Goal: Task Accomplishment & Management: Complete application form

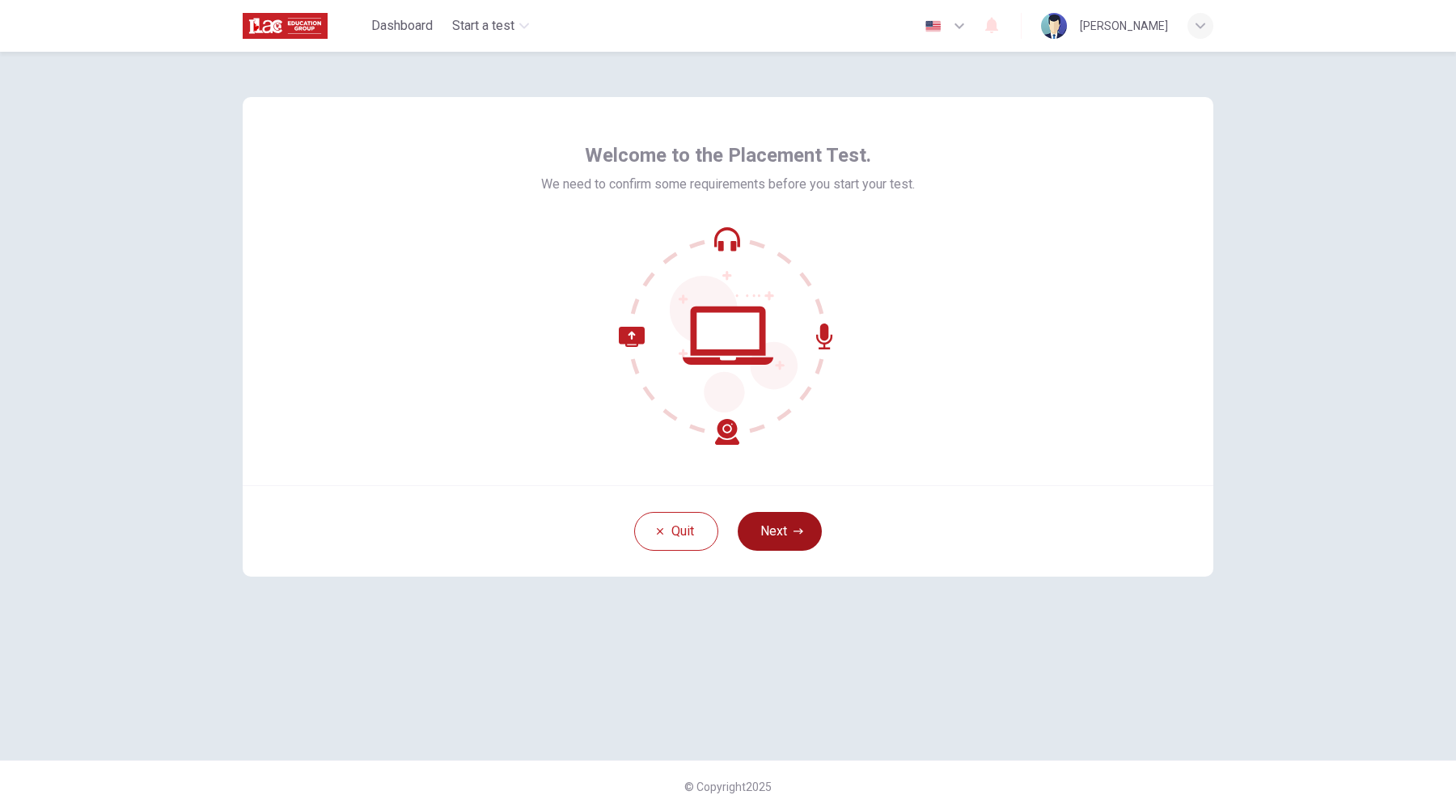
click at [785, 535] on button "Next" at bounding box center [780, 531] width 84 height 39
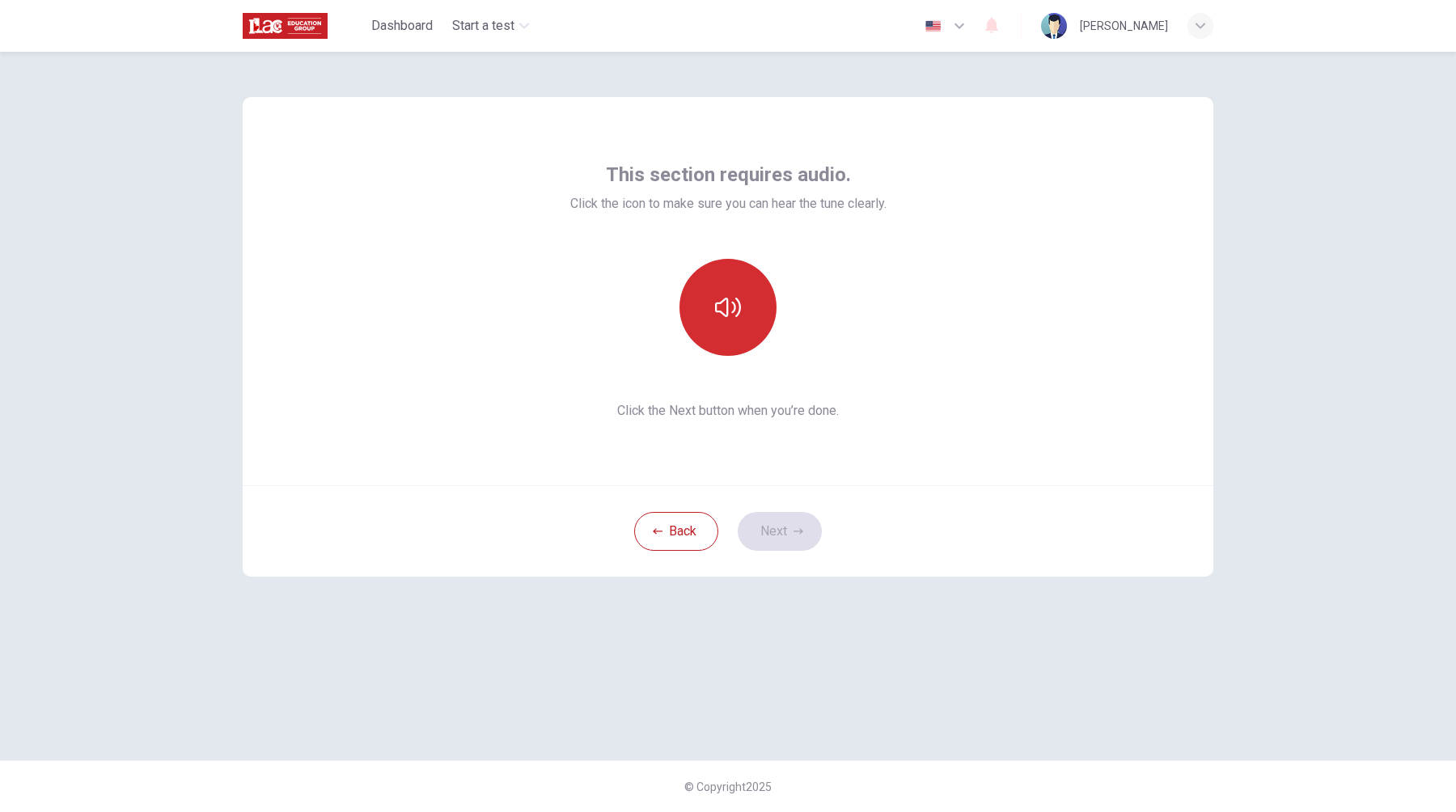
click at [740, 307] on icon "button" at bounding box center [728, 307] width 26 height 19
click at [781, 528] on button "Next" at bounding box center [780, 531] width 84 height 39
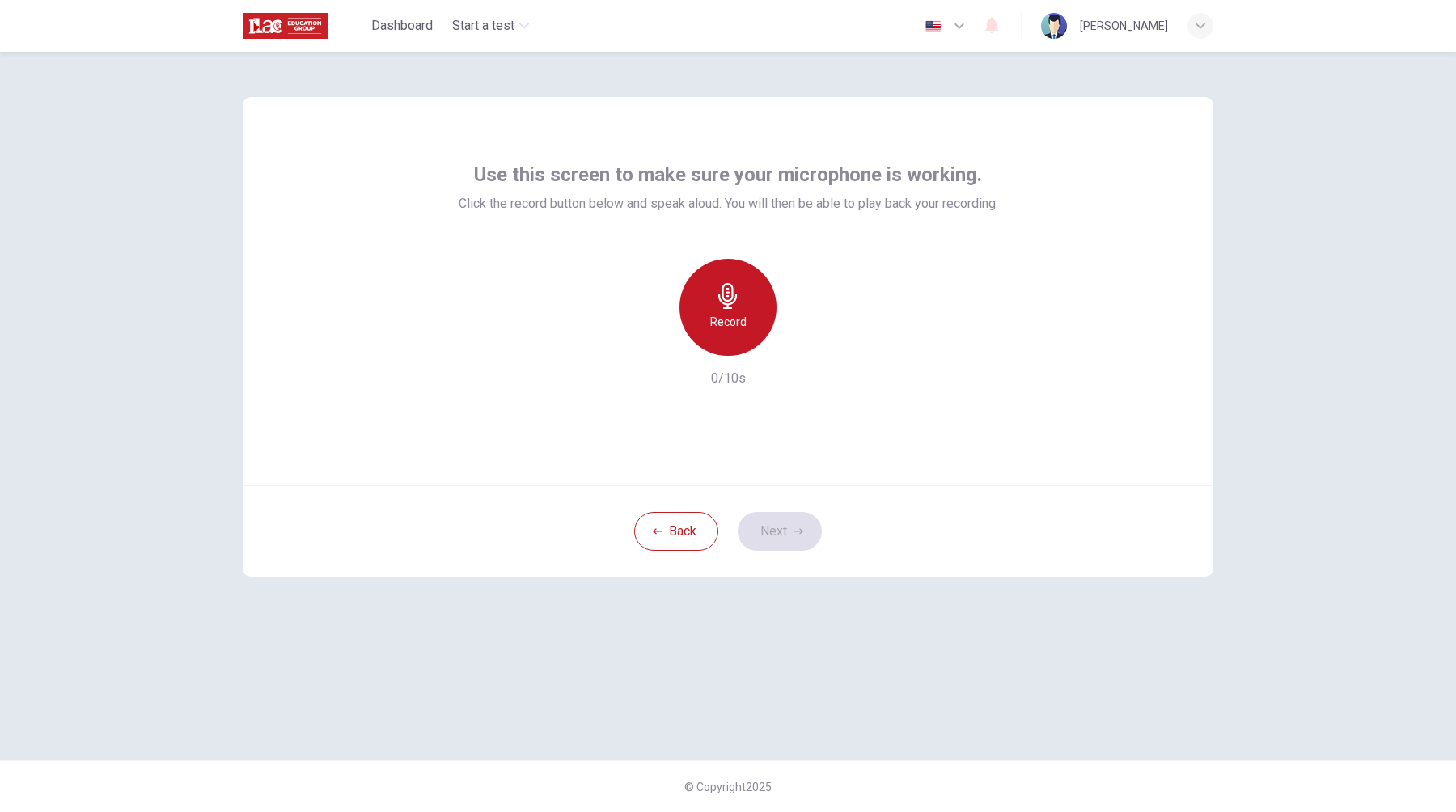
click at [709, 305] on div "Record" at bounding box center [728, 308] width 97 height 97
click at [720, 312] on h6 "Stop" at bounding box center [728, 321] width 24 height 19
click at [802, 344] on icon "button" at bounding box center [803, 343] width 8 height 10
click at [785, 531] on button "Next" at bounding box center [780, 531] width 84 height 39
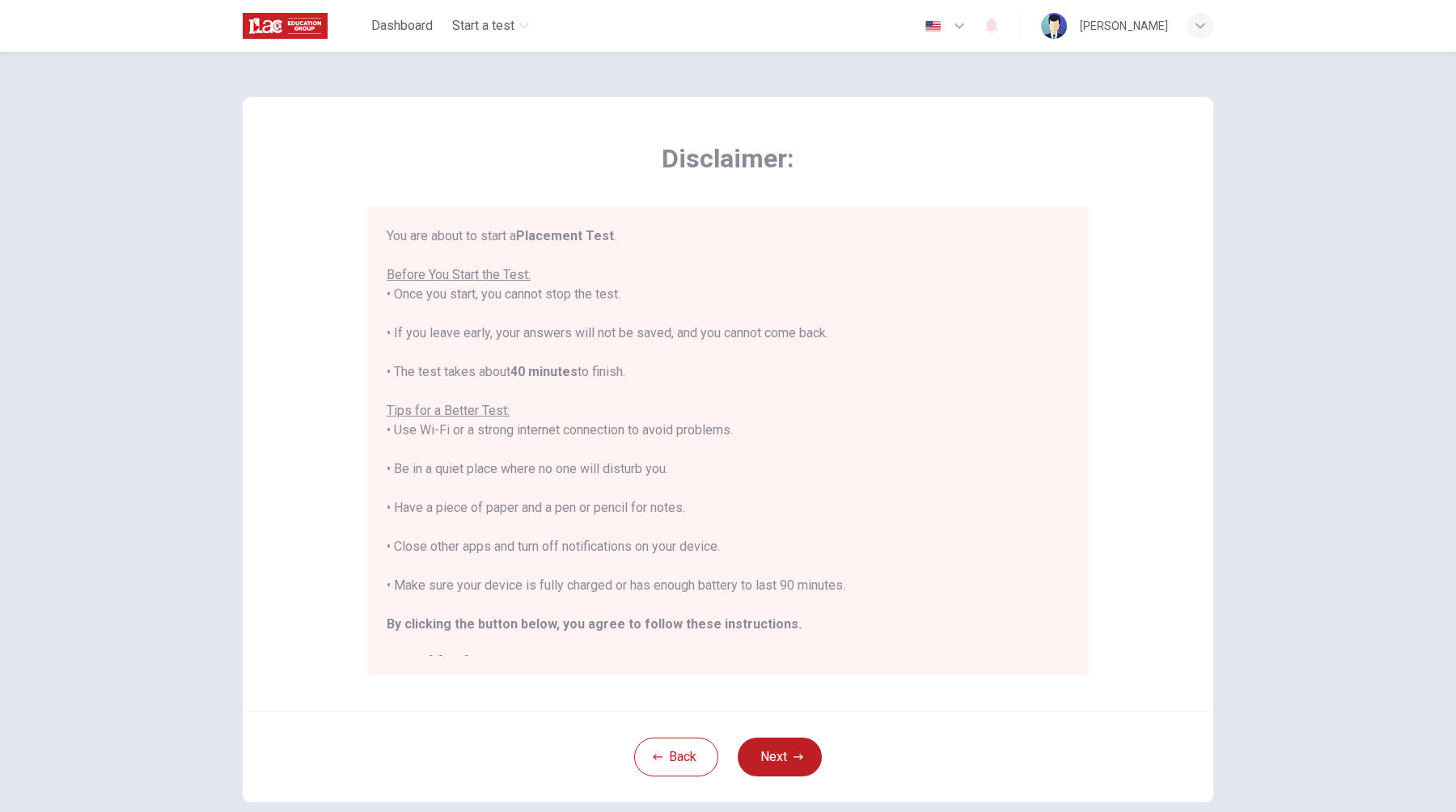
scroll to position [18, 0]
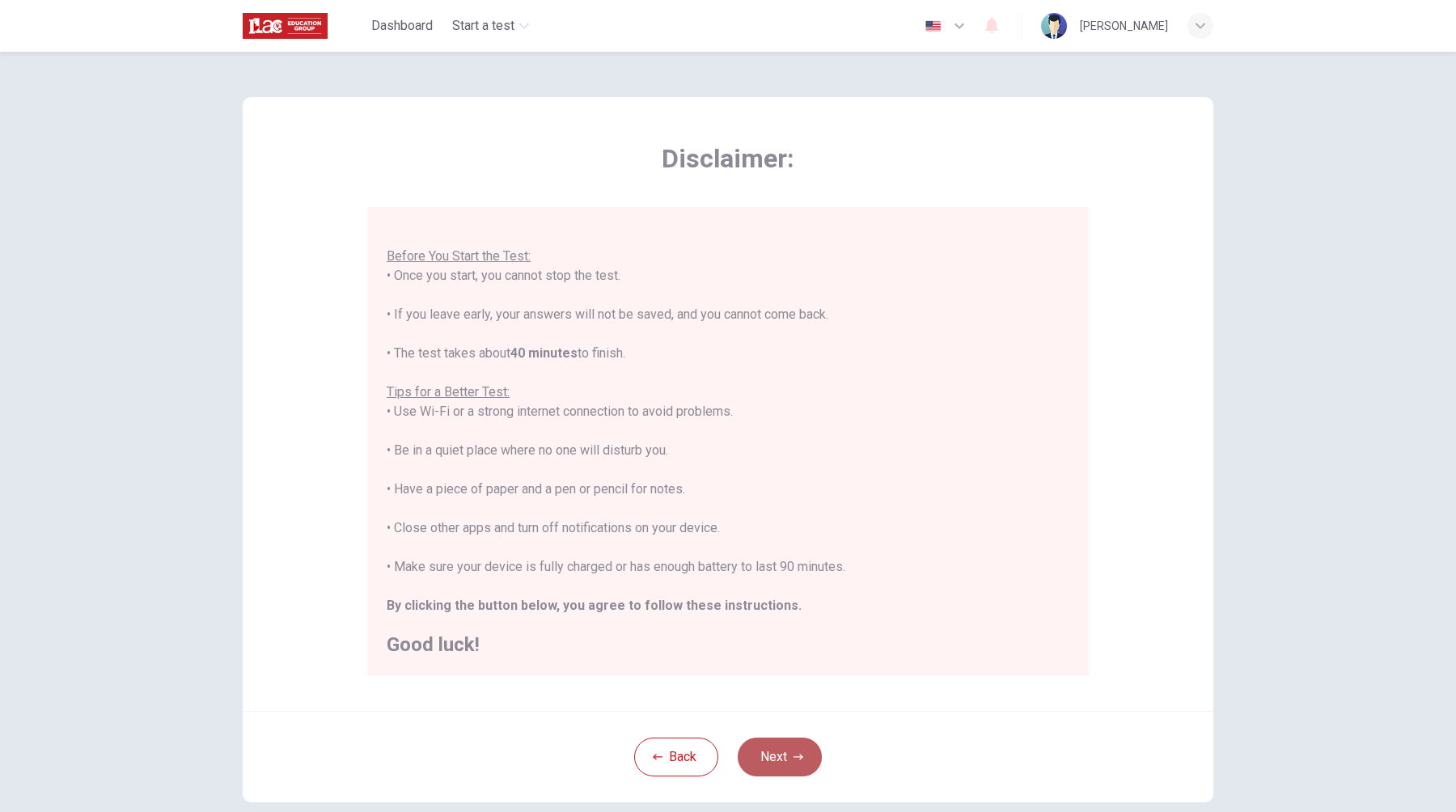
click at [780, 757] on button "Next" at bounding box center [780, 757] width 84 height 39
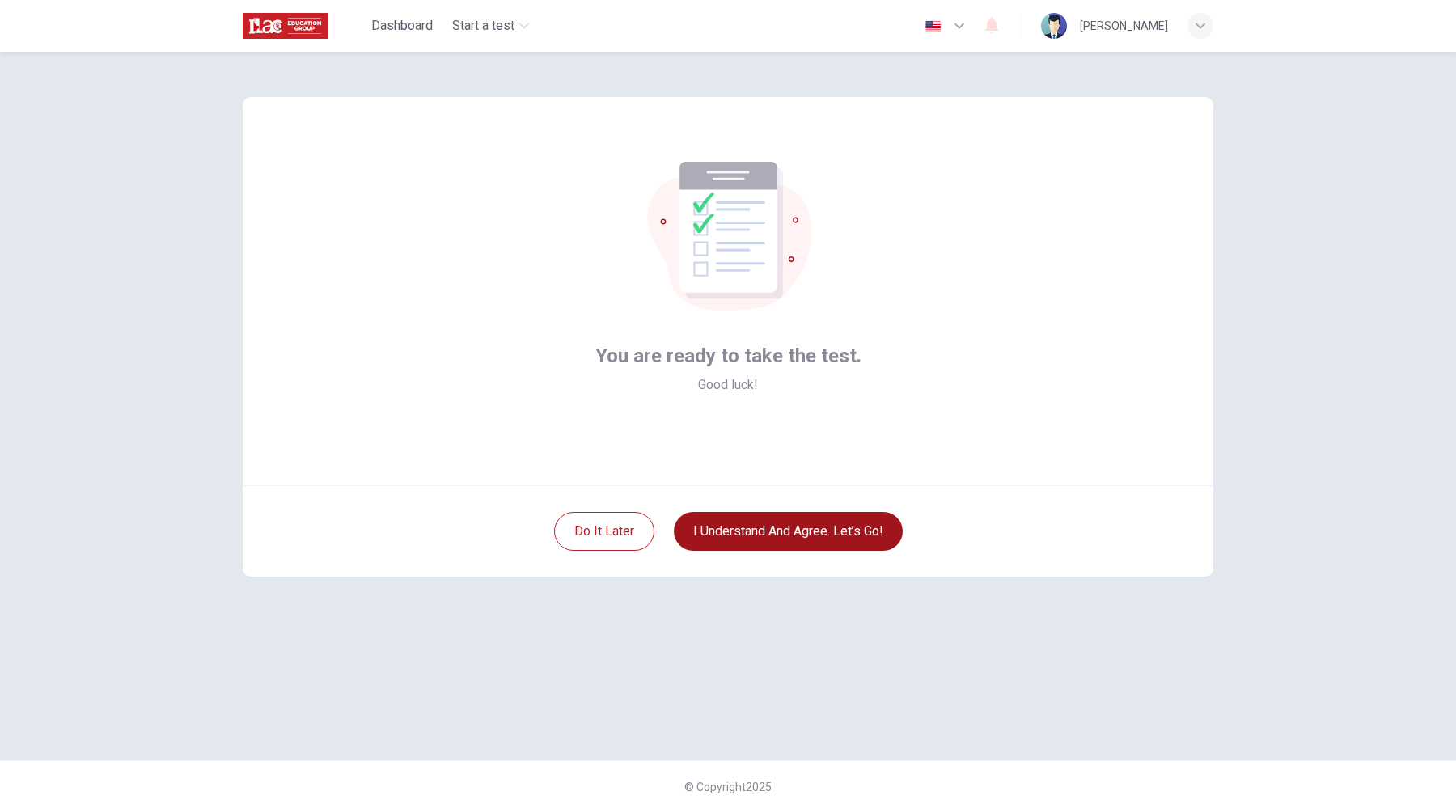
click at [775, 535] on button "I understand and agree. Let’s go!" at bounding box center [788, 531] width 229 height 39
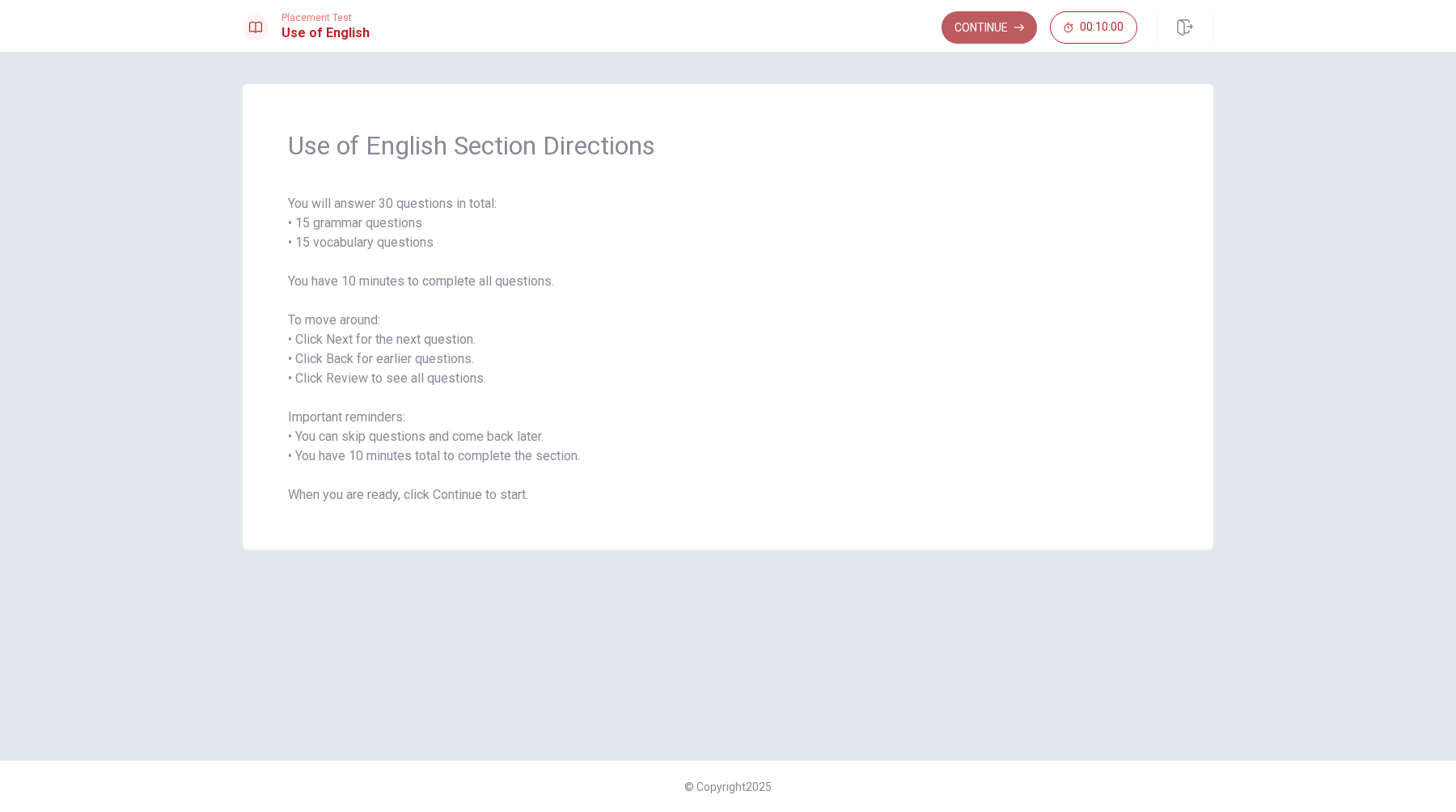
click at [975, 31] on button "Continue" at bounding box center [989, 28] width 96 height 33
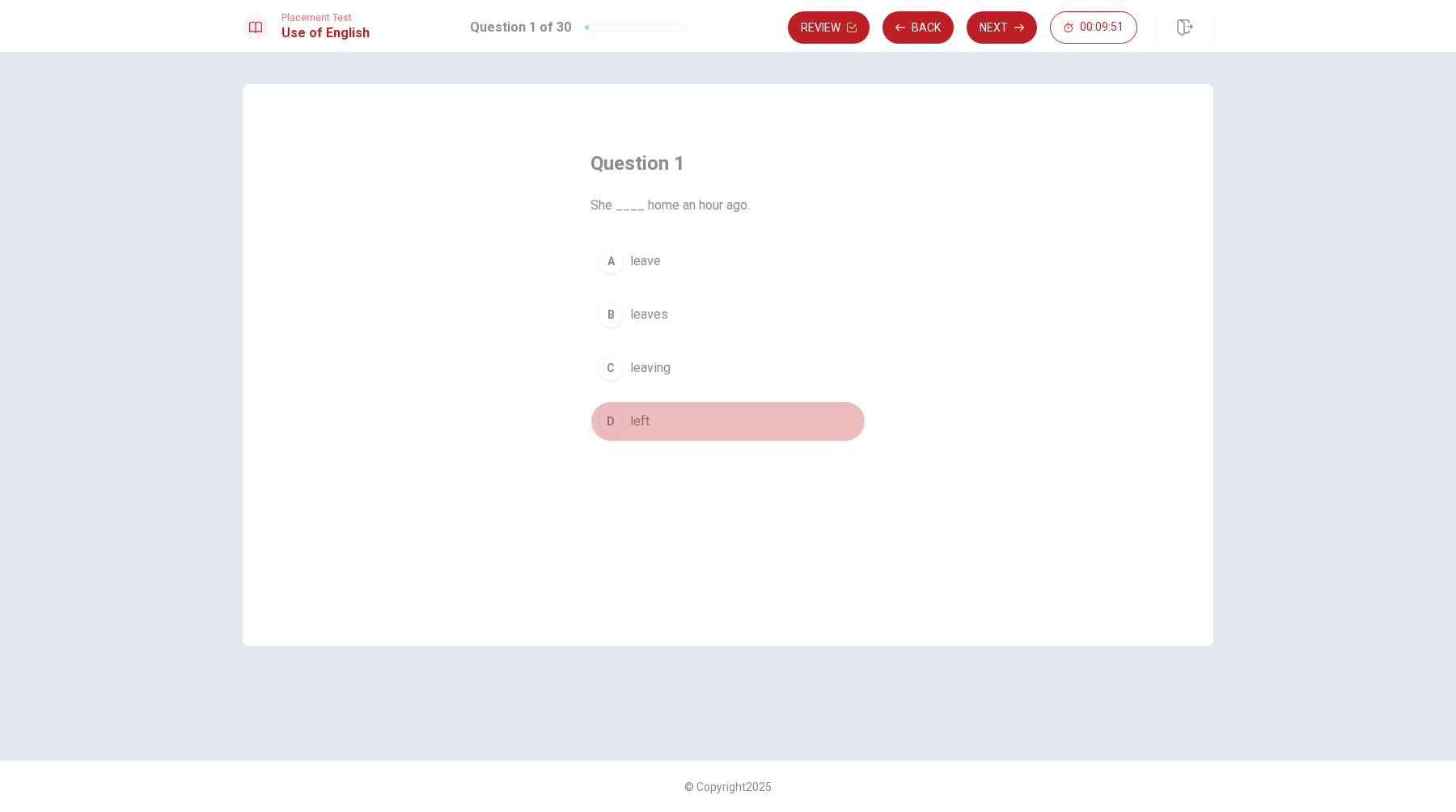
click at [609, 418] on div "D" at bounding box center [610, 421] width 26 height 26
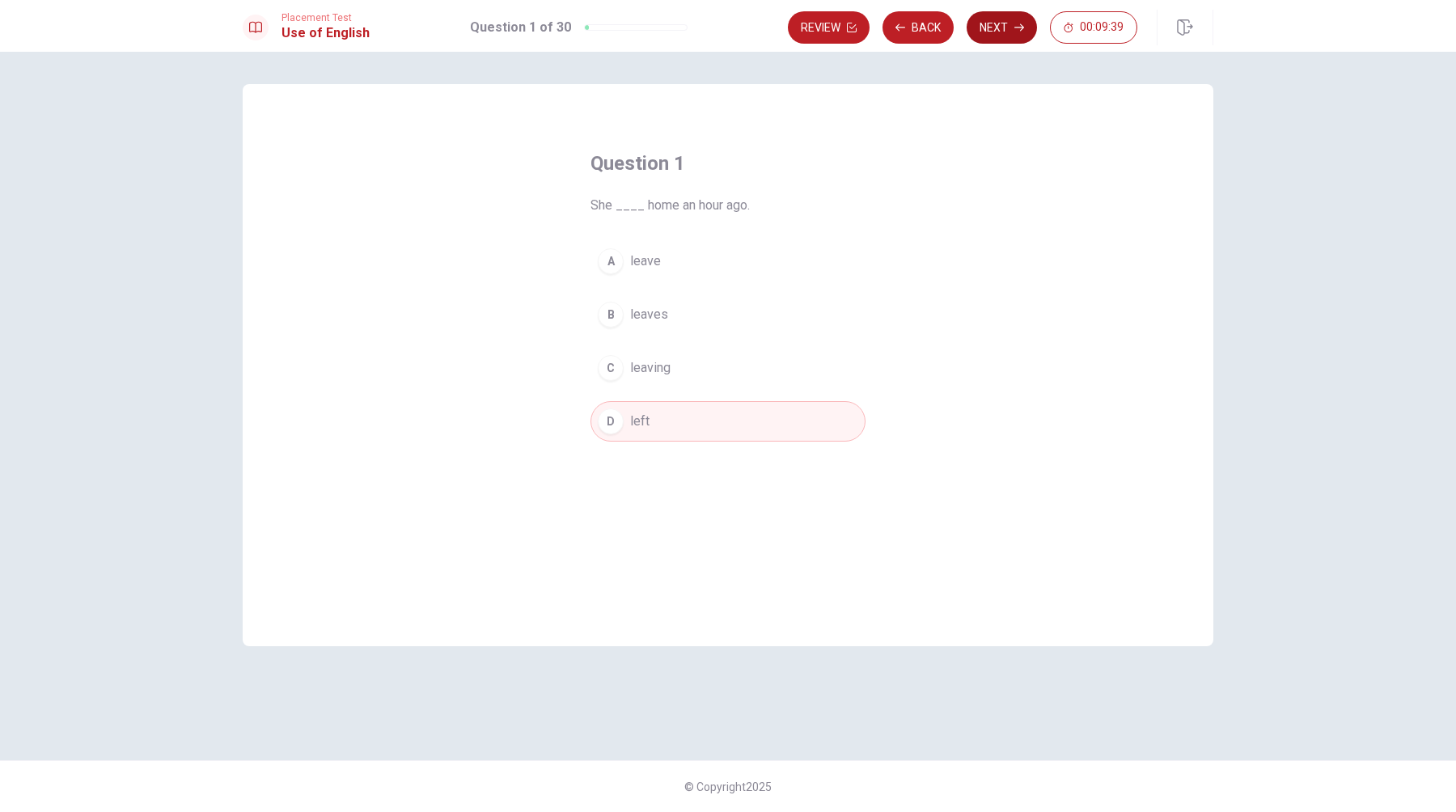
click at [1006, 29] on button "Next" at bounding box center [1002, 28] width 70 height 33
click at [614, 418] on div "D" at bounding box center [610, 421] width 26 height 26
click at [1000, 26] on button "Next" at bounding box center [1002, 28] width 70 height 33
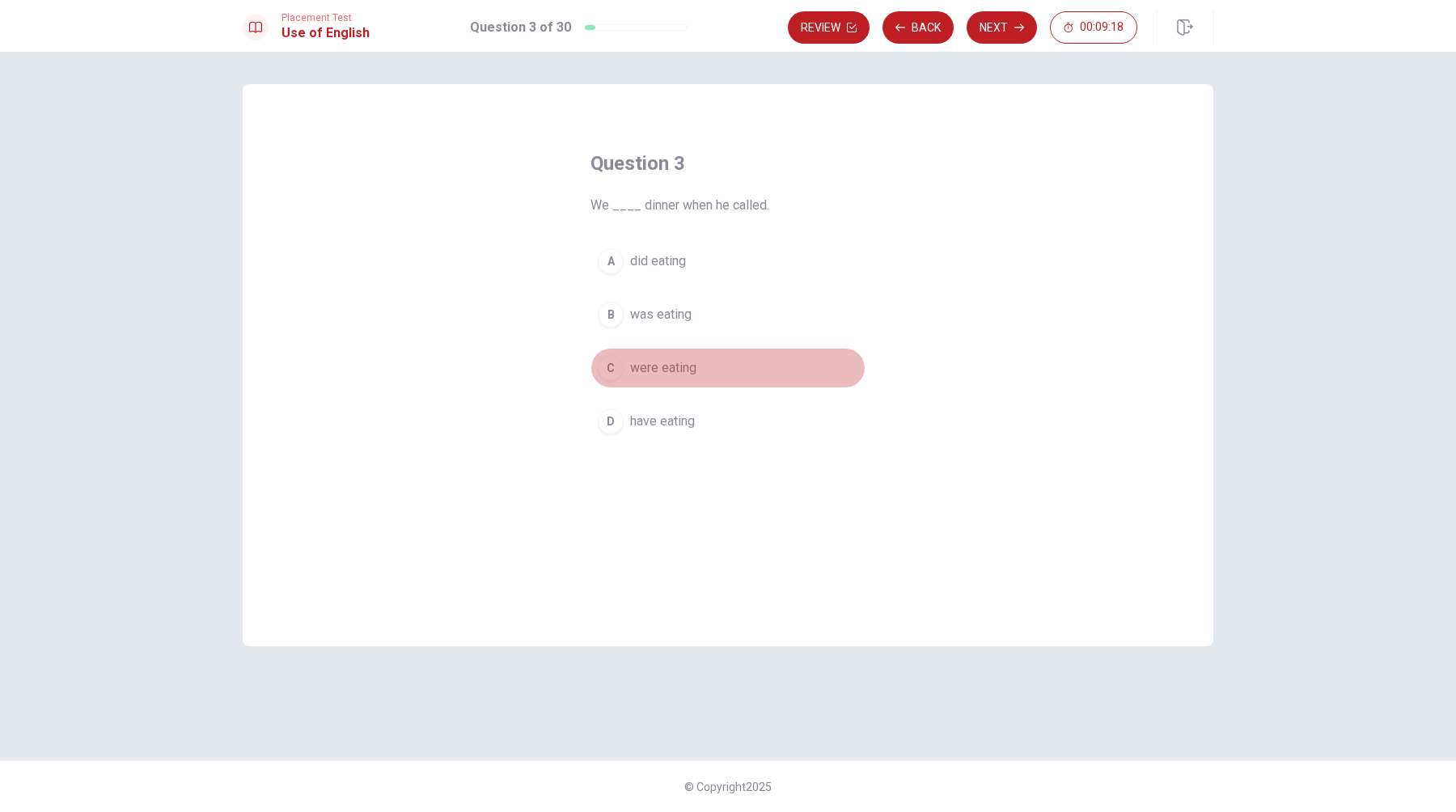
click at [609, 370] on div "C" at bounding box center [610, 368] width 26 height 26
click at [998, 25] on button "Next" at bounding box center [1002, 28] width 70 height 33
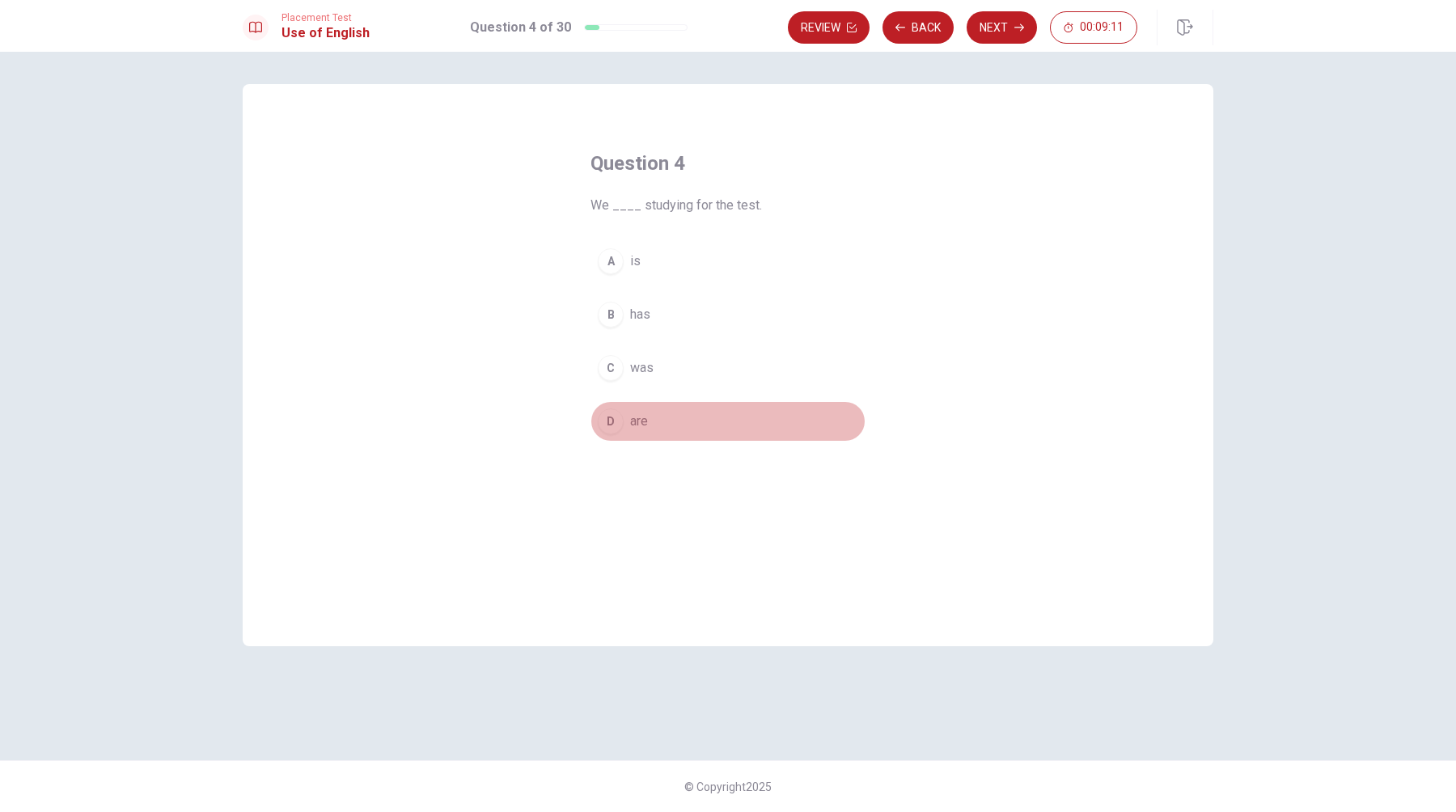
click at [612, 421] on div "D" at bounding box center [610, 421] width 26 height 26
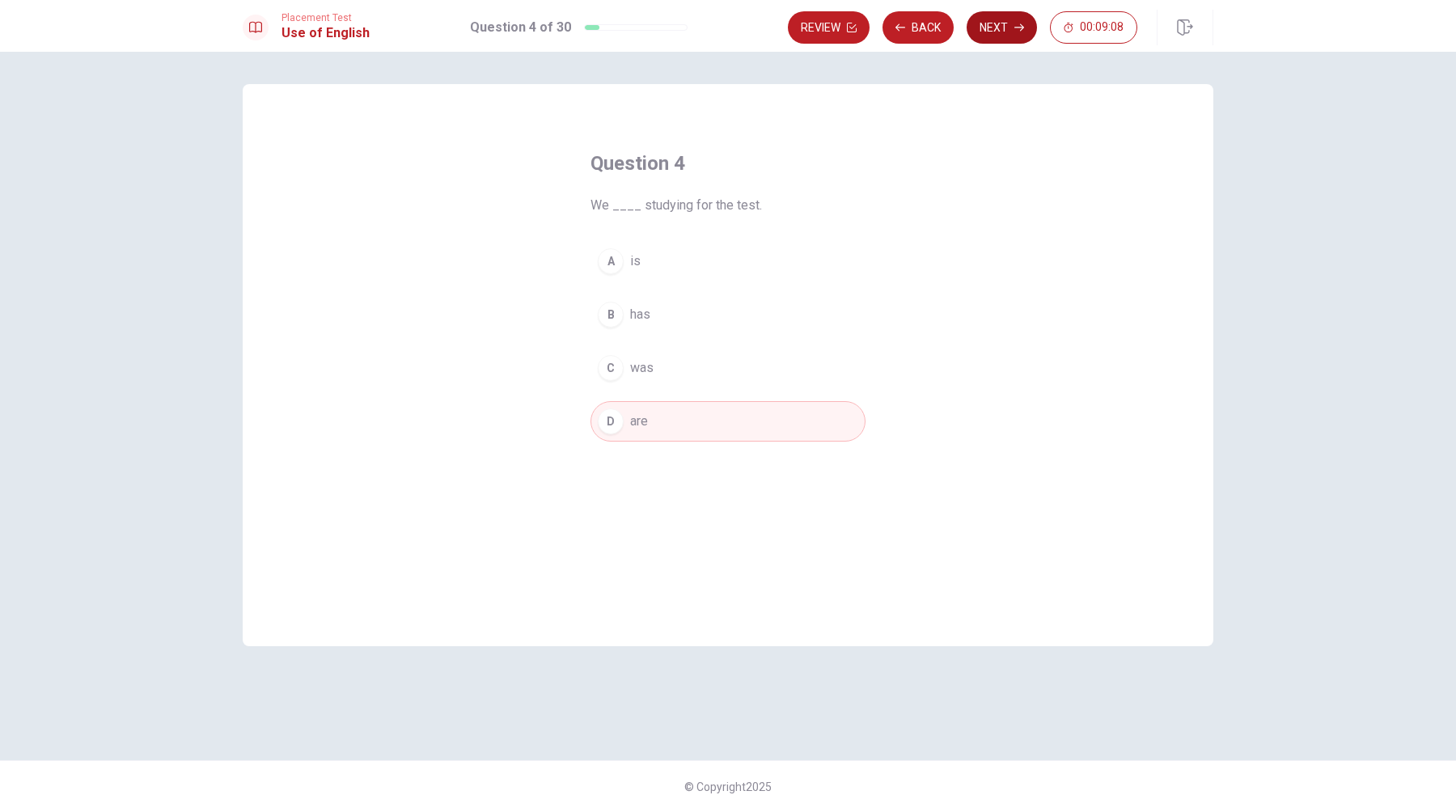
click at [993, 29] on button "Next" at bounding box center [1002, 28] width 70 height 33
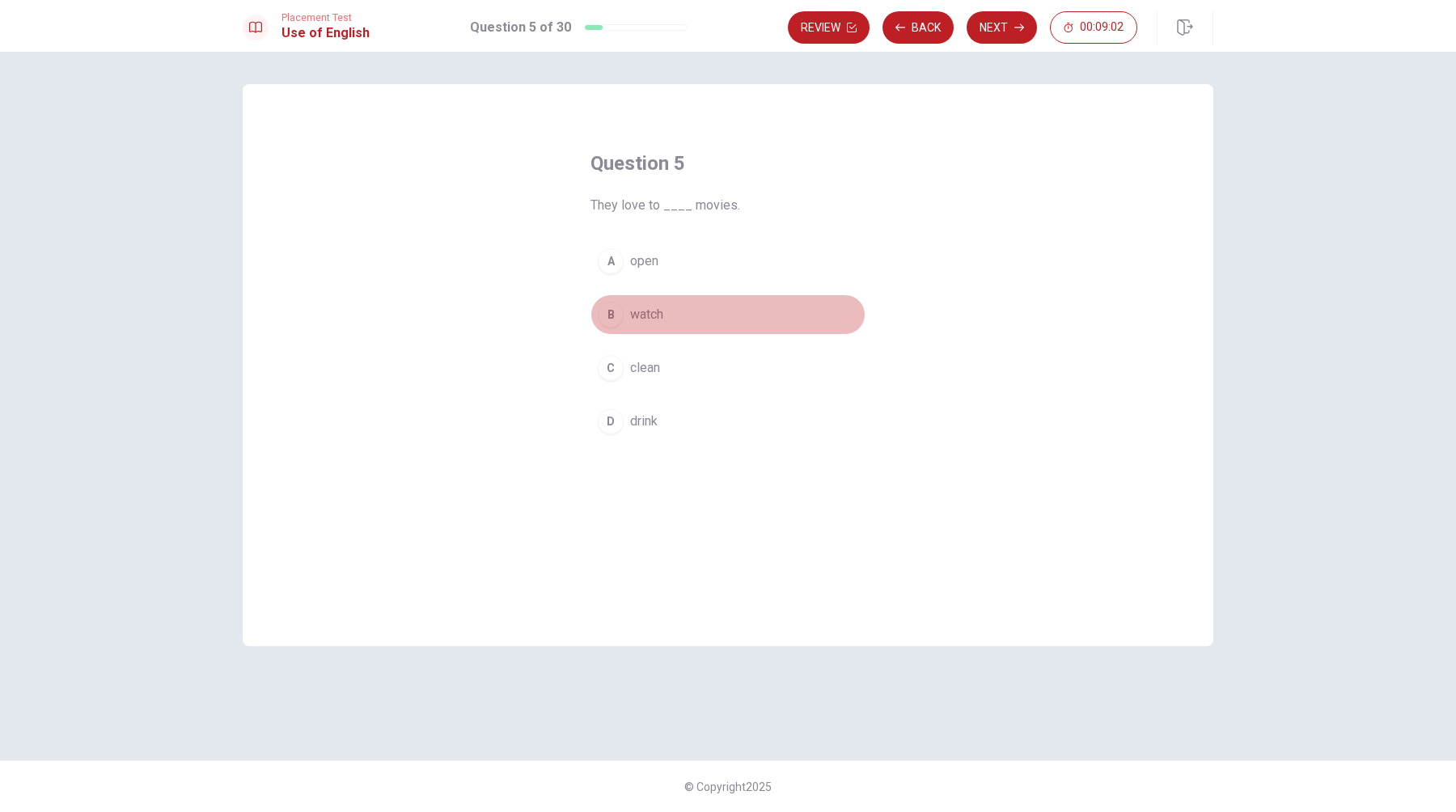
click at [614, 311] on div "B" at bounding box center [610, 314] width 26 height 26
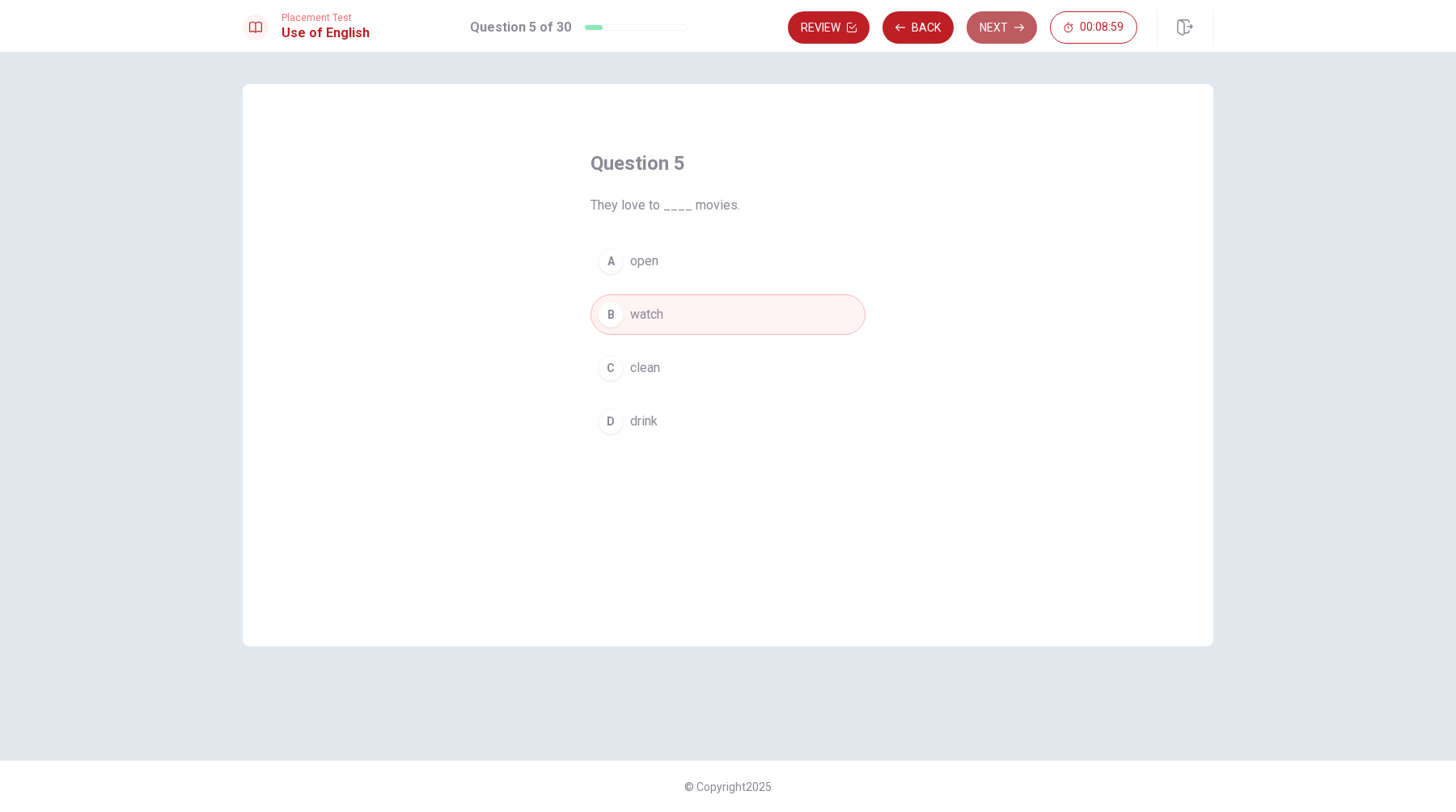
click at [1013, 34] on button "Next" at bounding box center [1002, 28] width 70 height 33
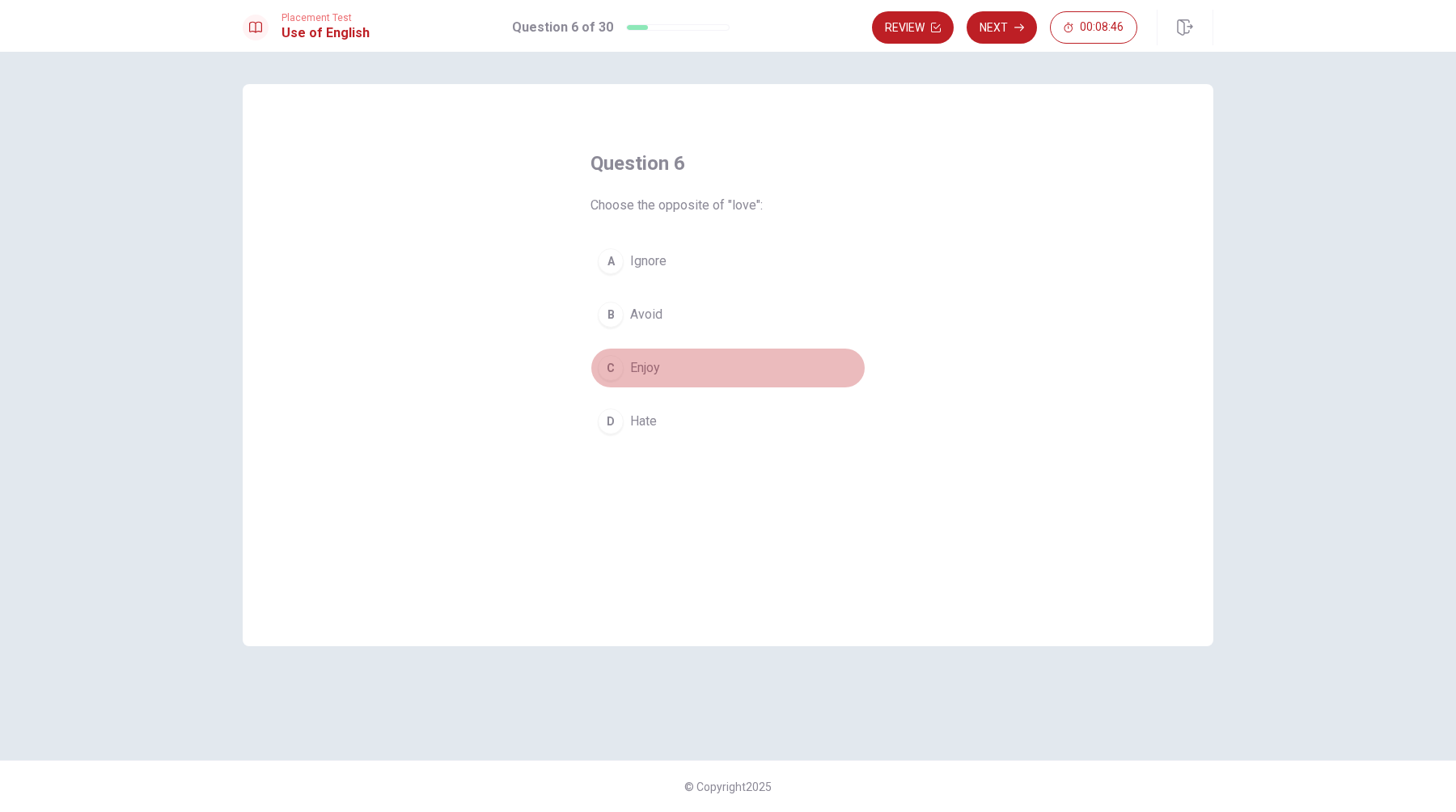
click at [615, 369] on div "C" at bounding box center [610, 368] width 26 height 26
click at [995, 28] on button "Next" at bounding box center [1002, 28] width 70 height 33
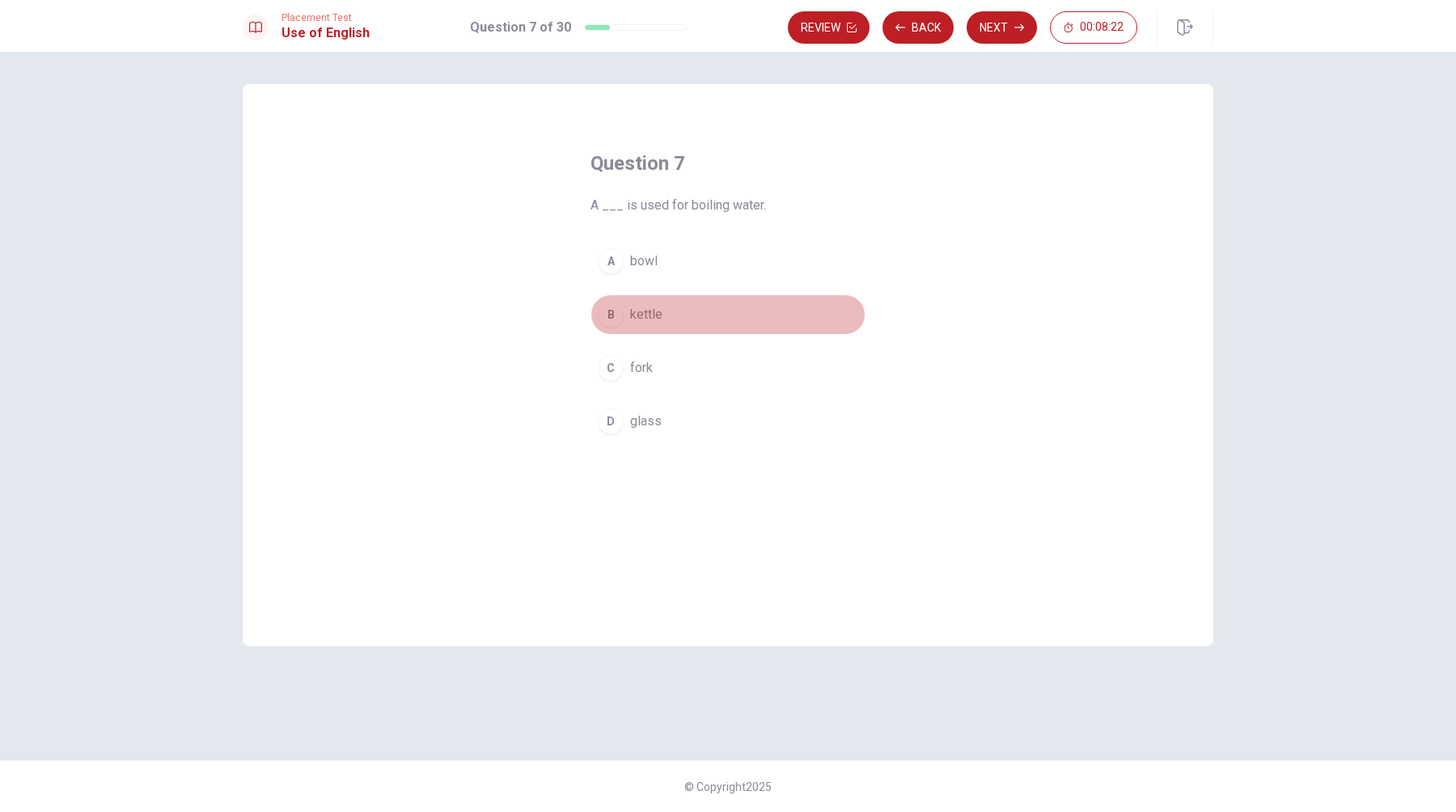
click at [611, 311] on div "B" at bounding box center [610, 314] width 26 height 26
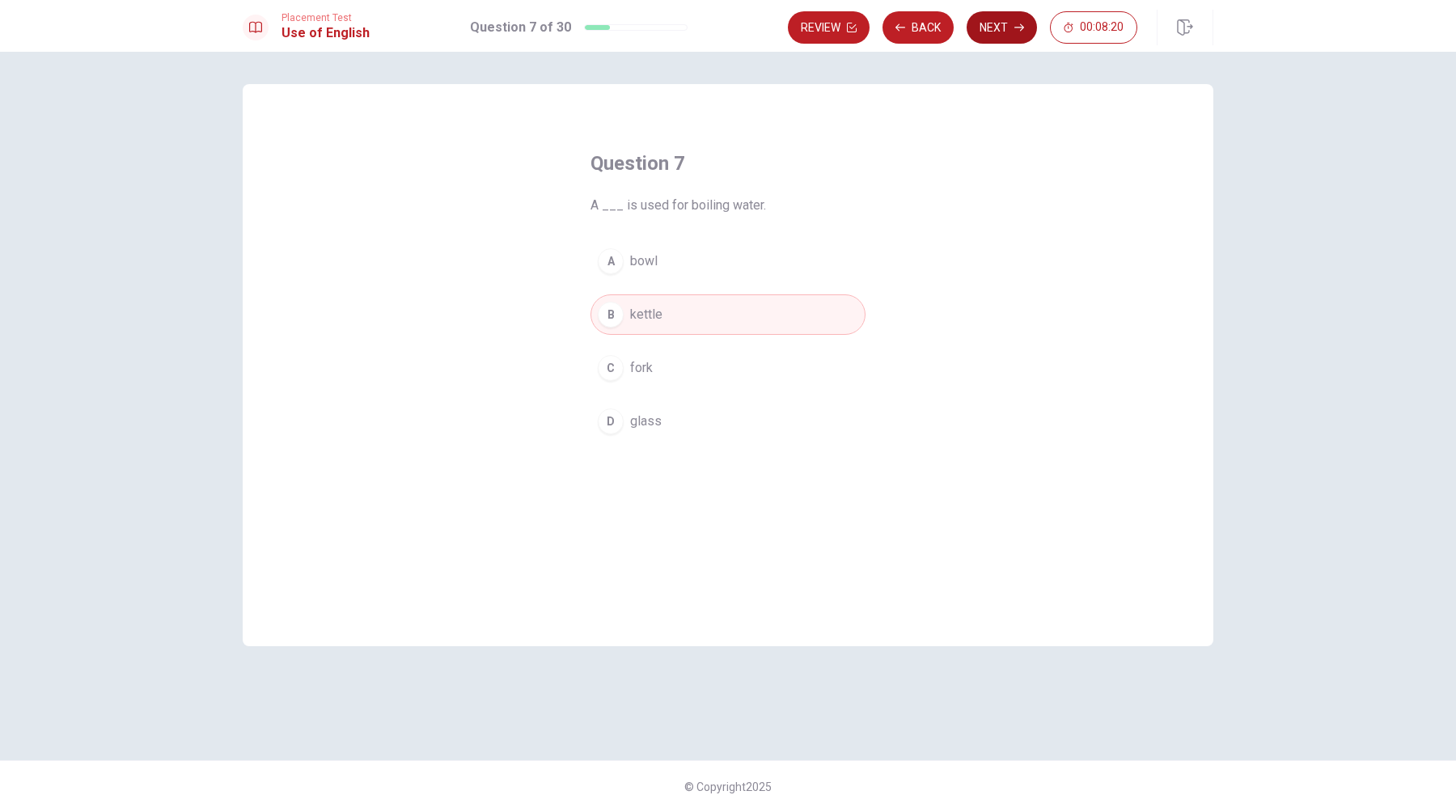
click at [1004, 35] on button "Next" at bounding box center [1002, 28] width 70 height 33
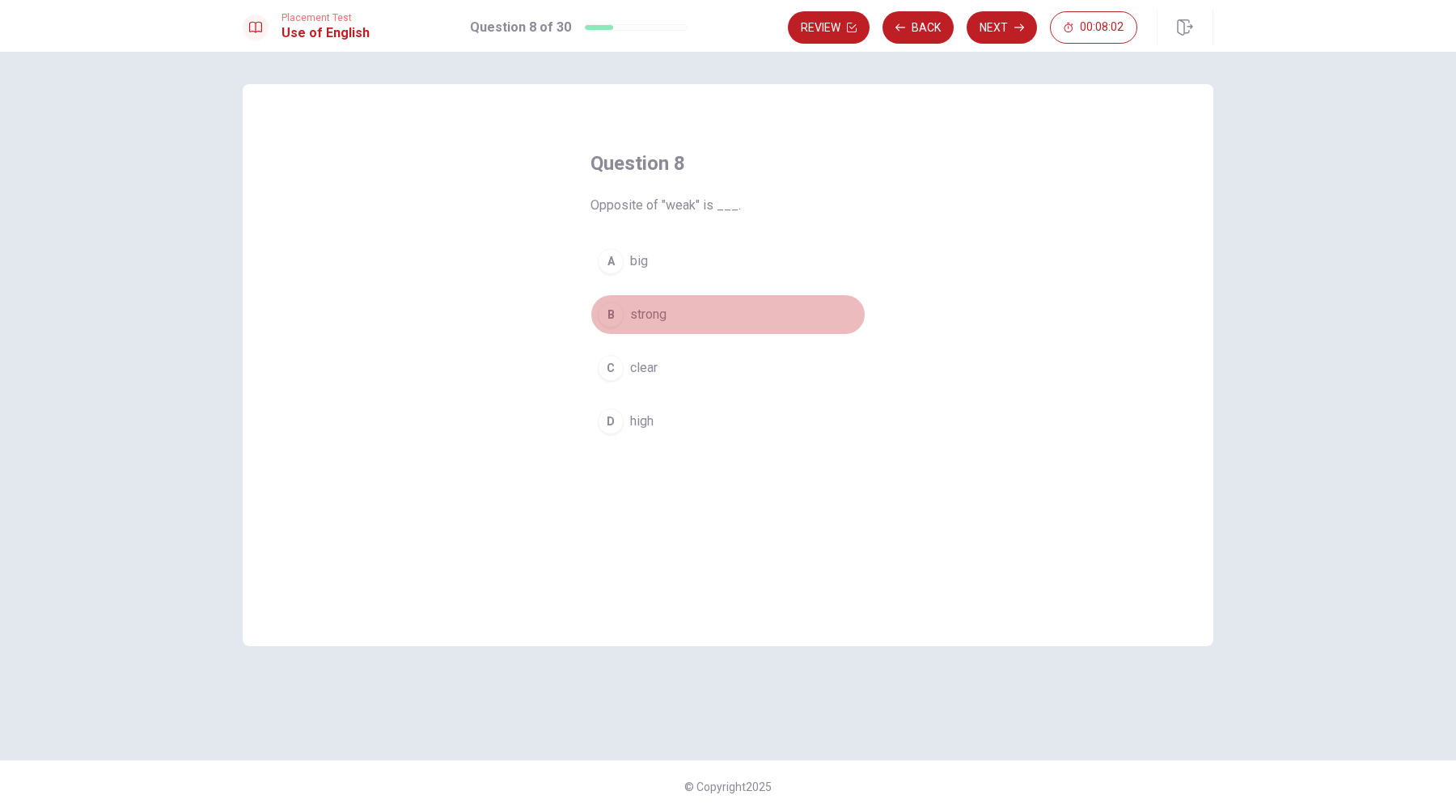
click at [611, 318] on div "B" at bounding box center [610, 314] width 26 height 26
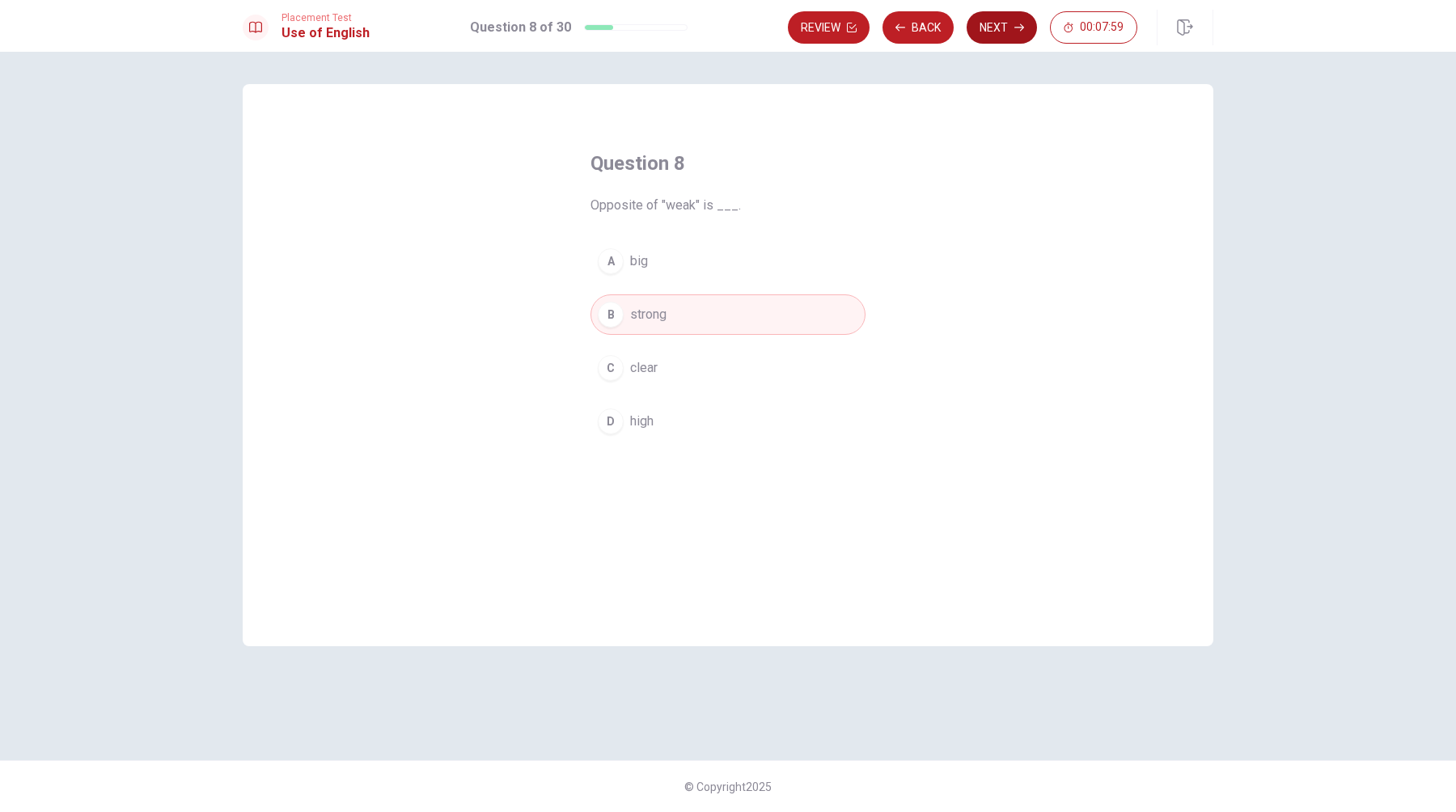
click at [995, 34] on button "Next" at bounding box center [1002, 28] width 70 height 33
click at [619, 420] on div "D" at bounding box center [610, 421] width 26 height 26
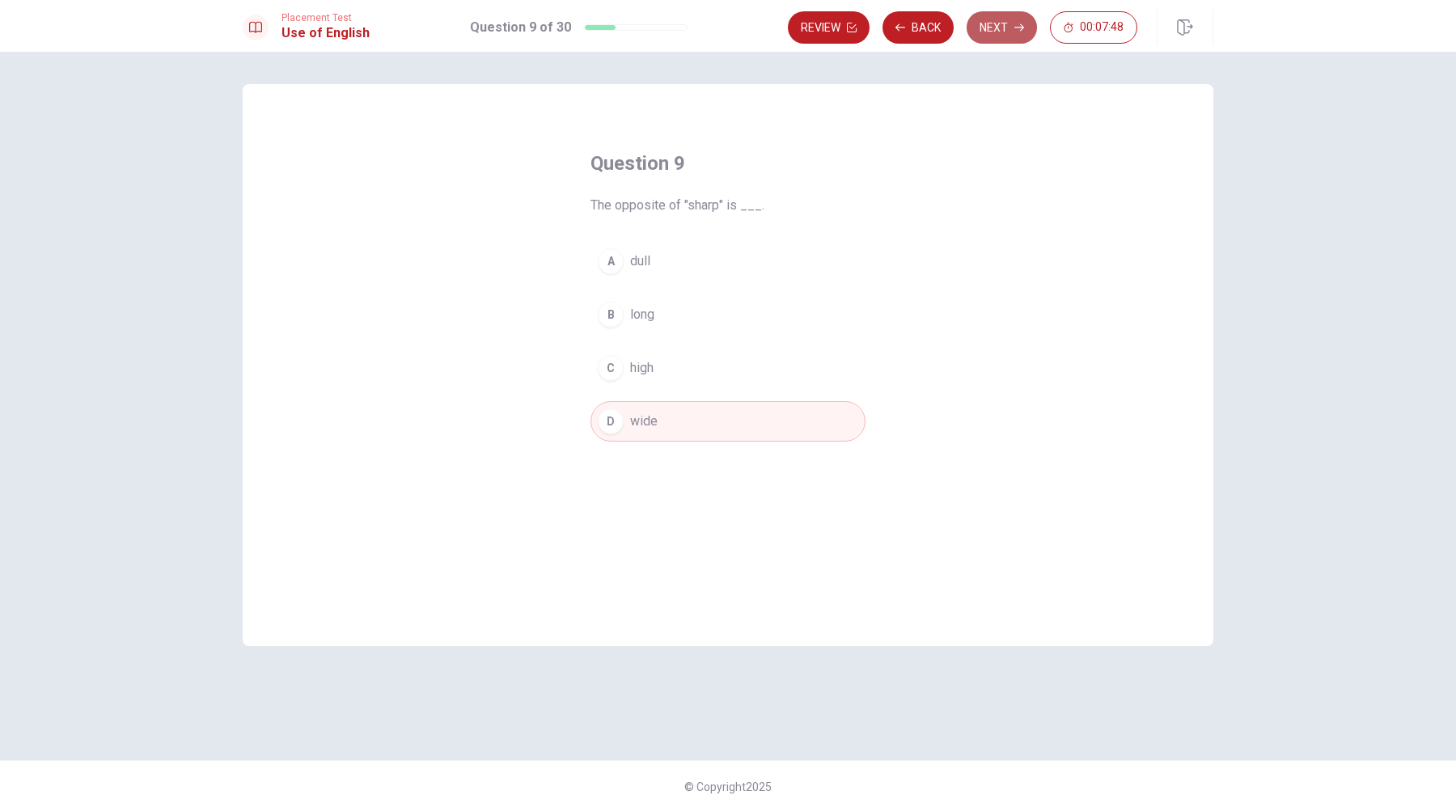
click at [996, 27] on button "Next" at bounding box center [1002, 28] width 70 height 33
click at [607, 365] on div "C" at bounding box center [610, 368] width 26 height 26
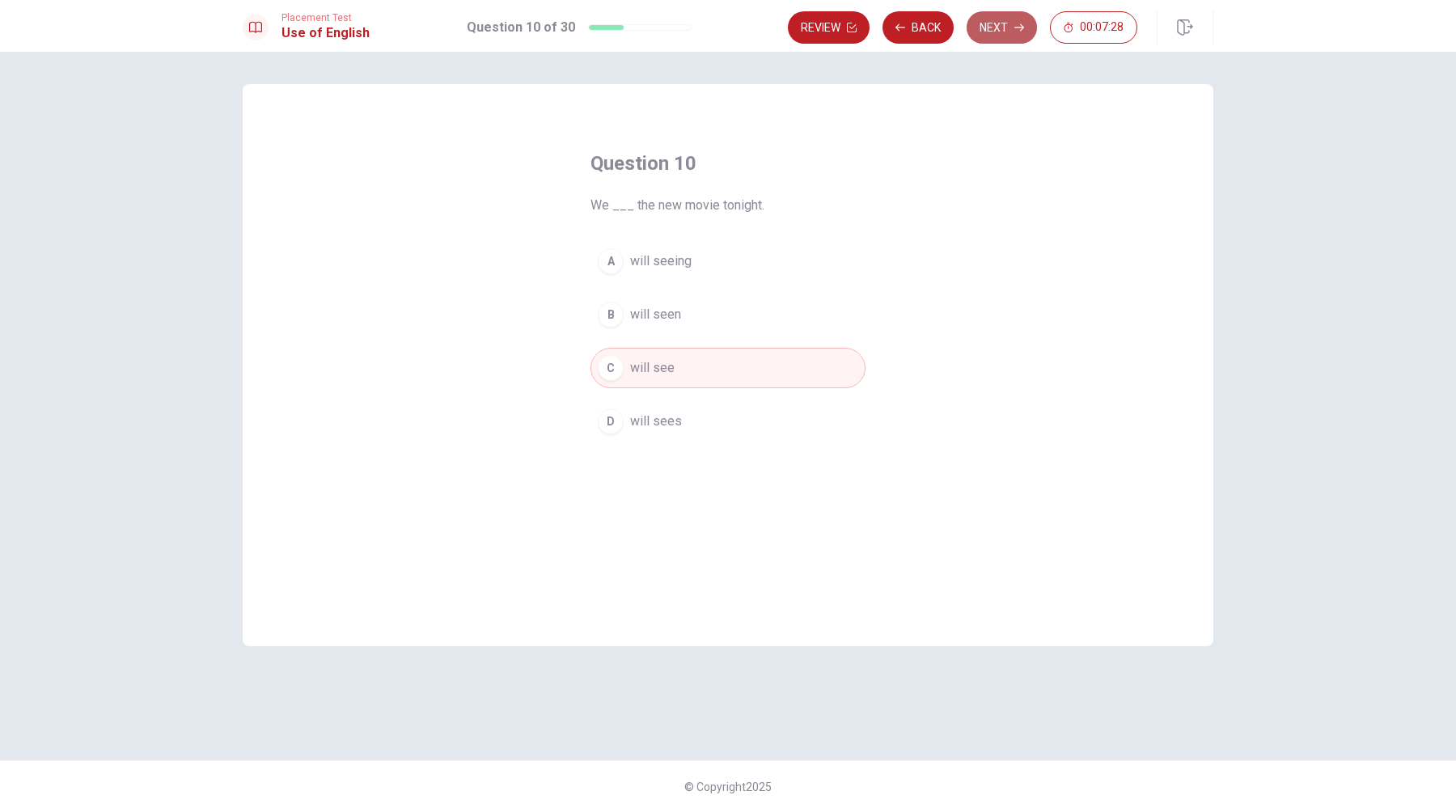
click at [1002, 30] on button "Next" at bounding box center [1002, 28] width 70 height 33
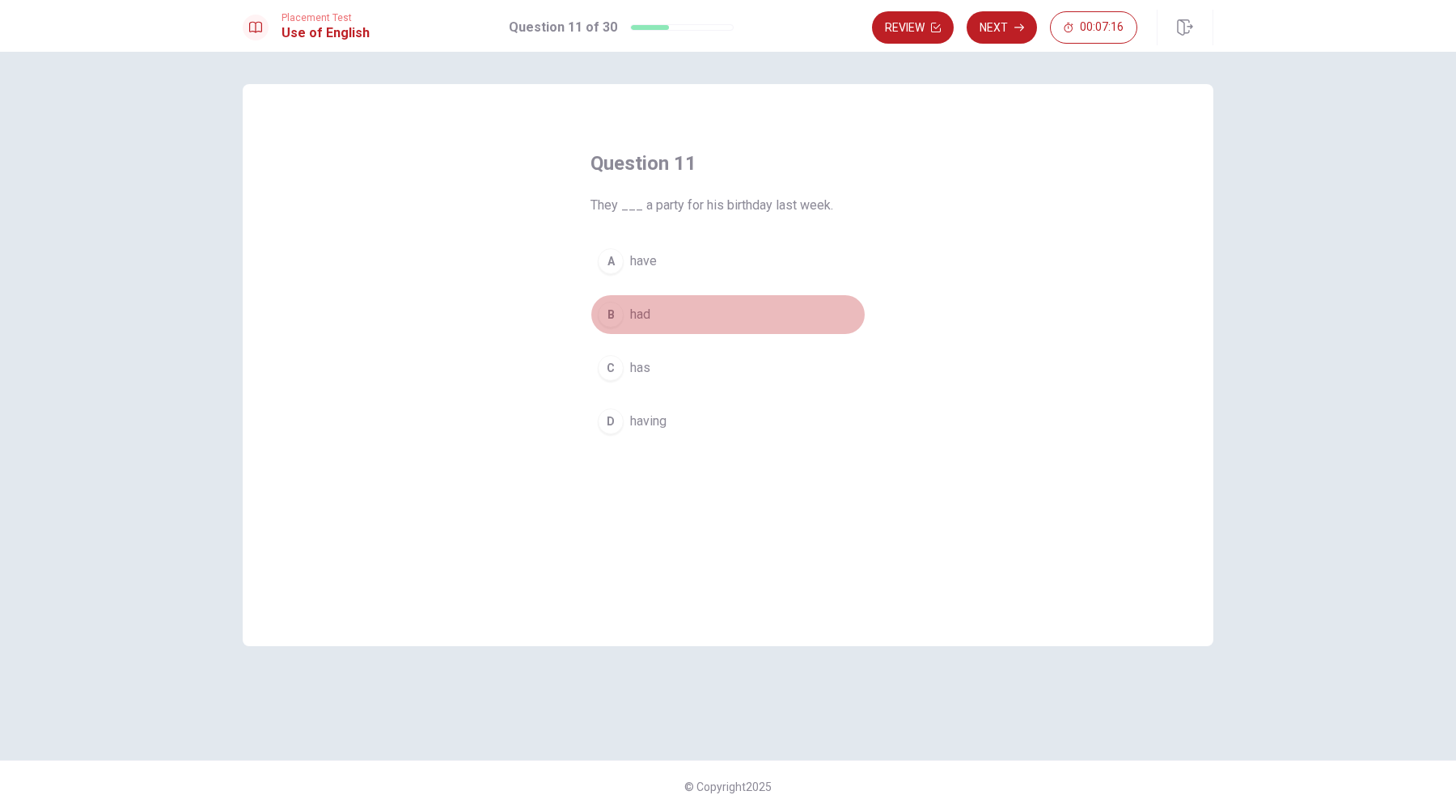
click at [615, 318] on div "B" at bounding box center [610, 314] width 26 height 26
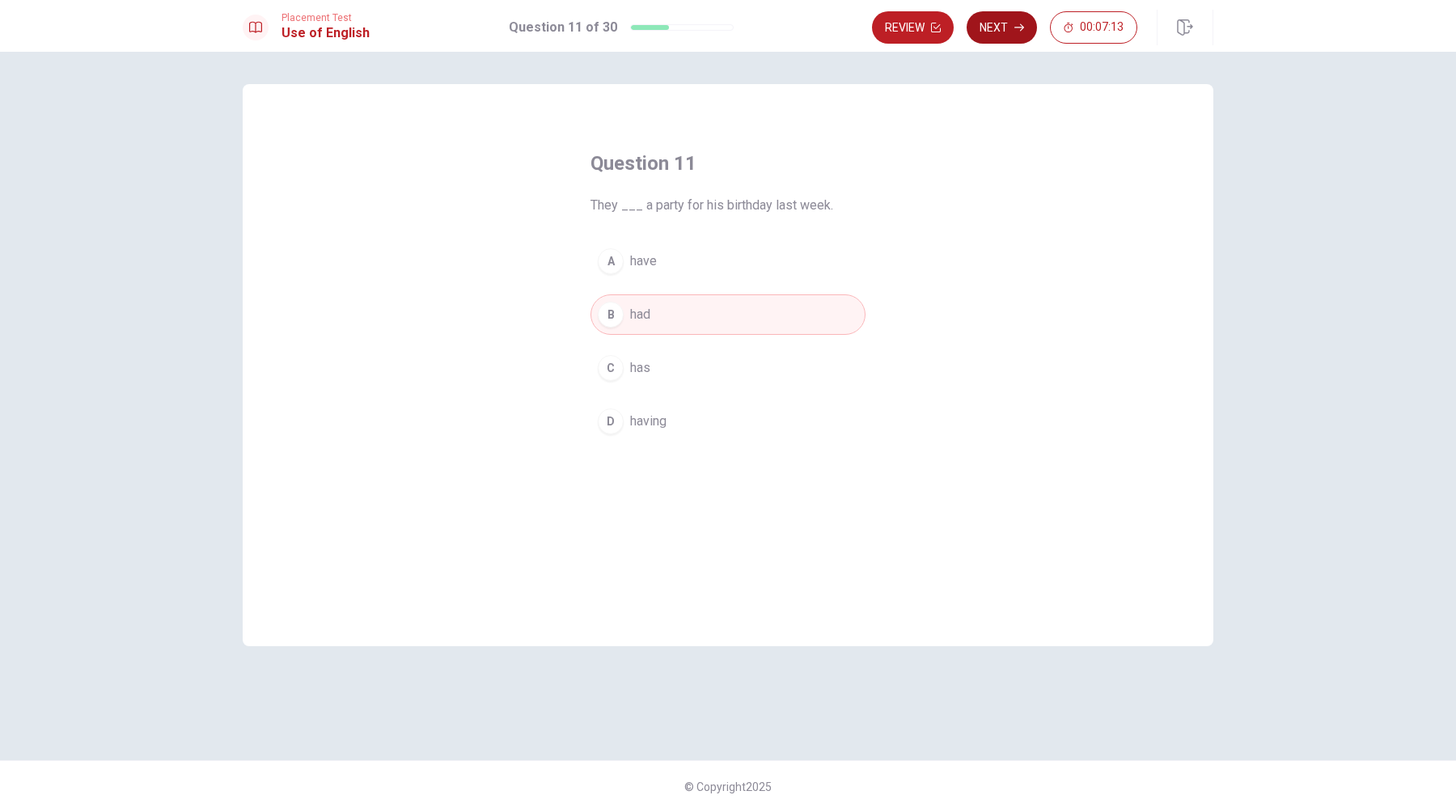
click at [1004, 32] on button "Next" at bounding box center [1002, 28] width 70 height 33
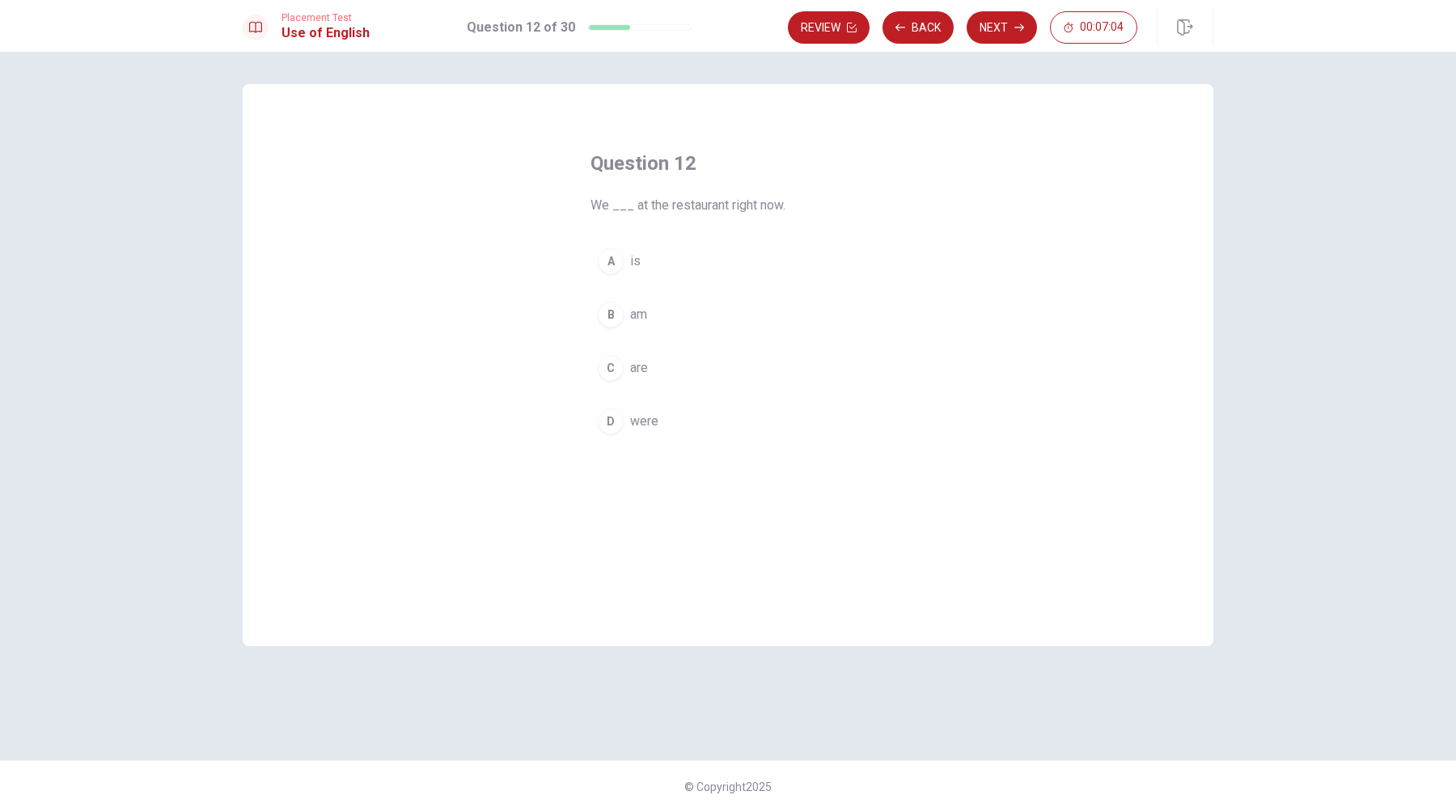
click at [609, 366] on div "C" at bounding box center [610, 368] width 26 height 26
click at [1011, 34] on button "Next" at bounding box center [1002, 28] width 70 height 33
click at [605, 363] on div "C" at bounding box center [610, 368] width 26 height 26
click at [1000, 30] on button "Next" at bounding box center [1002, 28] width 70 height 33
click at [613, 423] on div "D" at bounding box center [610, 421] width 26 height 26
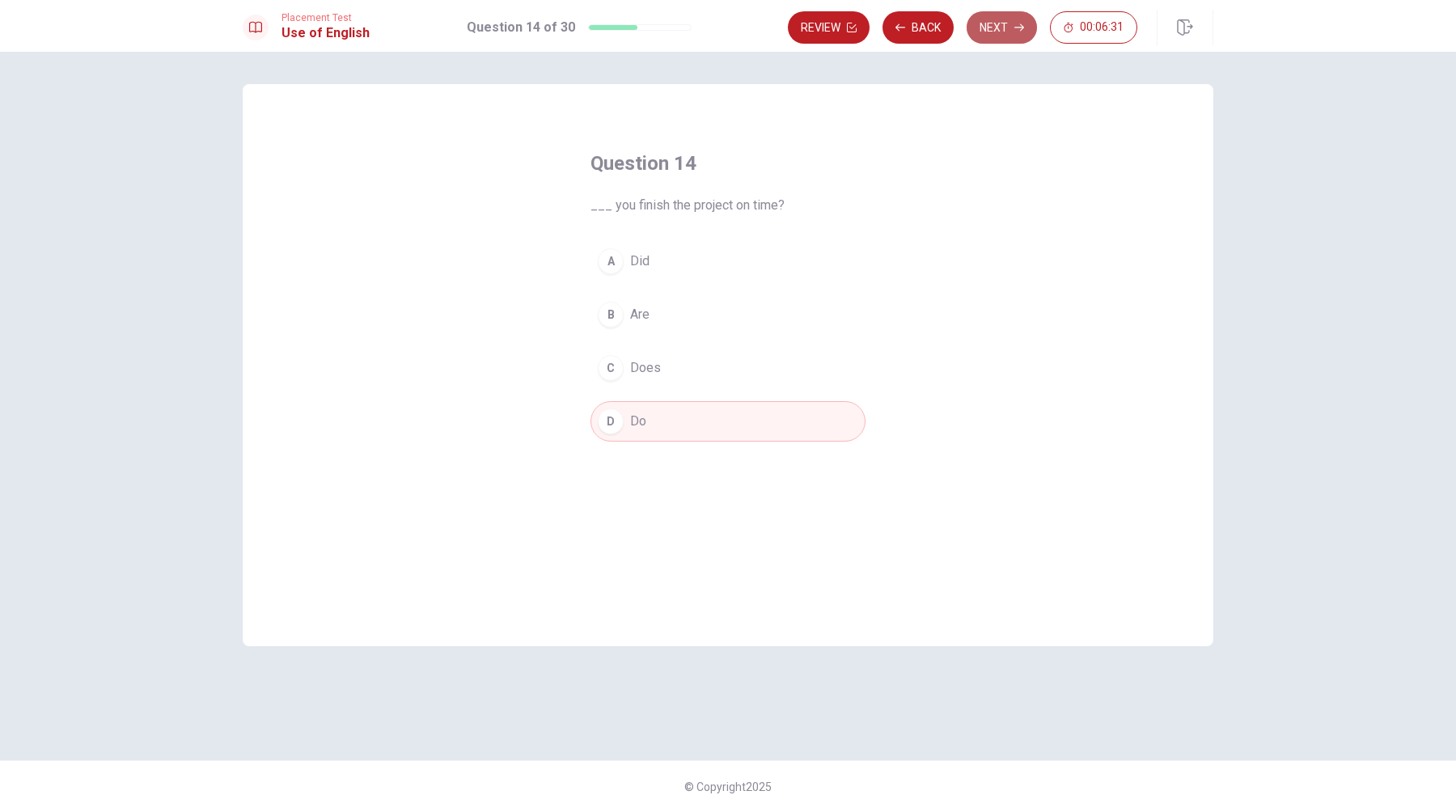
click at [1003, 26] on button "Next" at bounding box center [1002, 28] width 70 height 33
click at [608, 421] on div "D" at bounding box center [610, 421] width 26 height 26
click at [1007, 28] on button "Next" at bounding box center [1002, 28] width 70 height 33
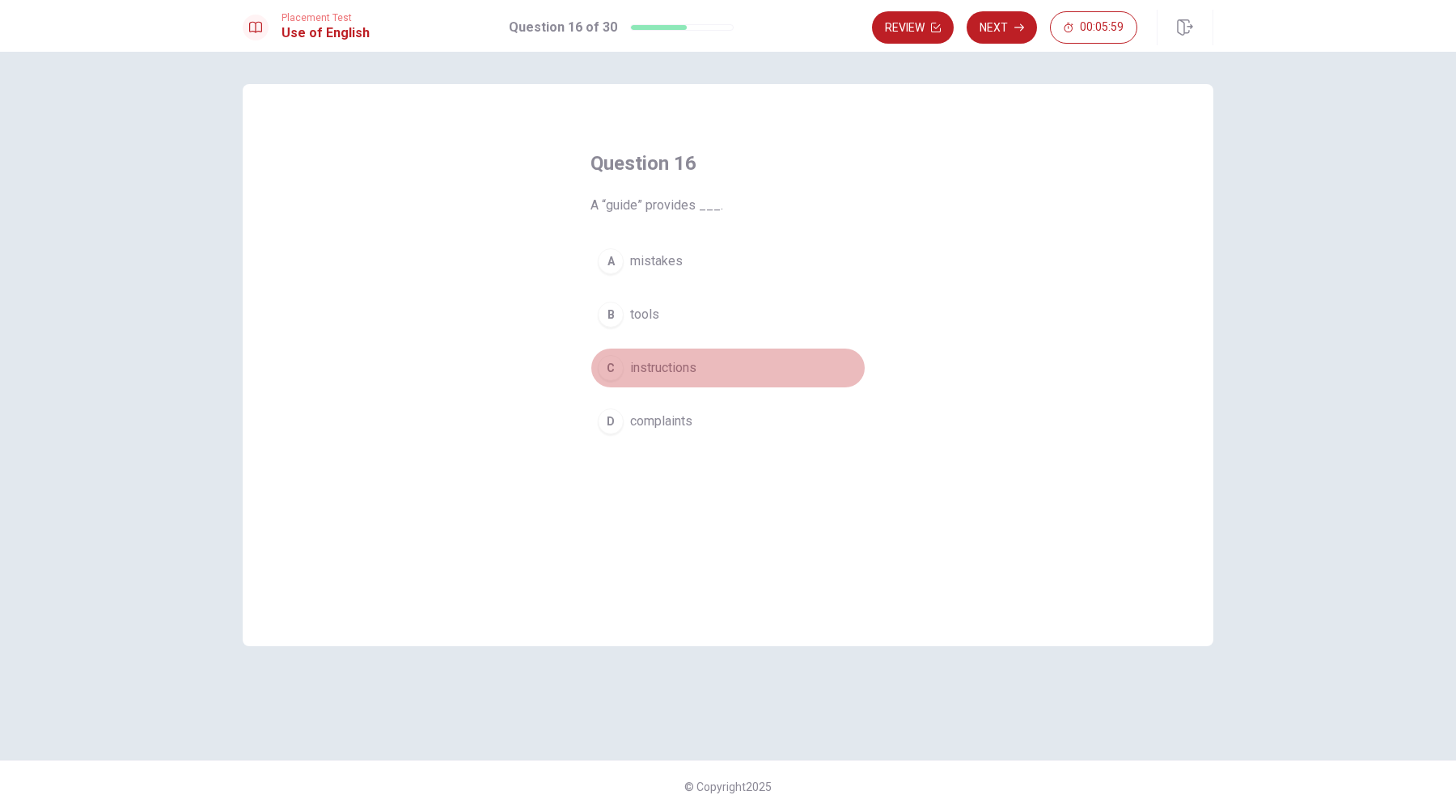
click at [608, 364] on div "C" at bounding box center [610, 368] width 26 height 26
click at [1012, 34] on button "Next" at bounding box center [1002, 28] width 70 height 33
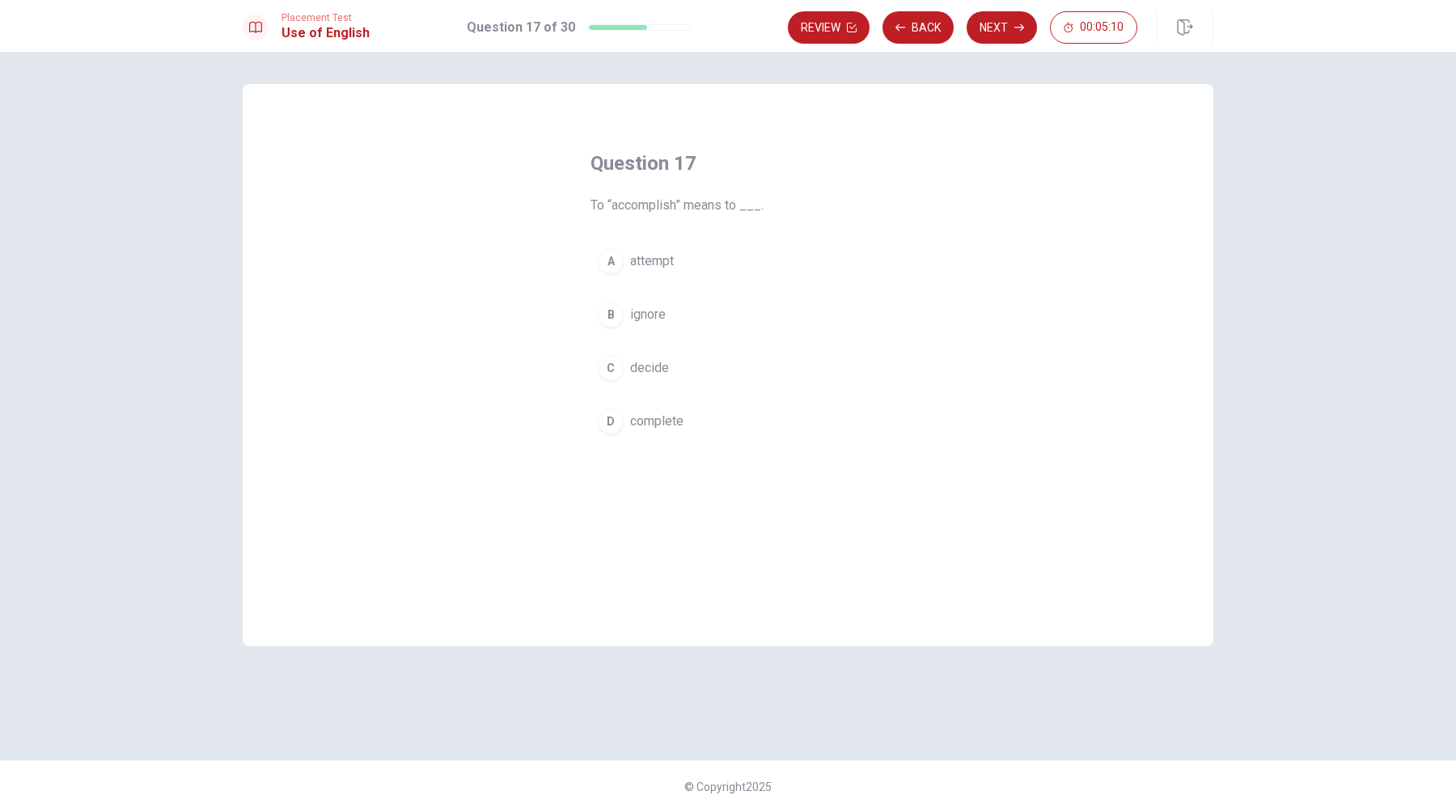
click at [612, 417] on div "D" at bounding box center [610, 421] width 26 height 26
click at [1007, 34] on button "Next" at bounding box center [1002, 28] width 70 height 33
click at [611, 369] on div "C" at bounding box center [610, 368] width 26 height 26
click at [992, 28] on button "Next" at bounding box center [1002, 28] width 70 height 33
click at [612, 317] on div "B" at bounding box center [610, 314] width 26 height 26
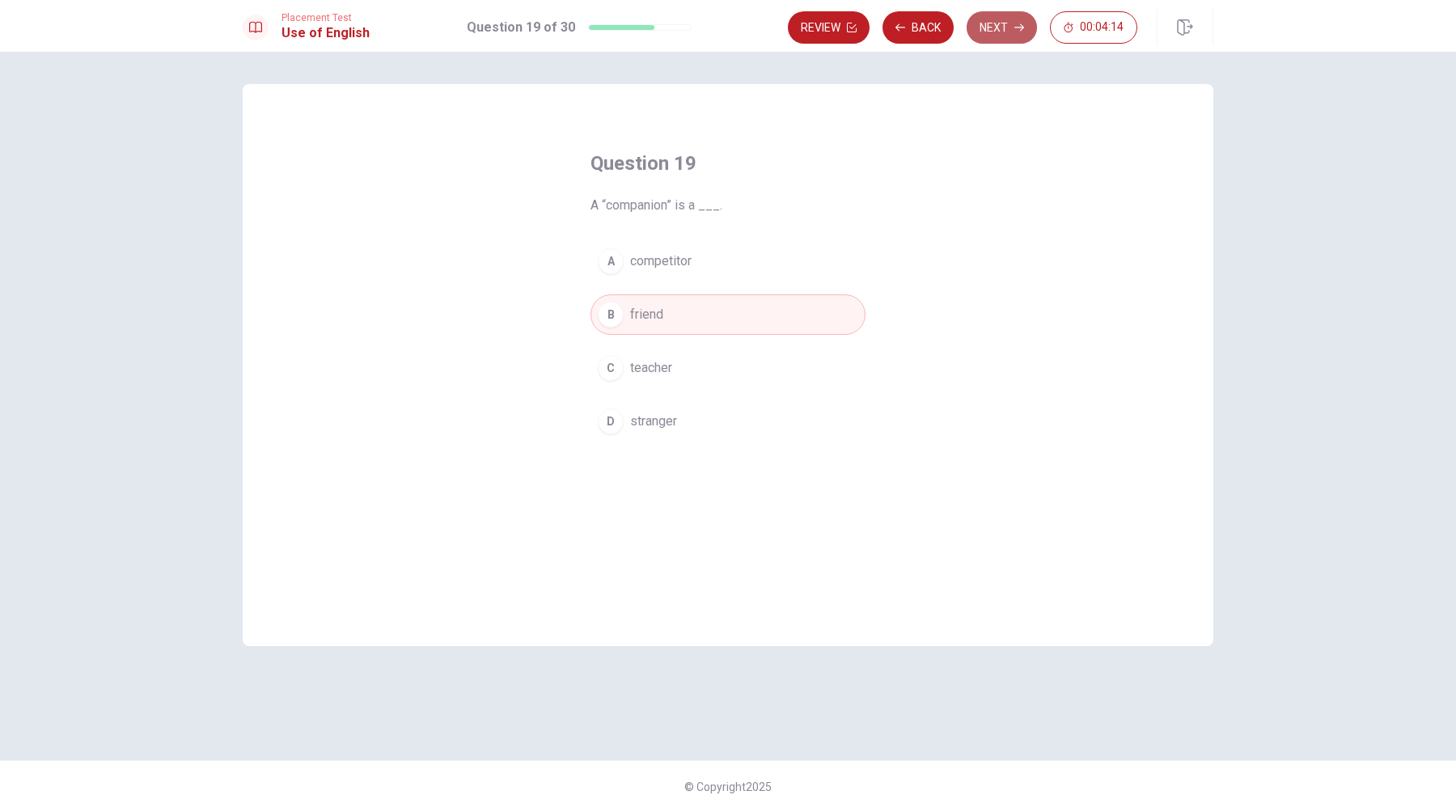
click at [993, 28] on button "Next" at bounding box center [1002, 28] width 70 height 33
click at [615, 313] on div "B" at bounding box center [610, 314] width 26 height 26
click at [987, 28] on button "Next" at bounding box center [1002, 28] width 70 height 33
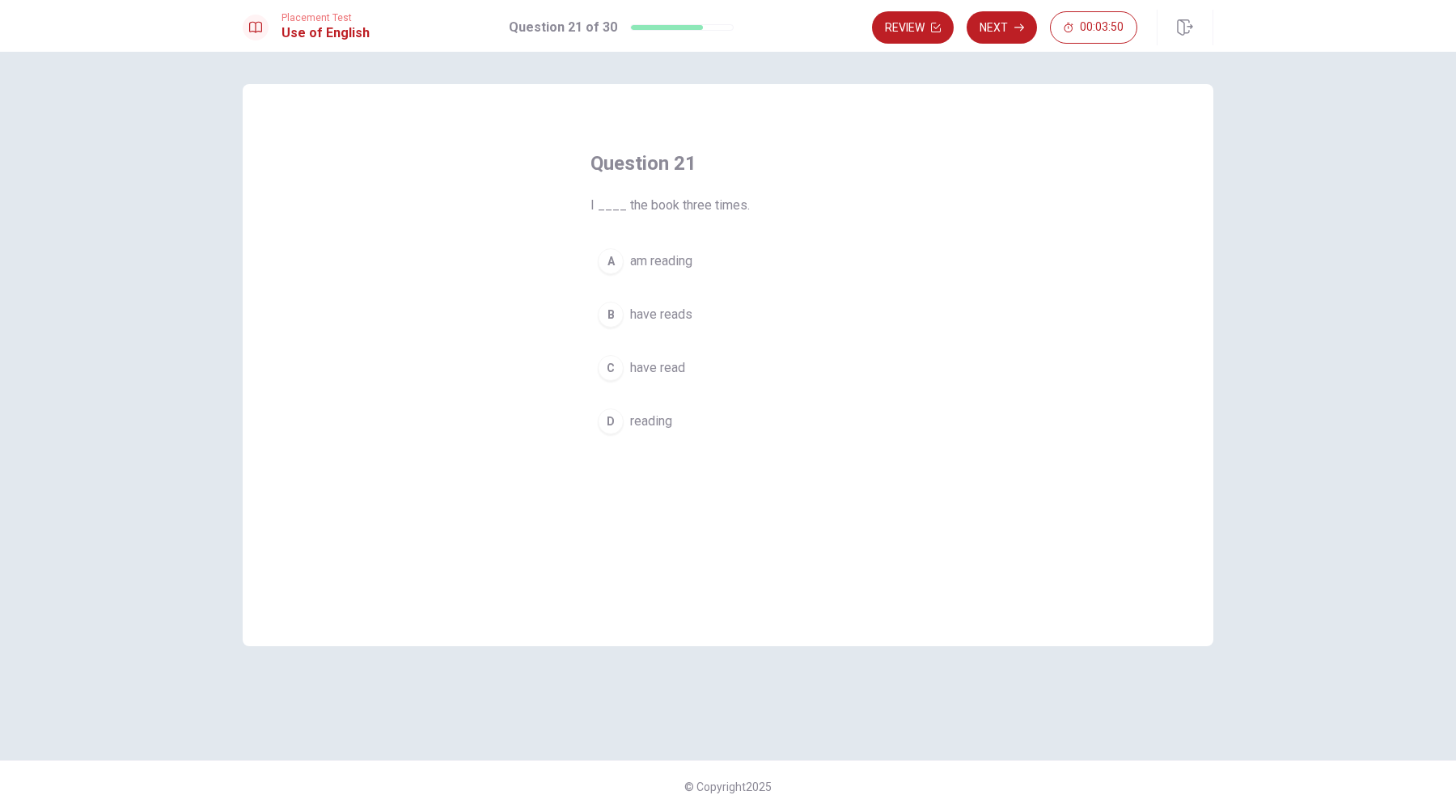
click at [604, 362] on div "C" at bounding box center [610, 368] width 26 height 26
click at [1003, 26] on button "Next" at bounding box center [1002, 28] width 70 height 33
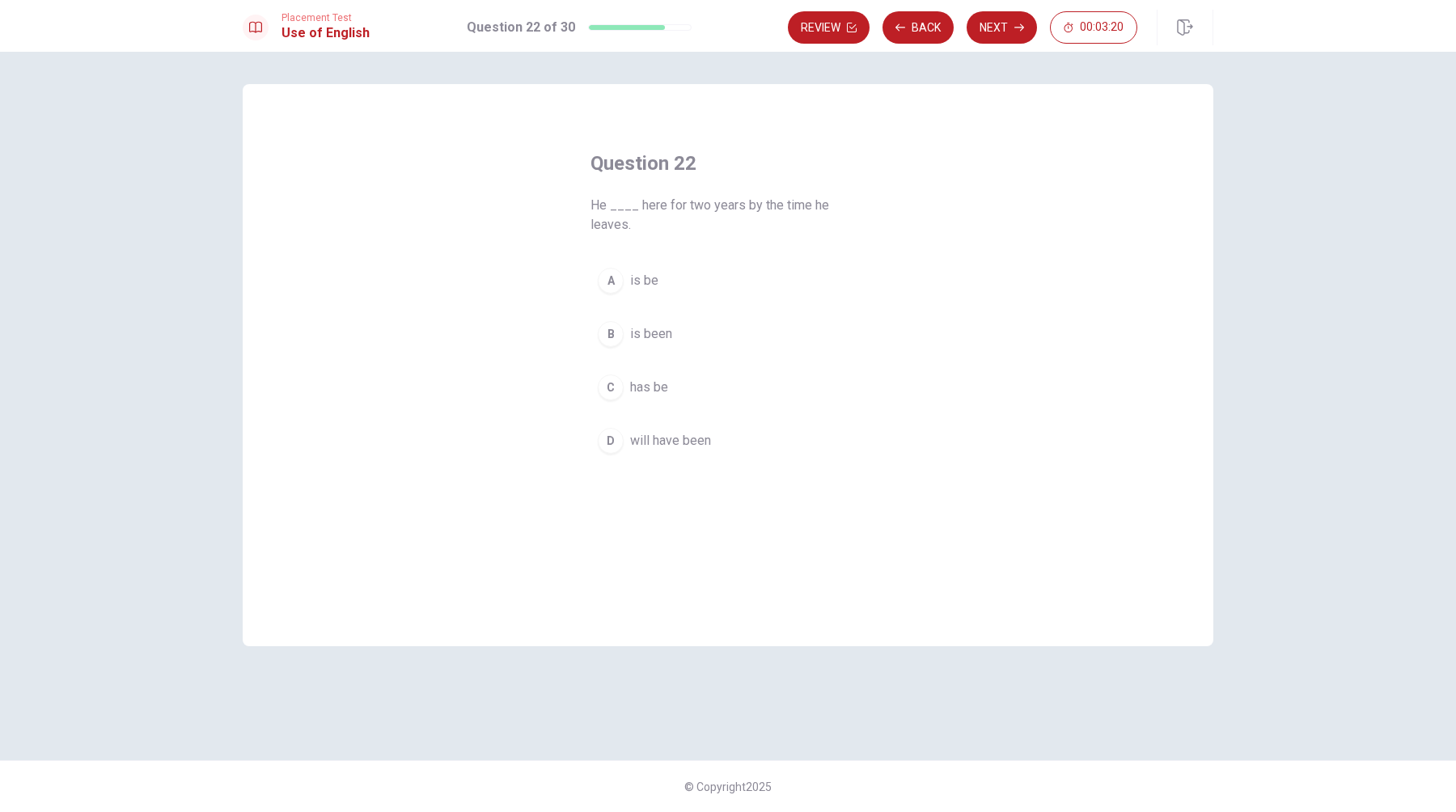
click at [611, 442] on div "D" at bounding box center [610, 440] width 26 height 26
click at [1003, 28] on button "Next" at bounding box center [1002, 28] width 70 height 33
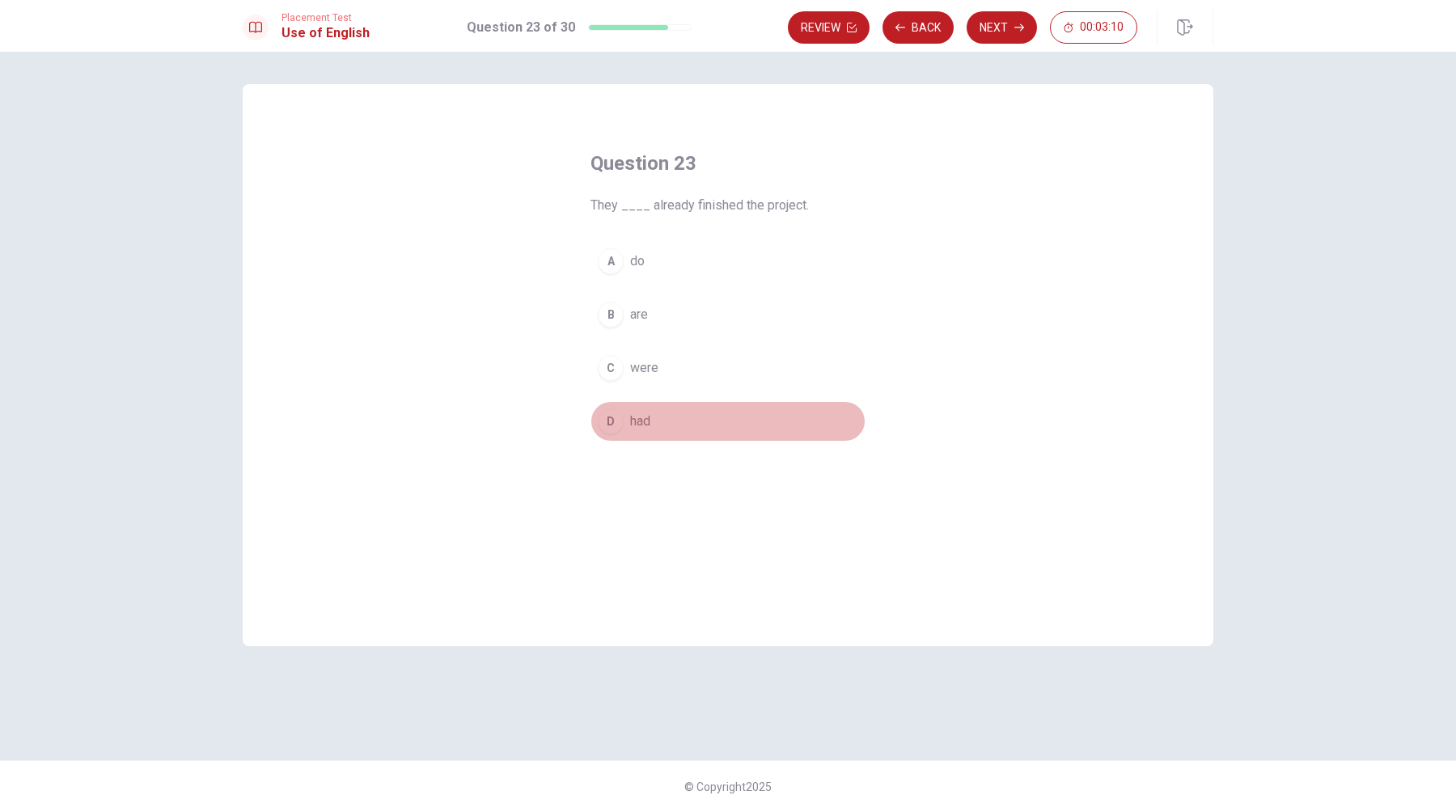
click at [606, 425] on div "D" at bounding box center [610, 421] width 26 height 26
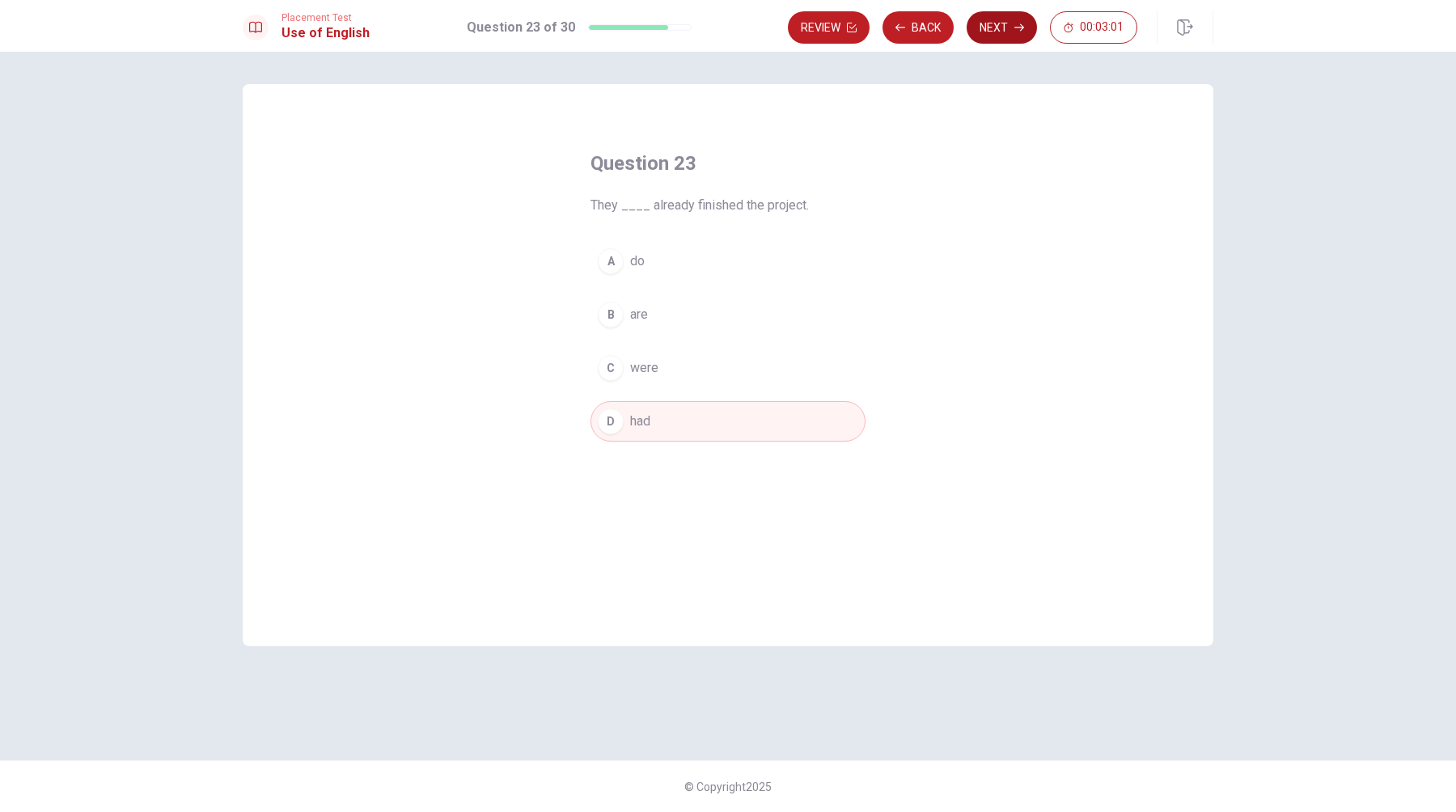
click at [1005, 28] on button "Next" at bounding box center [1002, 28] width 70 height 33
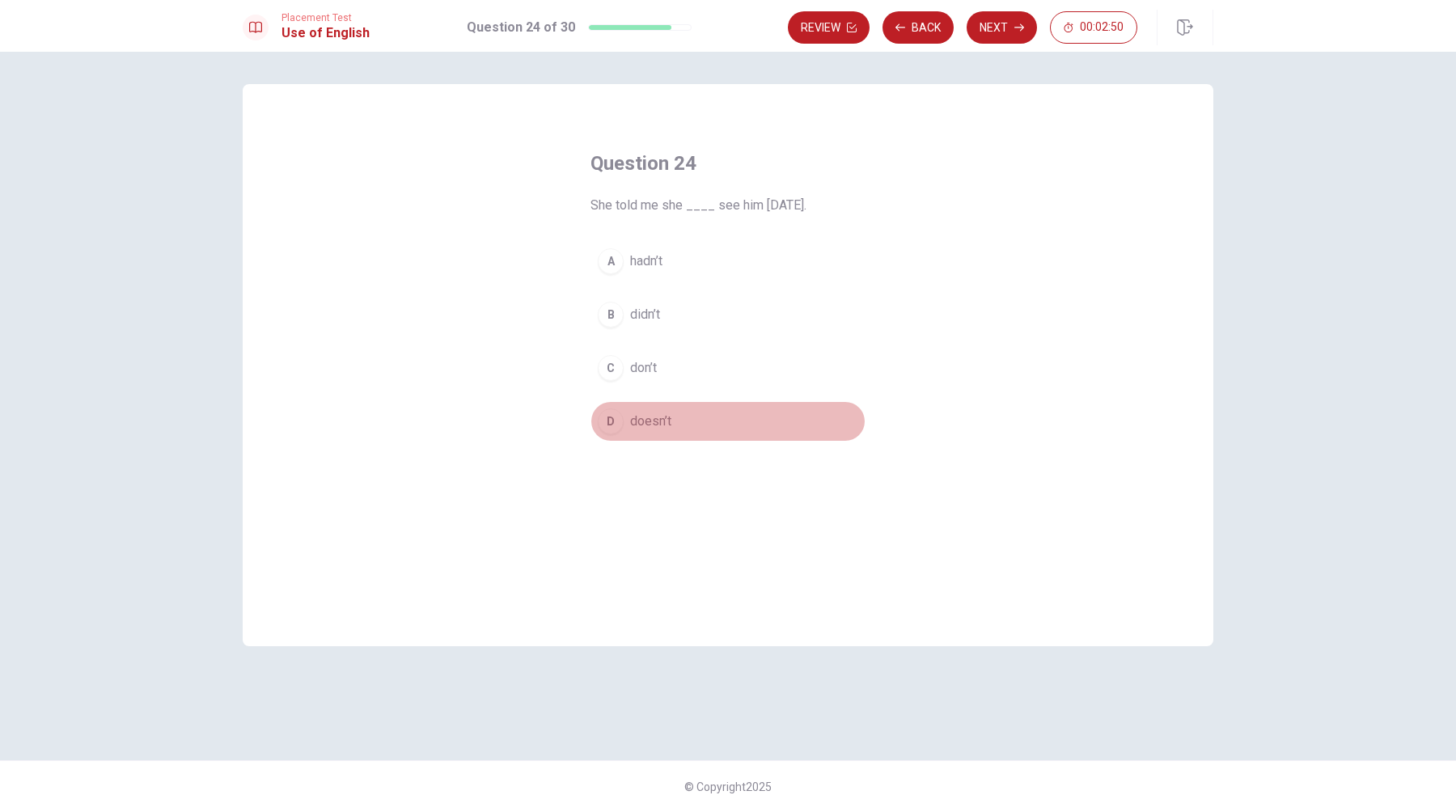
click at [614, 424] on div "D" at bounding box center [610, 421] width 26 height 26
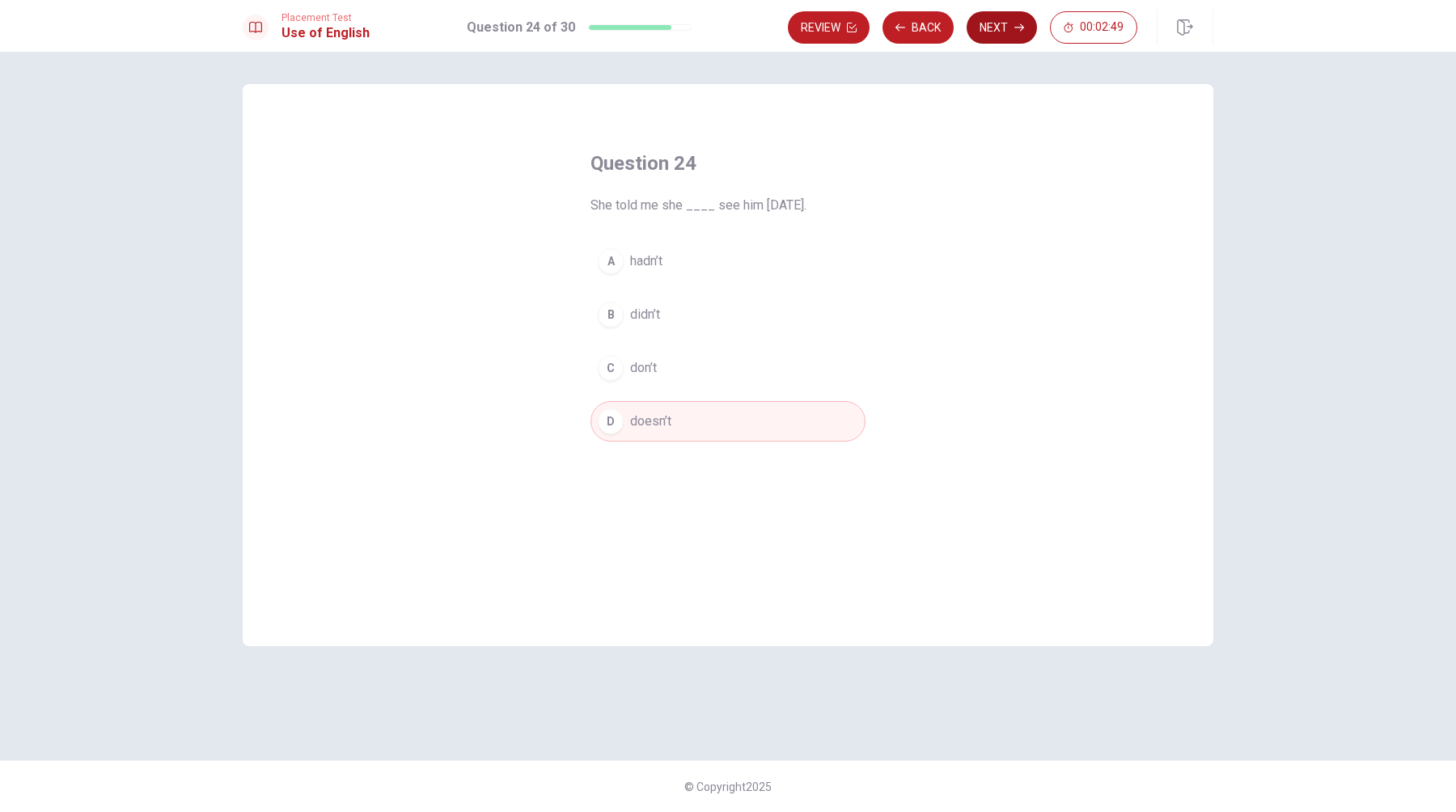
click at [989, 27] on button "Next" at bounding box center [1002, 28] width 70 height 33
click at [611, 358] on div "C" at bounding box center [610, 368] width 26 height 26
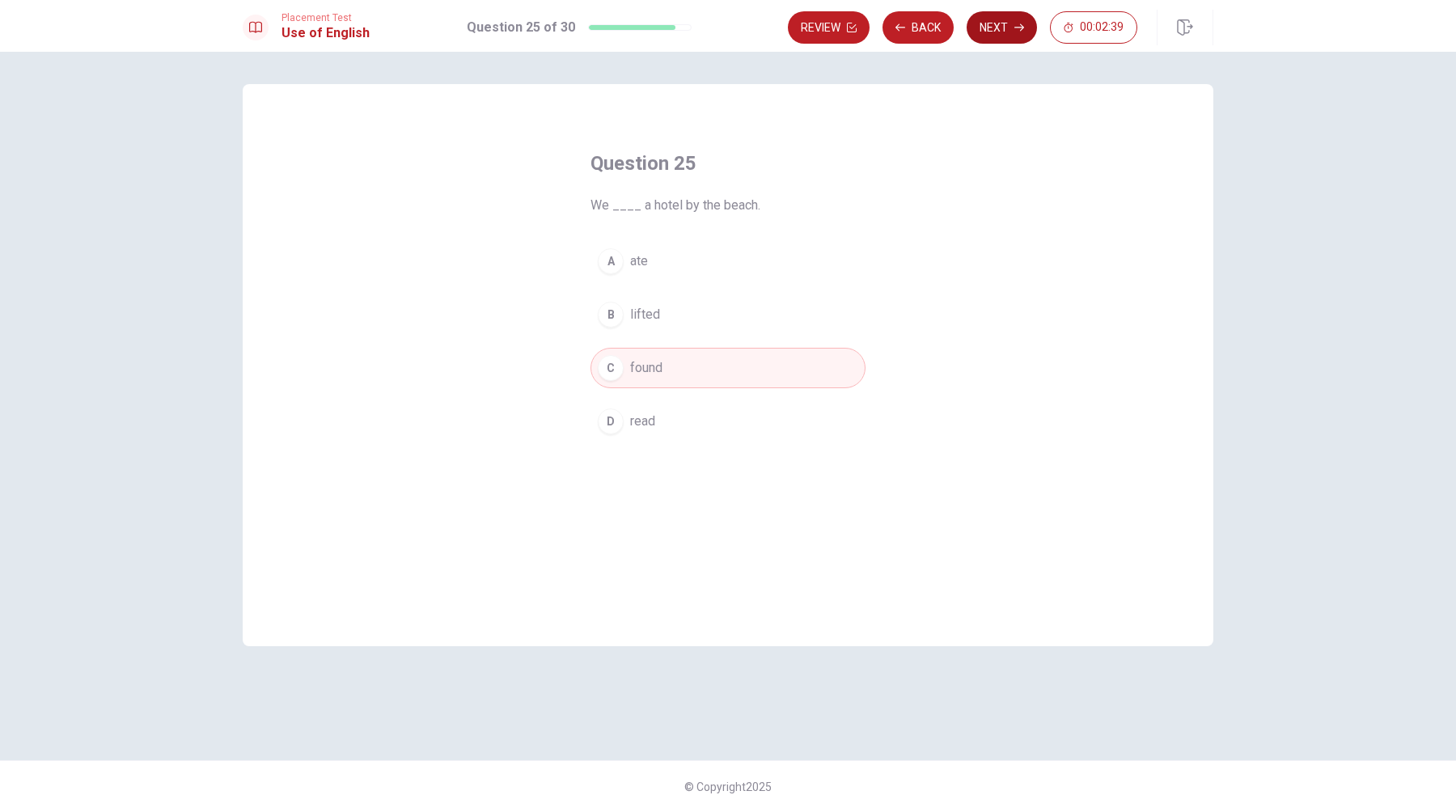
click at [989, 26] on button "Next" at bounding box center [1002, 28] width 70 height 33
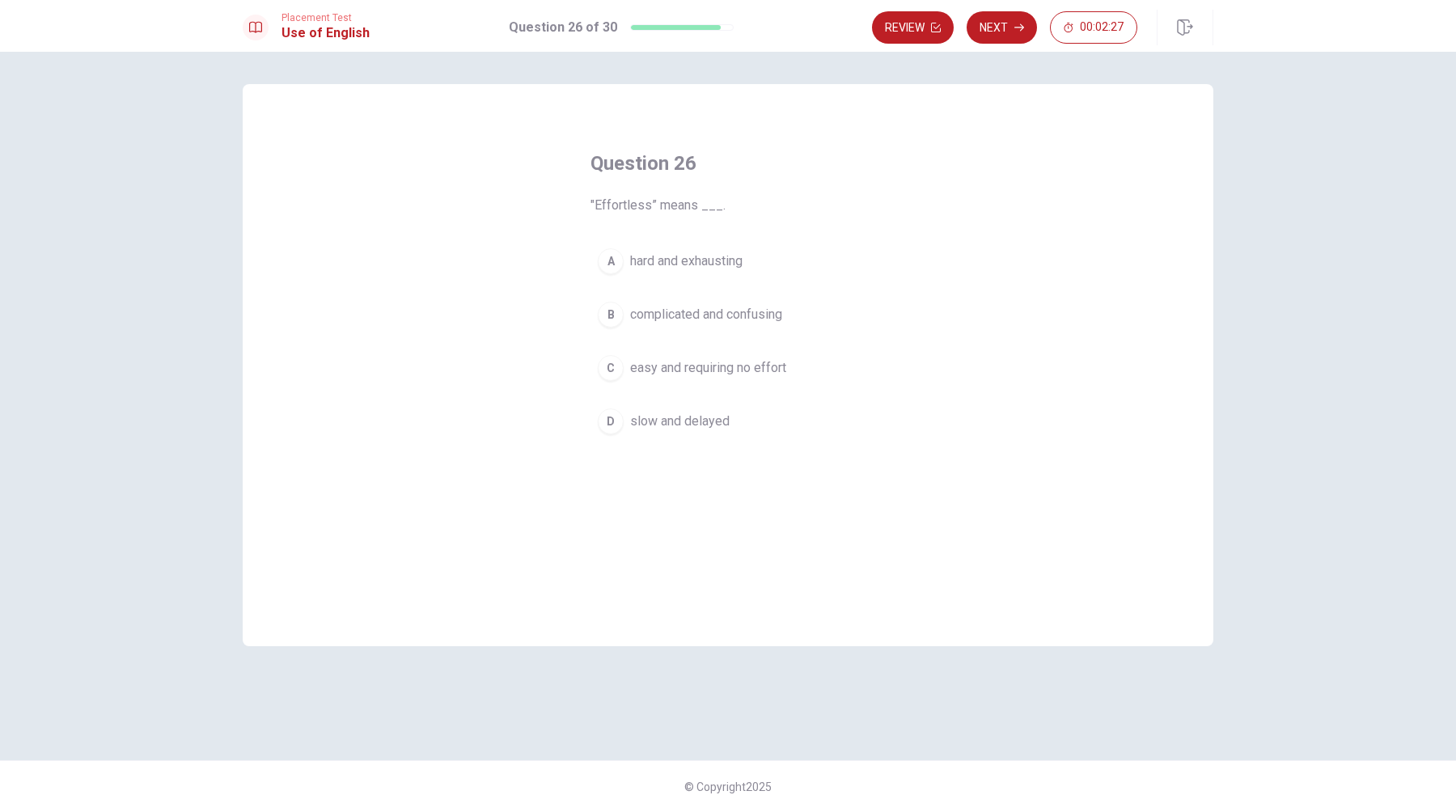
click at [605, 366] on div "C" at bounding box center [610, 368] width 26 height 26
click at [1013, 26] on button "Next" at bounding box center [1002, 28] width 70 height 33
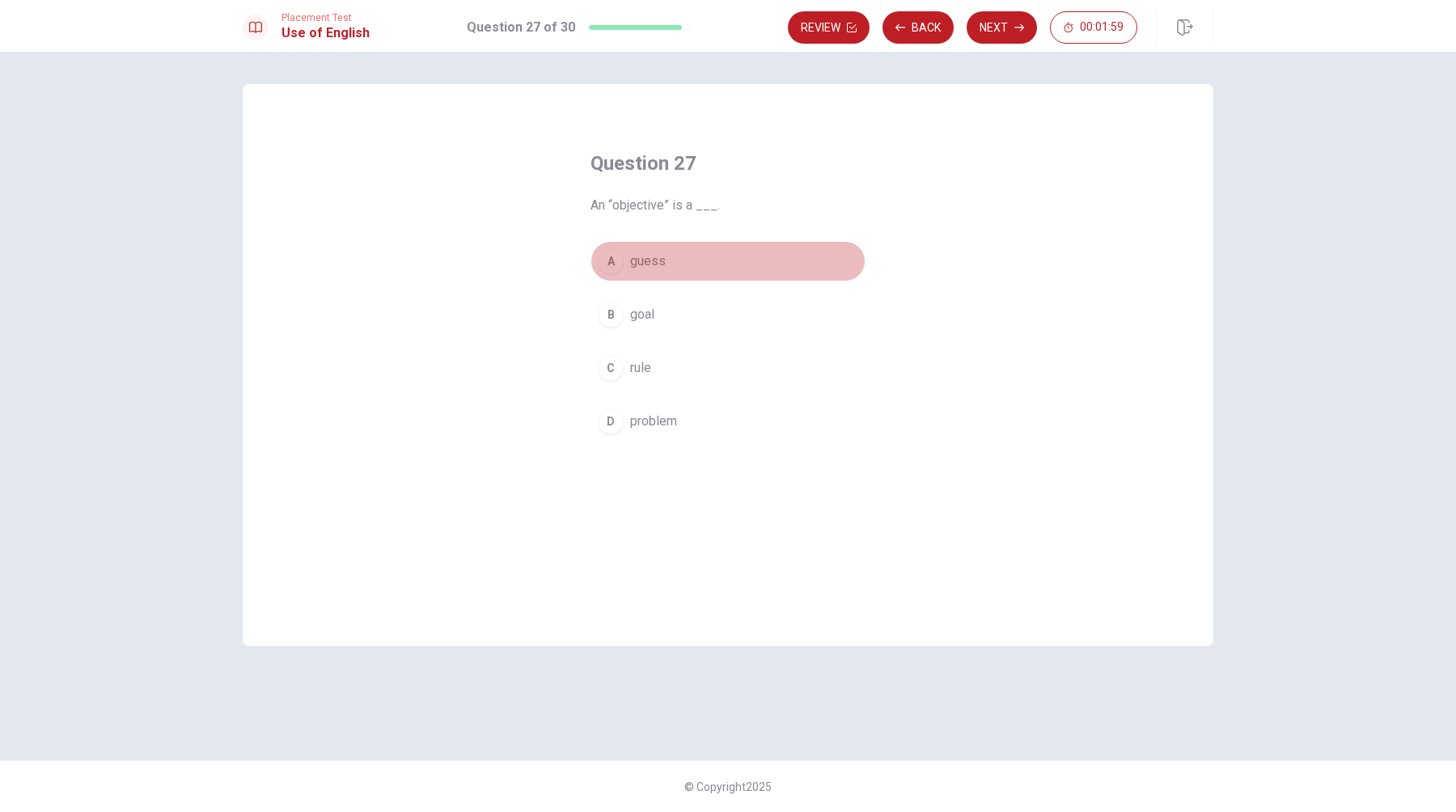
click at [608, 261] on div "A" at bounding box center [610, 261] width 26 height 26
click at [1003, 24] on button "Next" at bounding box center [1002, 28] width 70 height 33
click at [619, 424] on div "D" at bounding box center [610, 421] width 26 height 26
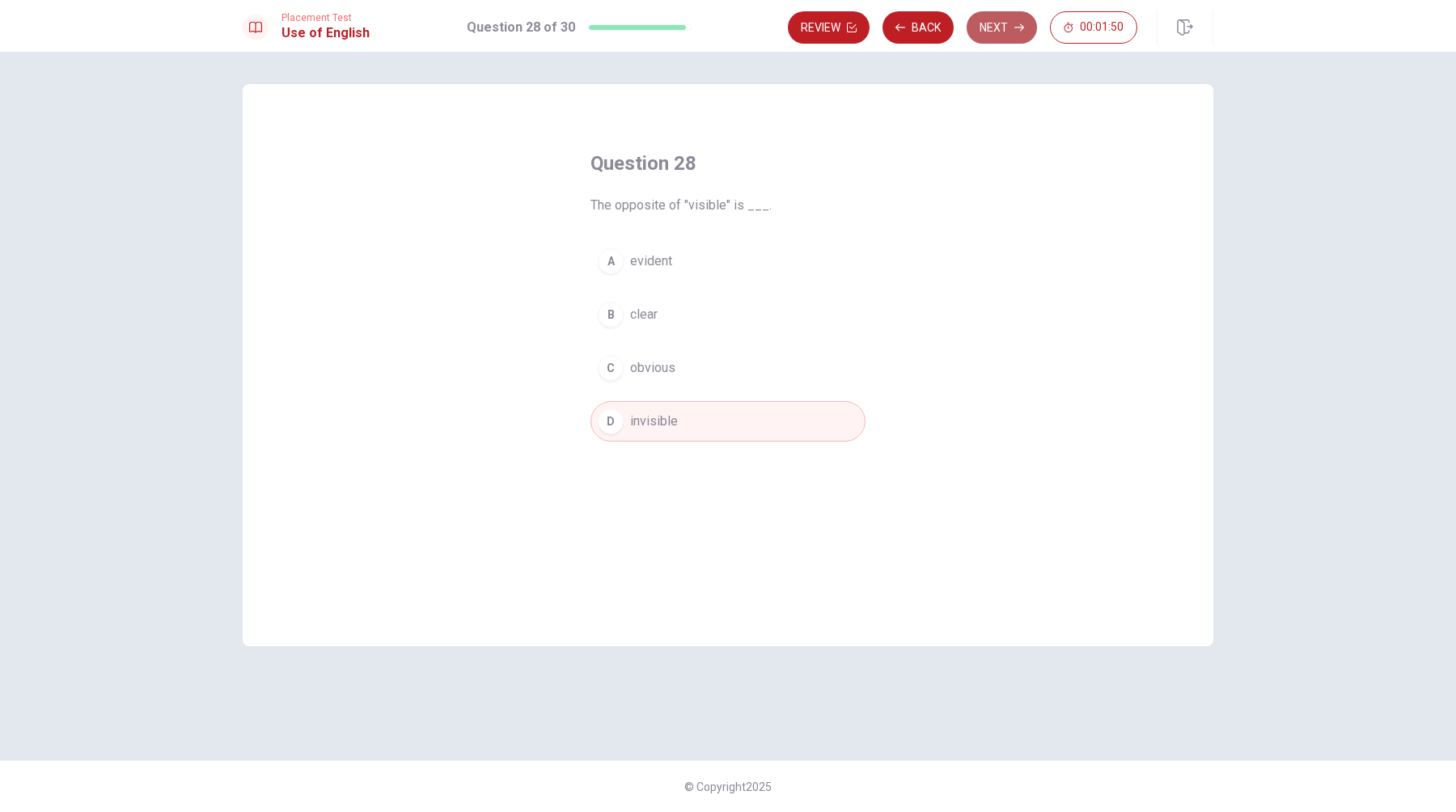
click at [990, 37] on button "Next" at bounding box center [1002, 28] width 70 height 33
click at [613, 262] on div "A" at bounding box center [610, 261] width 26 height 26
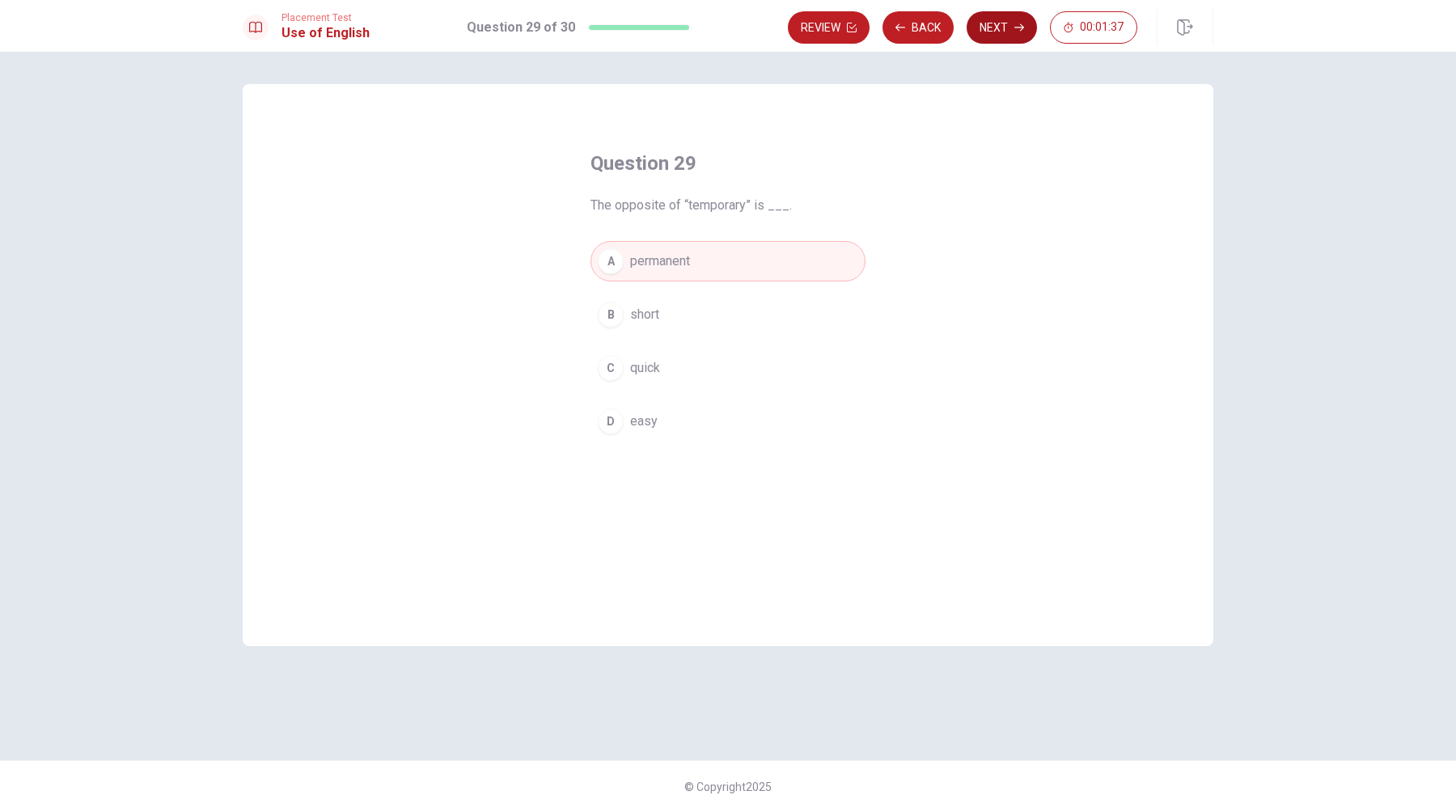
click at [995, 31] on button "Next" at bounding box center [1002, 28] width 70 height 33
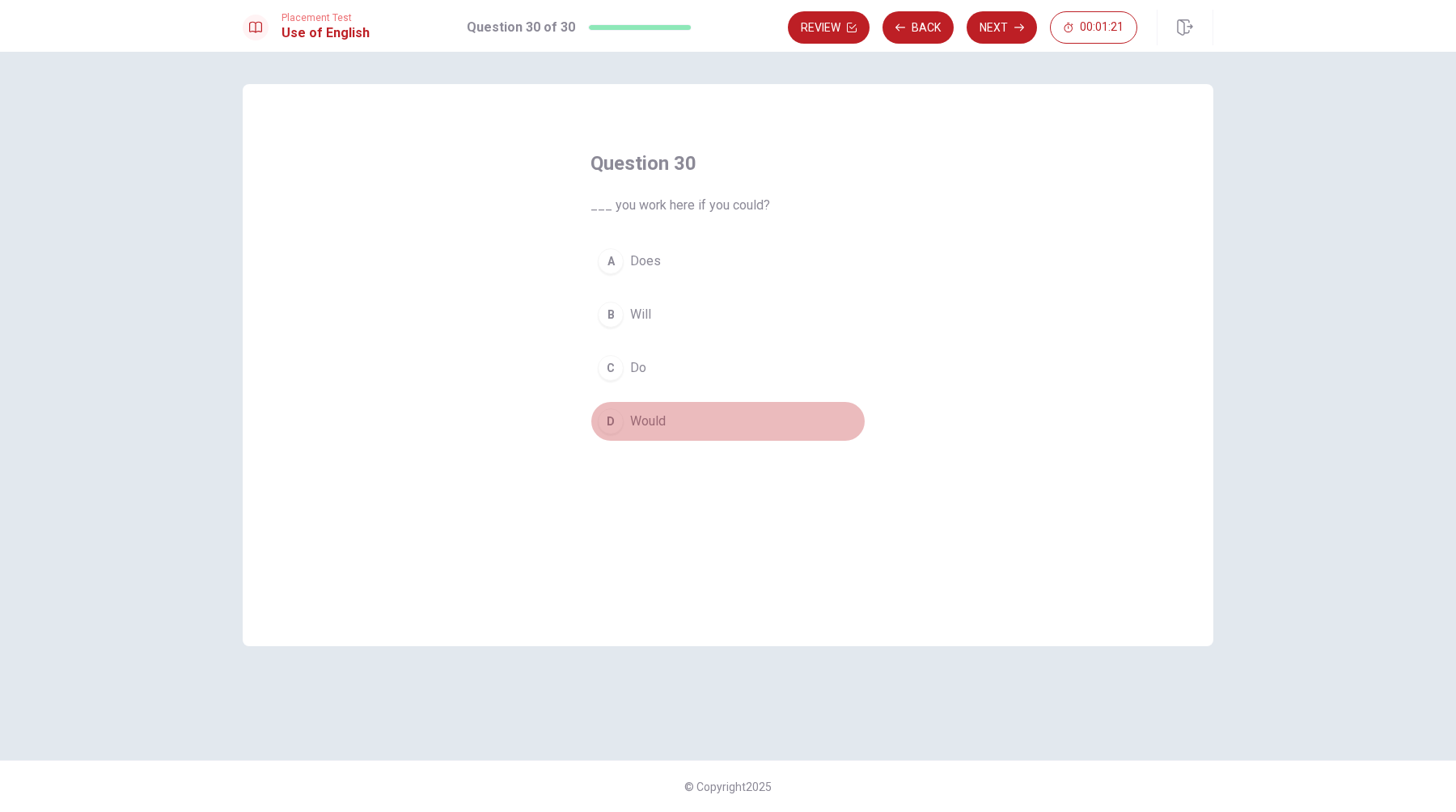
click at [609, 424] on div "D" at bounding box center [610, 421] width 26 height 26
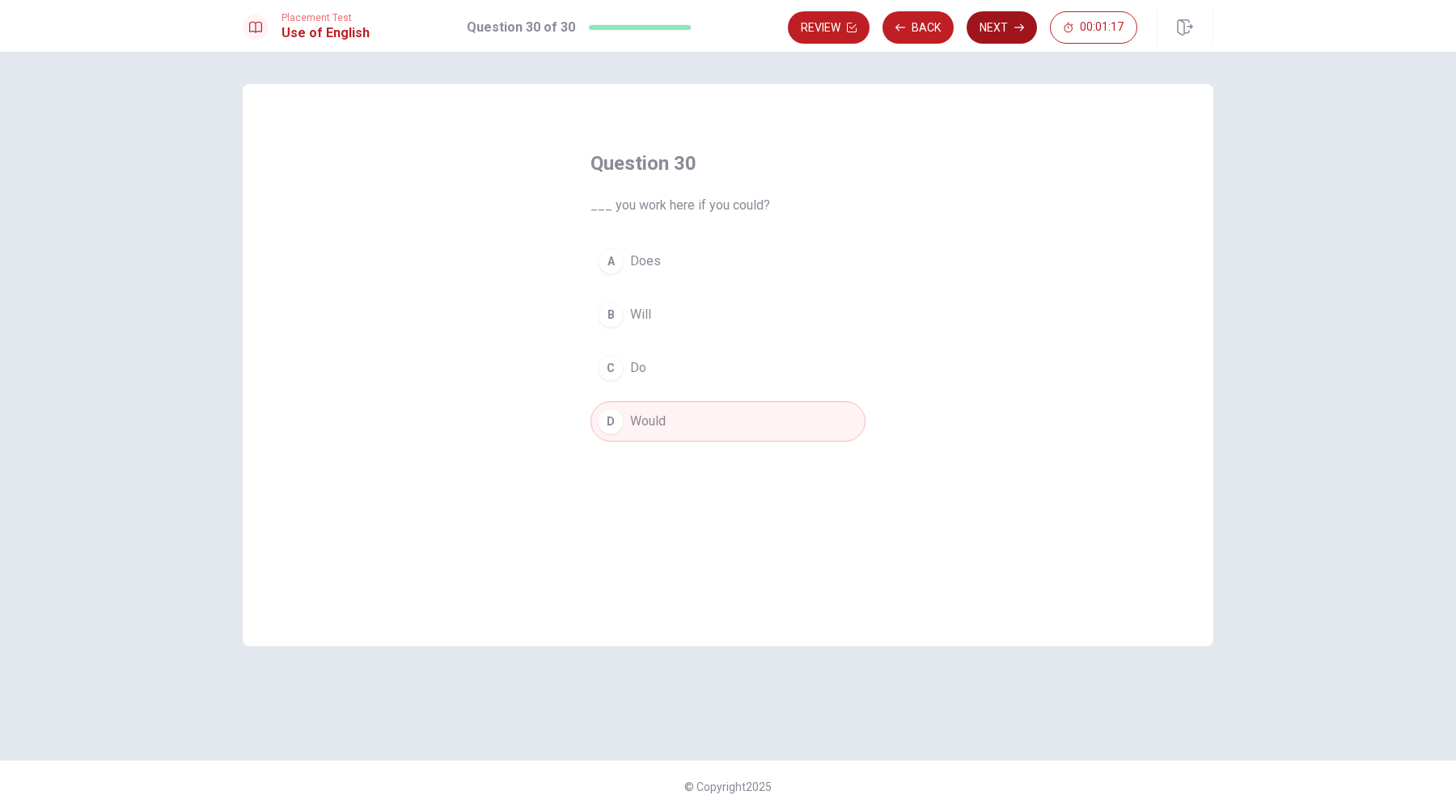
click at [997, 28] on button "Next" at bounding box center [1002, 28] width 70 height 33
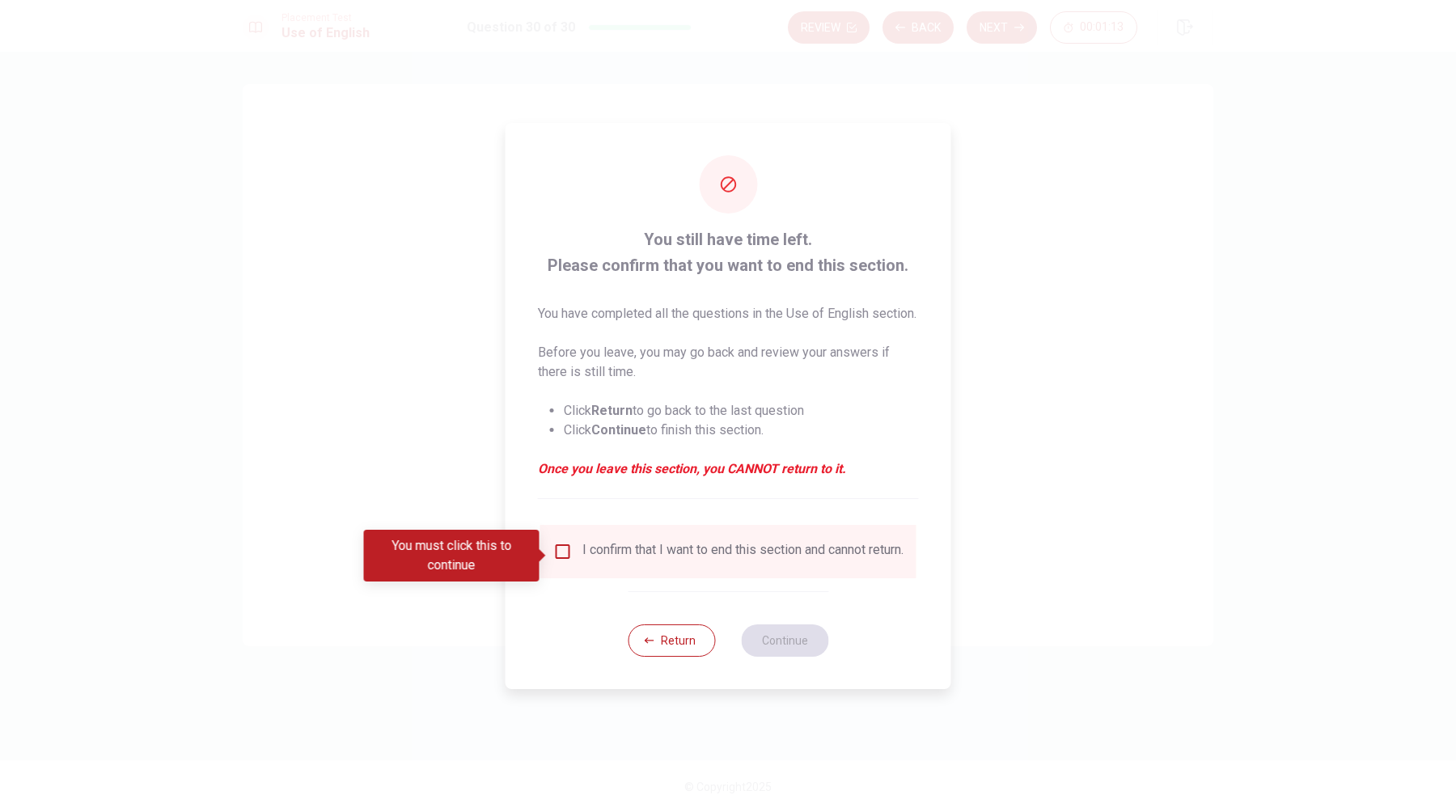
click at [562, 554] on input "You must click this to continue" at bounding box center [562, 551] width 19 height 19
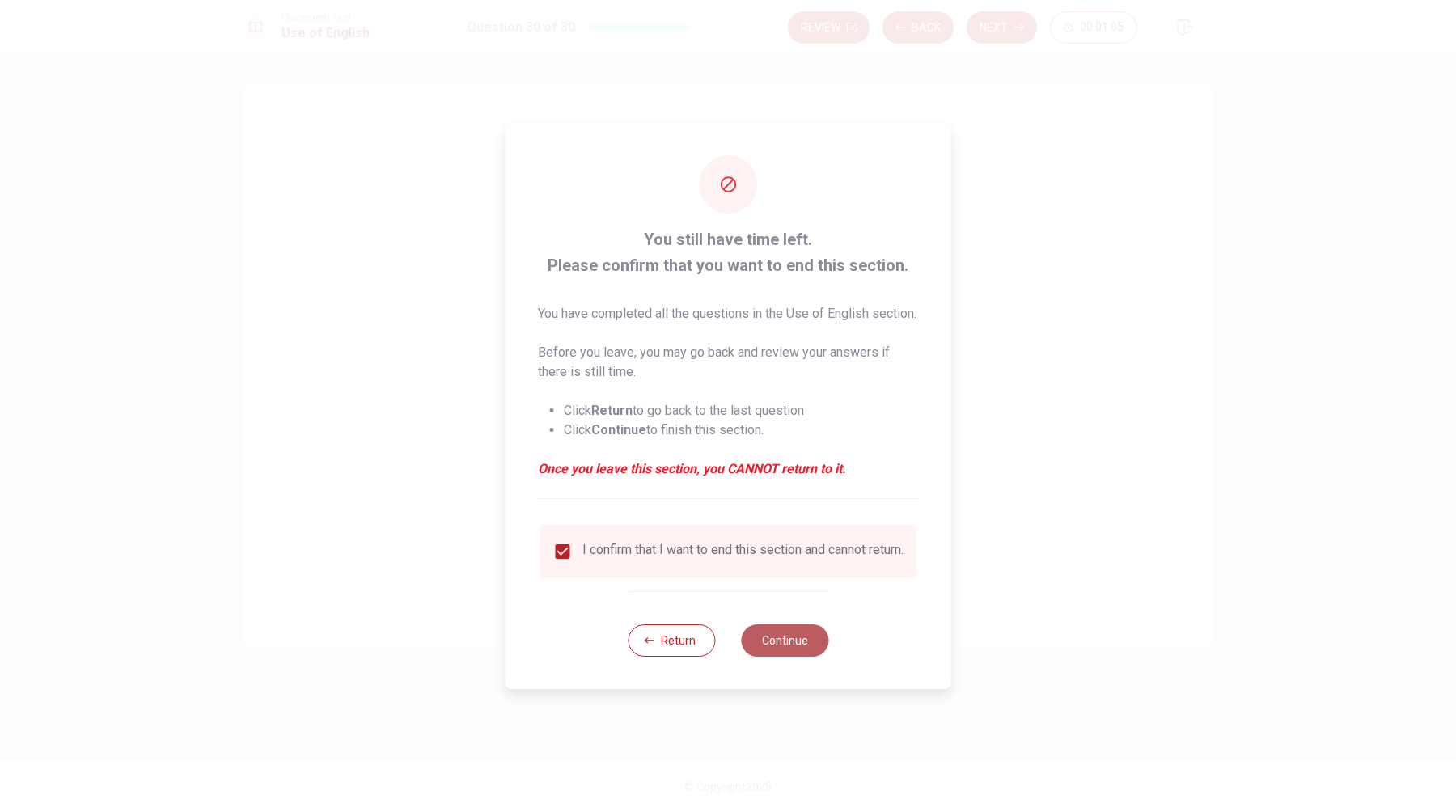
click at [776, 652] on button "Continue" at bounding box center [785, 640] width 87 height 33
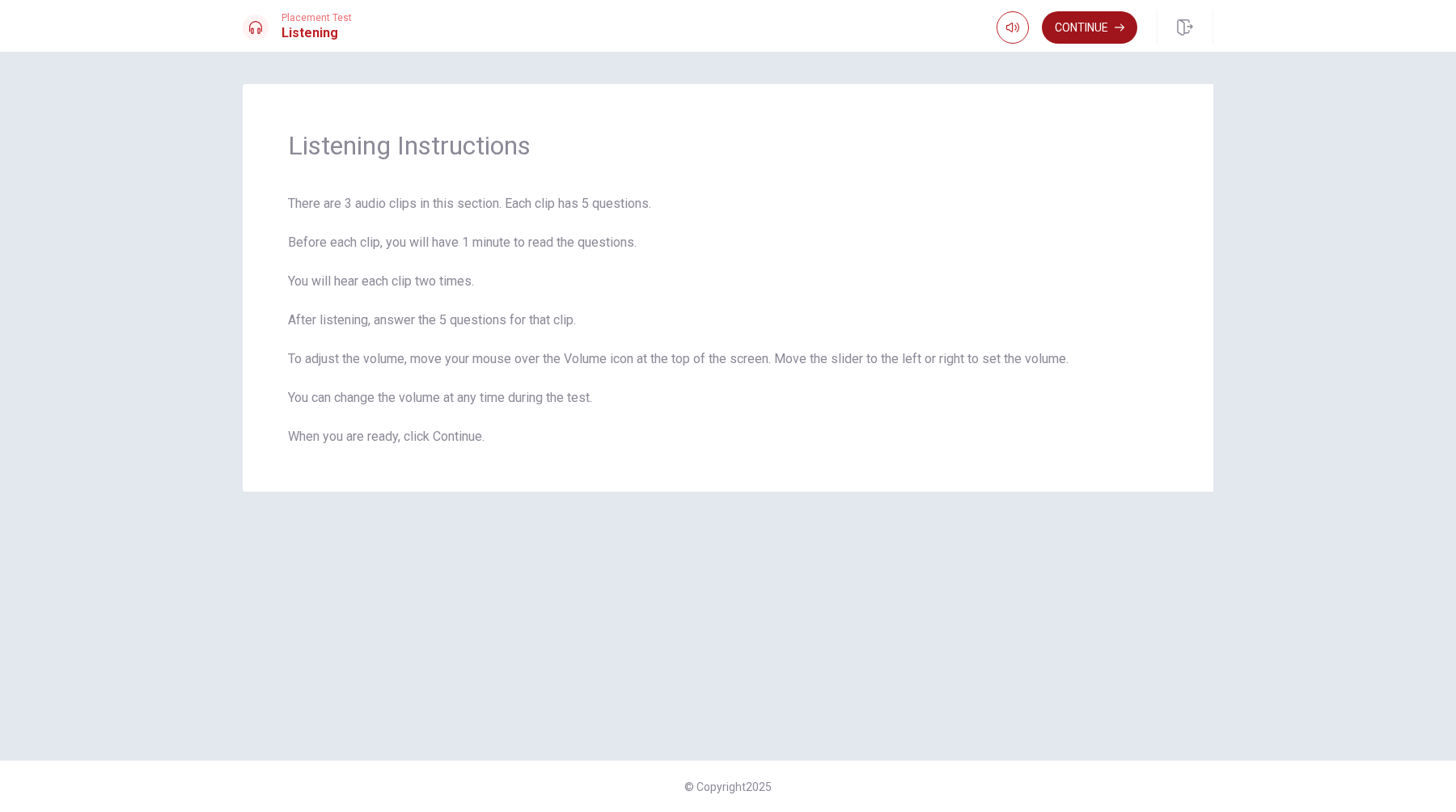
click at [1096, 31] on button "Continue" at bounding box center [1090, 28] width 96 height 33
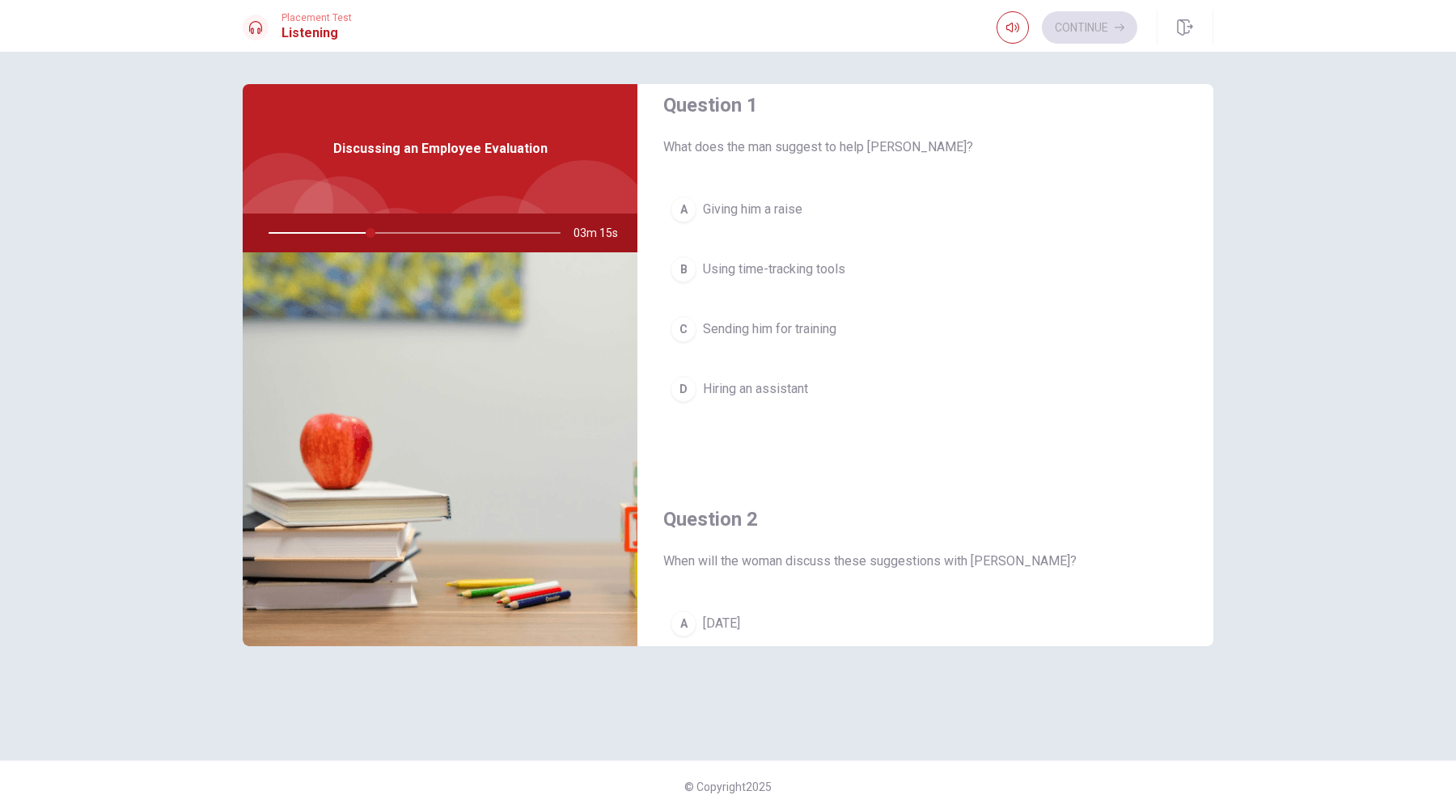
scroll to position [23, 0]
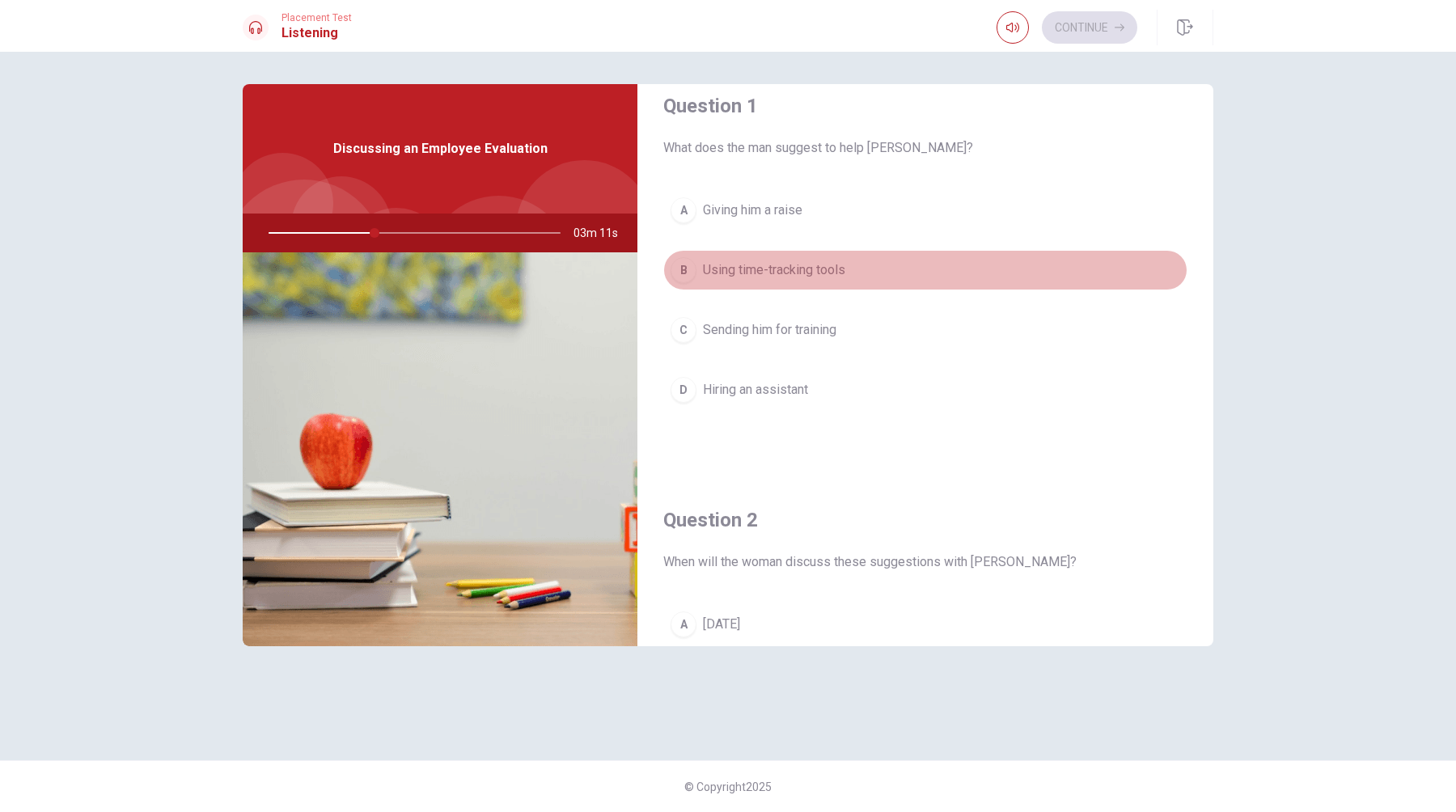
click at [688, 270] on div "B" at bounding box center [683, 270] width 26 height 26
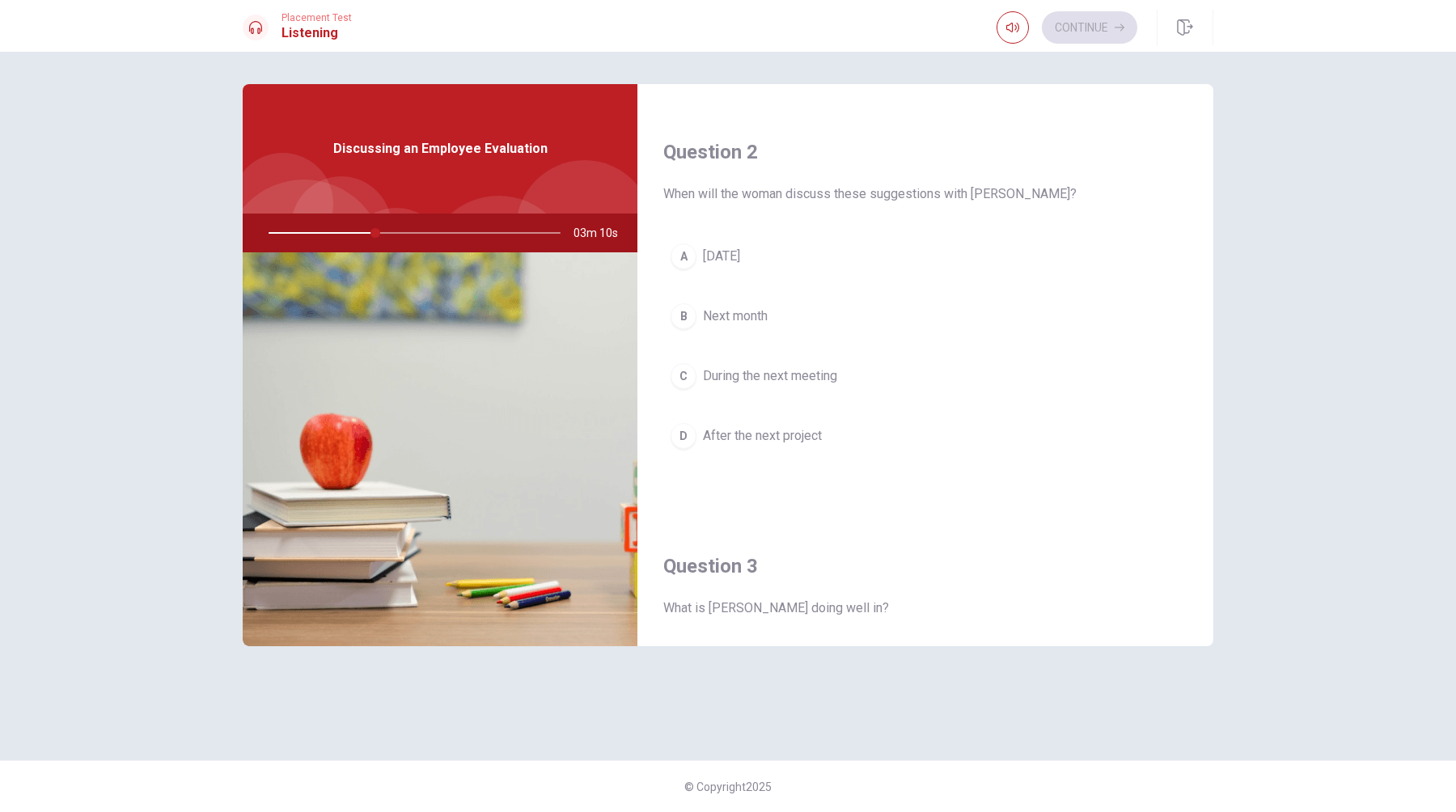
scroll to position [393, 0]
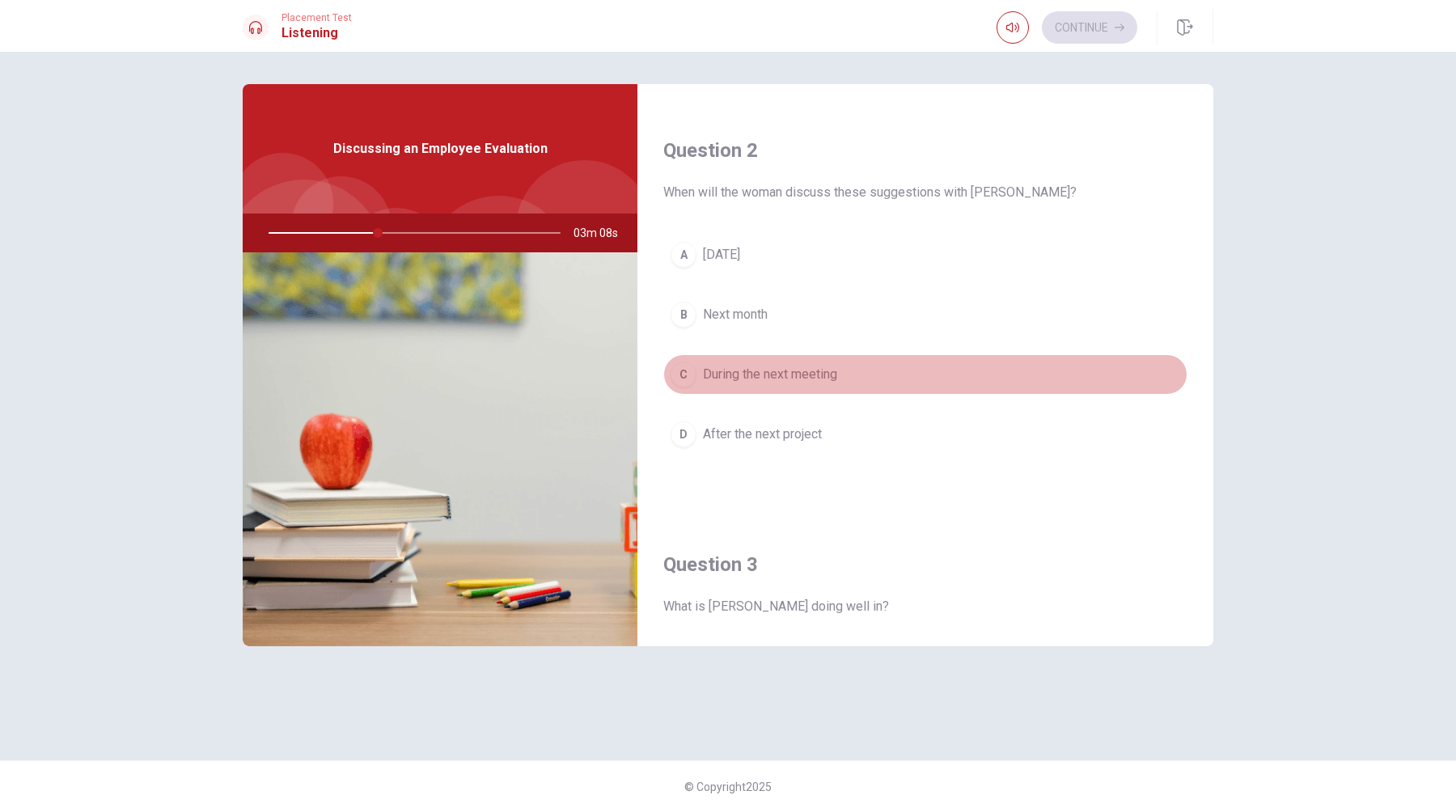
click at [688, 376] on div "C" at bounding box center [683, 374] width 26 height 26
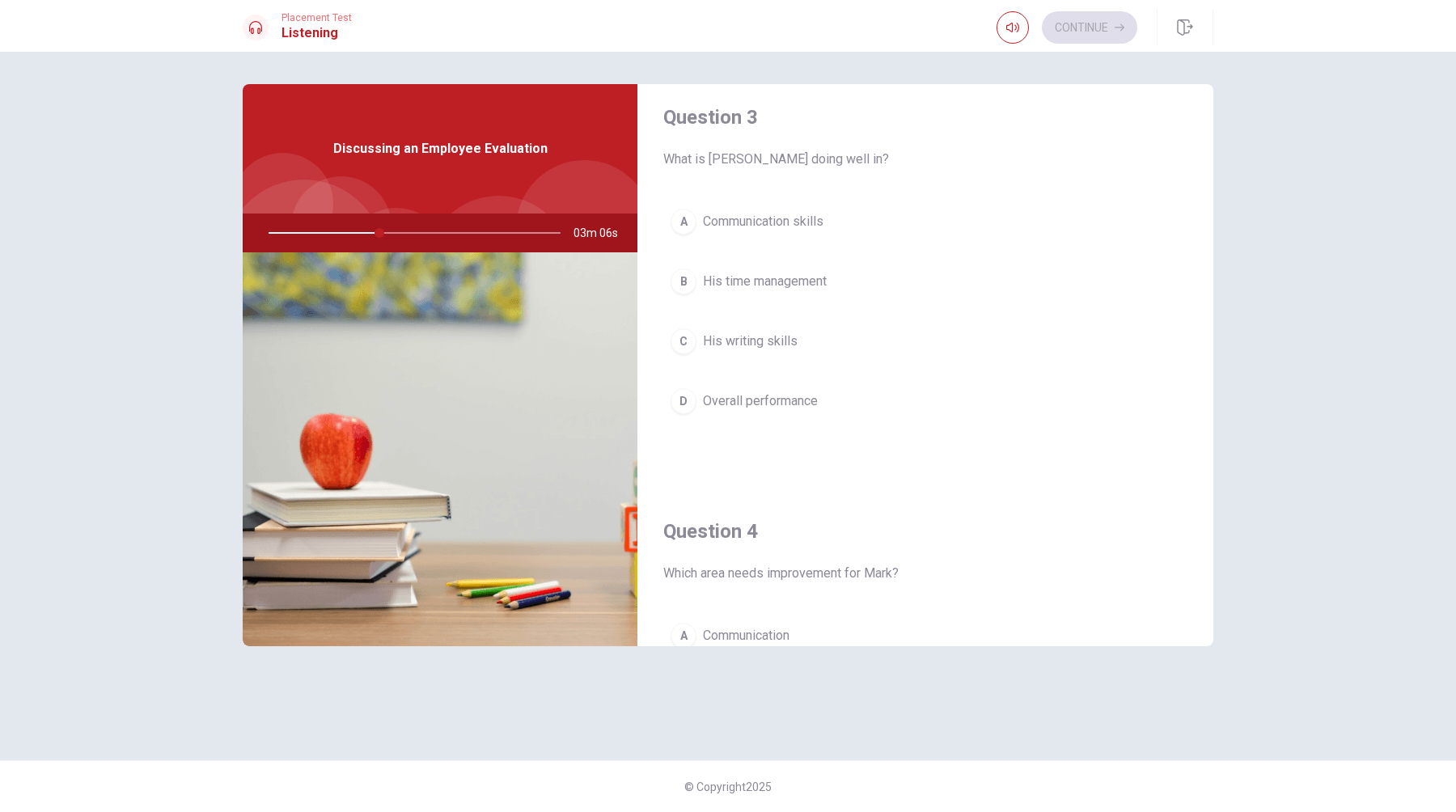
scroll to position [847, 0]
click at [687, 270] on div "B" at bounding box center [683, 274] width 26 height 26
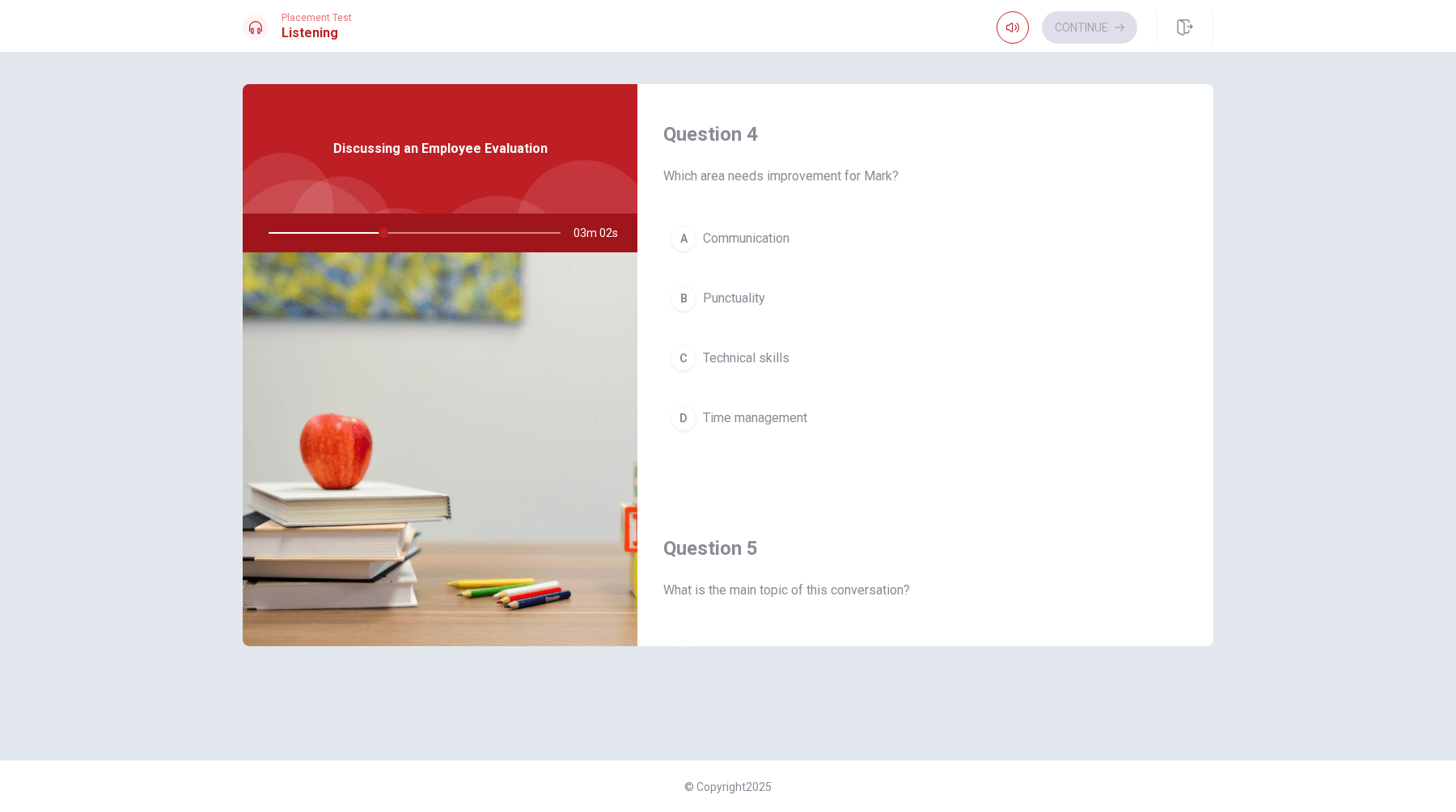
scroll to position [1239, 0]
click at [685, 416] on div "D" at bounding box center [683, 415] width 26 height 26
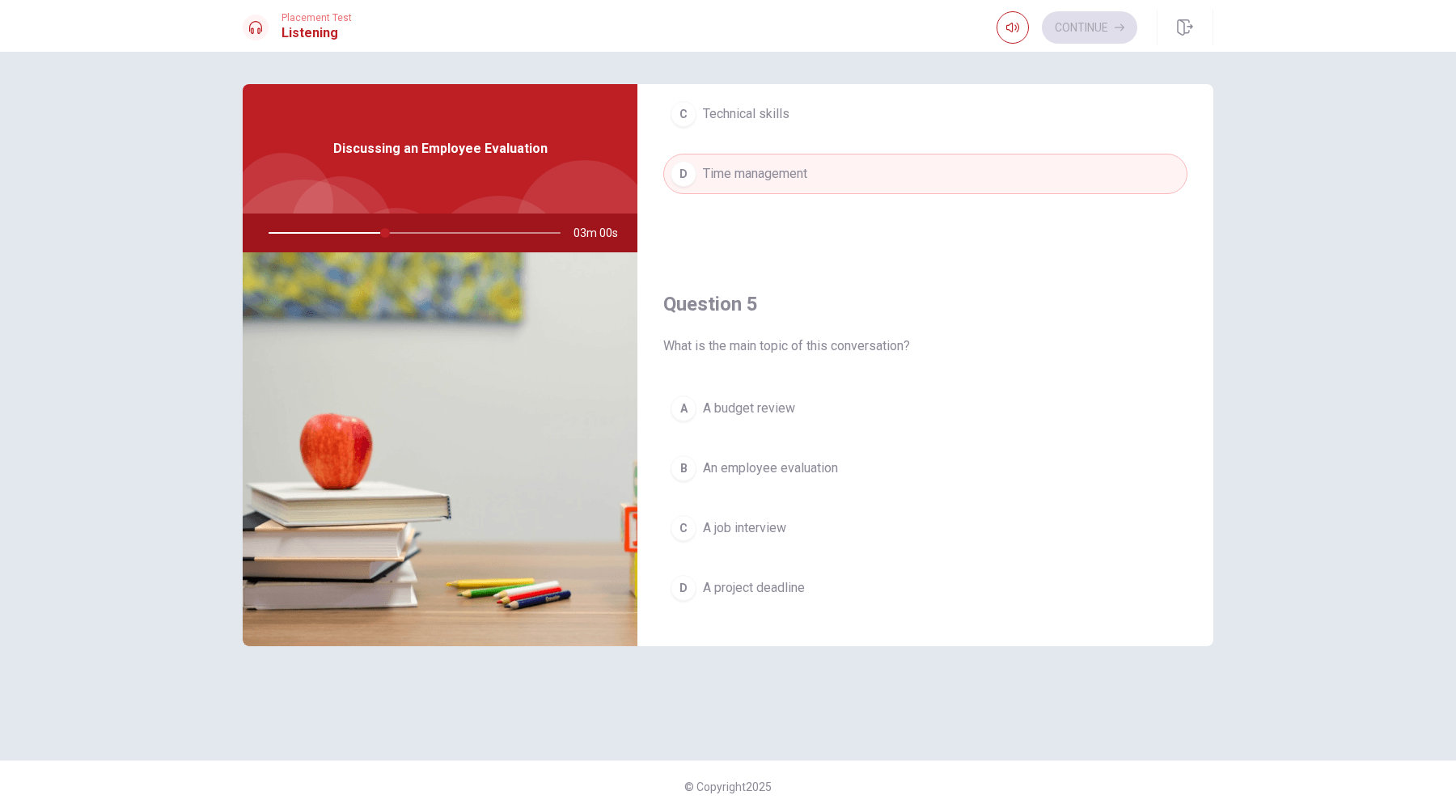
scroll to position [1508, 0]
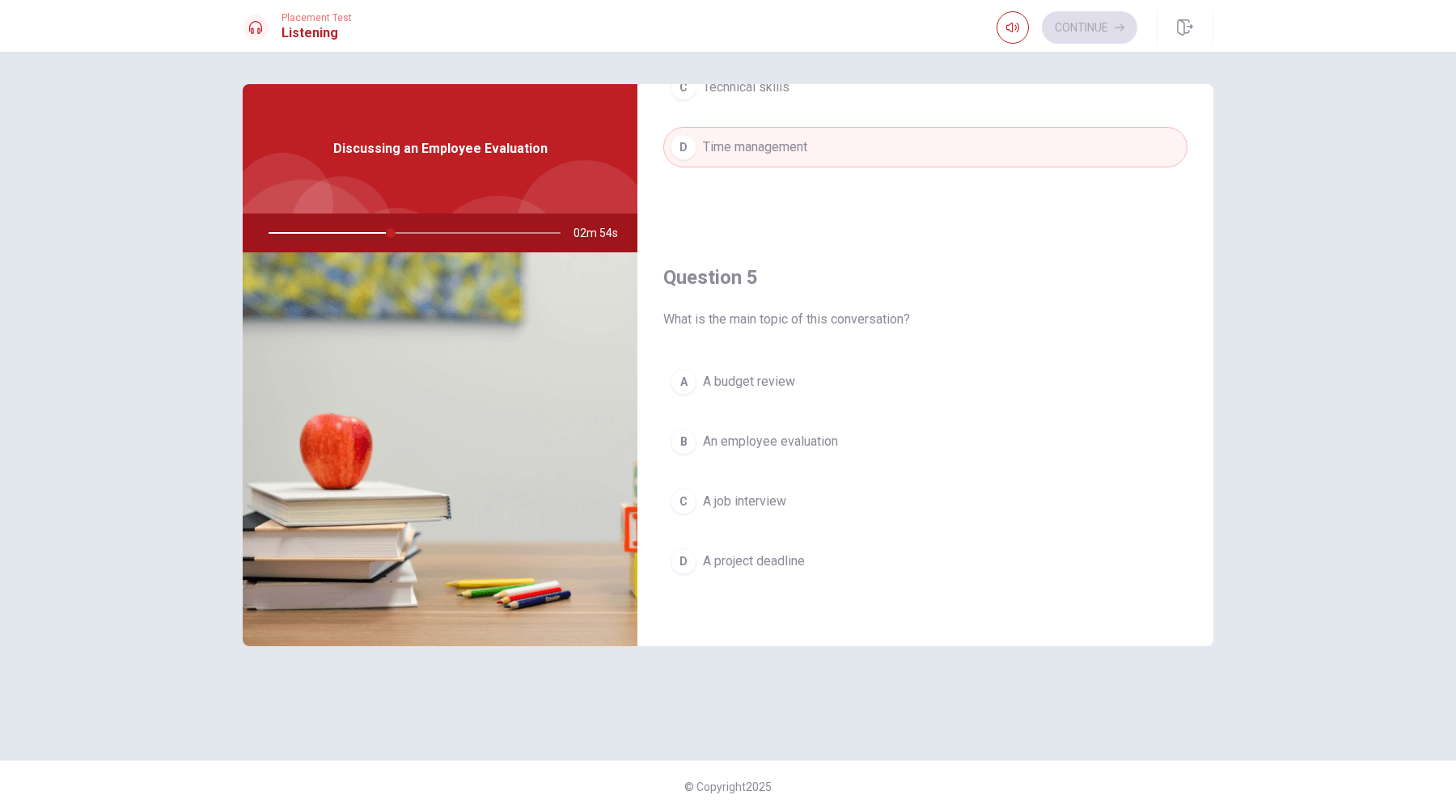
click at [686, 442] on div "B" at bounding box center [683, 441] width 26 height 26
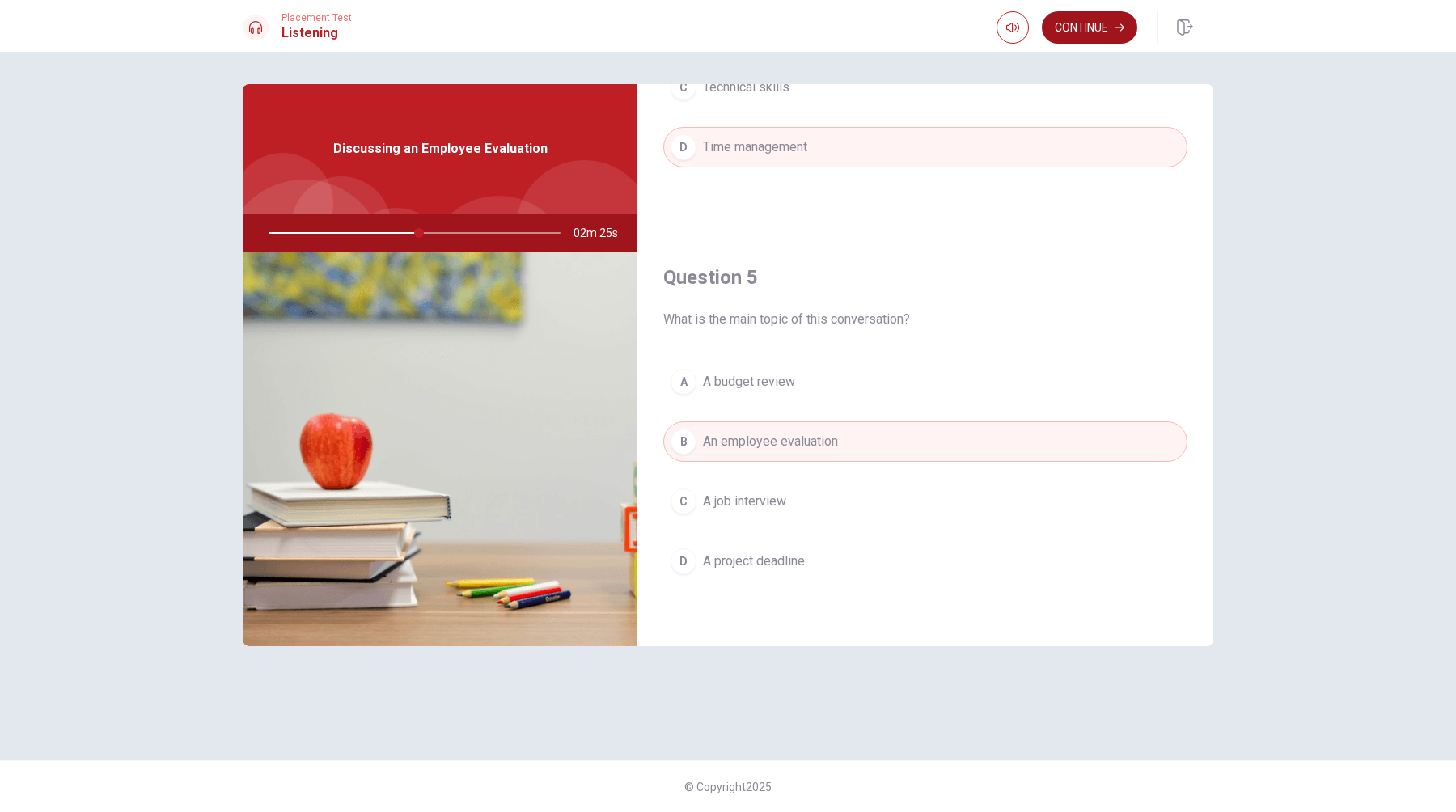
click at [1102, 28] on button "Continue" at bounding box center [1090, 28] width 96 height 33
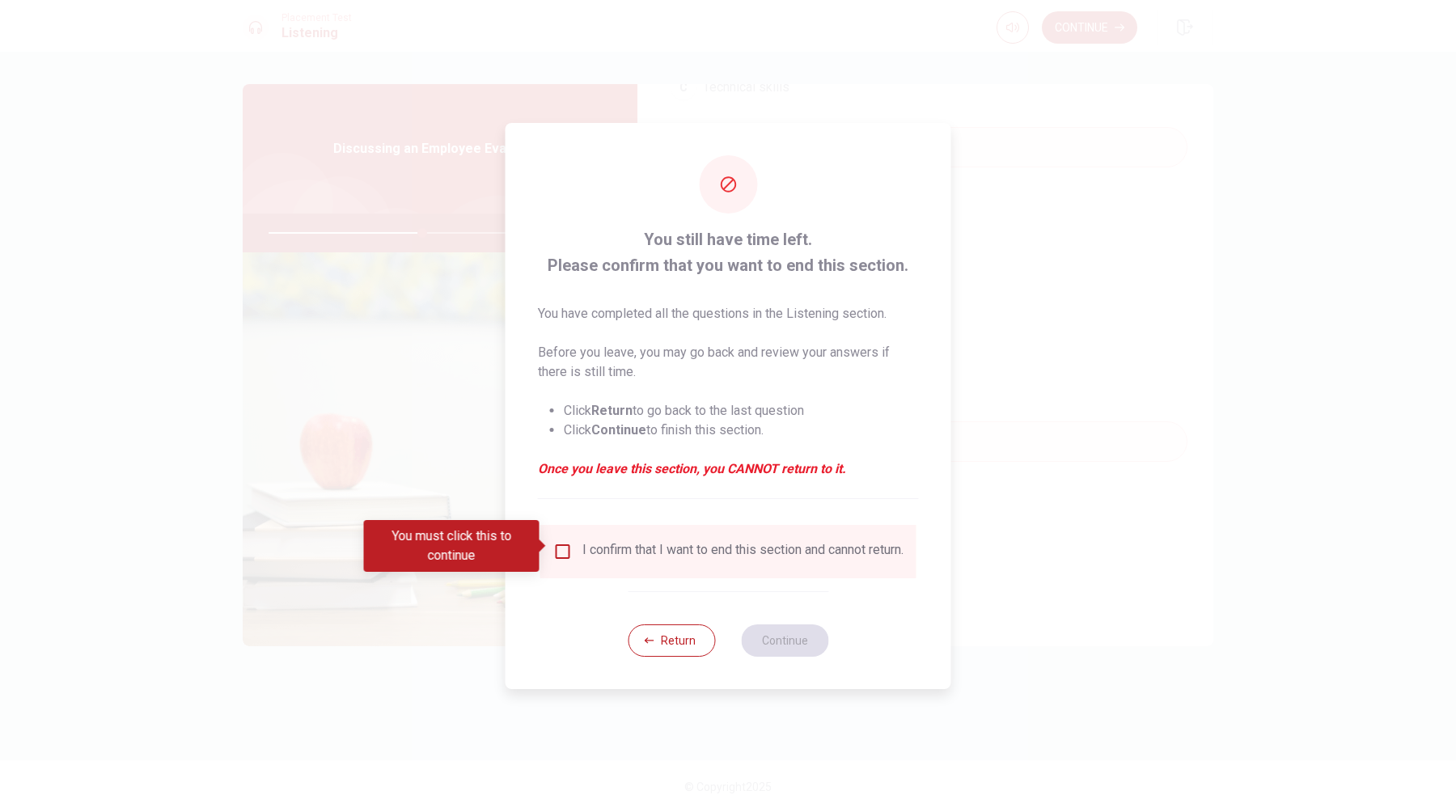
click at [566, 550] on input "You must click this to continue" at bounding box center [562, 551] width 19 height 19
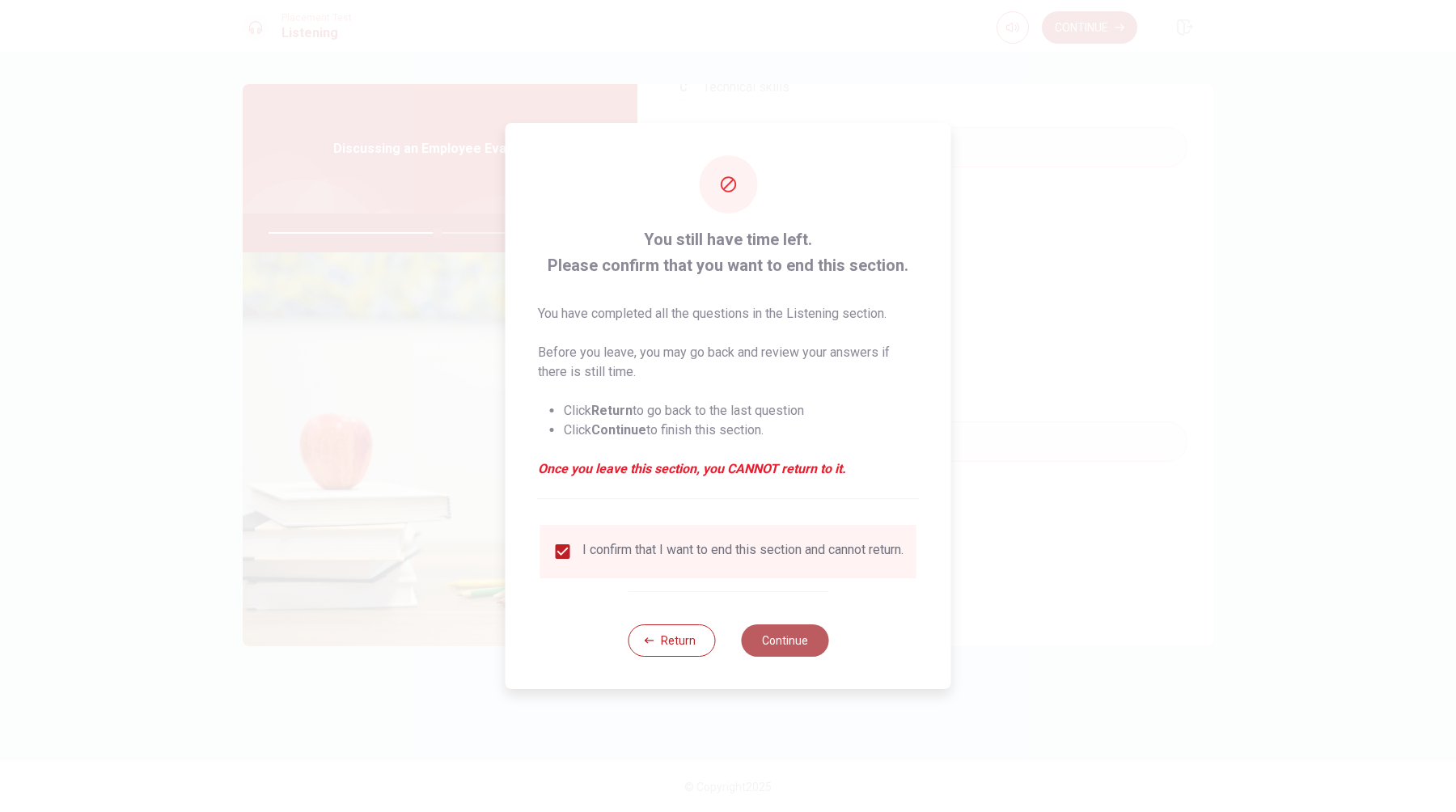
click at [778, 649] on button "Continue" at bounding box center [785, 640] width 87 height 33
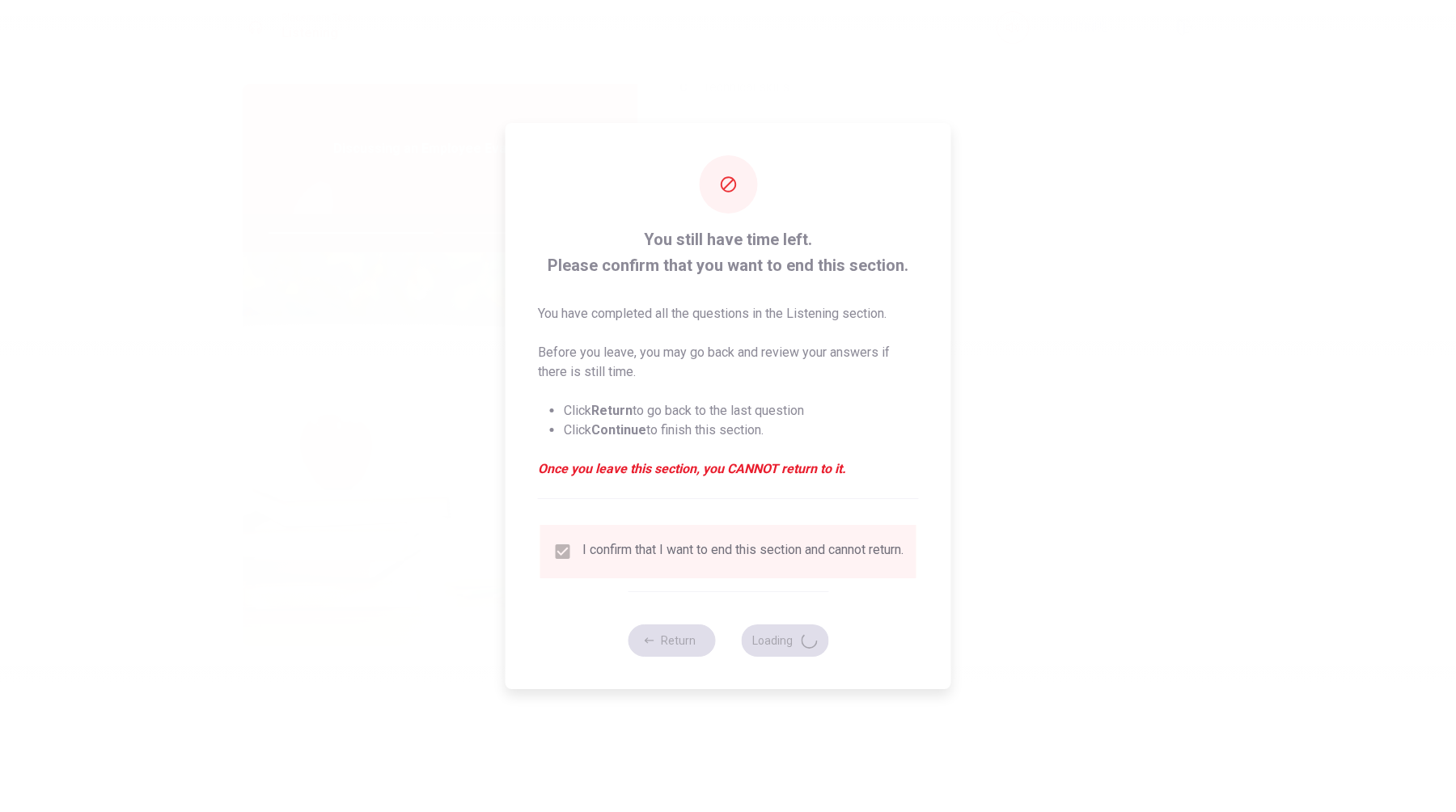
type input "59"
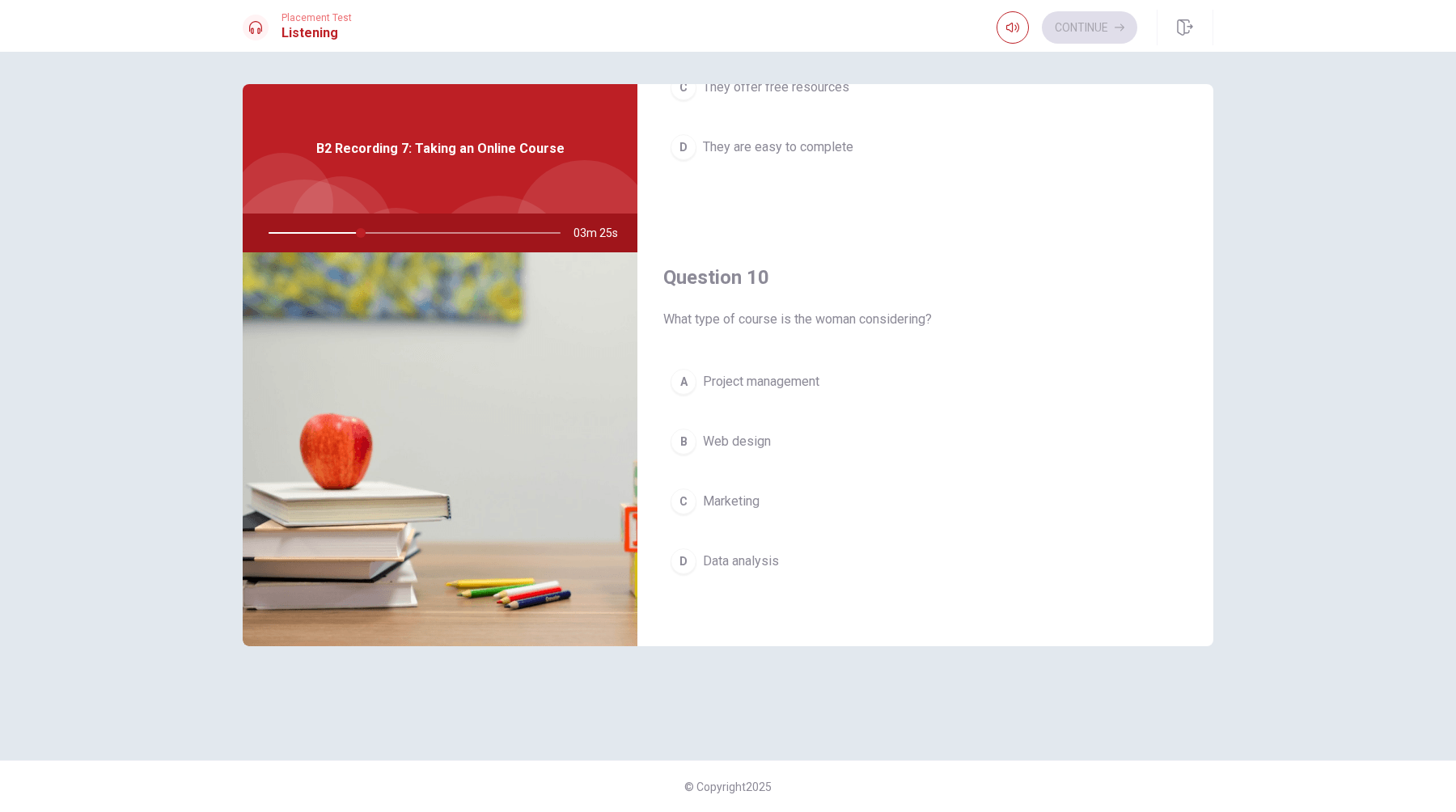
click at [682, 560] on div "D" at bounding box center [683, 561] width 26 height 26
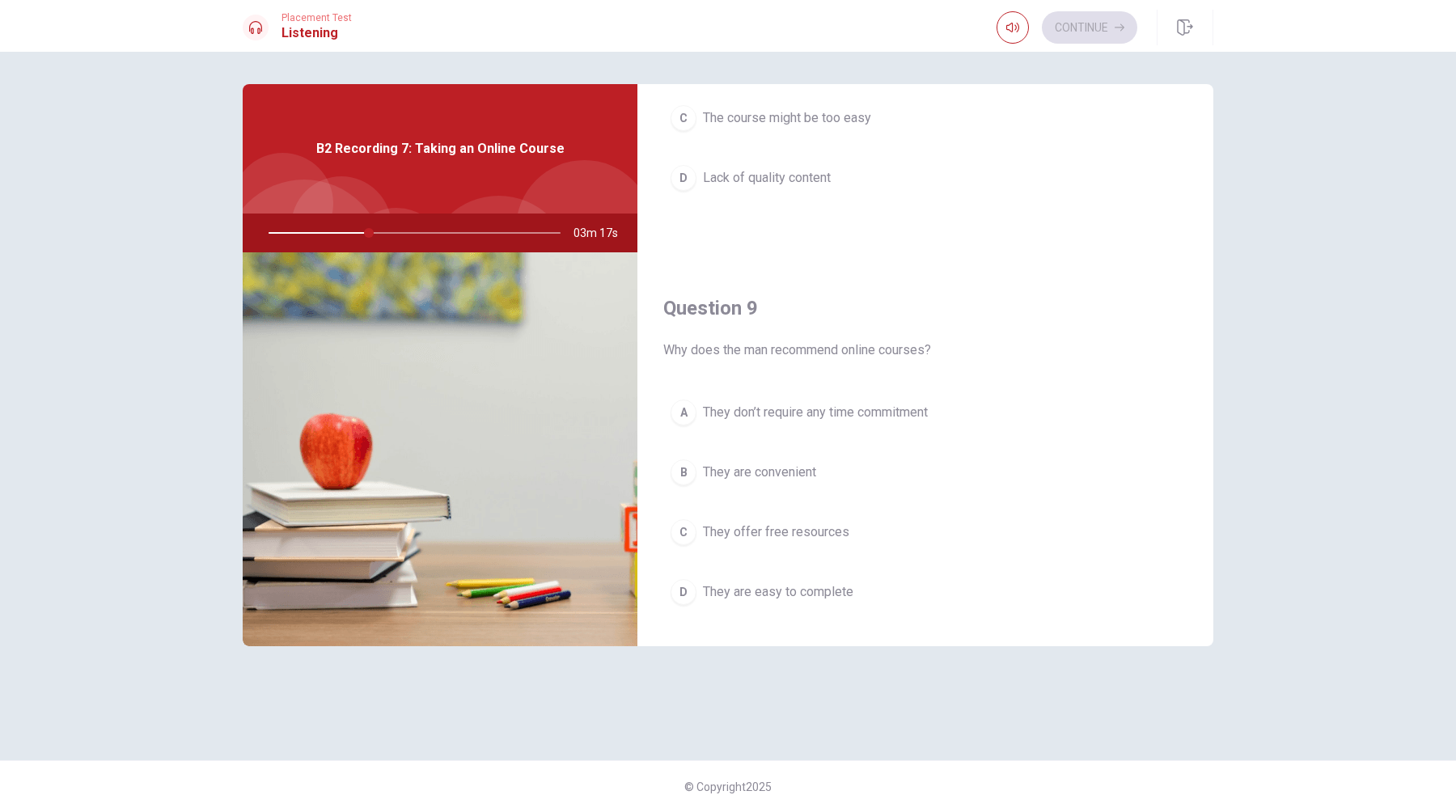
scroll to position [1063, 0]
click at [688, 474] on div "B" at bounding box center [683, 473] width 26 height 26
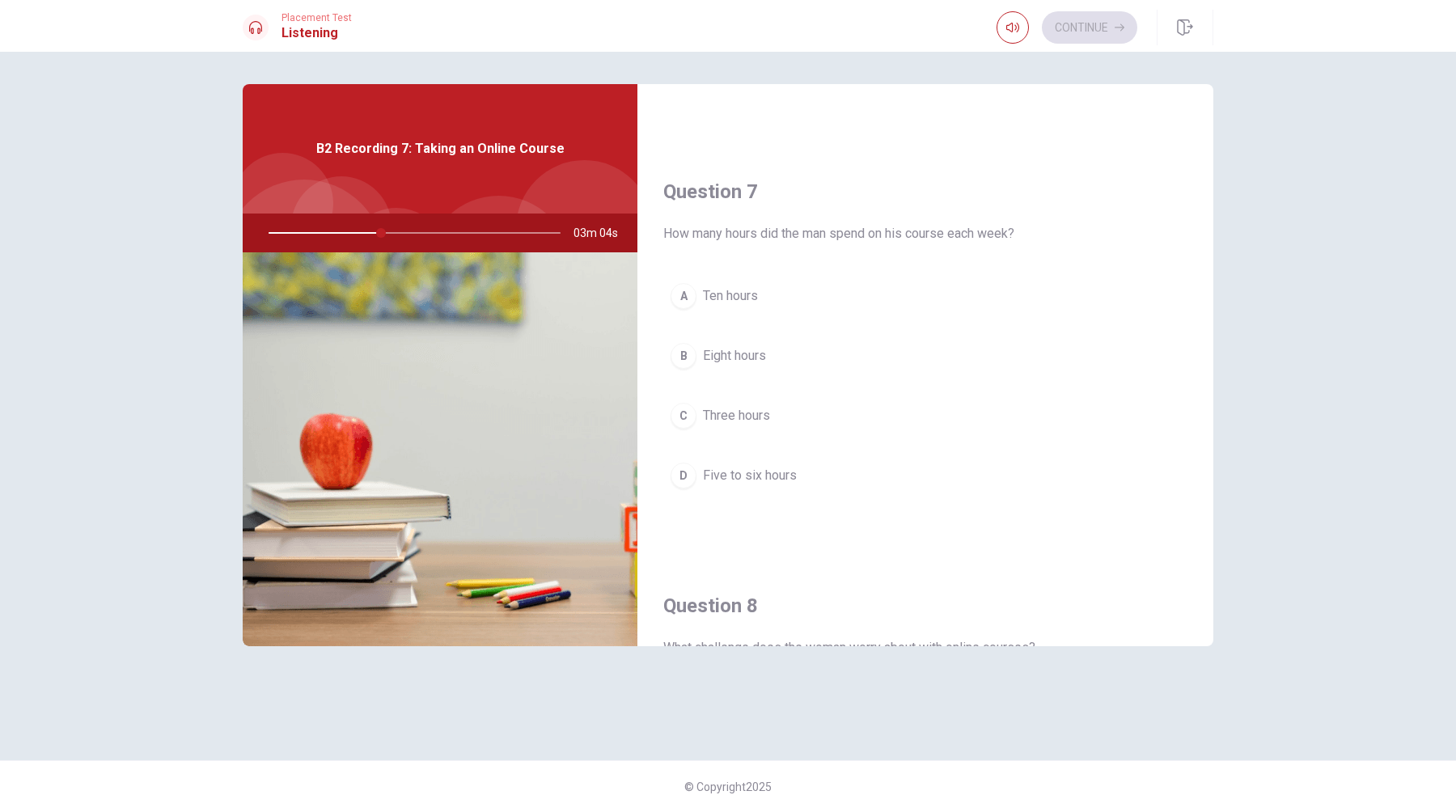
scroll to position [348, 0]
click at [686, 485] on div "D" at bounding box center [683, 479] width 26 height 26
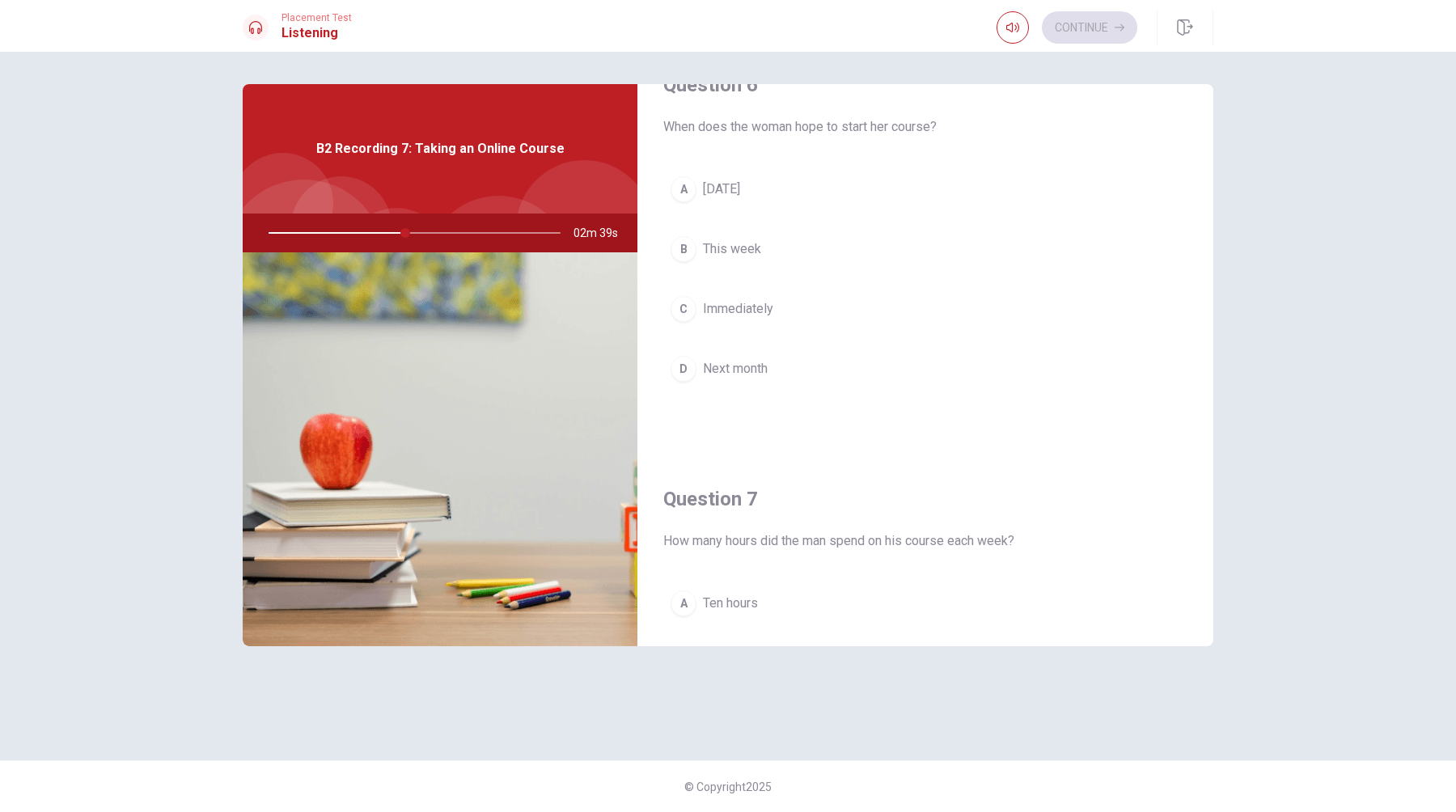
scroll to position [0, 0]
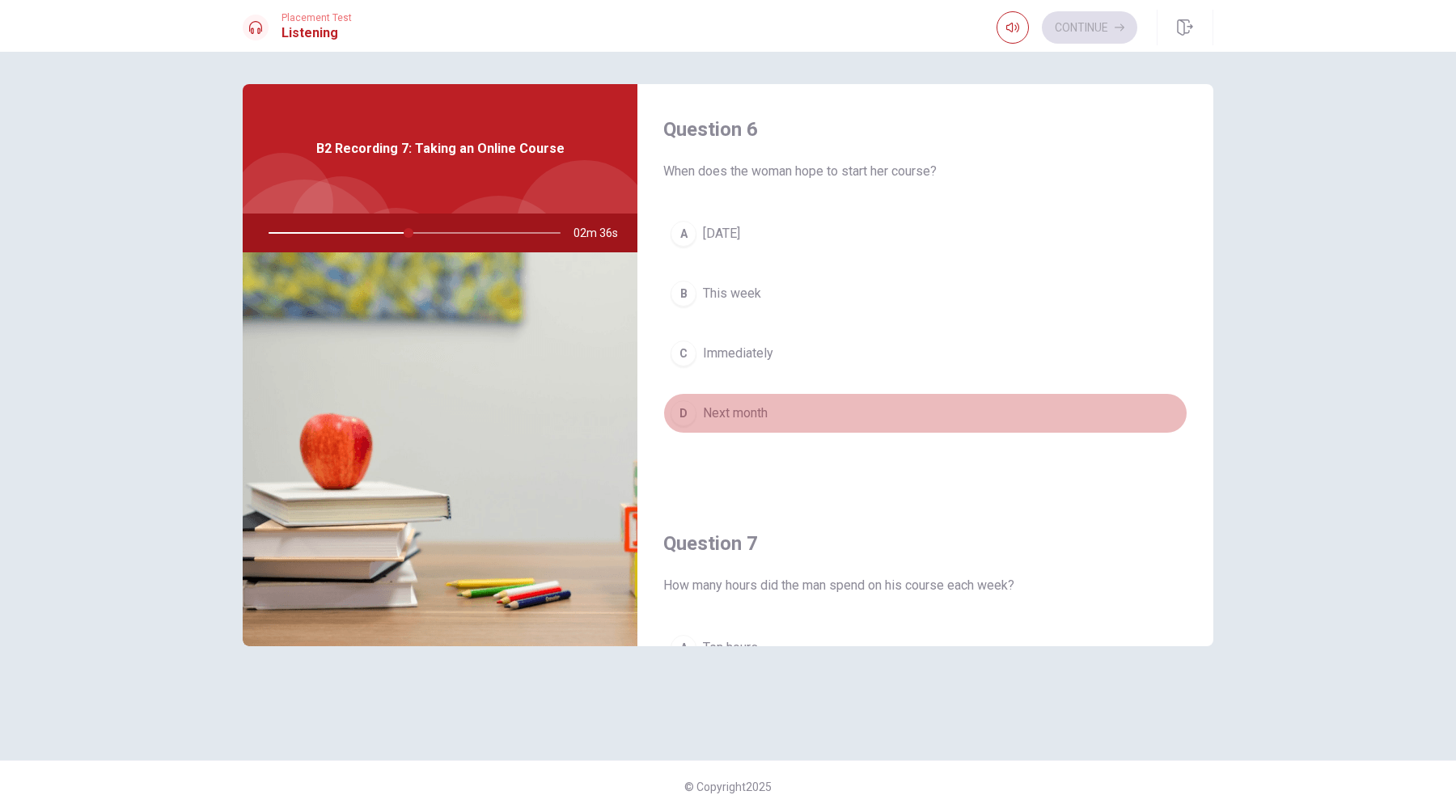
click at [685, 415] on div "D" at bounding box center [683, 413] width 26 height 26
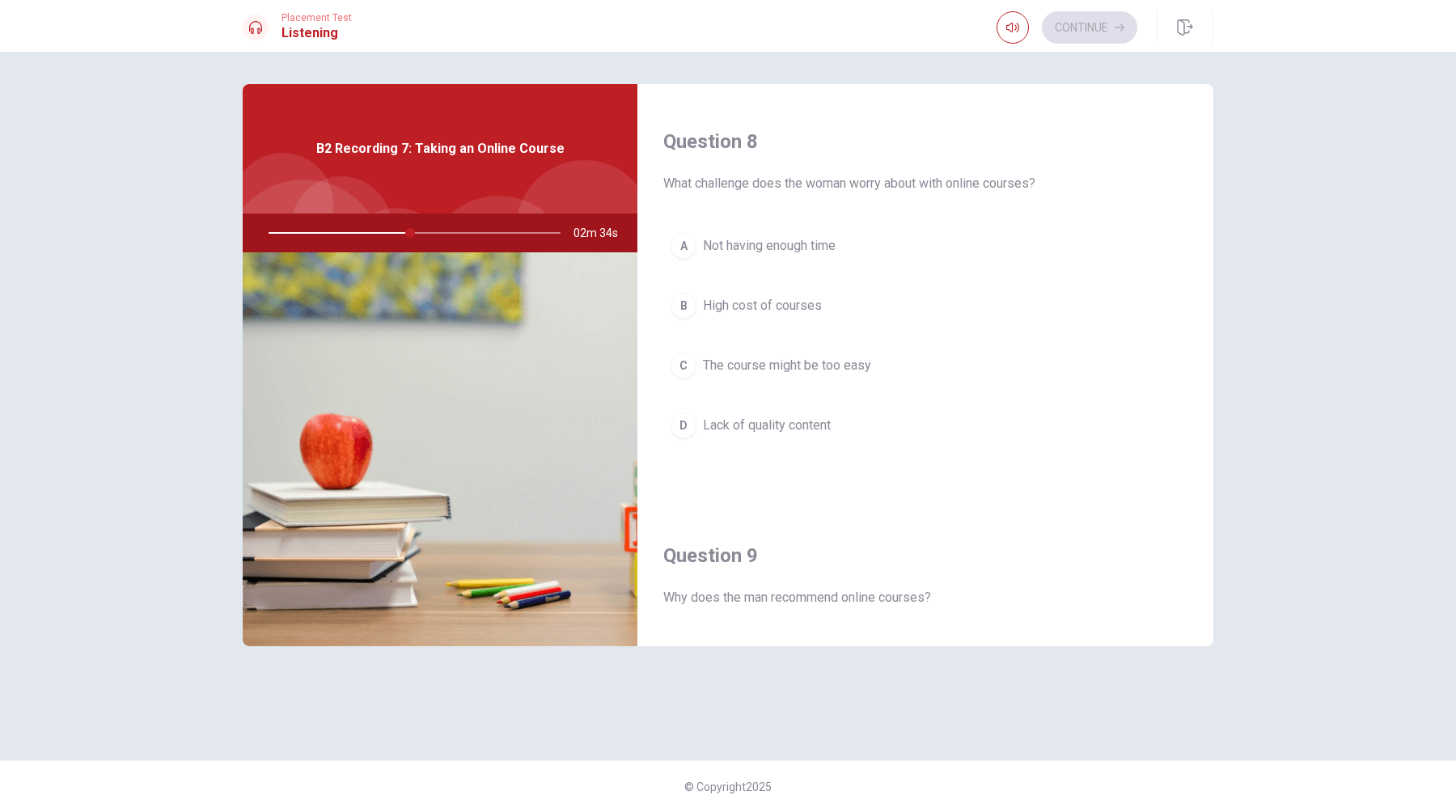
scroll to position [822, 0]
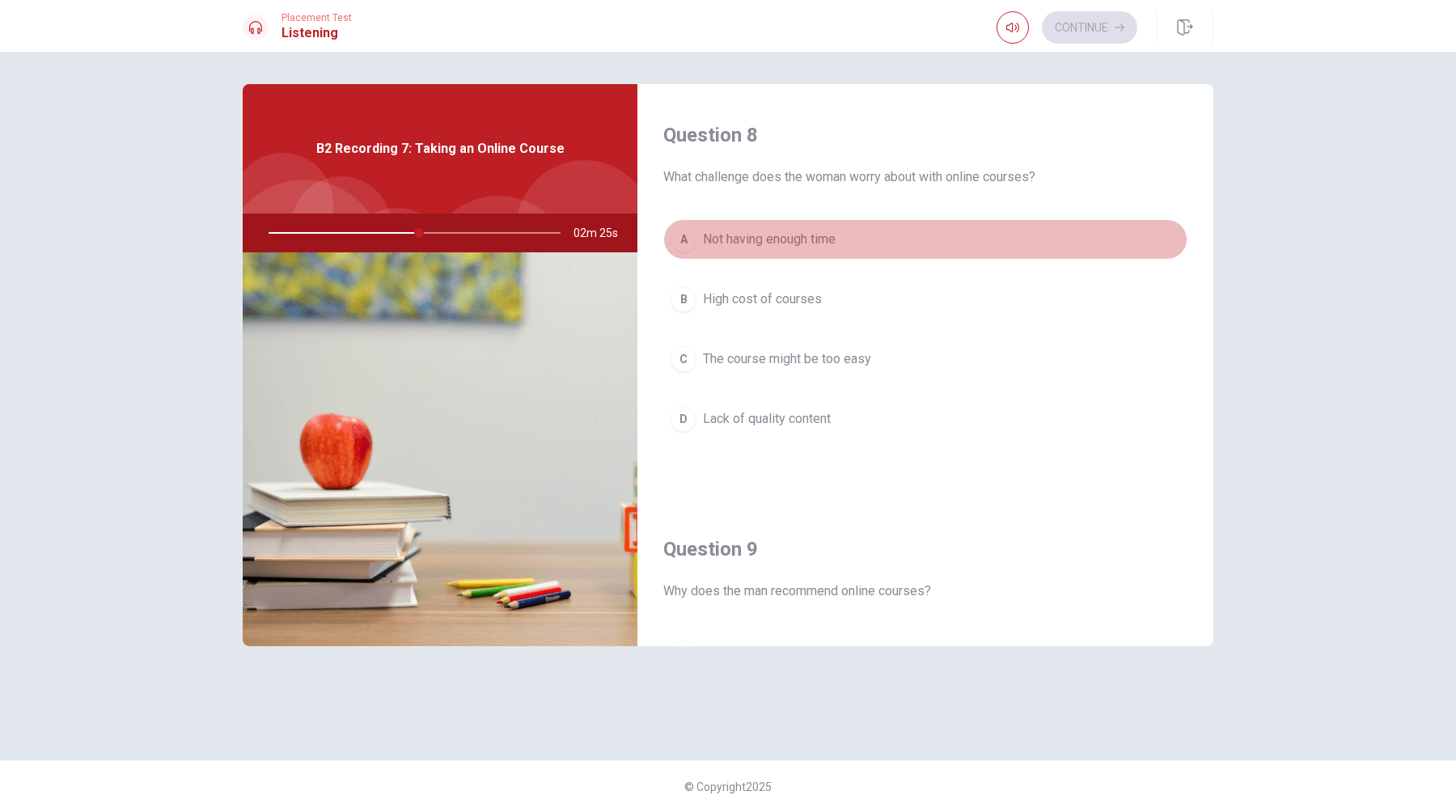
click at [686, 240] on div "A" at bounding box center [683, 239] width 26 height 26
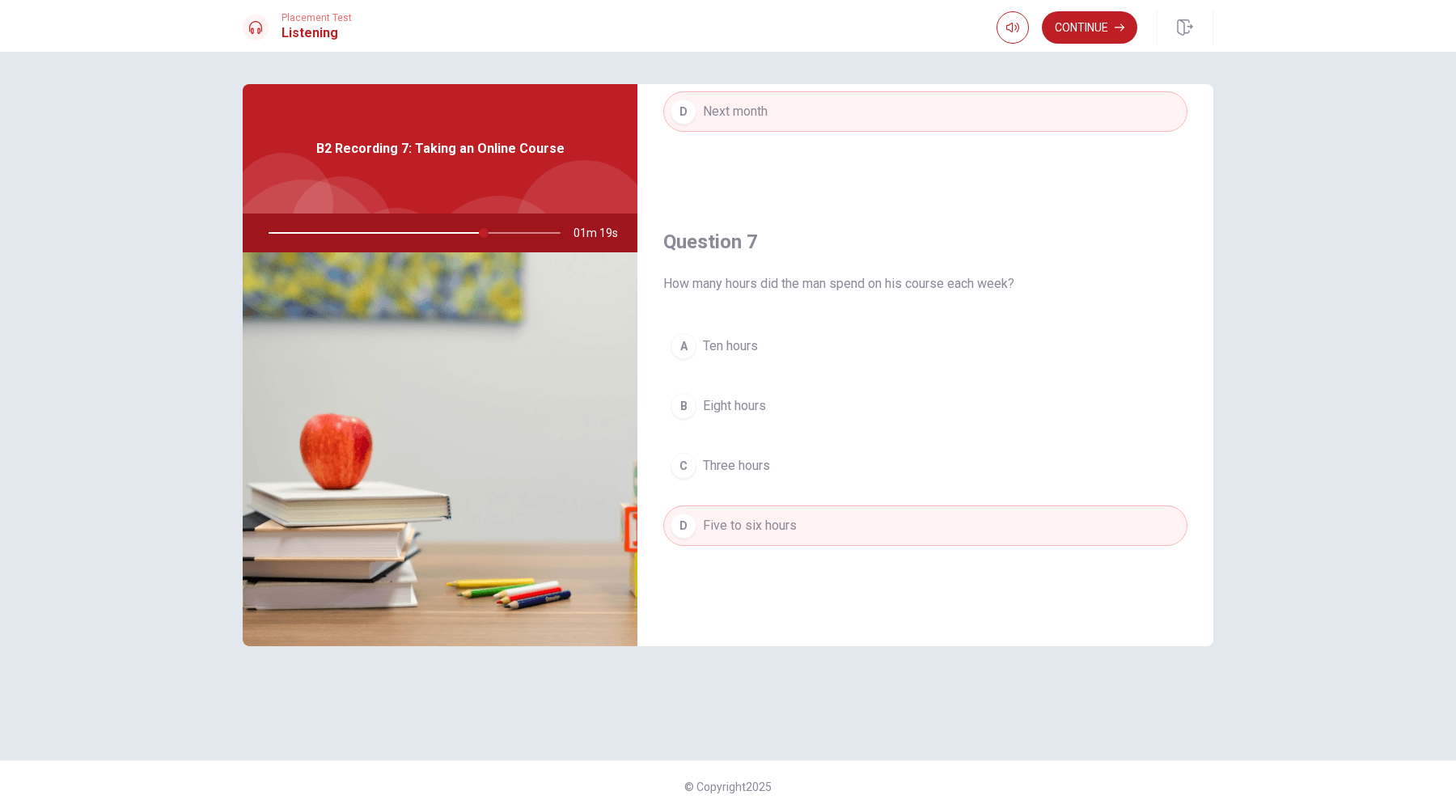
scroll to position [0, 0]
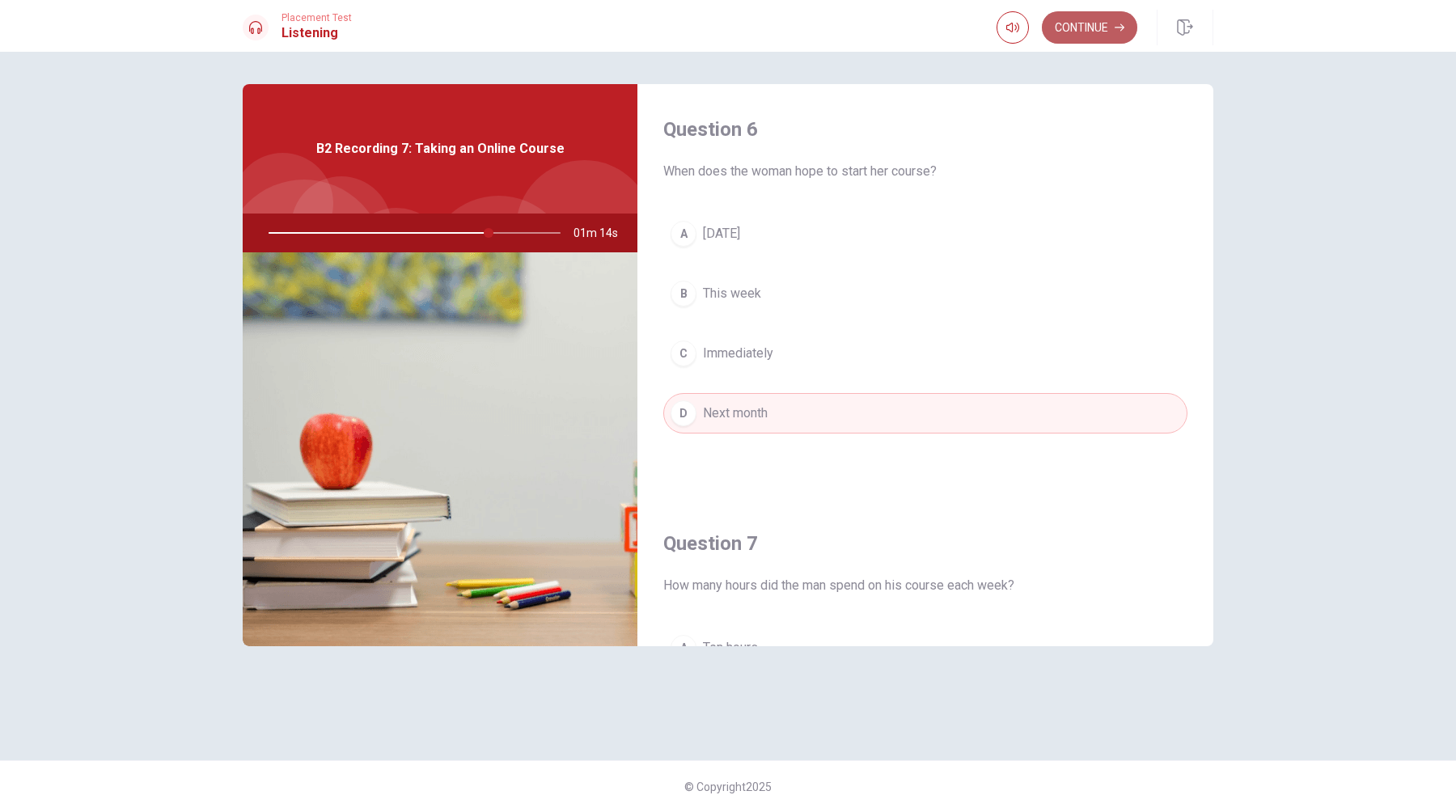
click at [1088, 30] on button "Continue" at bounding box center [1090, 28] width 96 height 33
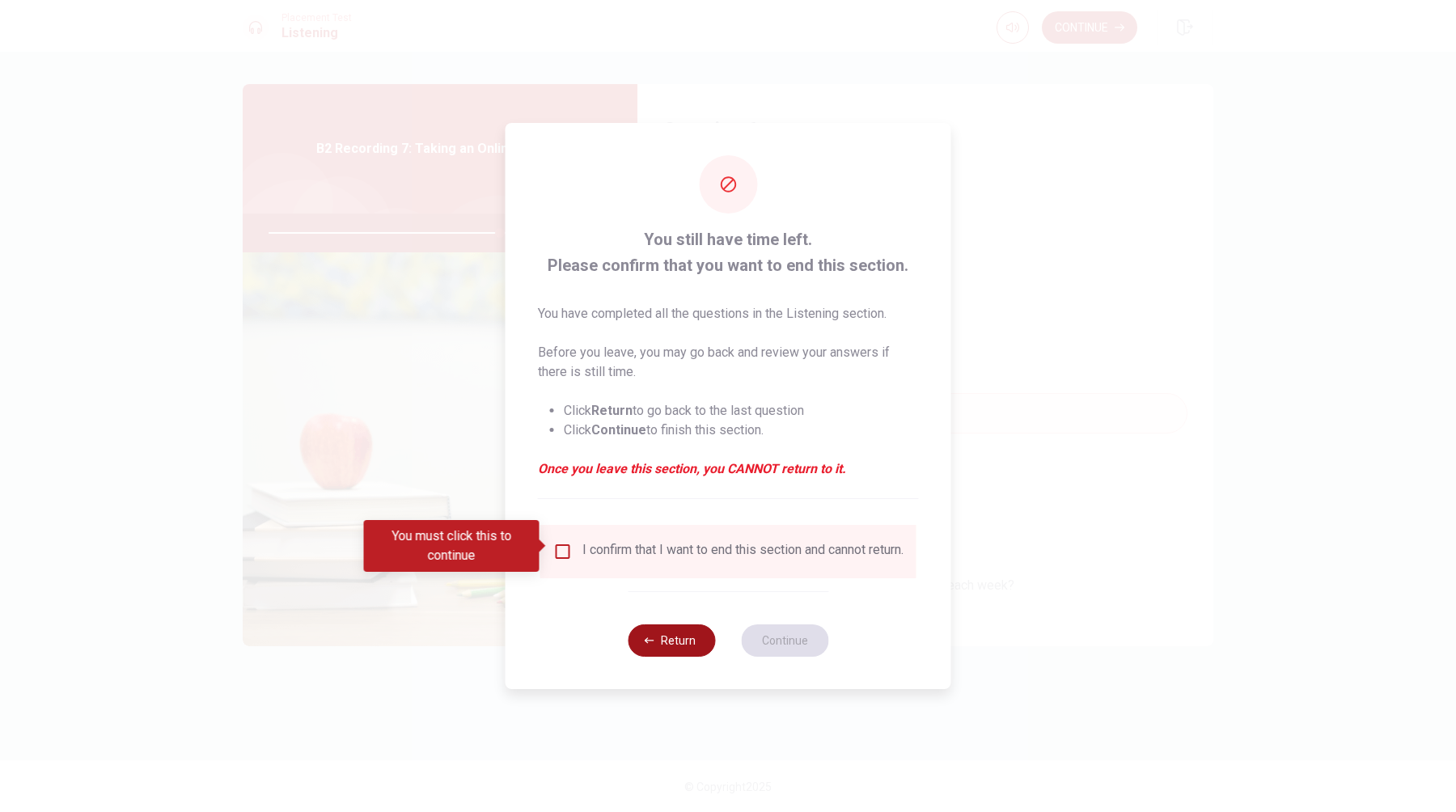
click at [688, 645] on button "Return" at bounding box center [671, 640] width 87 height 33
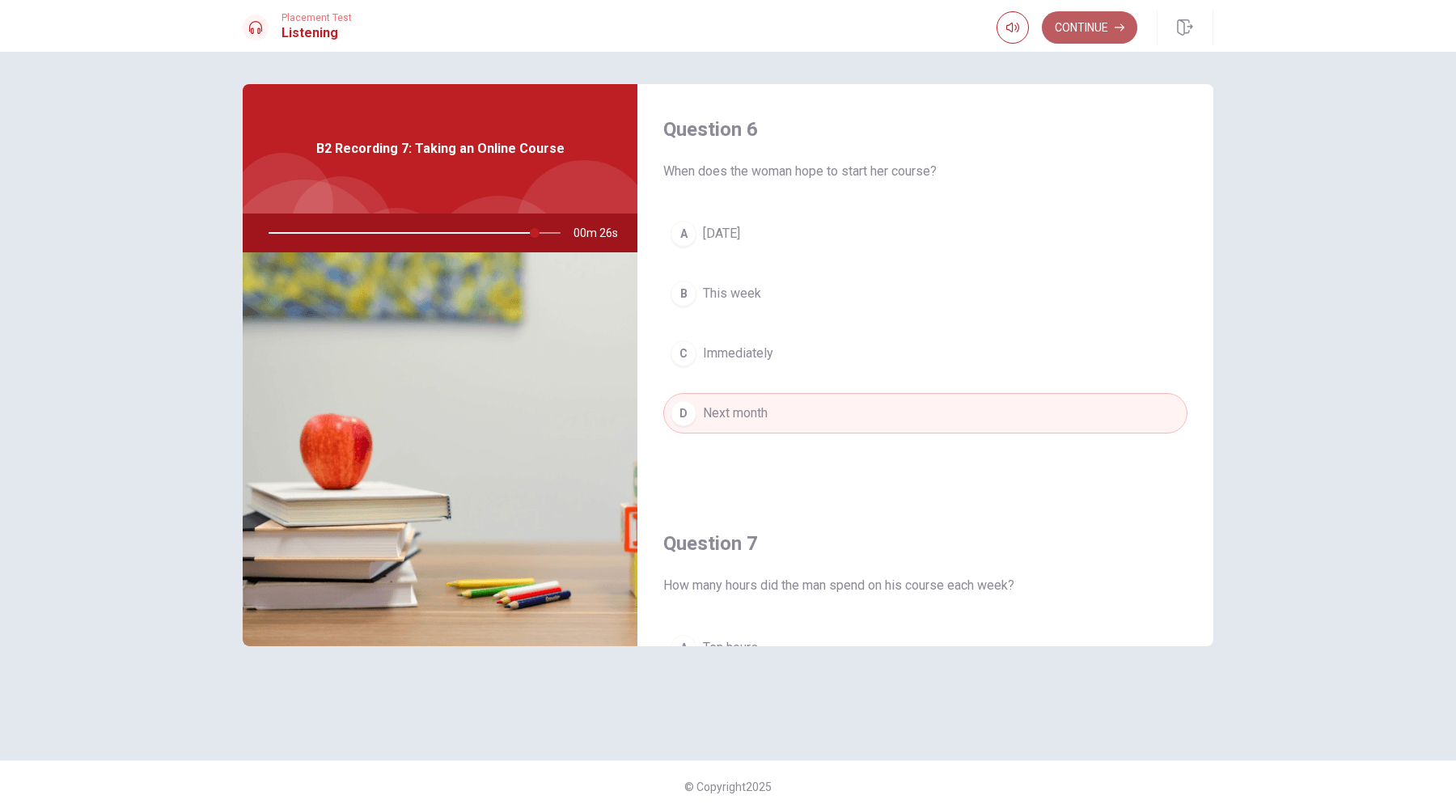
click at [1083, 21] on button "Continue" at bounding box center [1090, 28] width 96 height 33
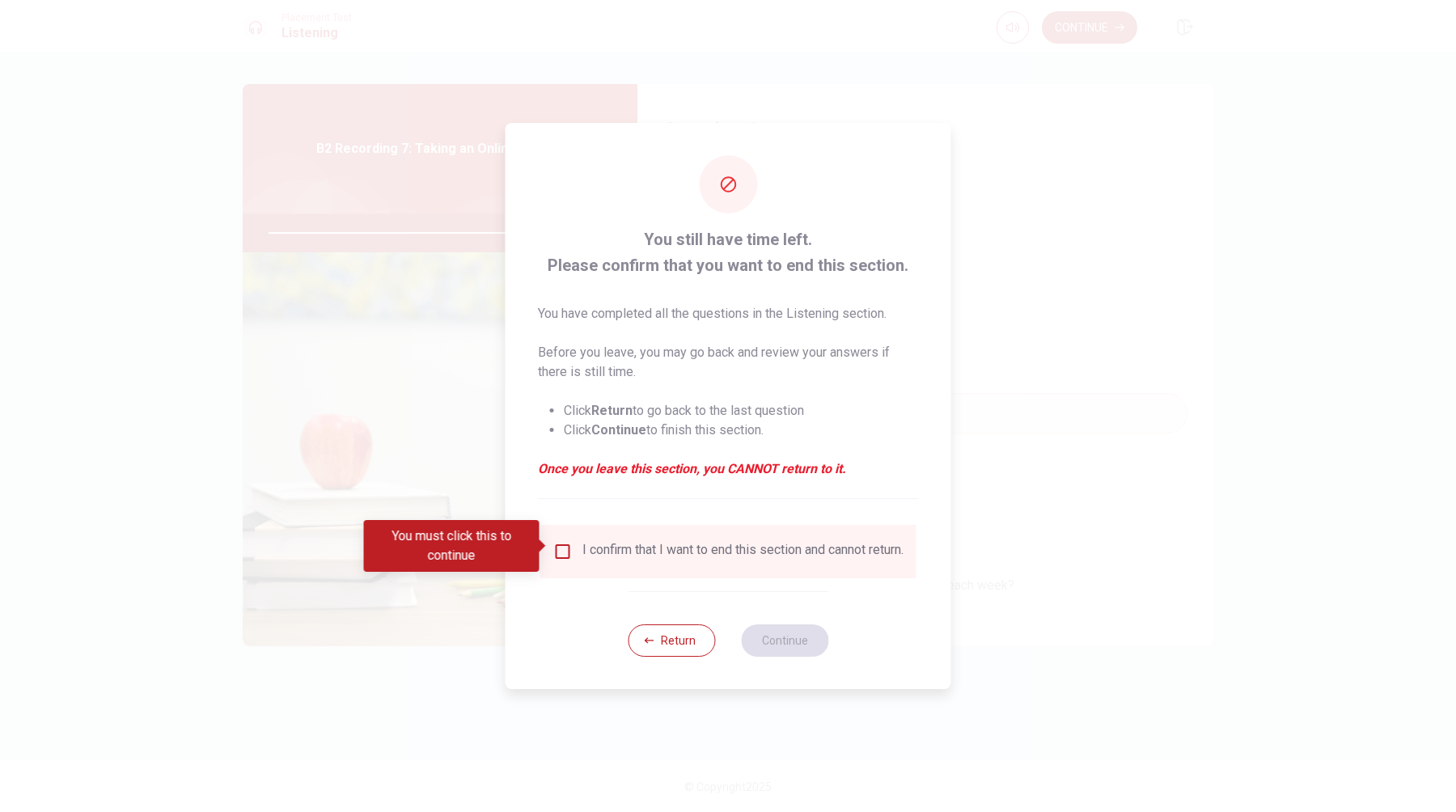
click at [562, 547] on input "You must click this to continue" at bounding box center [562, 551] width 19 height 19
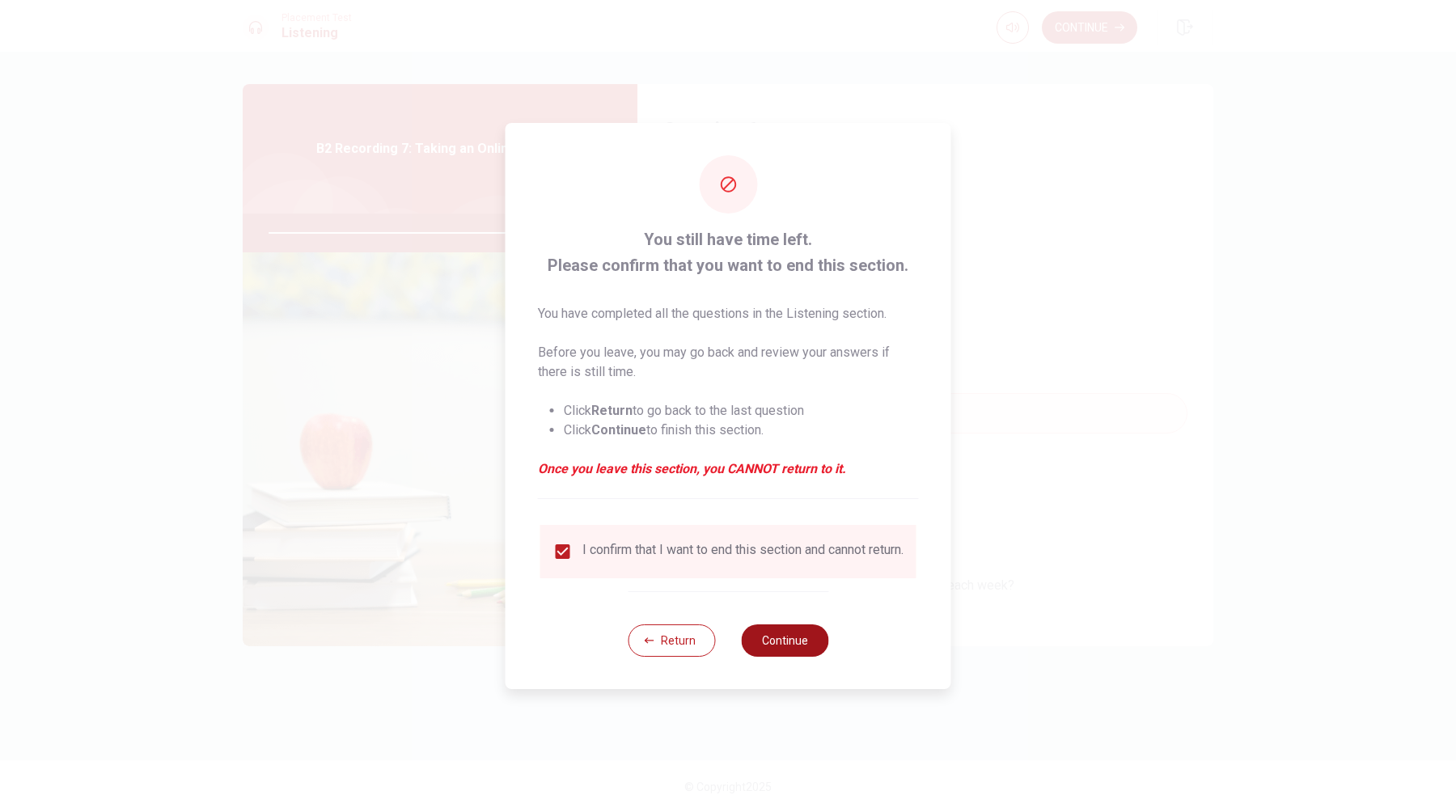
click at [789, 644] on button "Continue" at bounding box center [785, 640] width 87 height 33
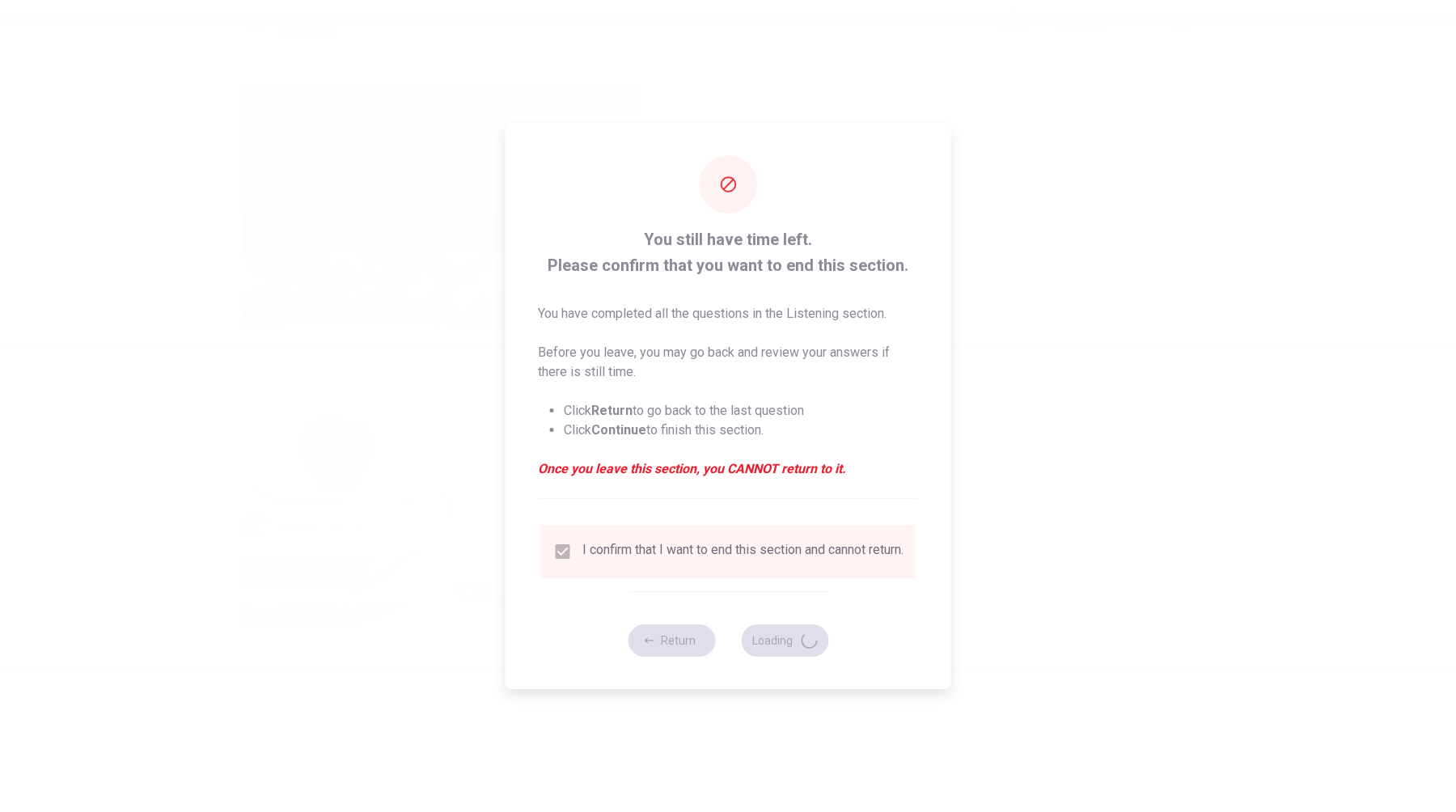
type input "97"
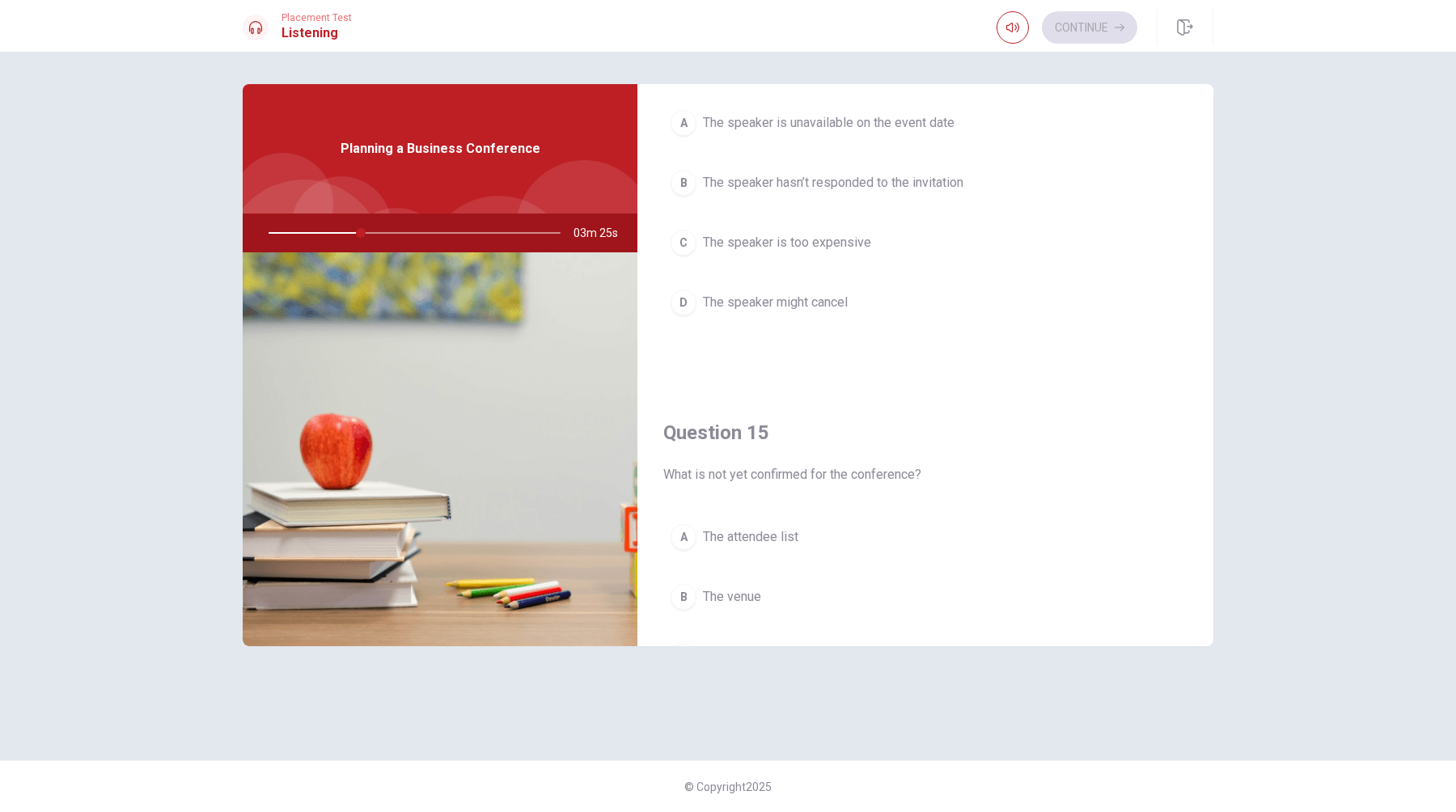
scroll to position [1508, 0]
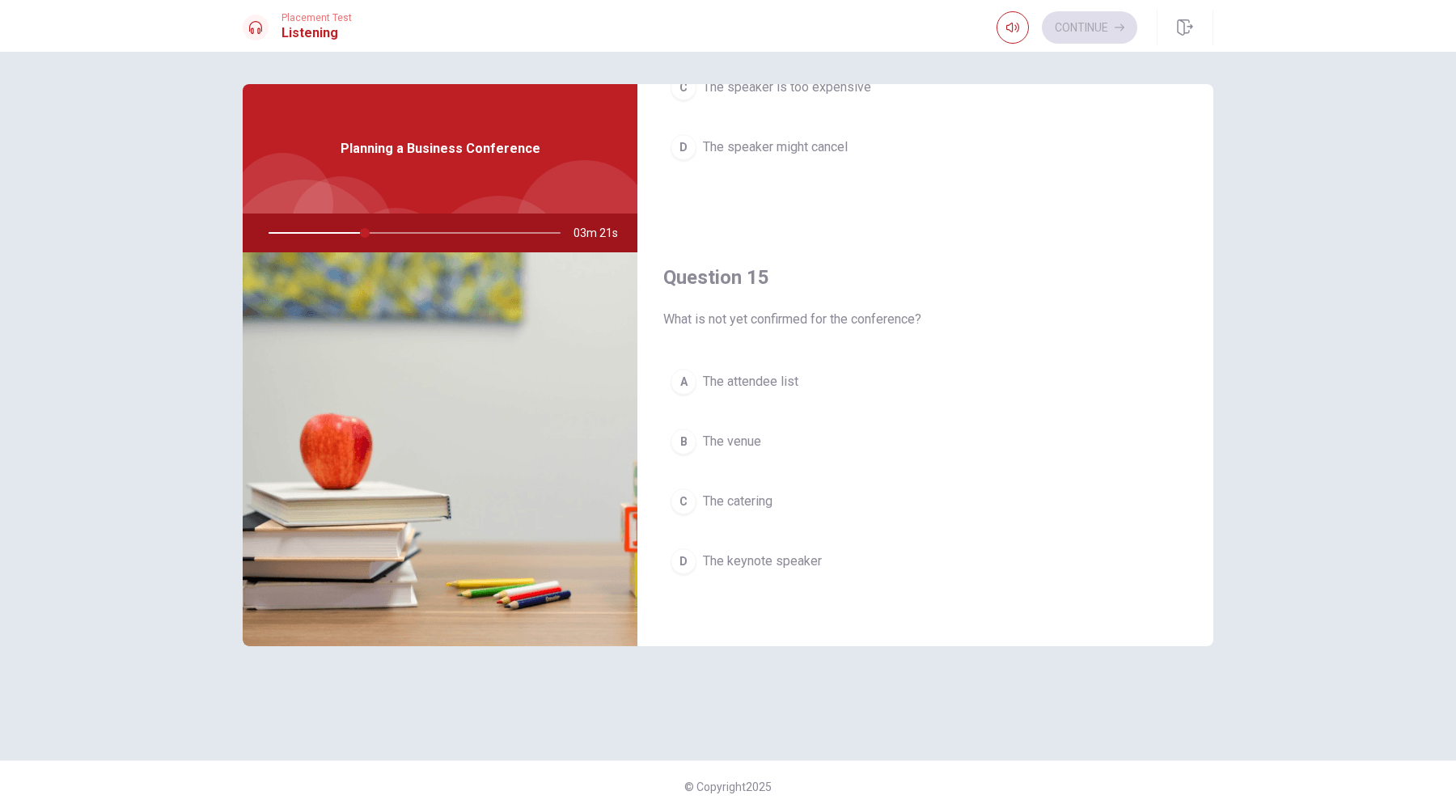
click at [677, 562] on div "D" at bounding box center [683, 561] width 26 height 26
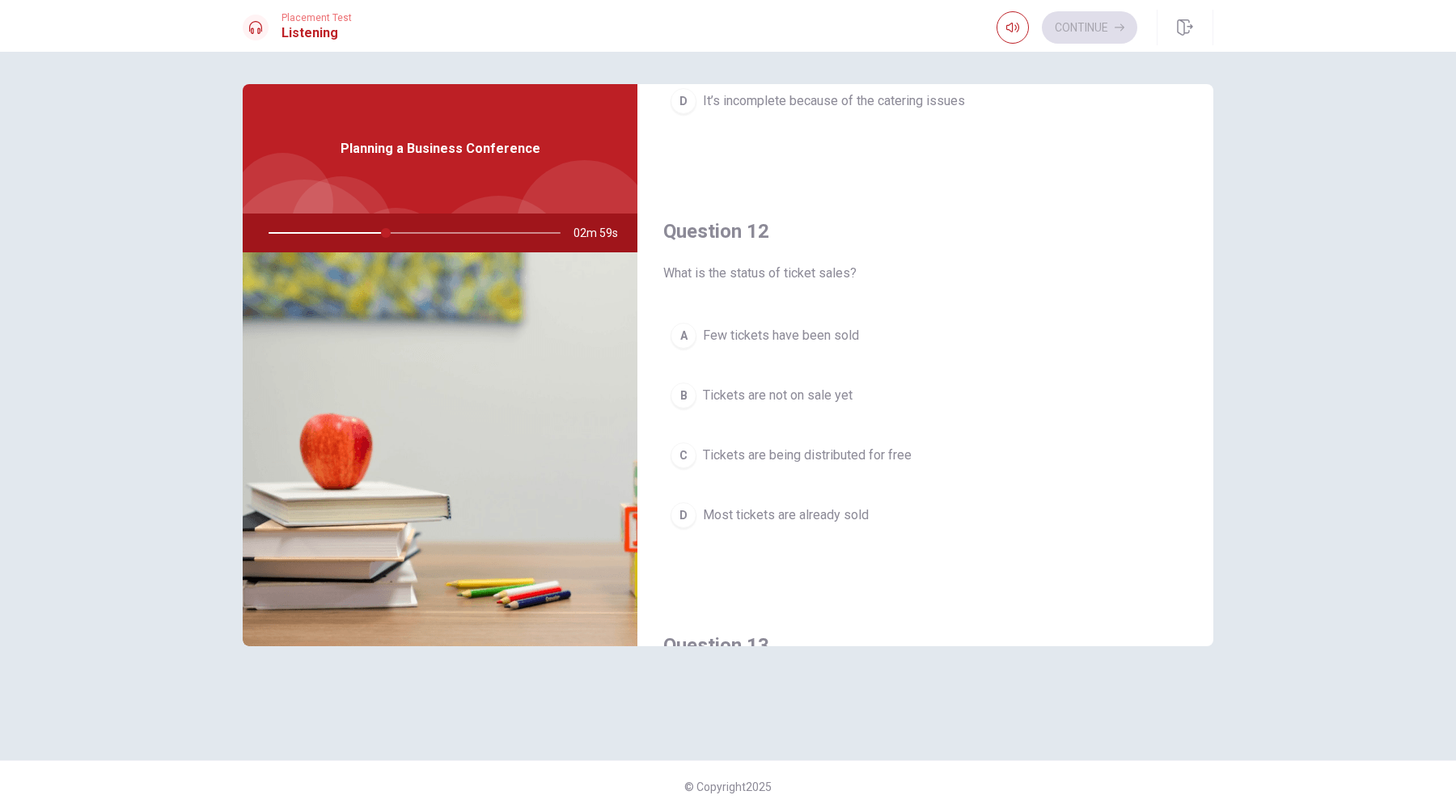
scroll to position [314, 0]
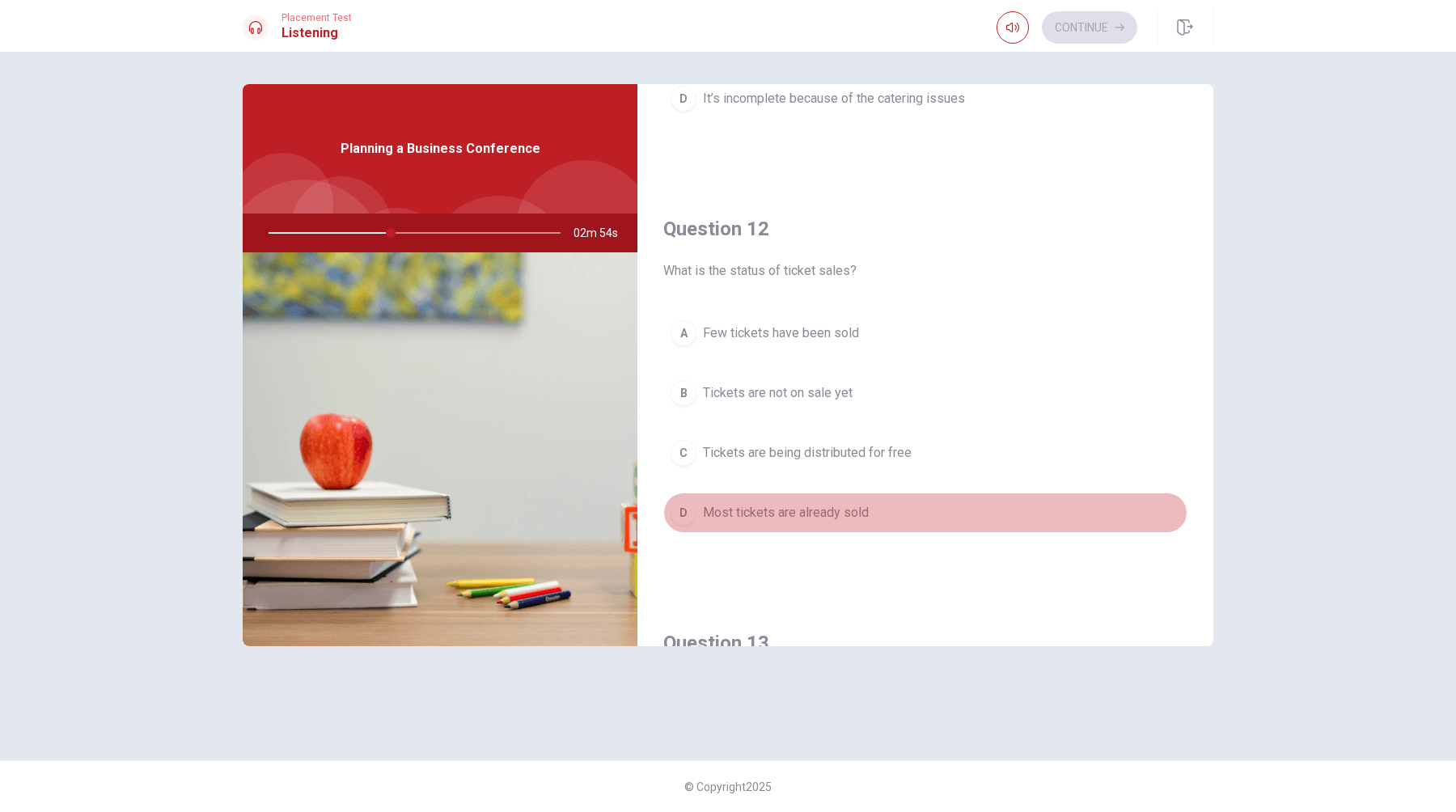
click at [681, 516] on div "D" at bounding box center [683, 512] width 26 height 26
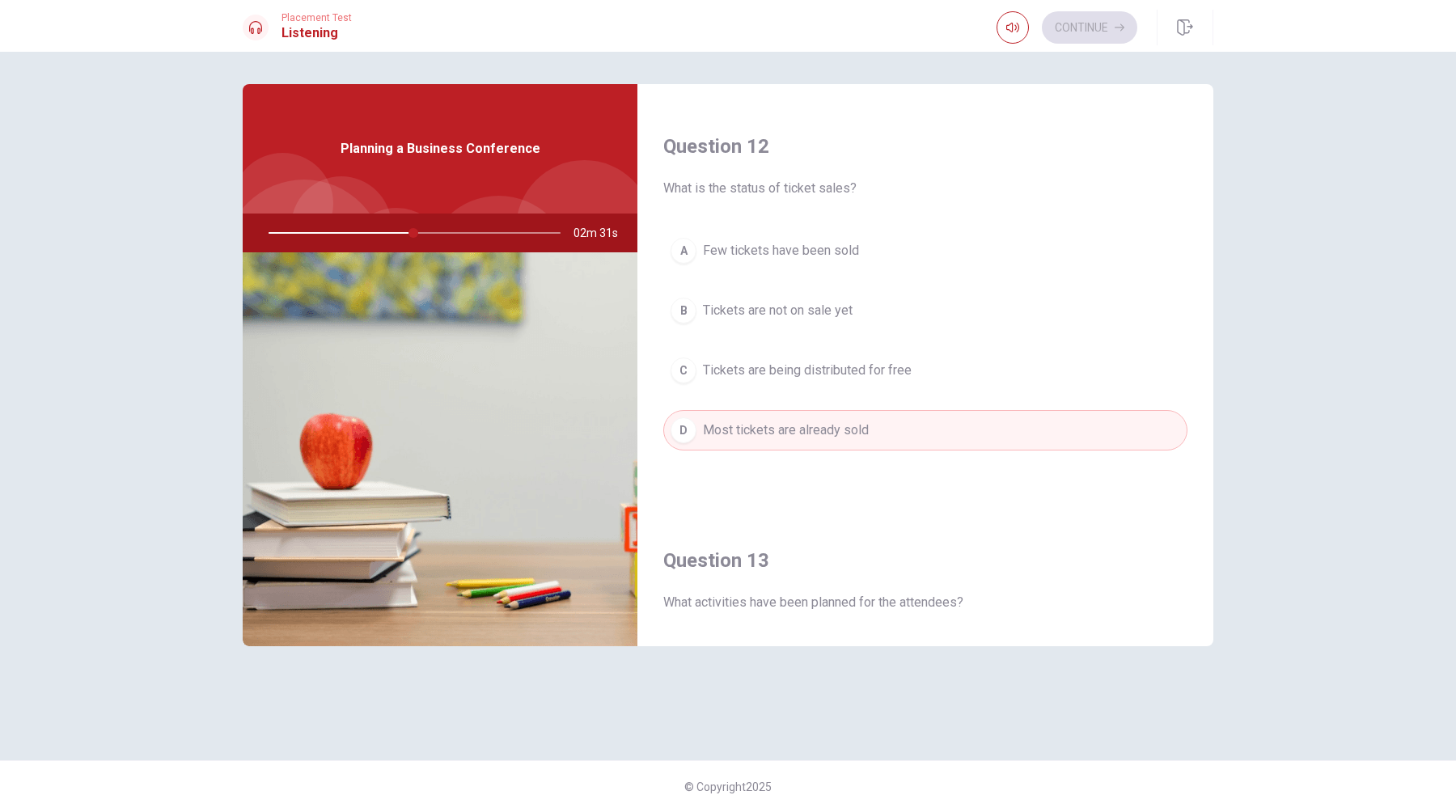
scroll to position [0, 0]
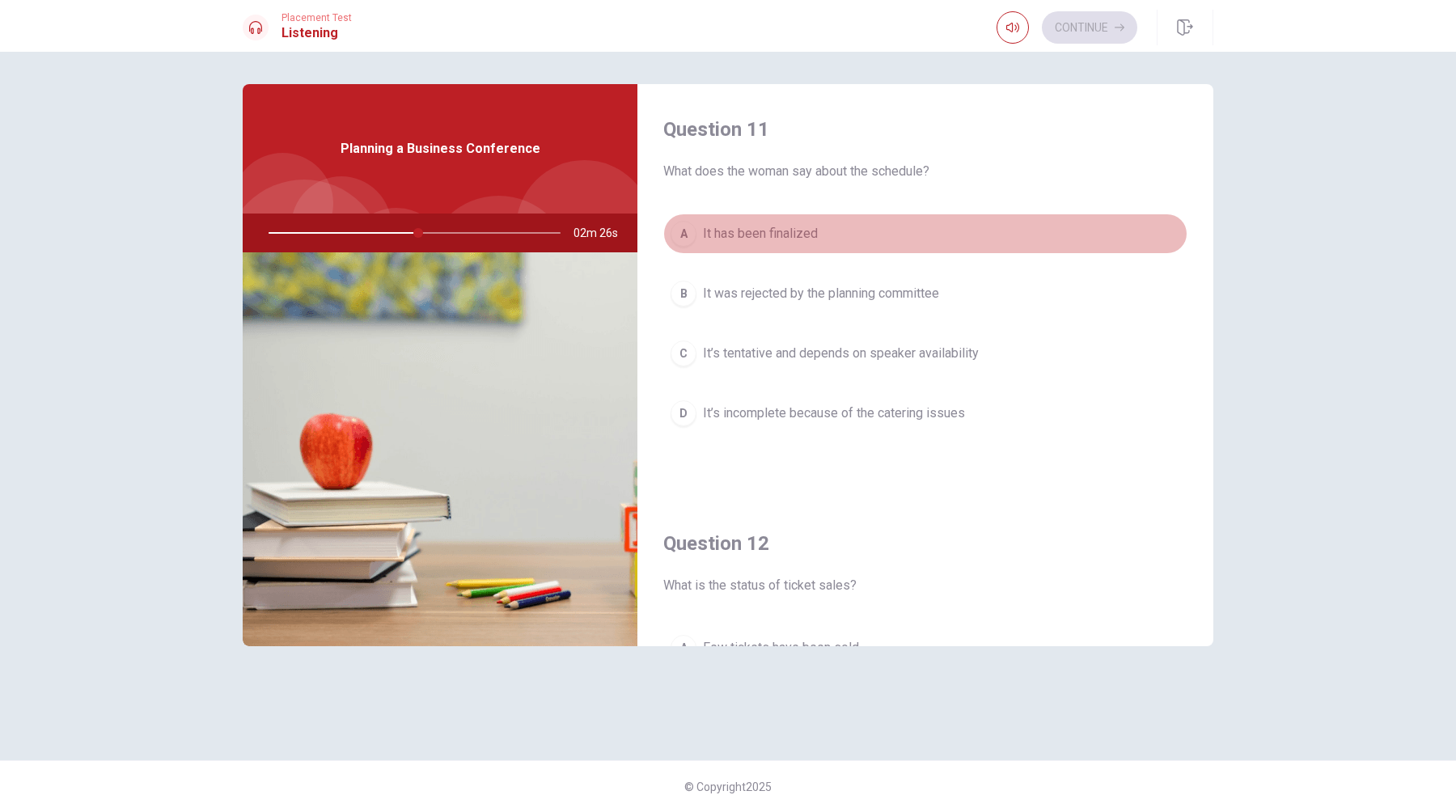
click at [687, 230] on div "A" at bounding box center [683, 233] width 26 height 26
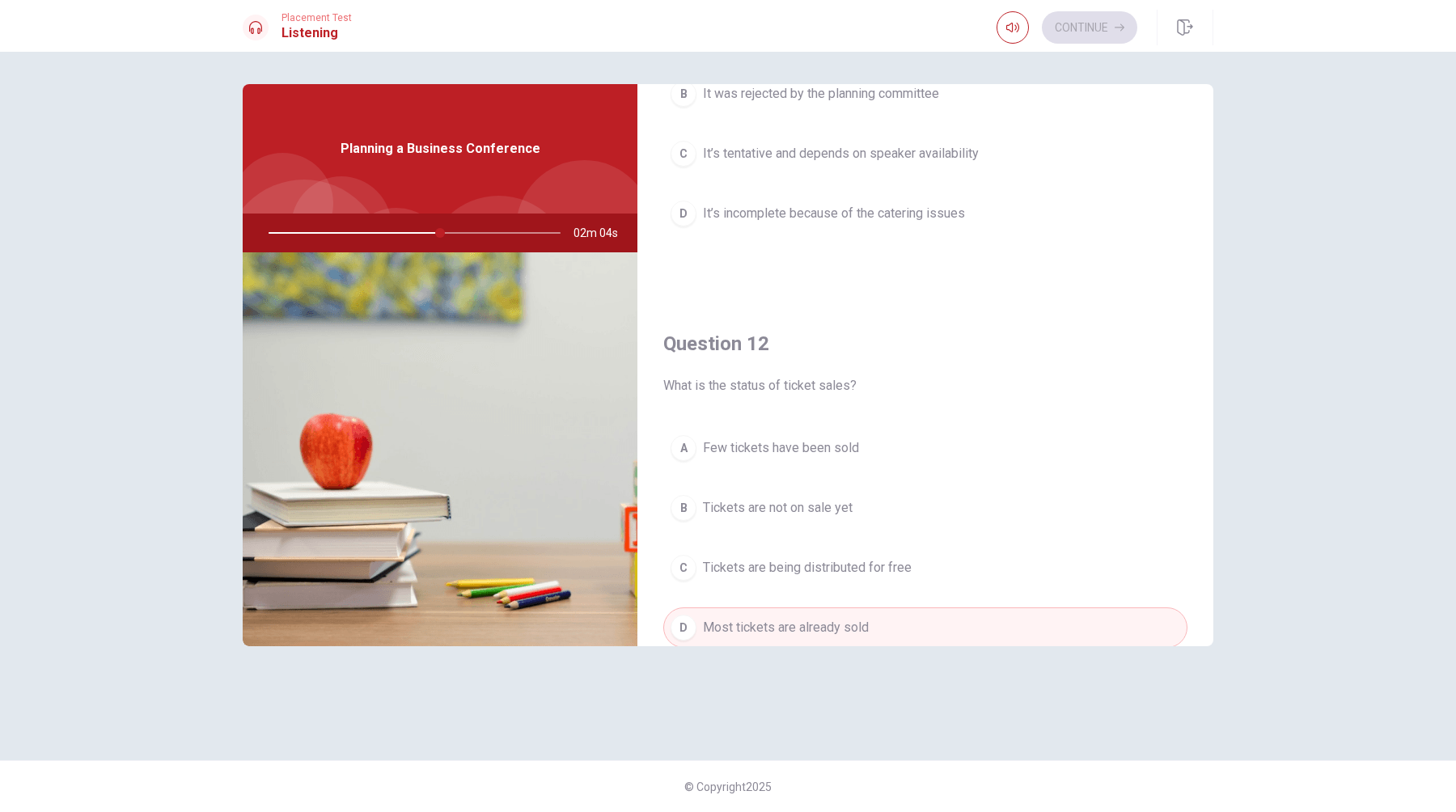
scroll to position [201, 0]
click at [682, 147] on div "C" at bounding box center [683, 152] width 26 height 26
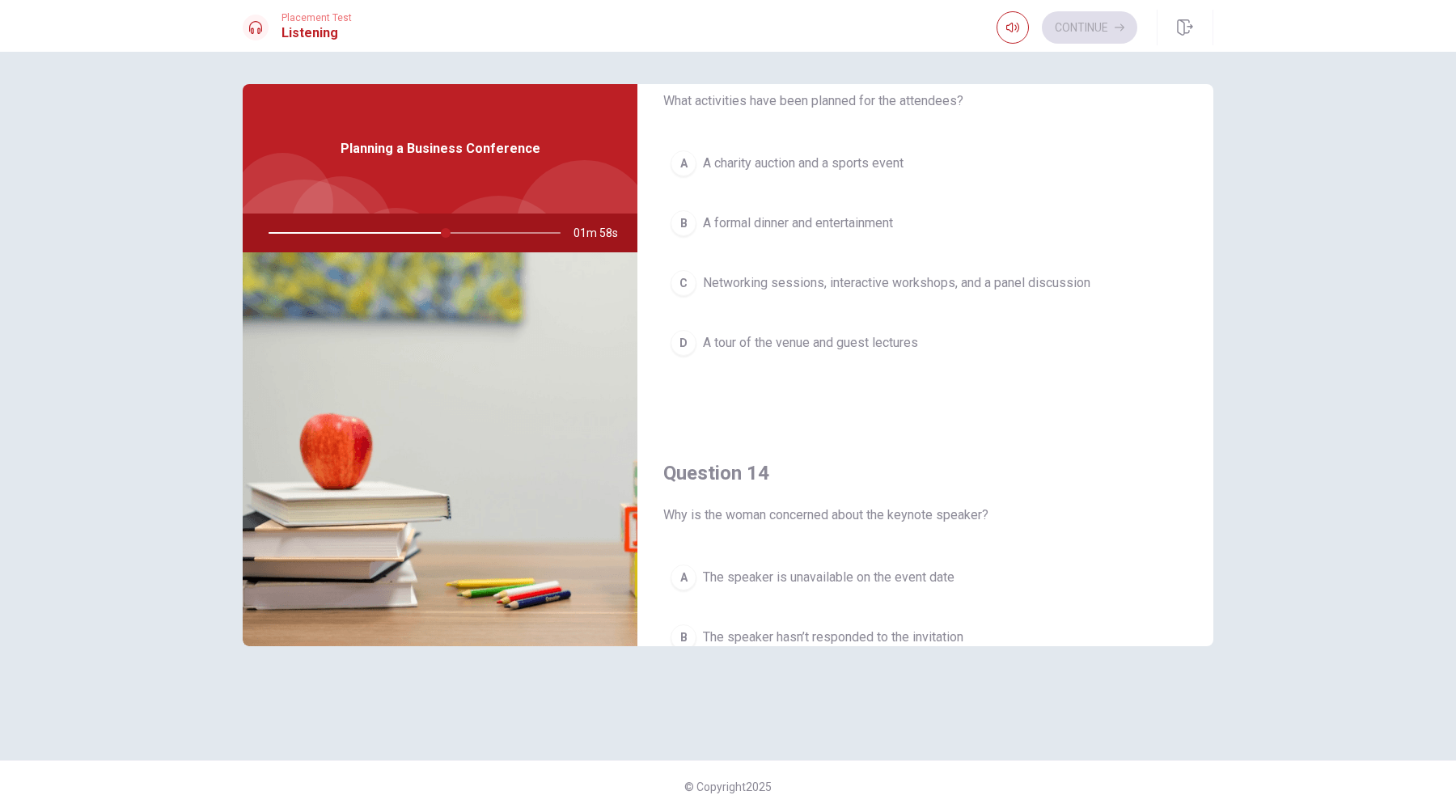
scroll to position [902, 0]
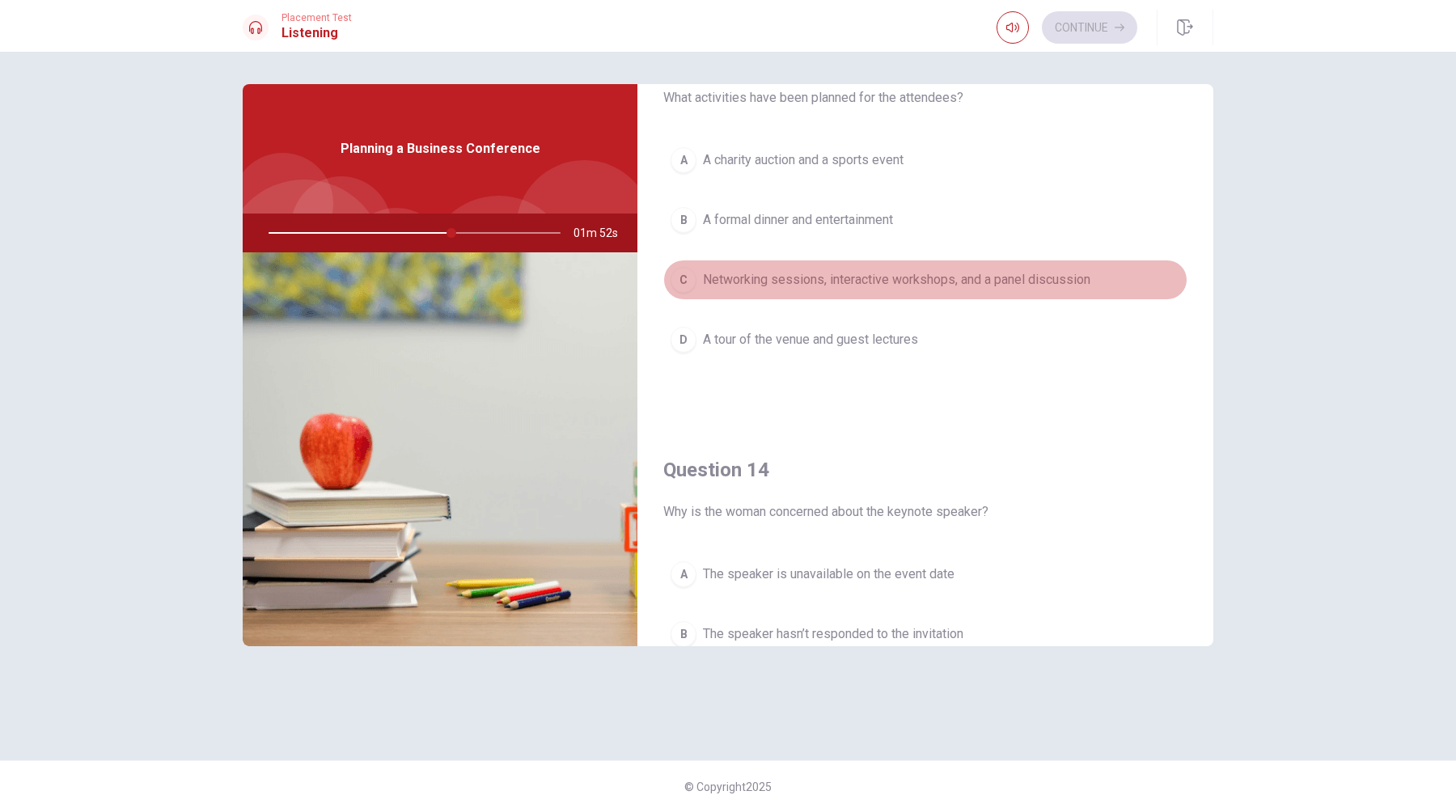
click at [688, 280] on div "C" at bounding box center [683, 279] width 26 height 26
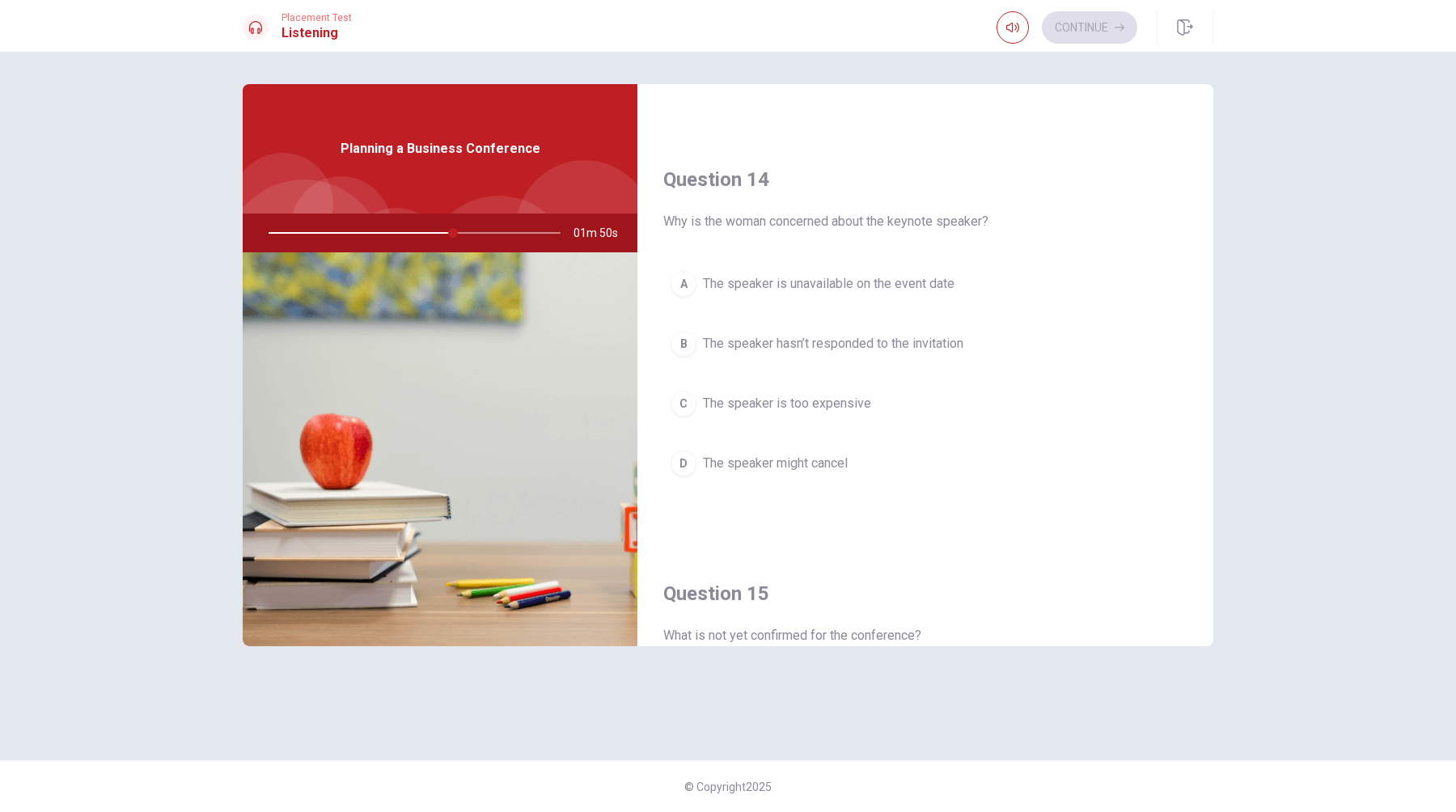
scroll to position [1192, 0]
click at [688, 339] on div "B" at bounding box center [683, 343] width 26 height 26
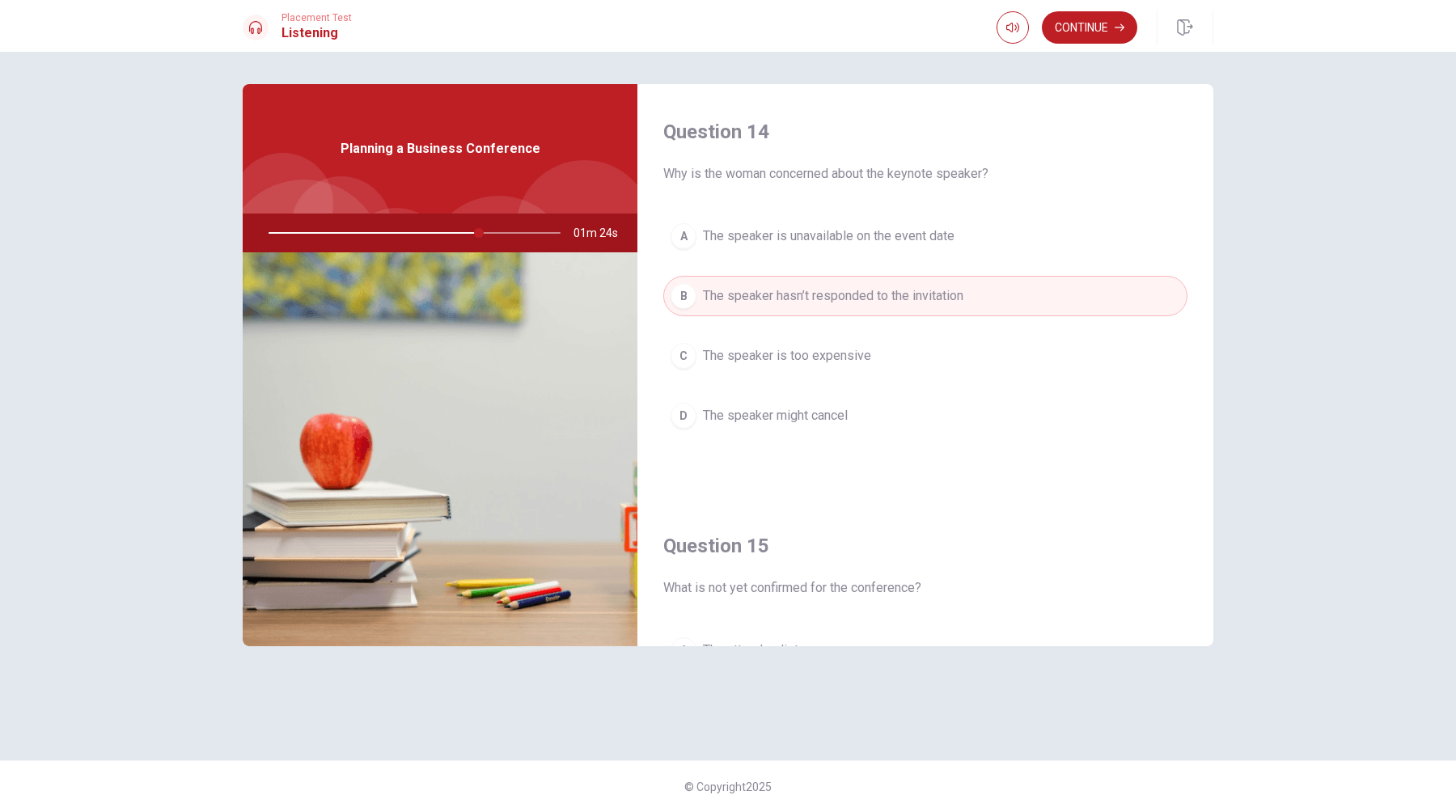
scroll to position [1508, 0]
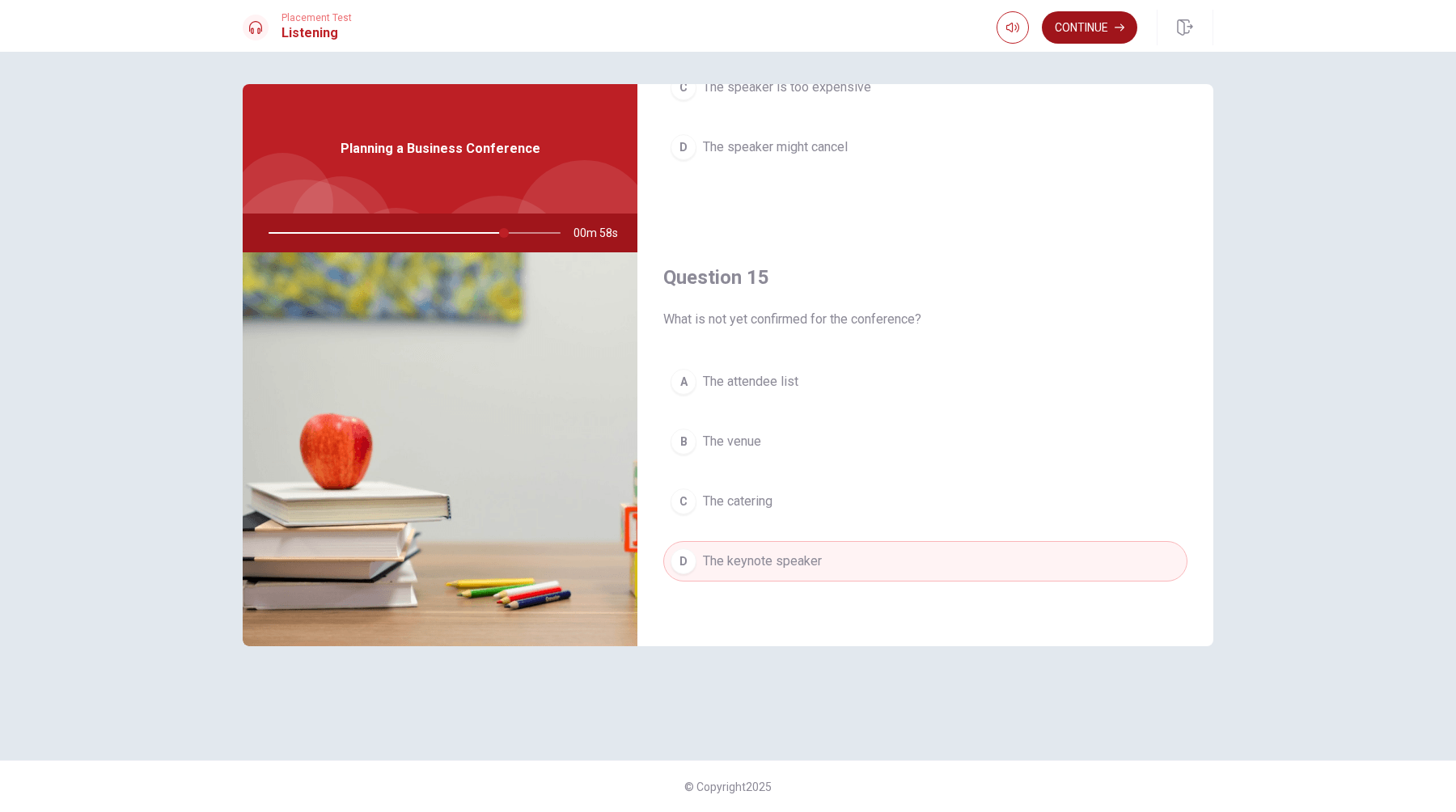
click at [1096, 27] on button "Continue" at bounding box center [1090, 28] width 96 height 33
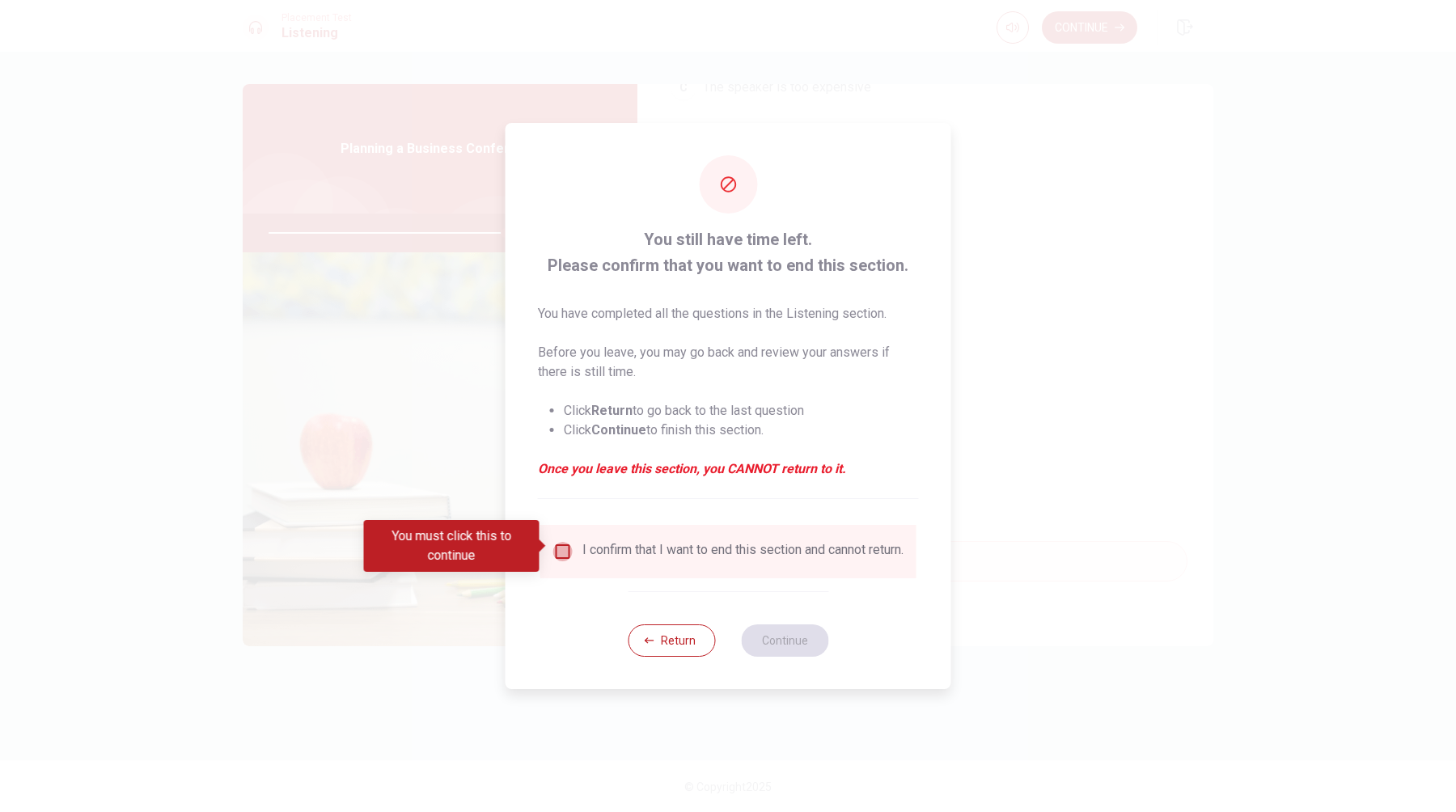
click at [561, 543] on input "You must click this to continue" at bounding box center [562, 551] width 19 height 19
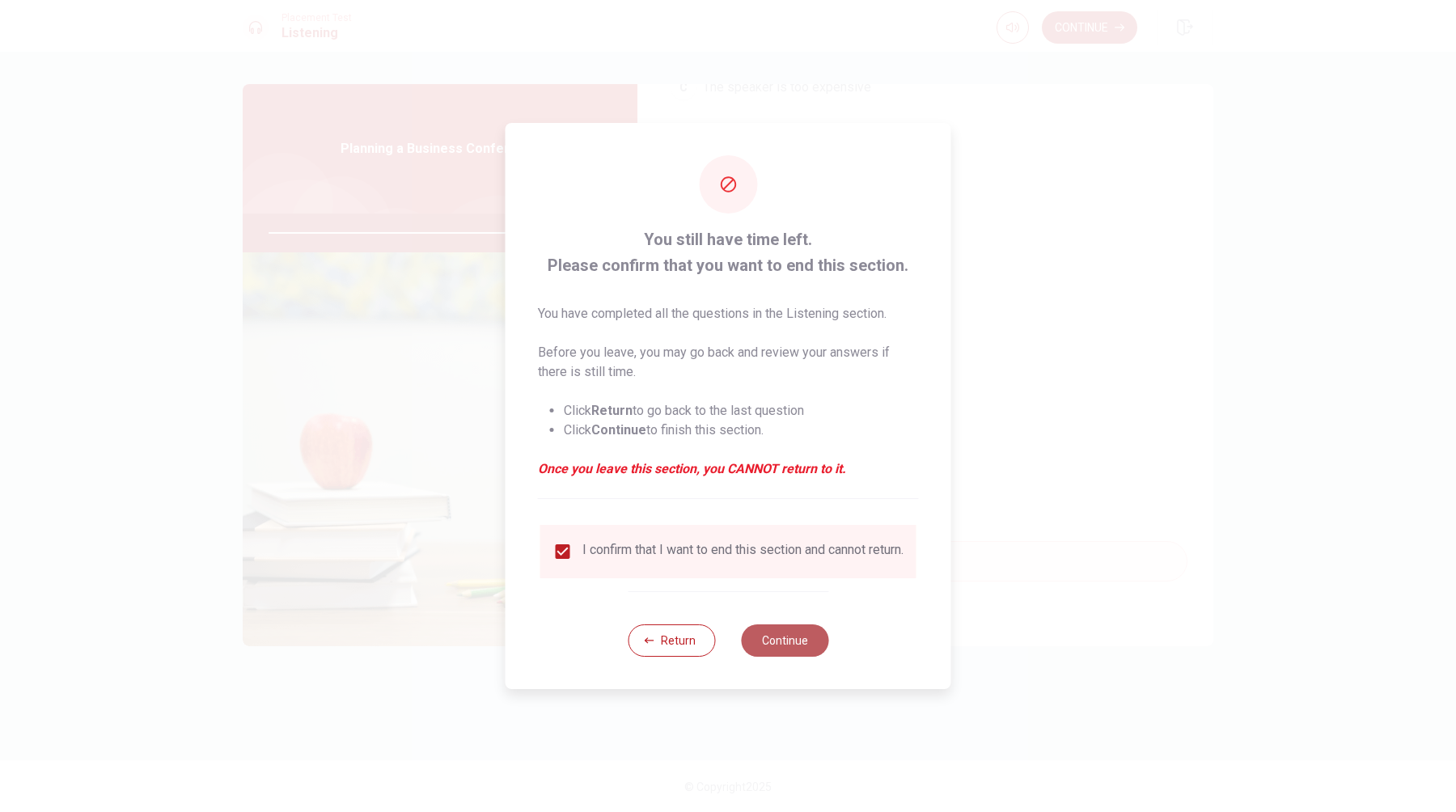
click at [784, 642] on button "Continue" at bounding box center [785, 640] width 87 height 33
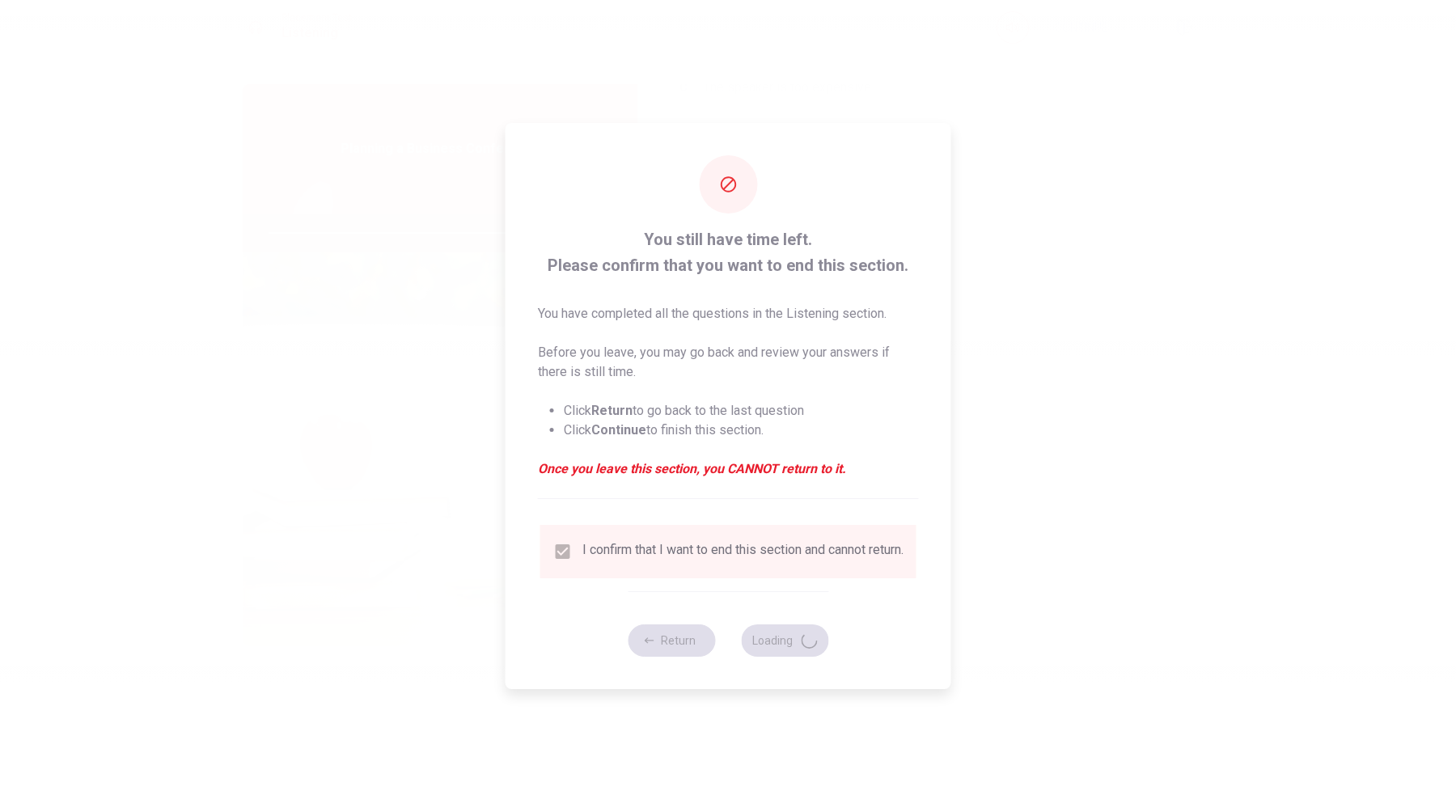
type input "96"
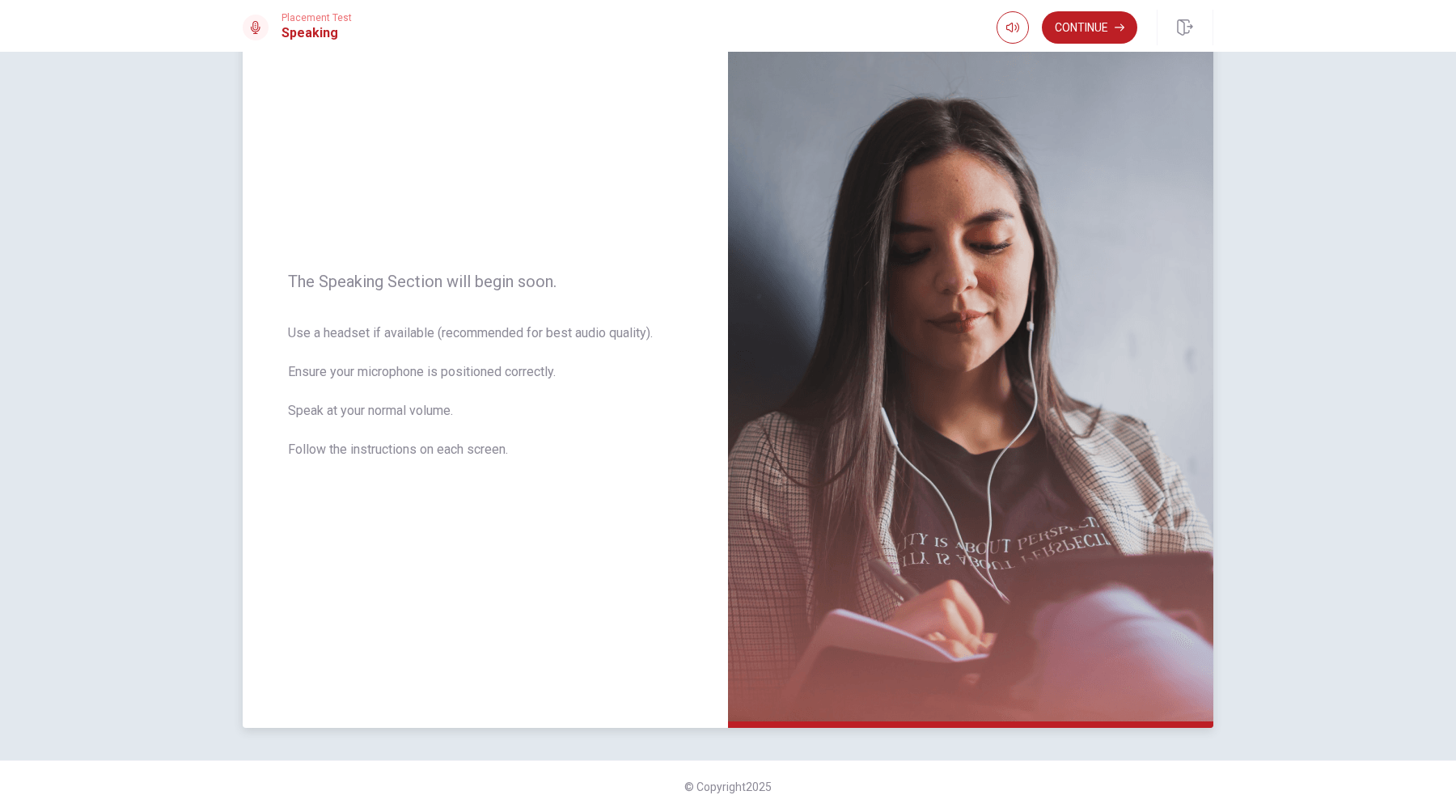
scroll to position [0, 0]
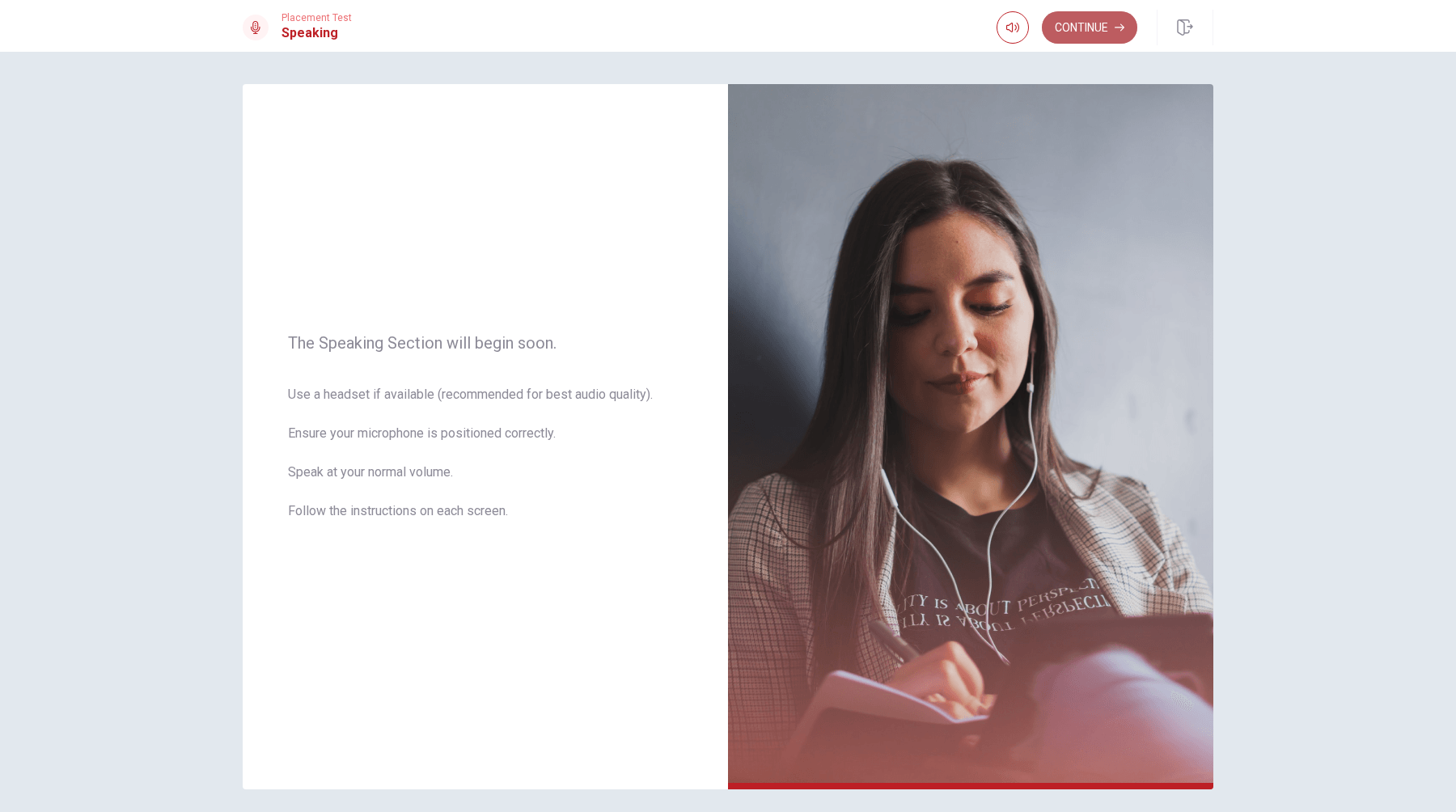
click at [1091, 34] on button "Continue" at bounding box center [1090, 28] width 96 height 33
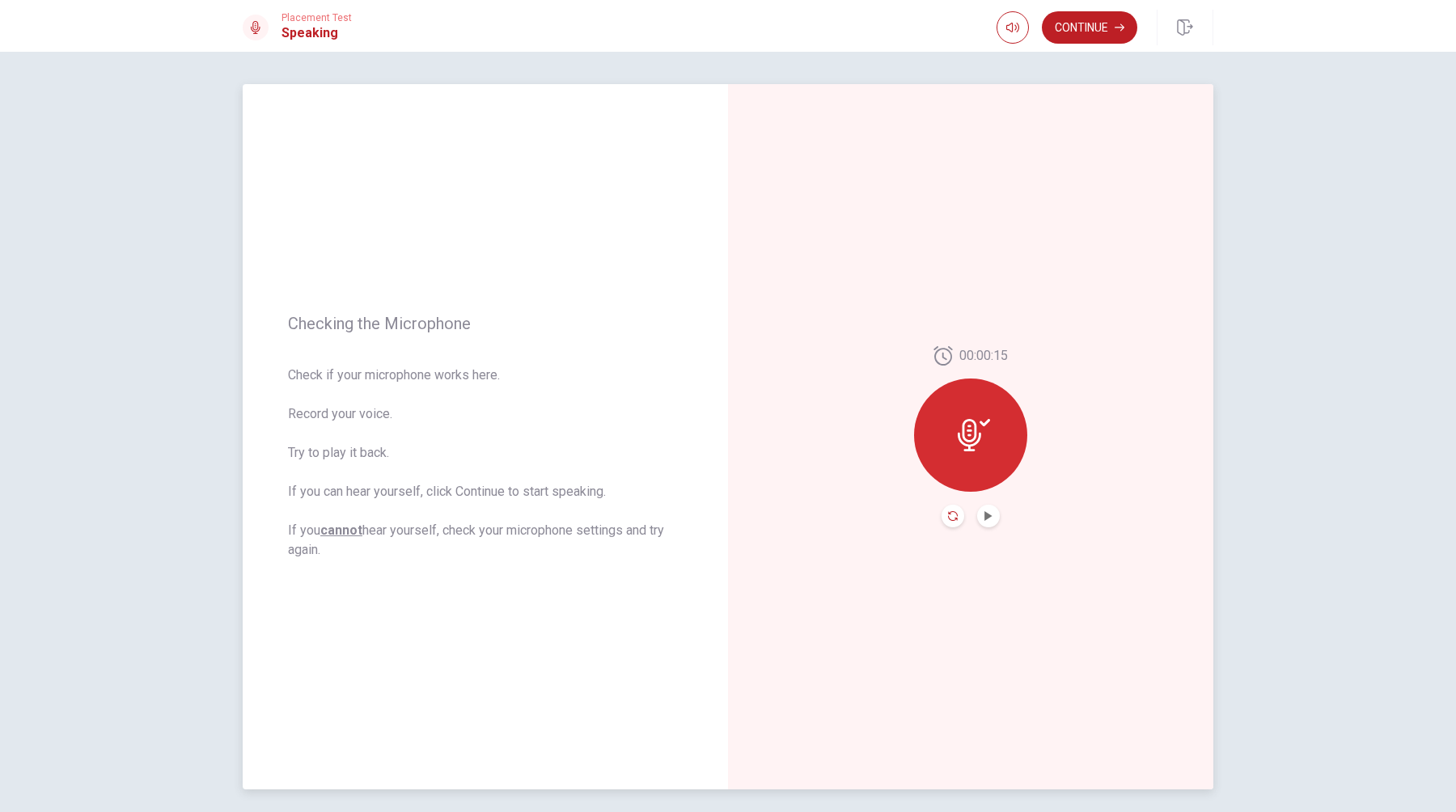
click at [953, 515] on icon "Record Again" at bounding box center [953, 516] width 10 height 10
click at [974, 453] on span "Stop Recording" at bounding box center [971, 465] width 60 height 26
click at [991, 518] on icon "Play Audio" at bounding box center [988, 516] width 10 height 10
click at [953, 515] on icon "Record Again" at bounding box center [953, 516] width 10 height 10
click at [967, 450] on div "Stop Recording" at bounding box center [970, 446] width 113 height 113
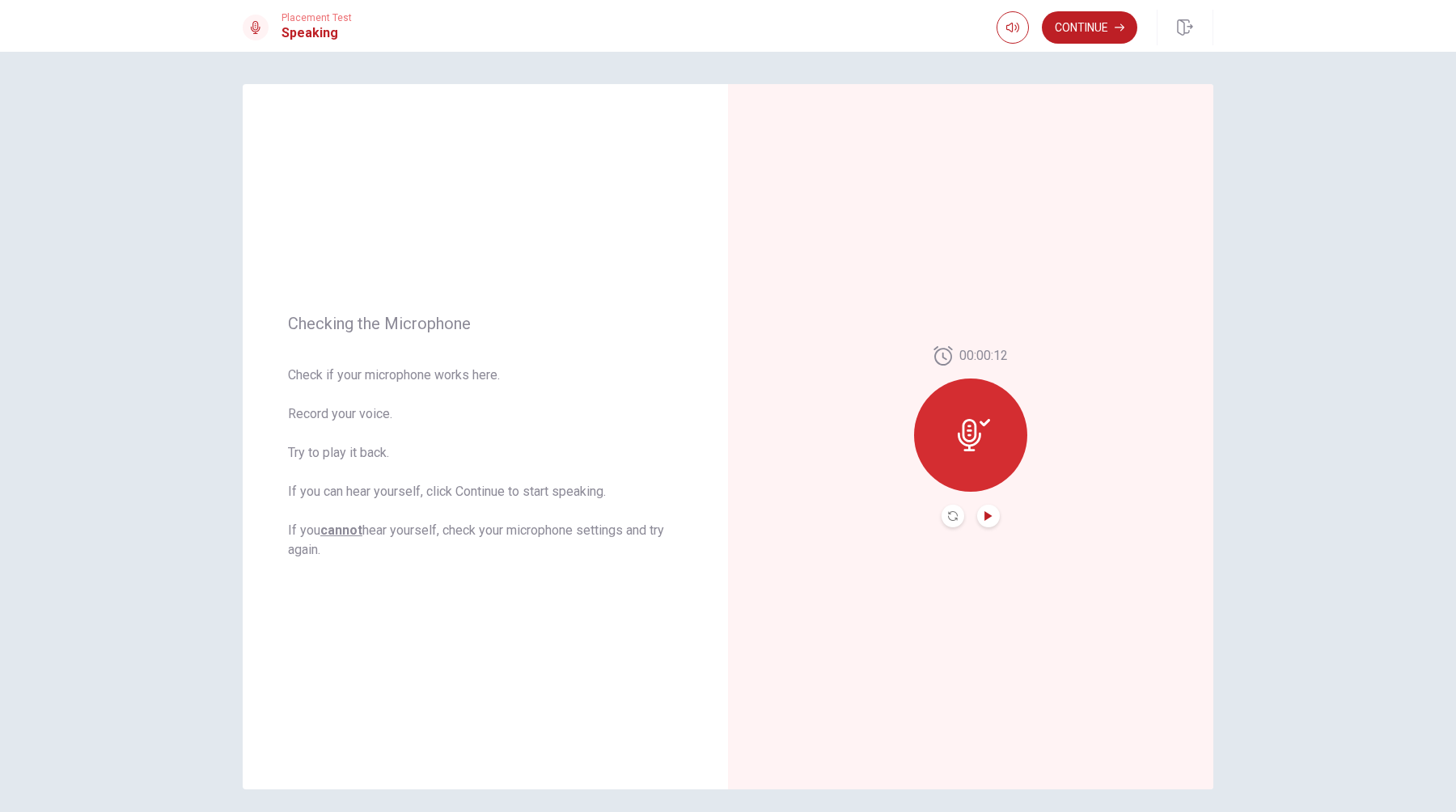
click at [990, 515] on icon "Play Audio" at bounding box center [987, 516] width 8 height 10
click at [947, 512] on button "Record Again" at bounding box center [952, 515] width 23 height 23
click at [974, 453] on span "Stop Recording" at bounding box center [971, 465] width 60 height 26
click at [956, 518] on icon "Record Again" at bounding box center [953, 516] width 10 height 10
click at [978, 451] on div "Stop Recording" at bounding box center [970, 446] width 113 height 113
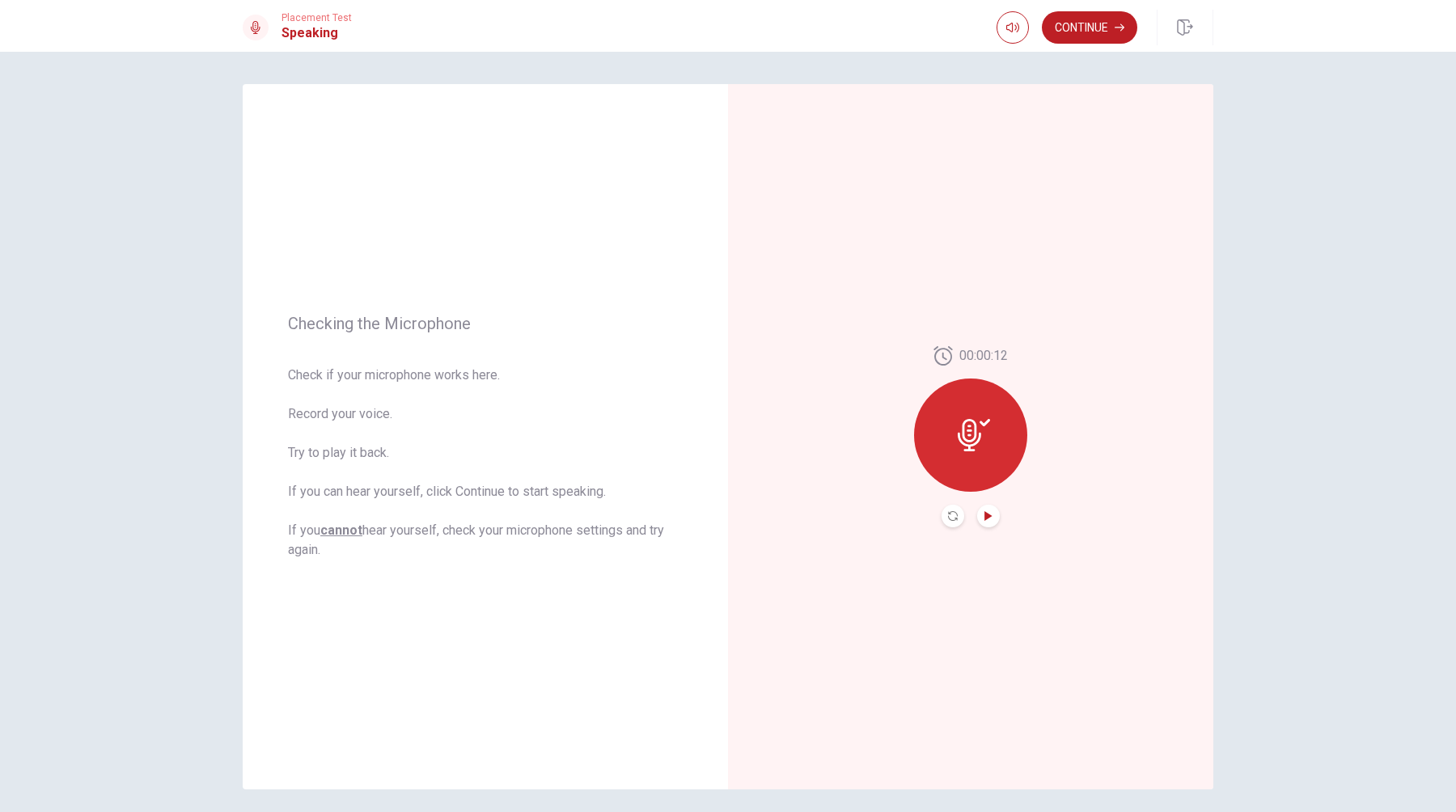
click at [986, 518] on icon "Play Audio" at bounding box center [987, 516] width 8 height 10
click at [1093, 28] on button "Continue" at bounding box center [1090, 28] width 96 height 33
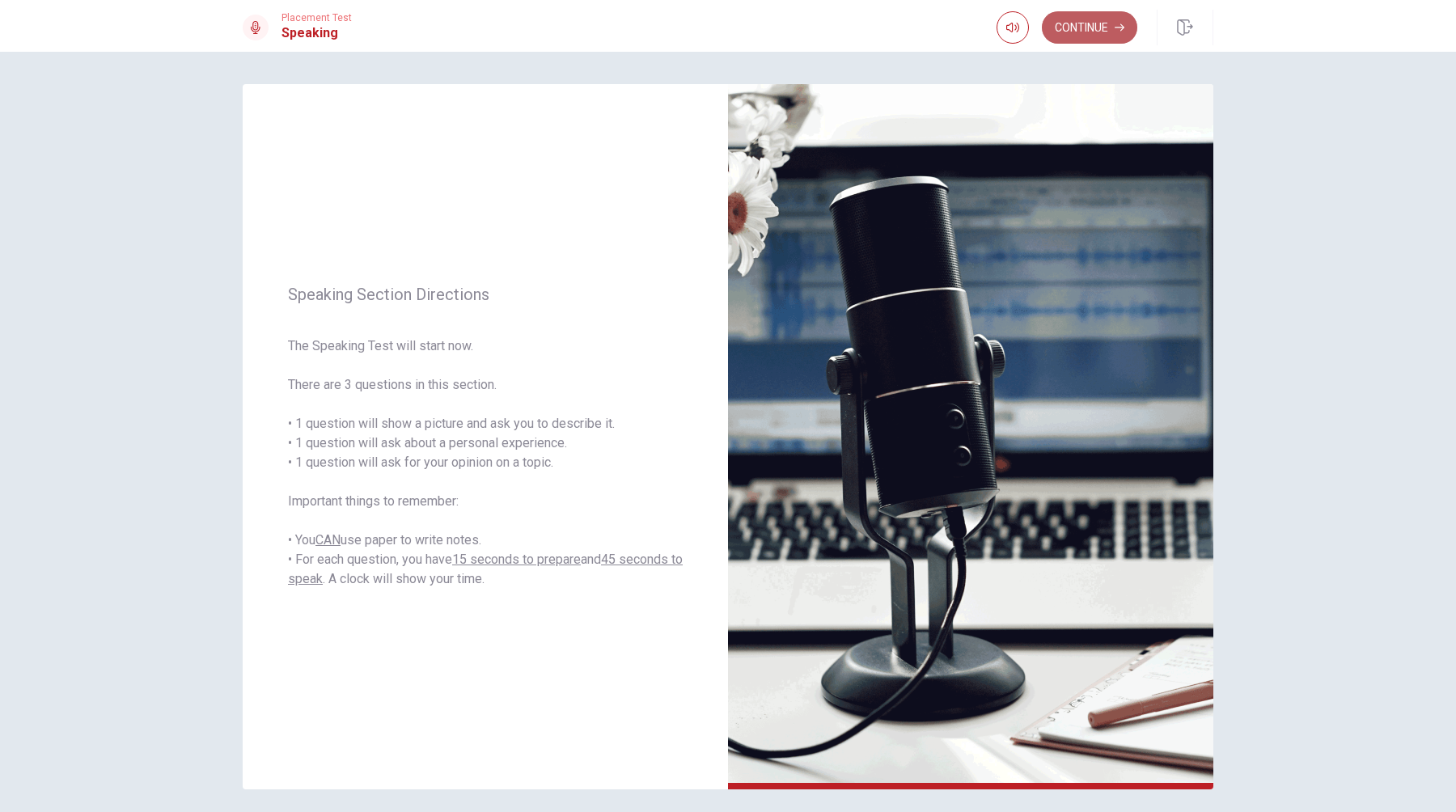
click at [1080, 29] on button "Continue" at bounding box center [1090, 28] width 96 height 33
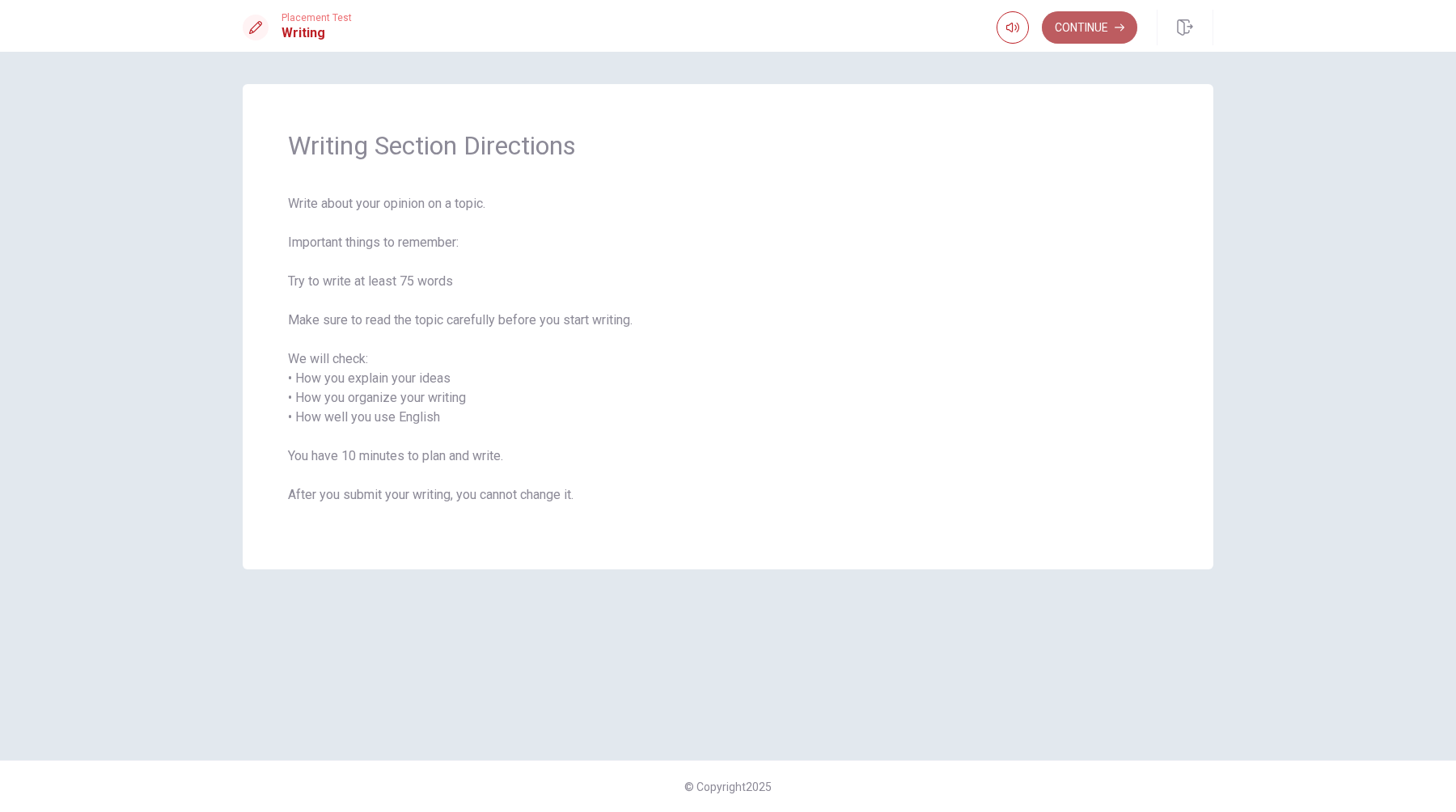
click at [1087, 34] on button "Continue" at bounding box center [1090, 28] width 96 height 33
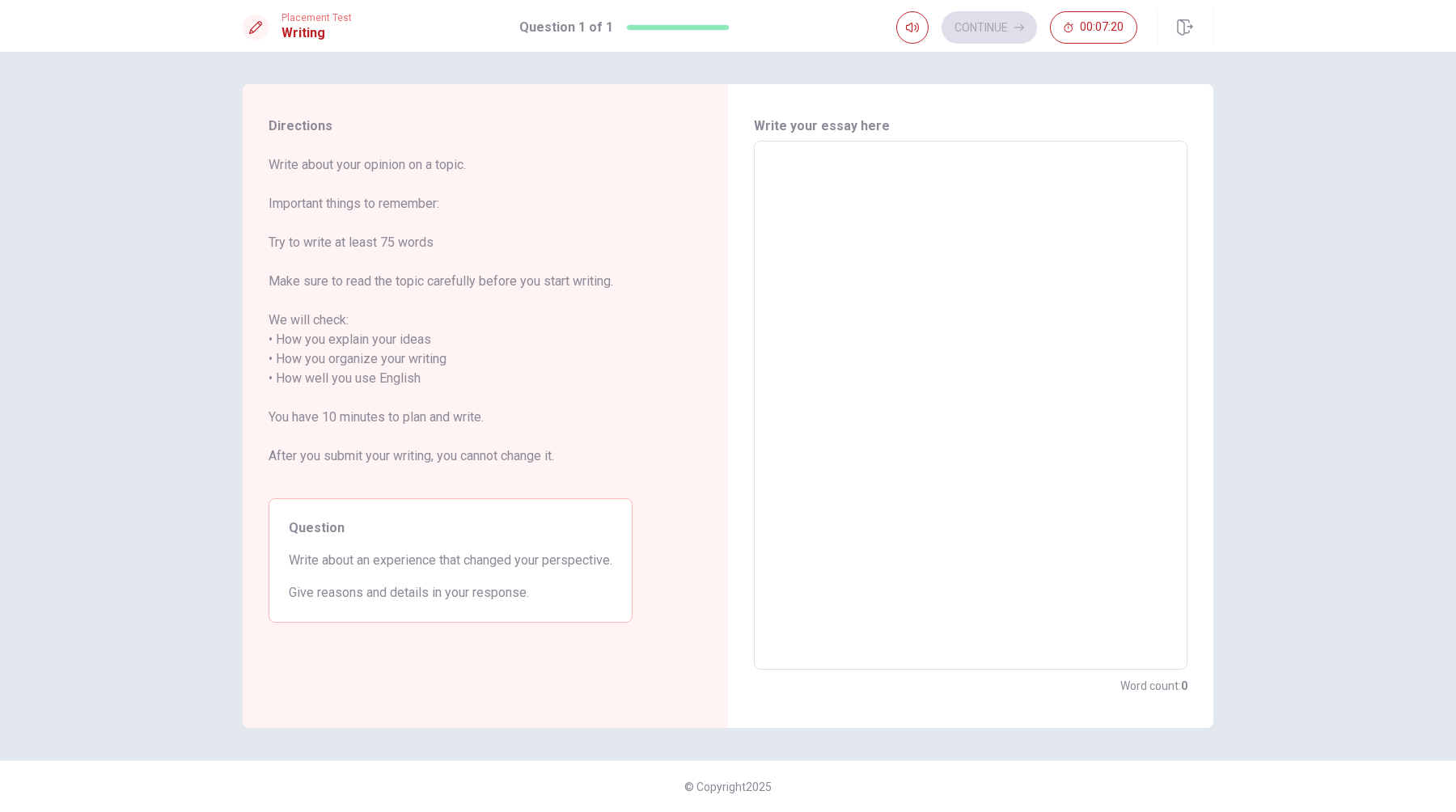
click at [875, 209] on textarea at bounding box center [971, 405] width 411 height 502
type textarea "m"
type textarea "x"
type textarea "m"
type textarea "x"
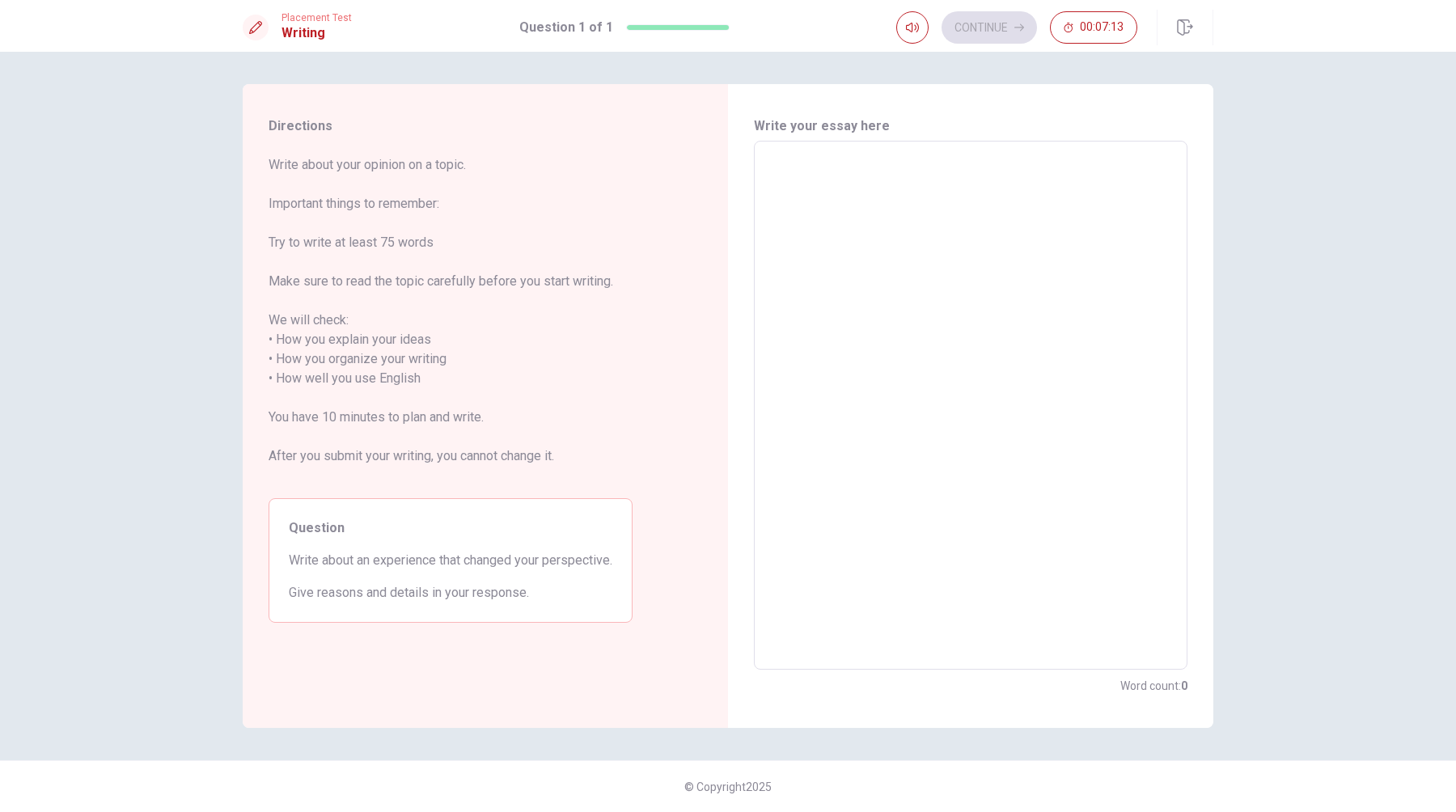
type textarea "M"
type textarea "x"
type textarea "My"
type textarea "x"
type textarea "M"
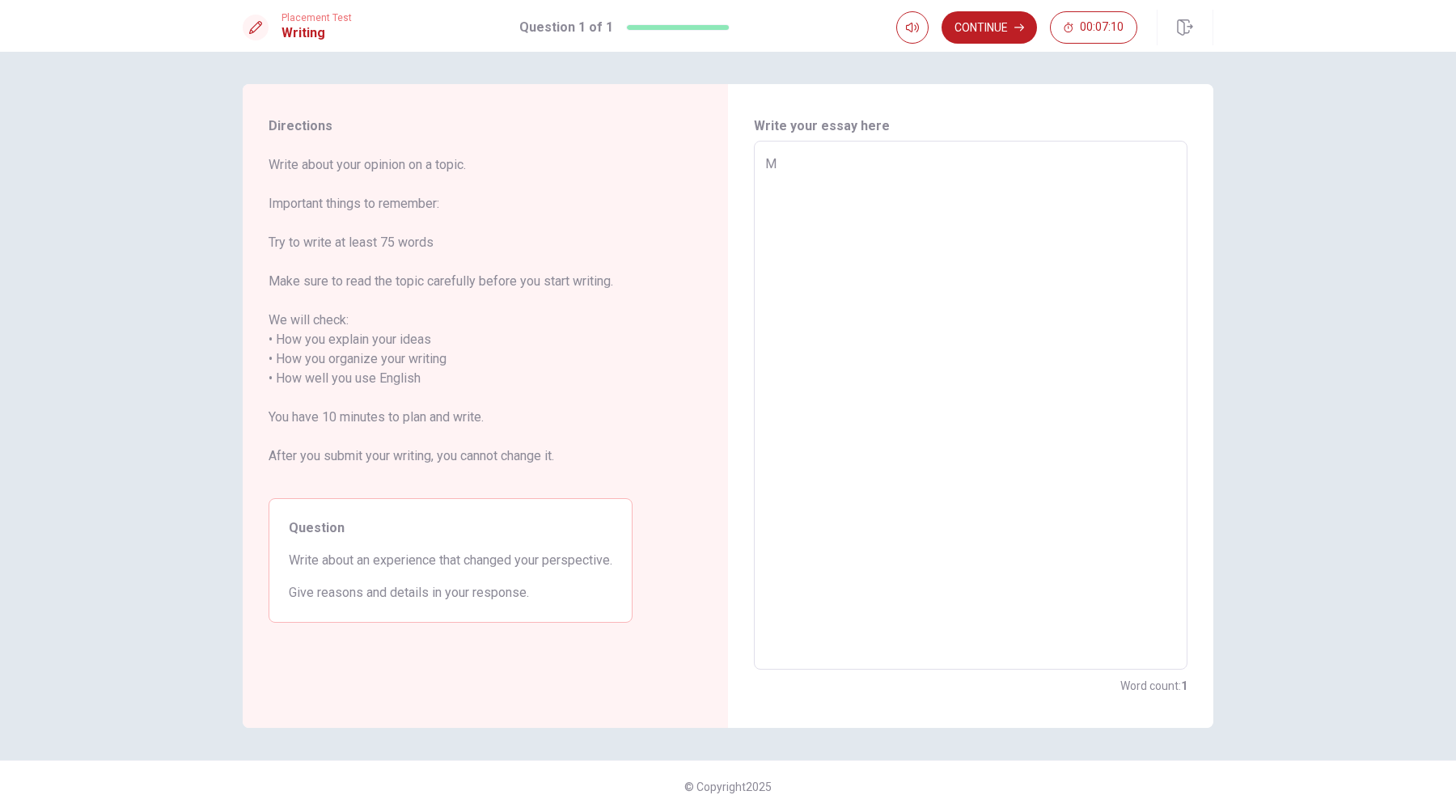
type textarea "x"
type textarea "T"
type textarea "x"
type textarea "Th"
type textarea "x"
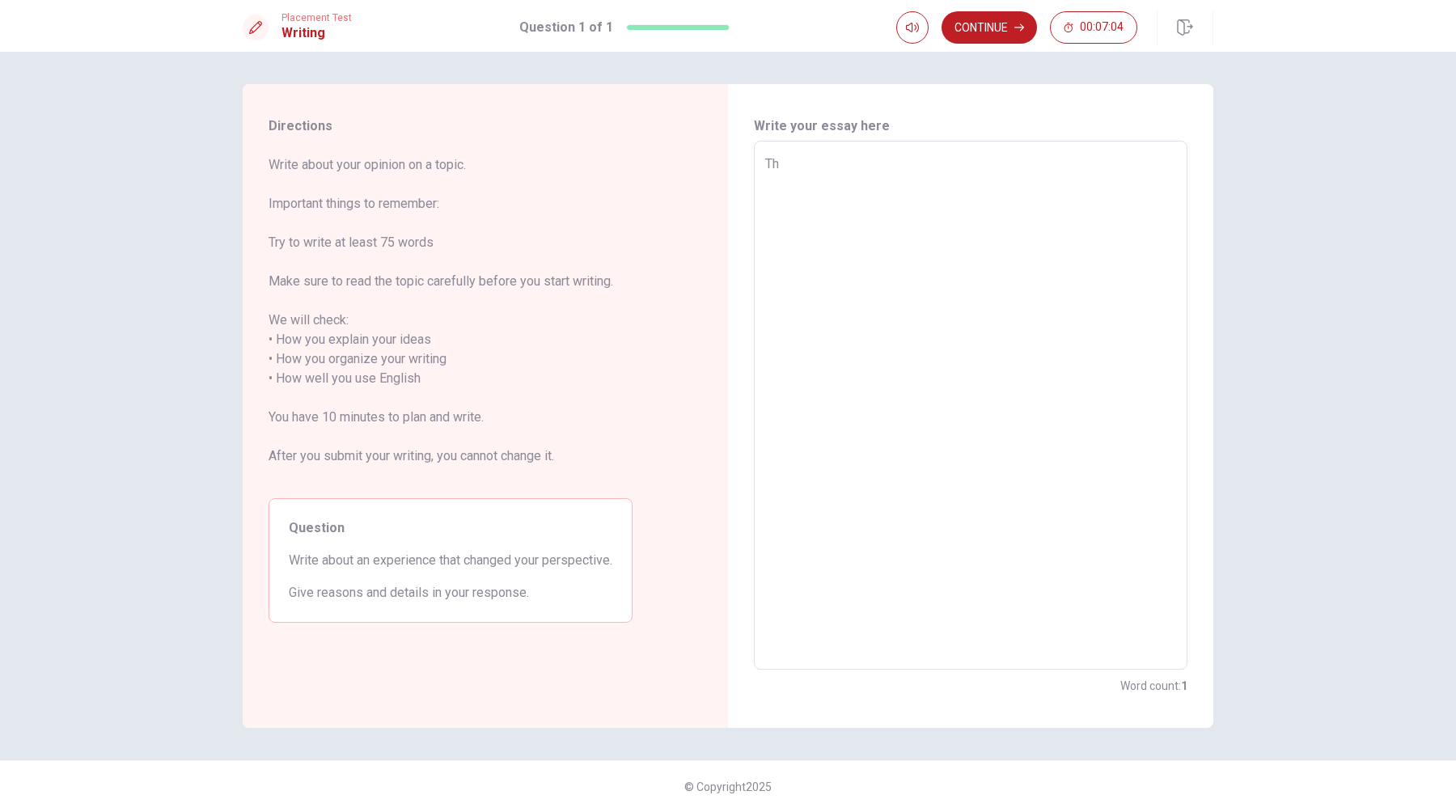
type textarea "The"
type textarea "x"
type textarea "The"
type textarea "x"
type textarea "The e"
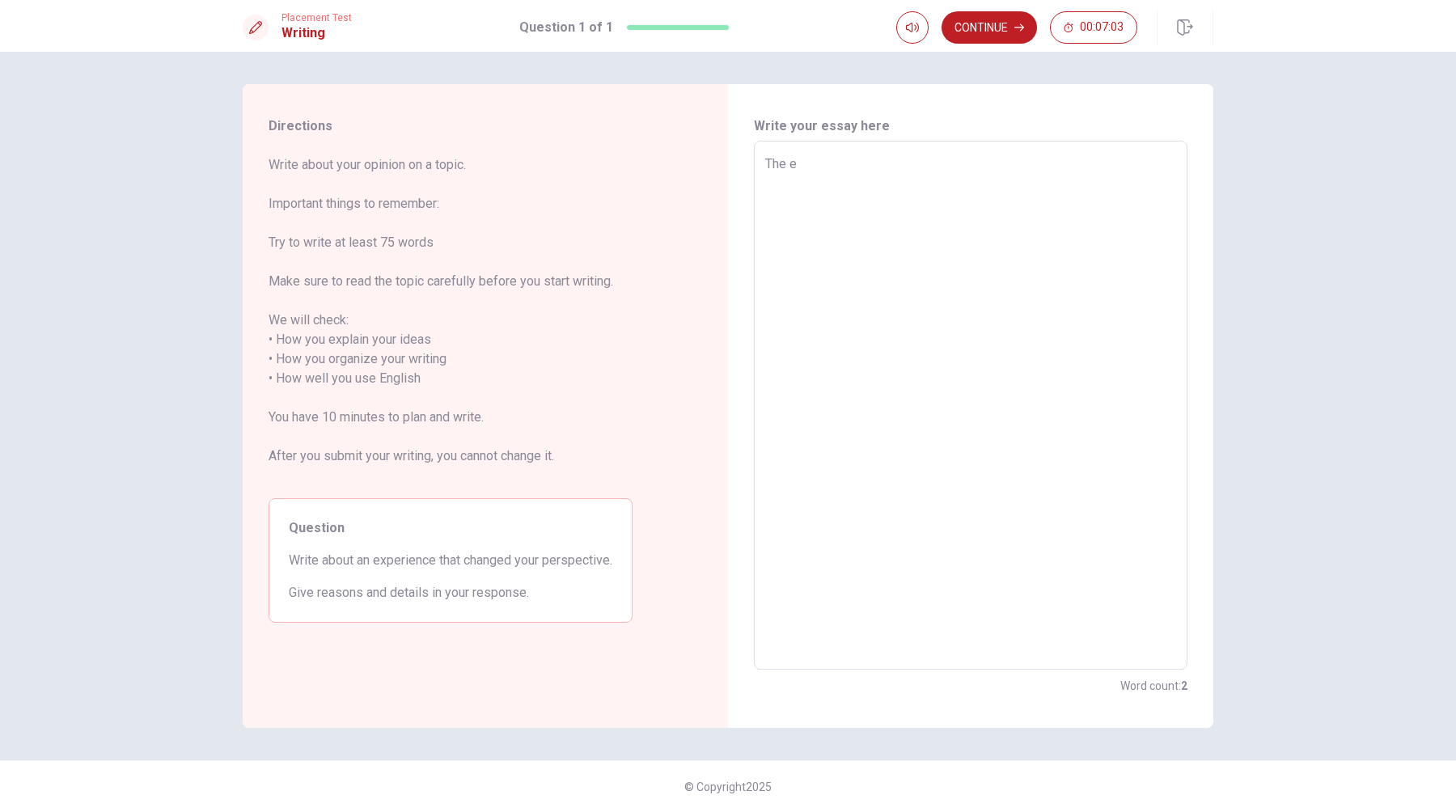
type textarea "x"
type textarea "The ex"
type textarea "x"
type textarea "The exp"
type textarea "x"
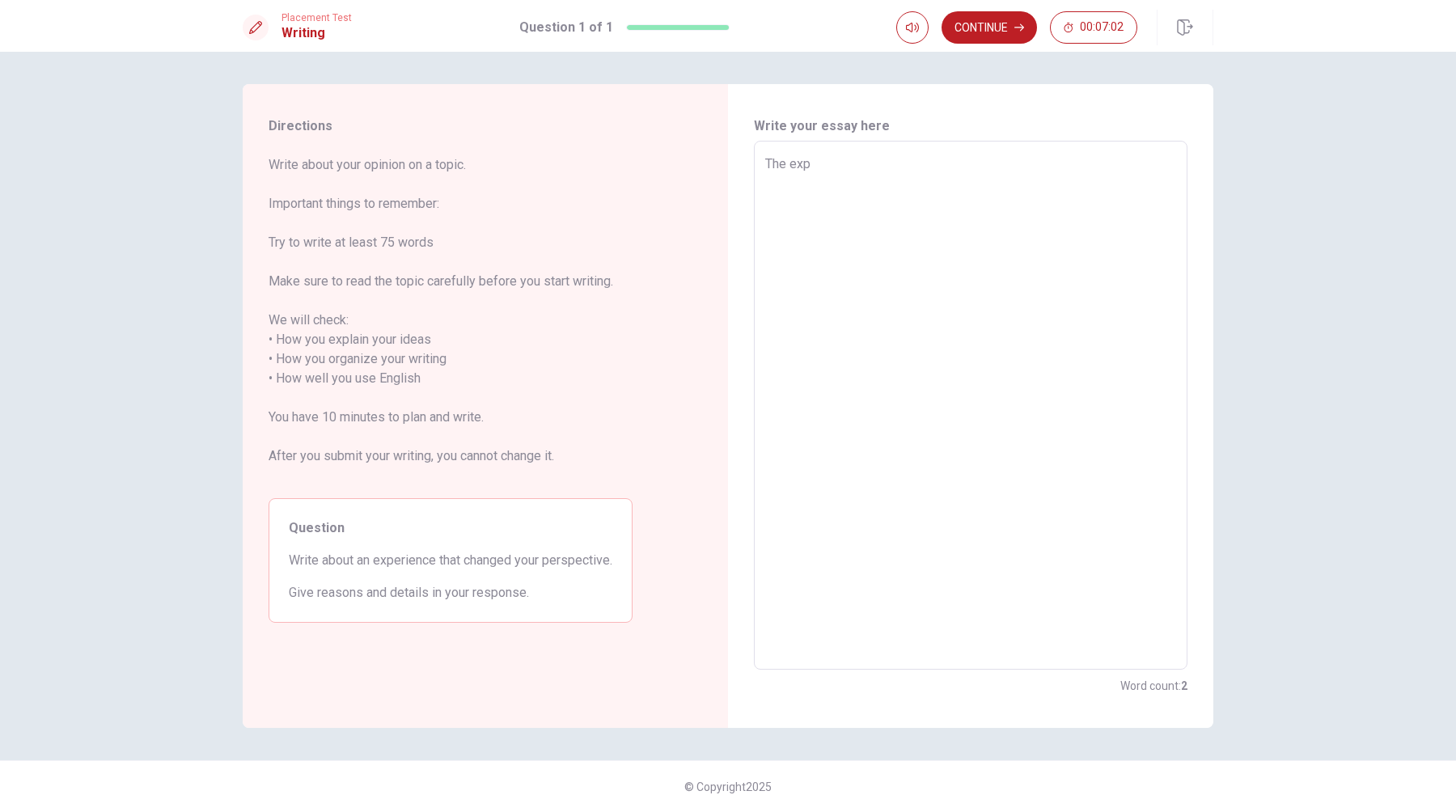
type textarea "The expe"
type textarea "x"
type textarea "The exper"
type textarea "x"
type textarea "The experi"
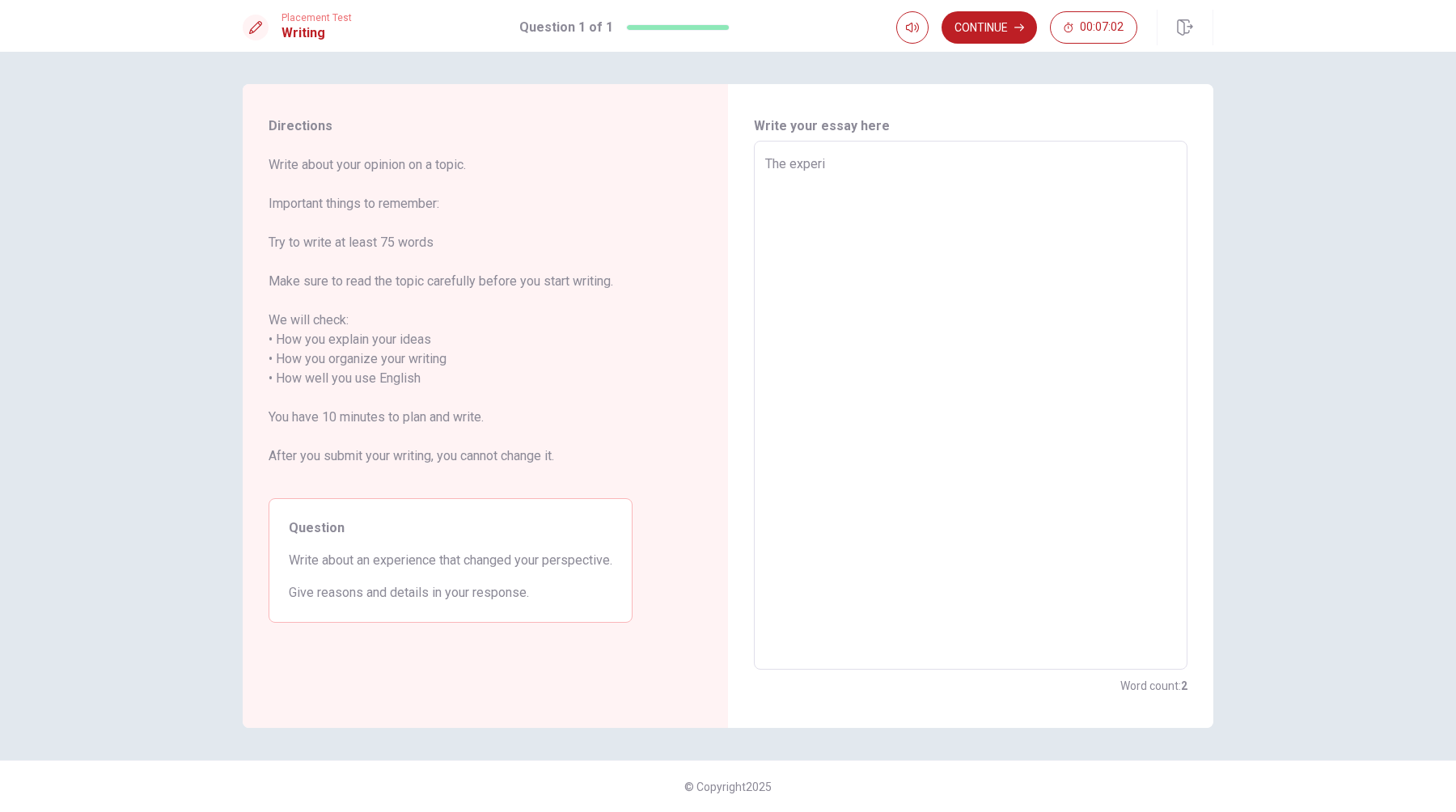
type textarea "x"
type textarea "The experie"
type textarea "x"
type textarea "The experien"
type textarea "x"
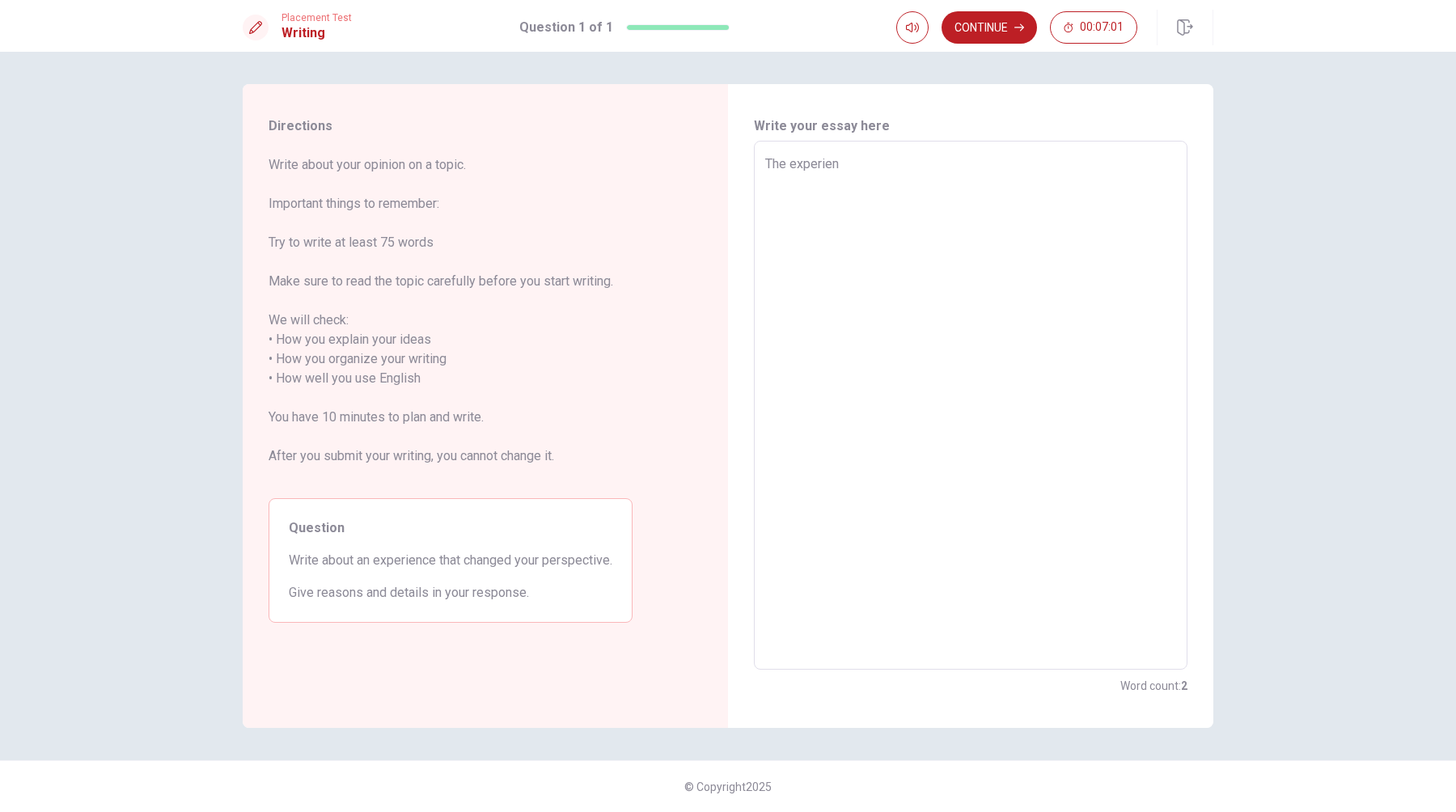
type textarea "The experienc"
type textarea "x"
type textarea "The experience"
type textarea "x"
type textarea "The experience"
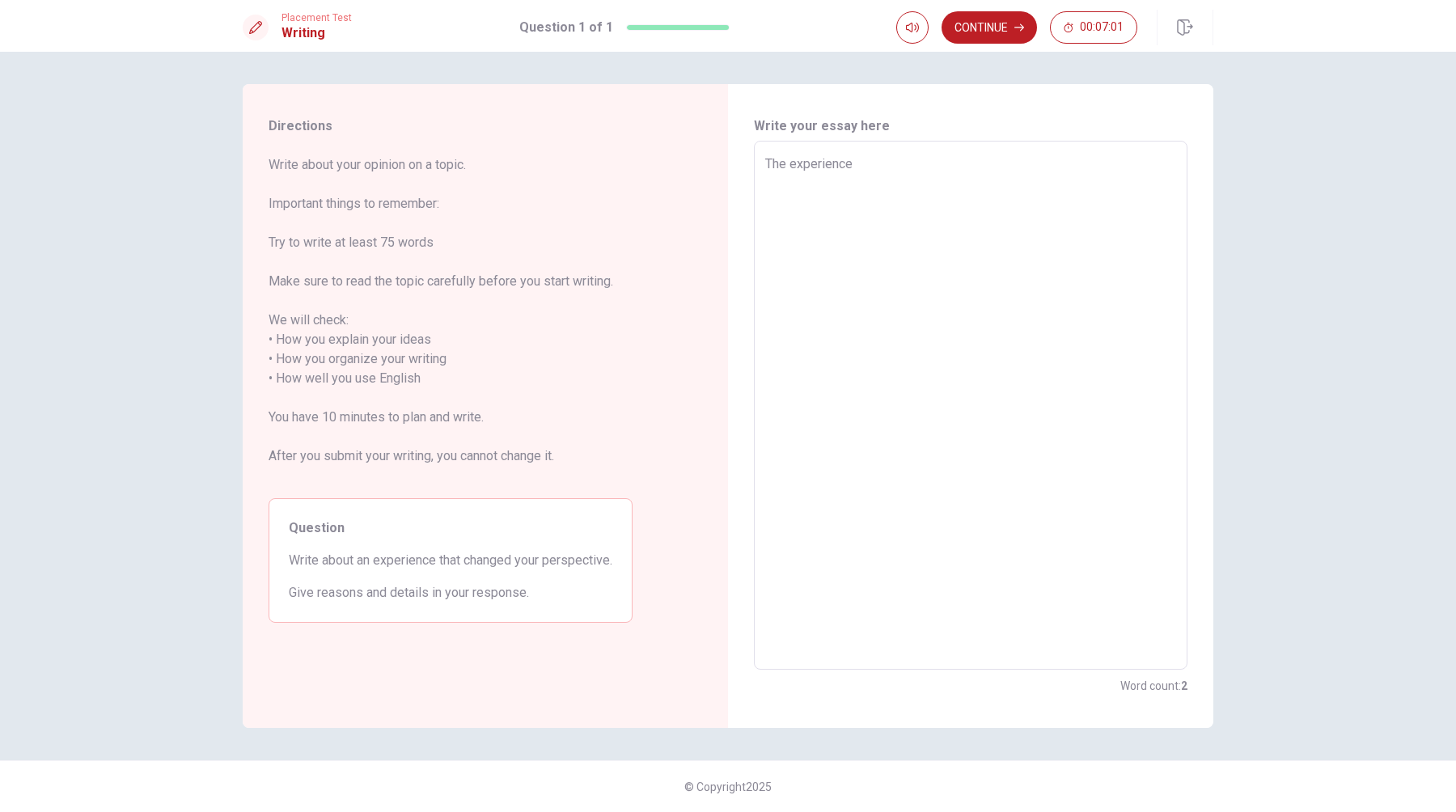
type textarea "x"
type textarea "The experience t"
type textarea "x"
type textarea "The experience th"
type textarea "x"
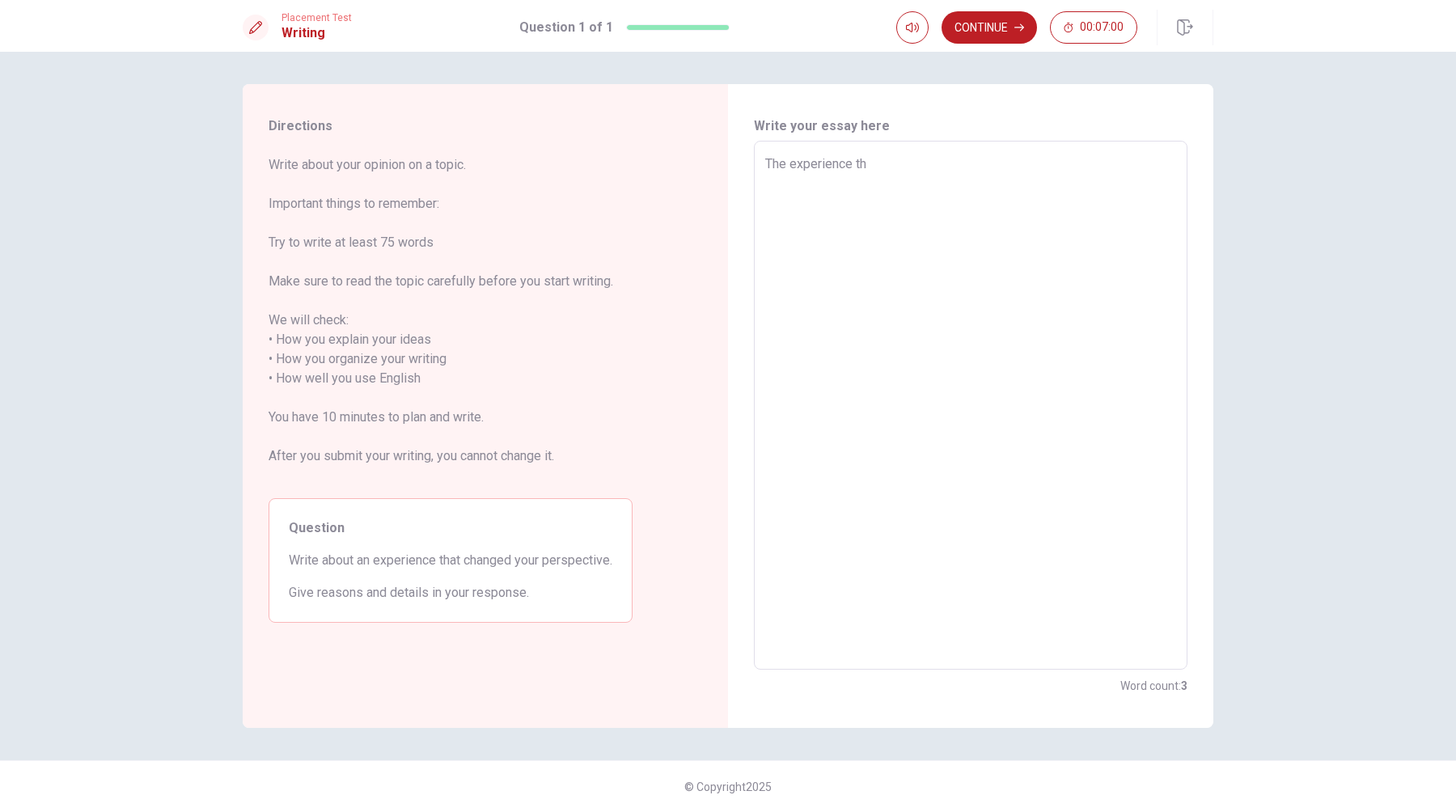
type textarea "The experience tha"
type textarea "x"
type textarea "The experience that"
type textarea "x"
type textarea "The experience that"
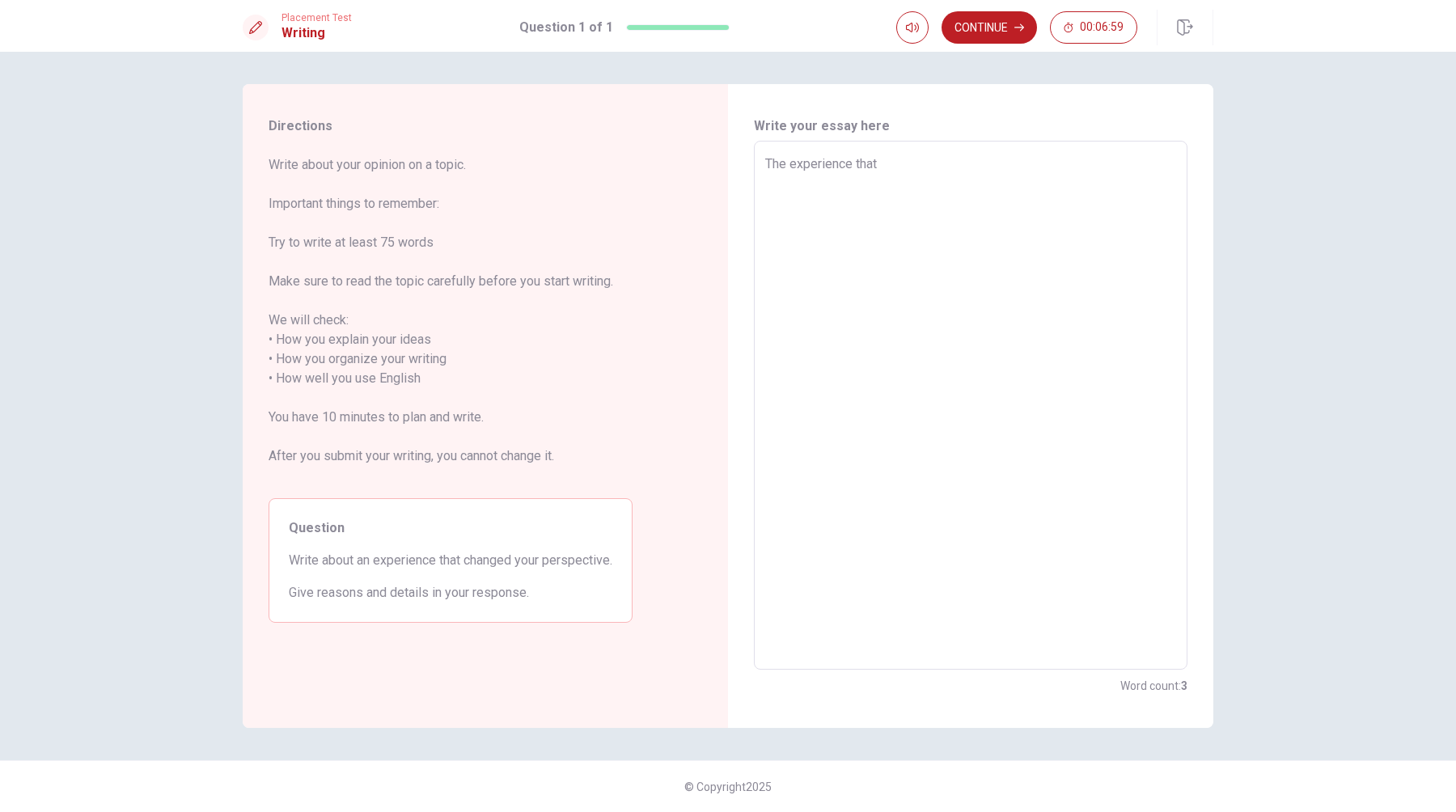
type textarea "x"
type textarea "The experience that c"
type textarea "x"
type textarea "The experience that ch"
type textarea "x"
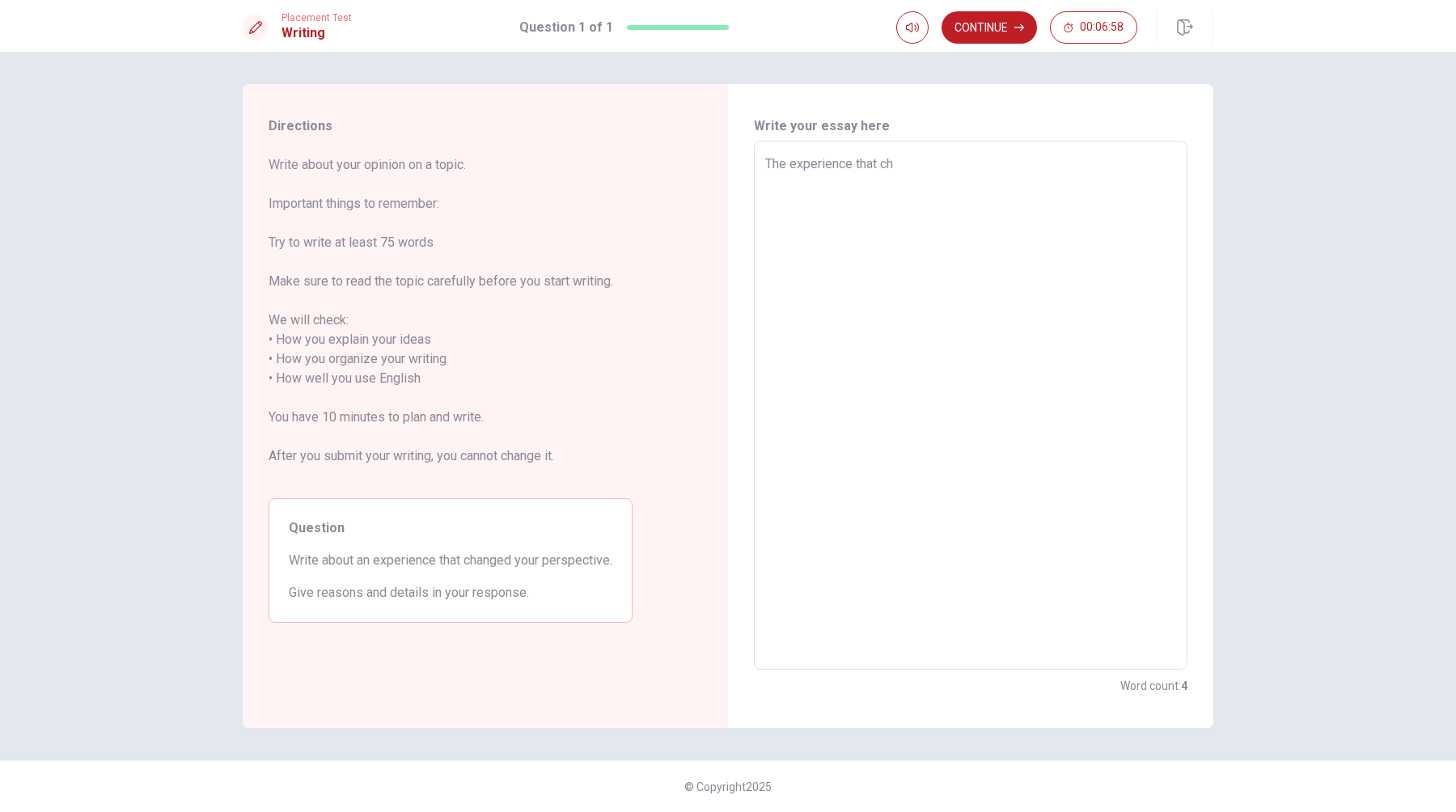
type textarea "The experience that cha"
type textarea "x"
type textarea "The experience that [PERSON_NAME]"
type textarea "x"
type textarea "The experience that [PERSON_NAME]"
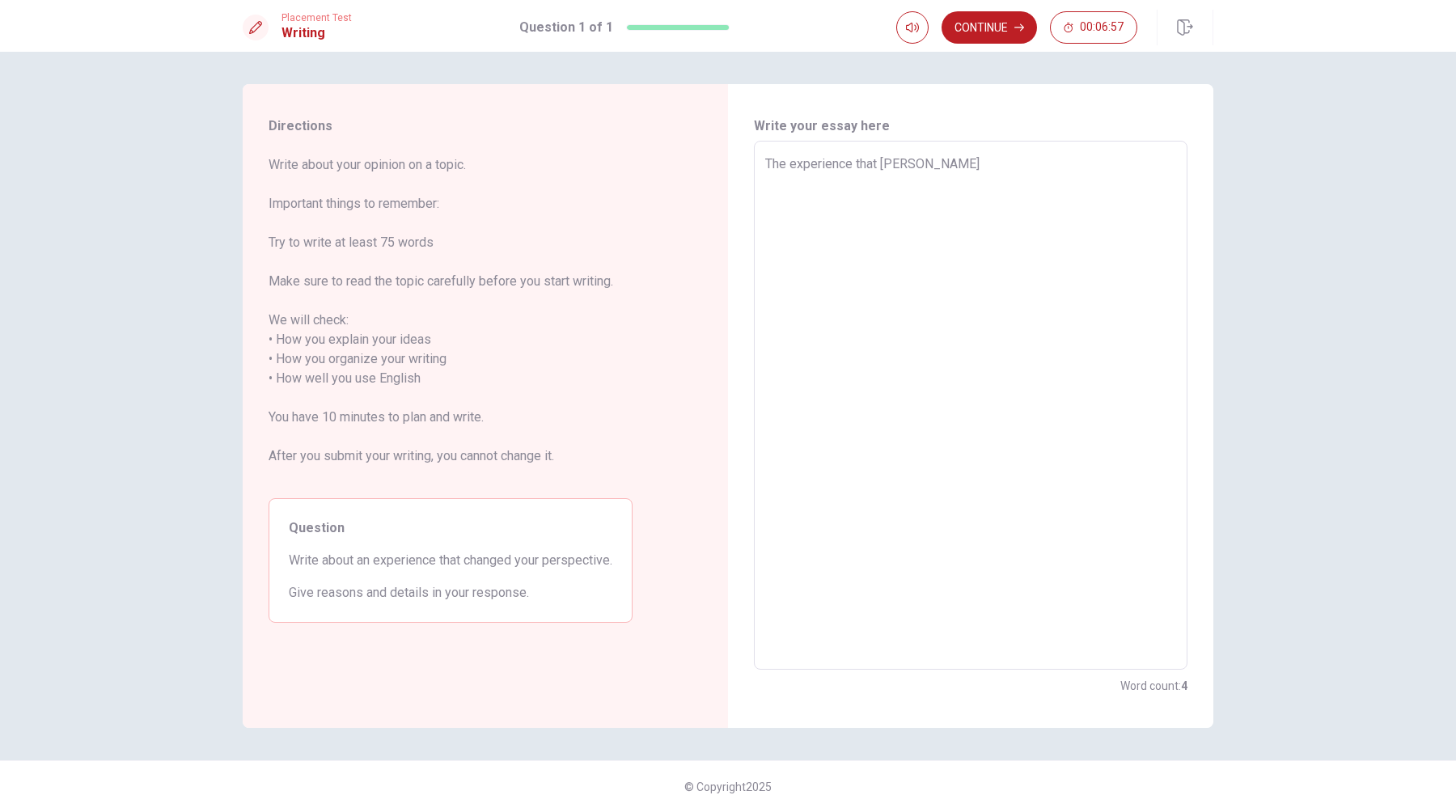
type textarea "x"
type textarea "The experience that change"
type textarea "x"
type textarea "The experience that changed"
type textarea "x"
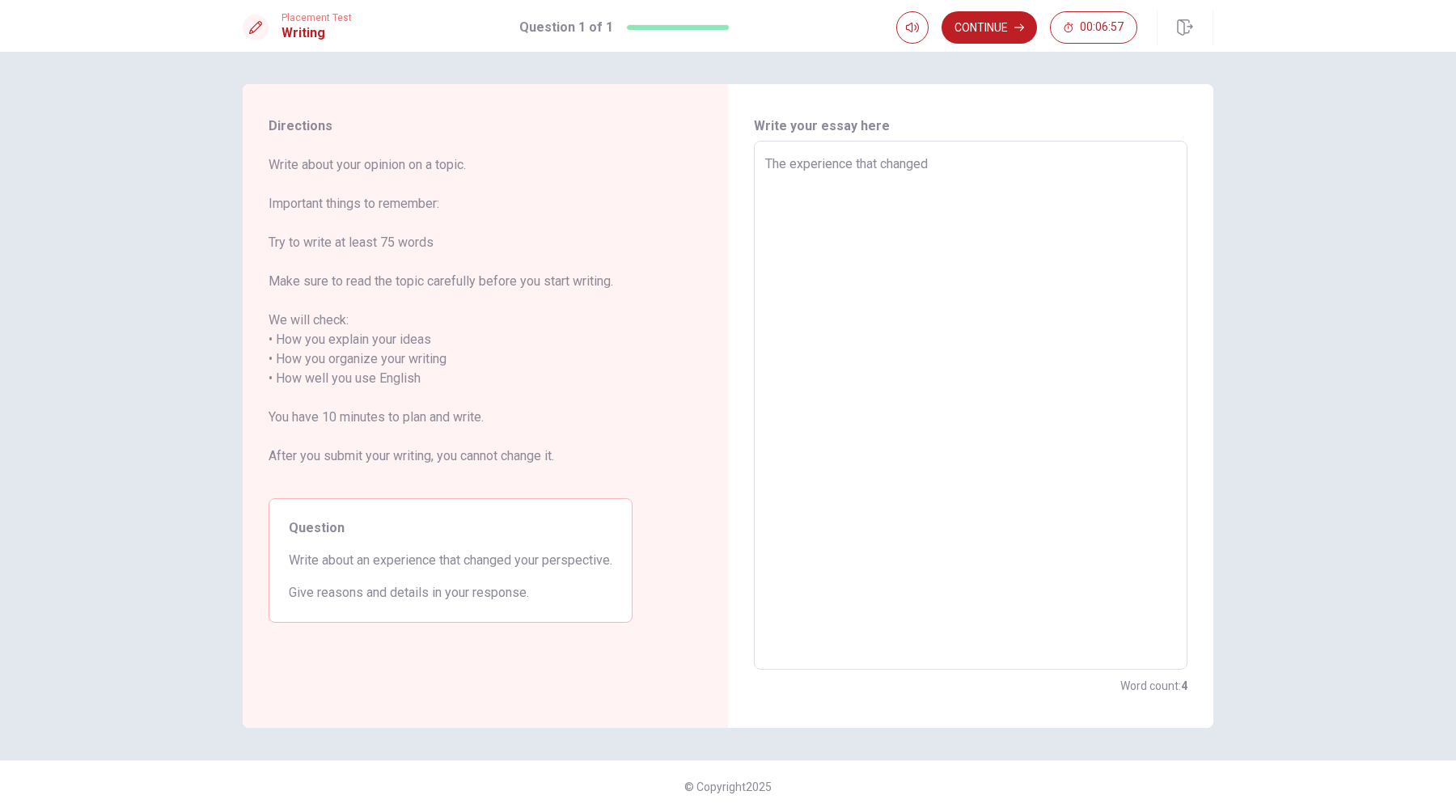
type textarea "The experience that changed"
type textarea "x"
type textarea "The experience that changed m"
type textarea "x"
type textarea "The experience that changed my"
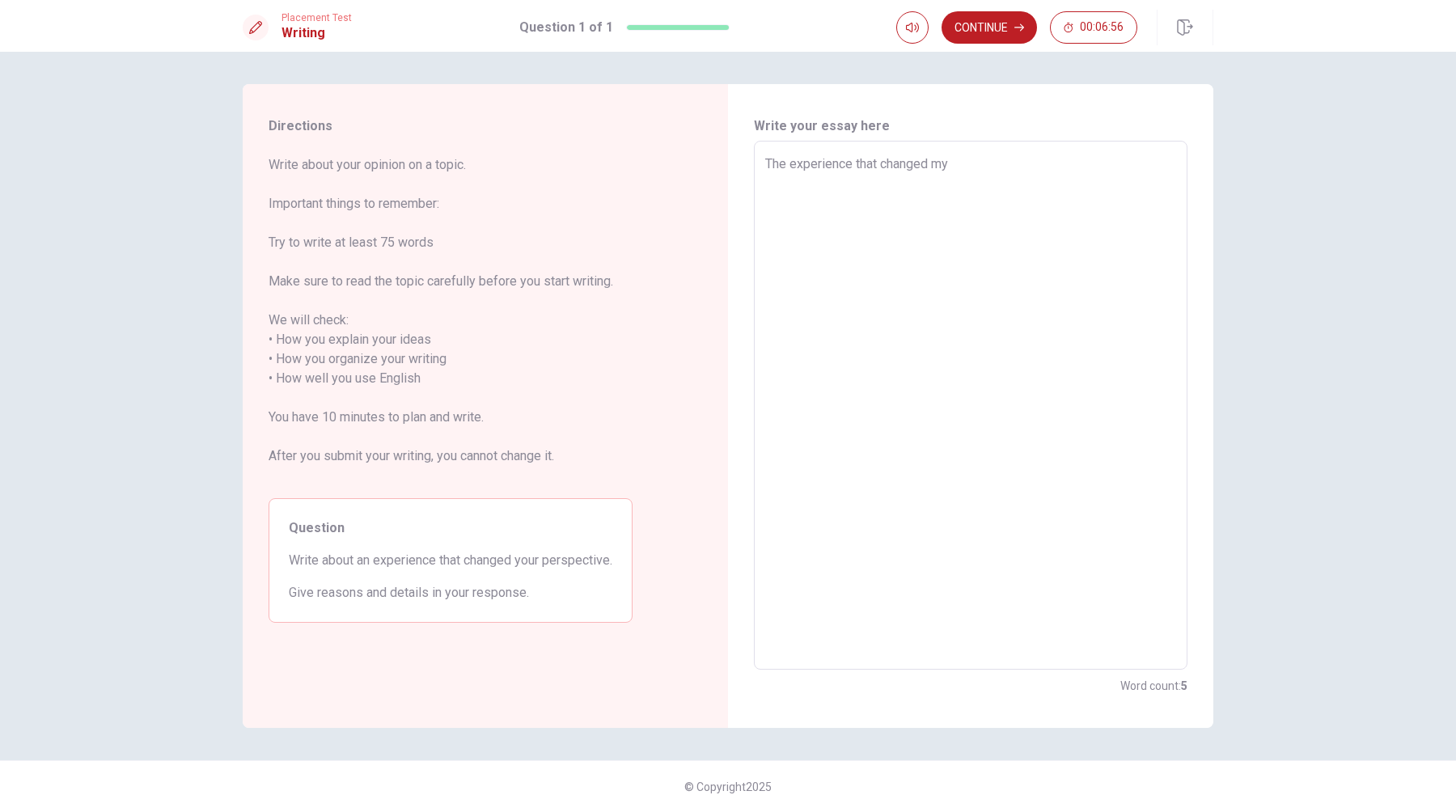
type textarea "x"
type textarea "The experience that changed my"
type textarea "x"
type textarea "The experience that changed my p"
type textarea "x"
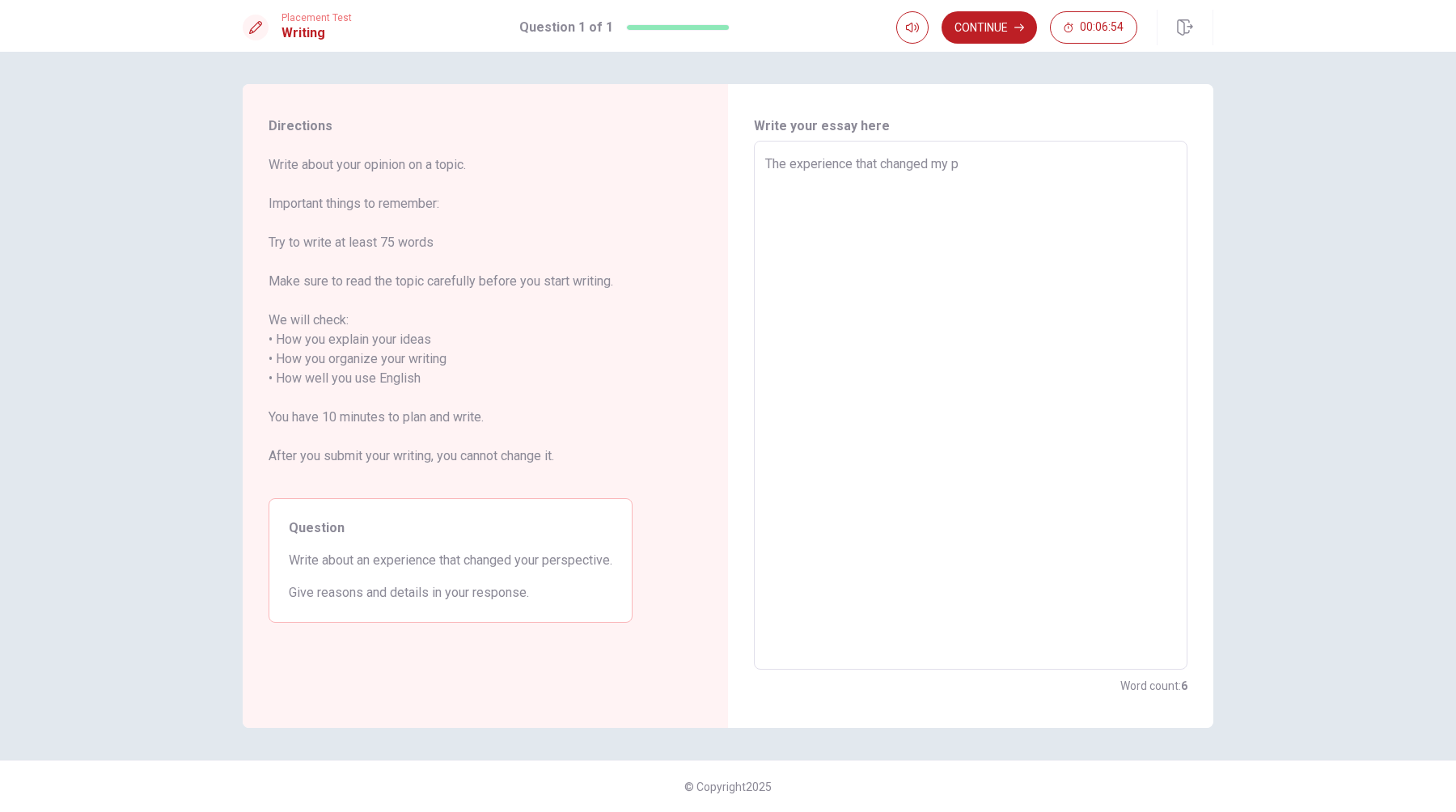
type textarea "The experience that changed my pe"
type textarea "x"
type textarea "The experience that changed my per"
type textarea "x"
type textarea "The experience that changed my pers"
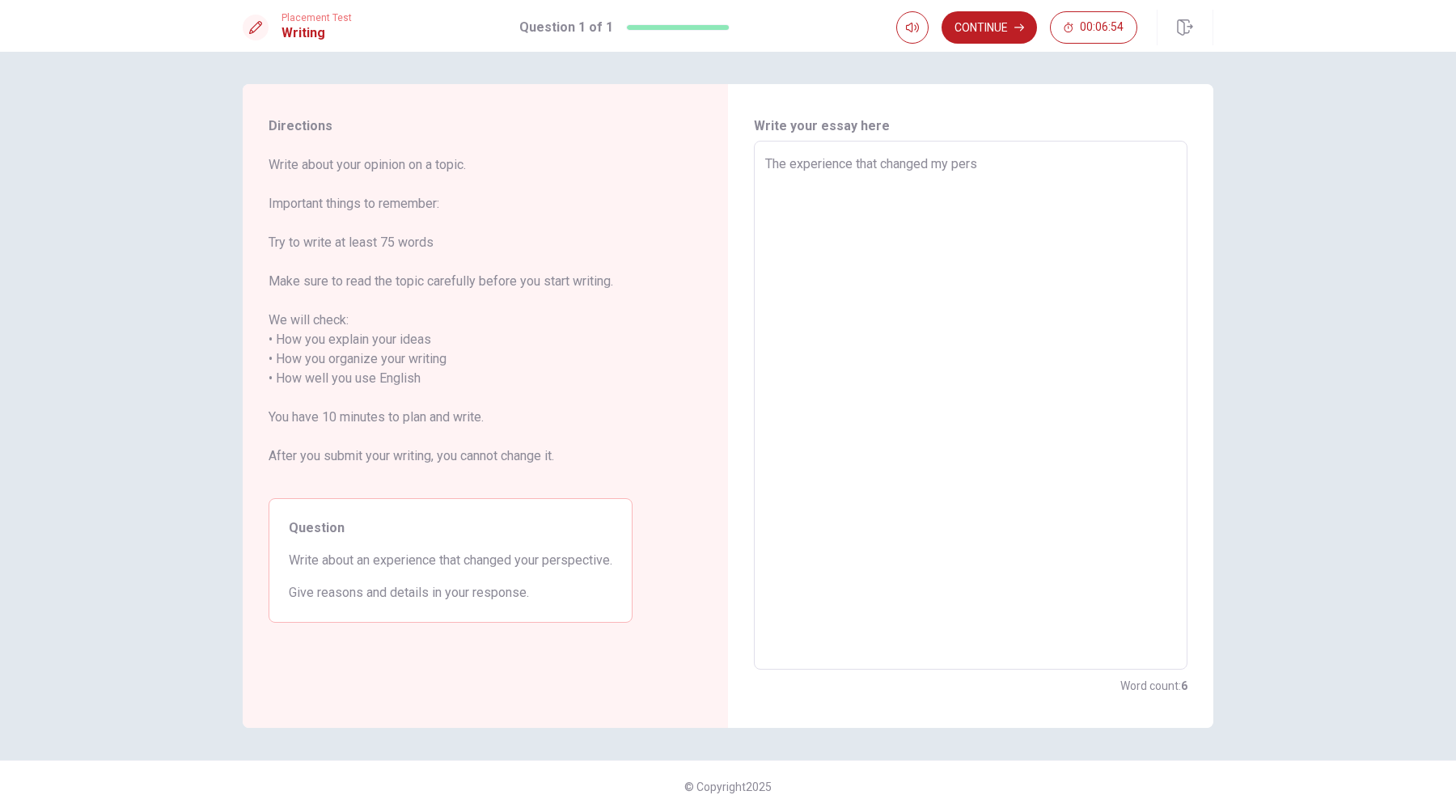
type textarea "x"
type textarea "The experience that changed my persp"
type textarea "x"
type textarea "The experience that changed my perspe"
type textarea "x"
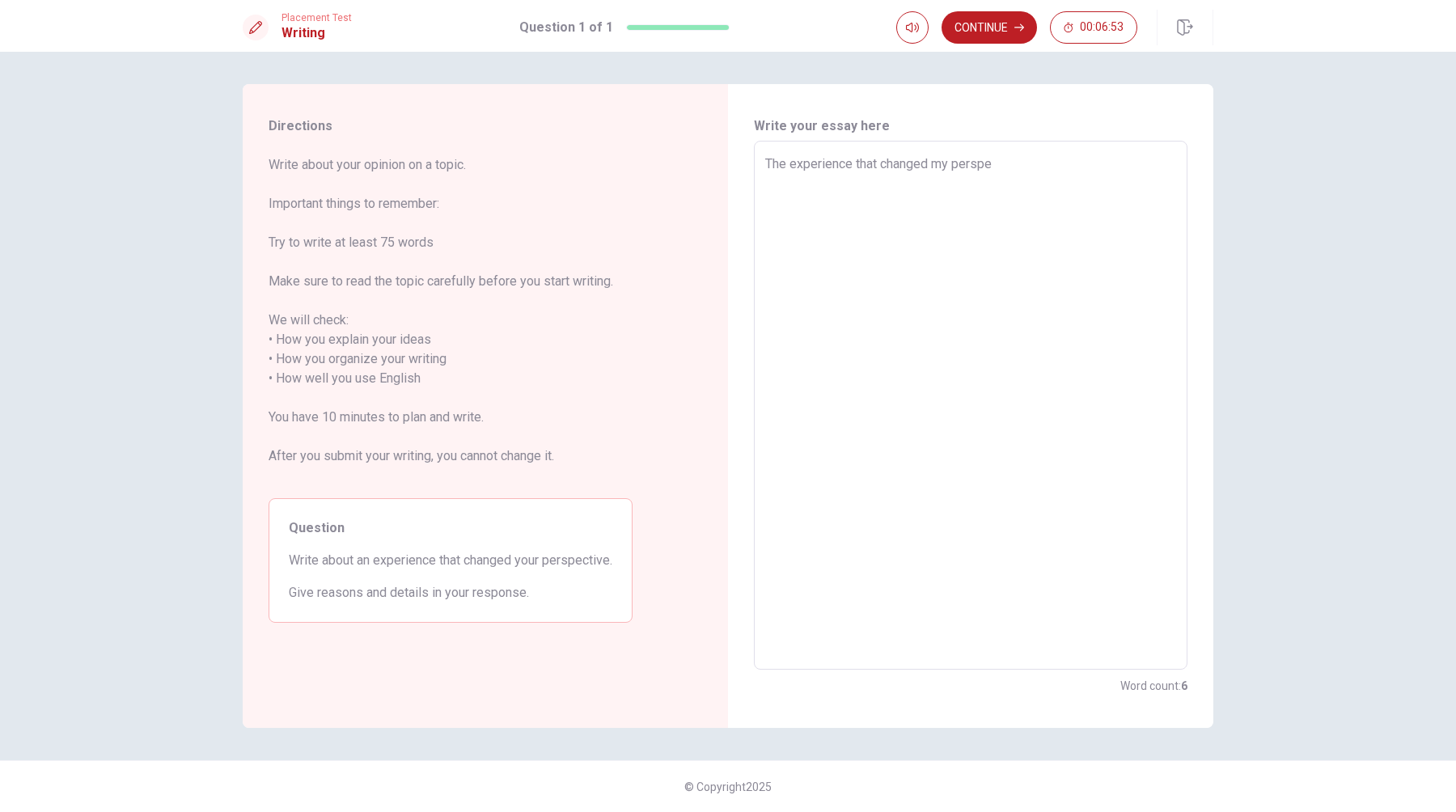
type textarea "The experience that changed my perspec"
type textarea "x"
type textarea "The experience that changed my perspect"
type textarea "x"
type textarea "The experience that changed my perspecti"
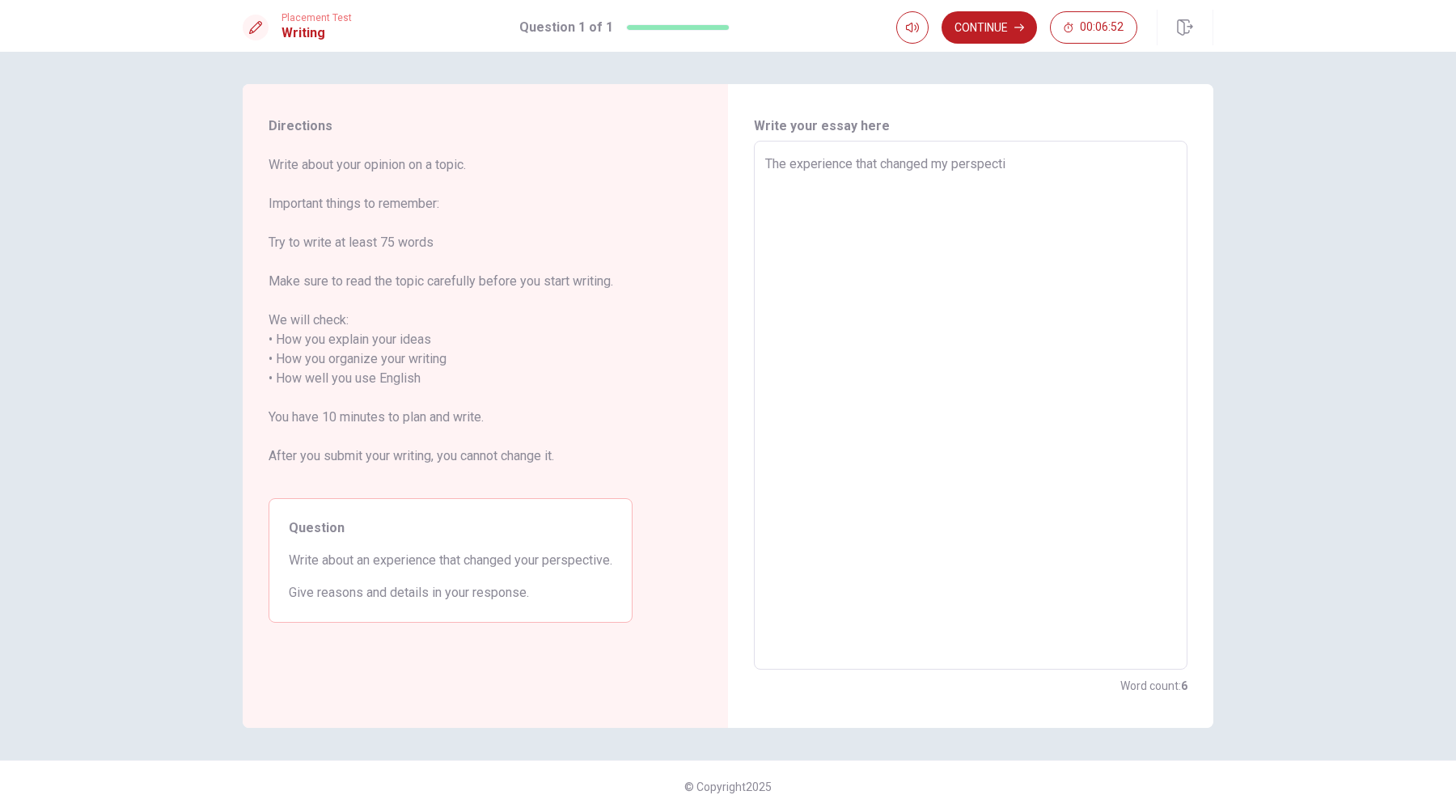
type textarea "x"
type textarea "The experience that changed my perspectiv"
type textarea "x"
type textarea "The experience that changed my perspective"
type textarea "x"
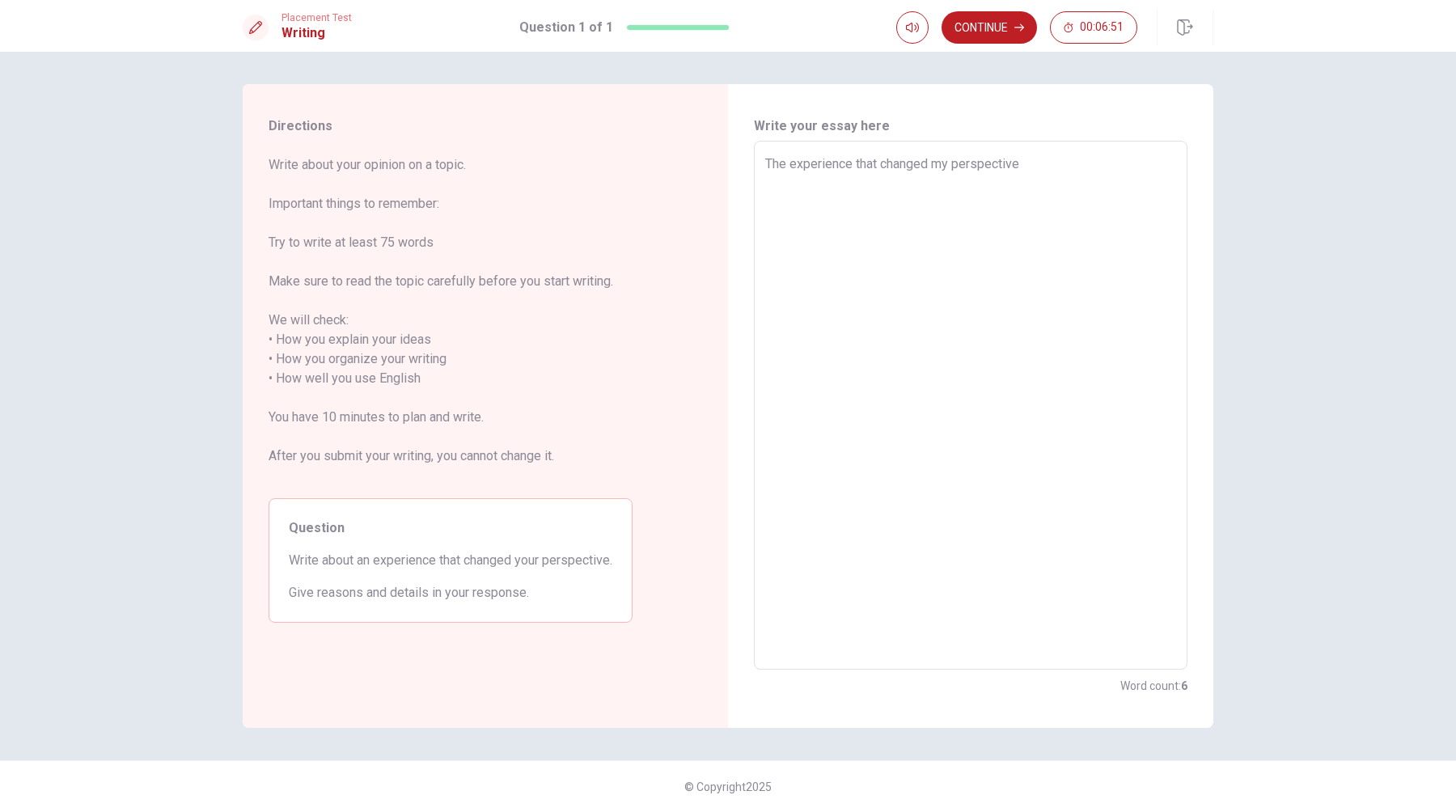
type textarea "The experience that changed my perspective"
type textarea "x"
type textarea "The experience that changed my perspective i"
type textarea "x"
type textarea "The experience that changed my perspective is"
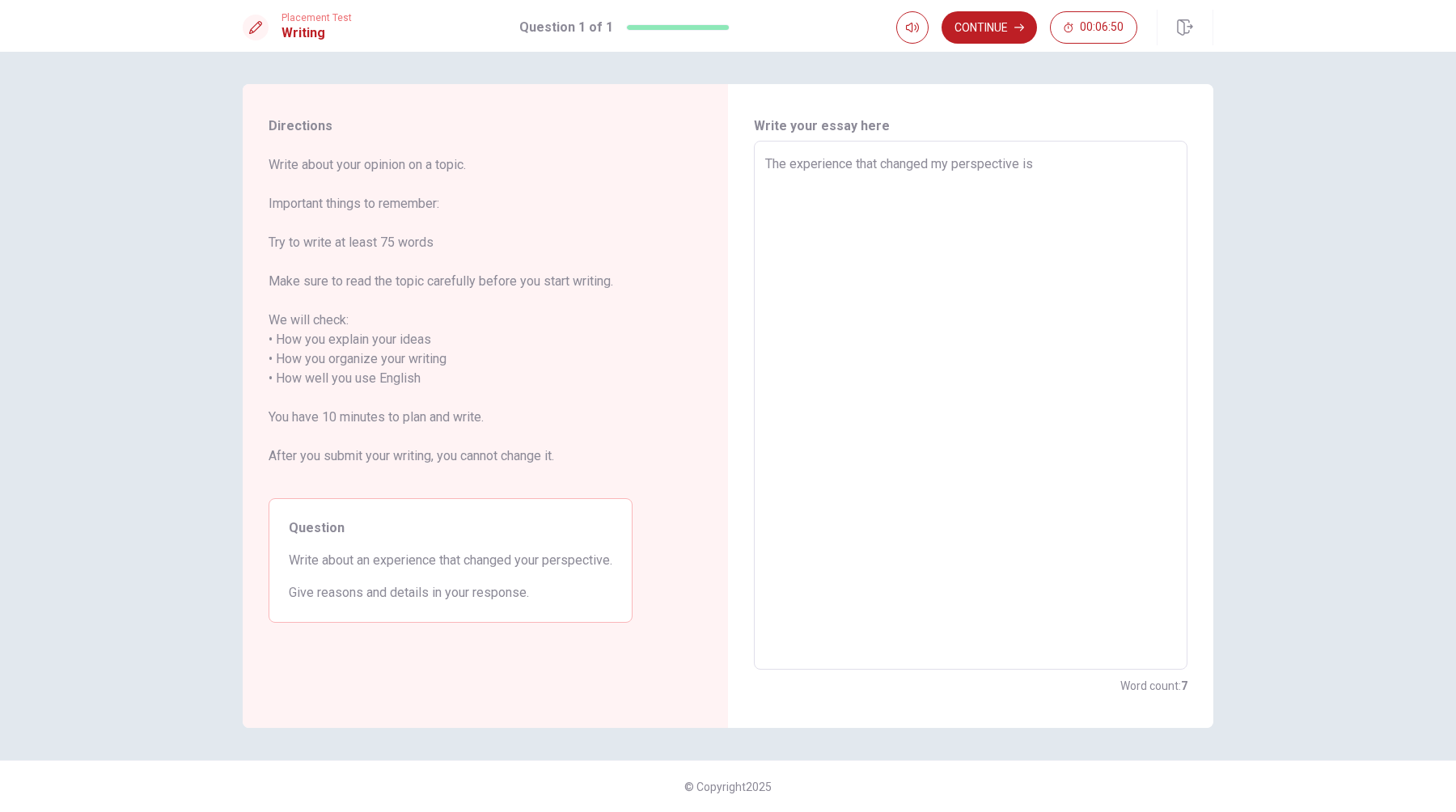
type textarea "x"
type textarea "The experience that changed my perspective is"
type textarea "x"
type textarea "The experience that changed my perspective is s"
type textarea "x"
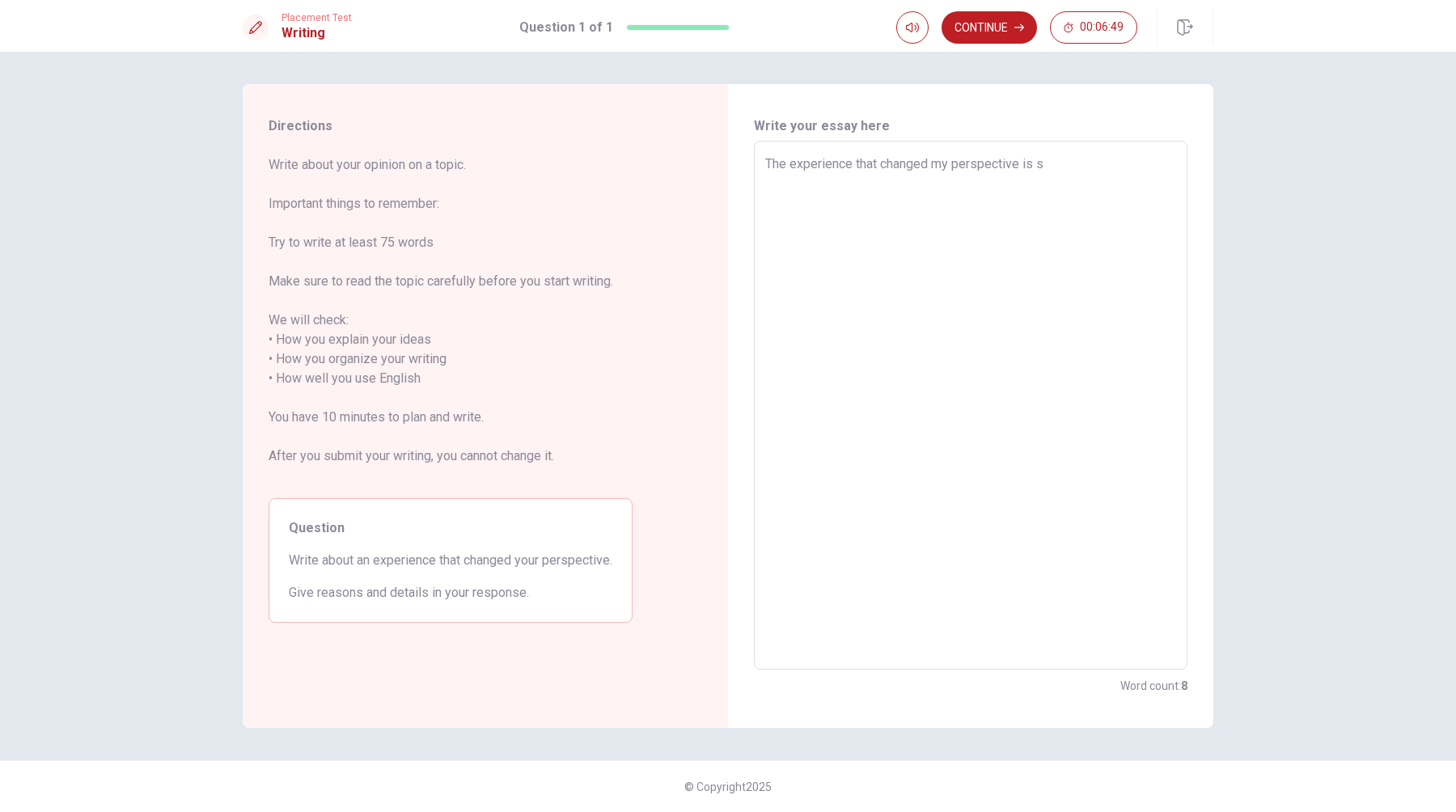
type textarea "The experience that changed my perspective is st"
type textarea "x"
type textarea "The experience that changed my perspective is sta"
type textarea "x"
type textarea "The experience that changed my perspective is stad"
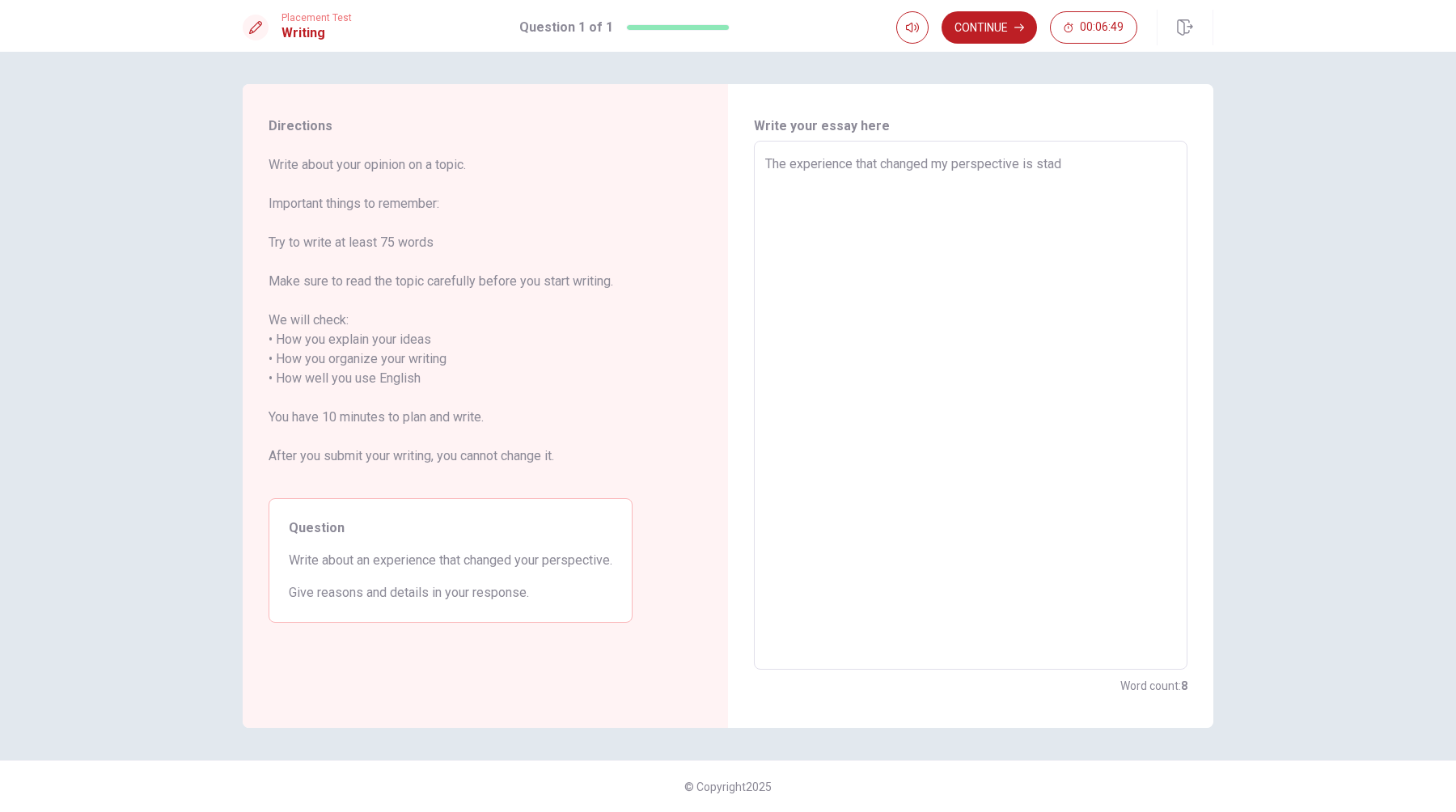
type textarea "x"
type textarea "The experience that changed my perspective is [PERSON_NAME]"
type textarea "x"
type textarea "The experience that changed my perspective is [PERSON_NAME]"
type textarea "x"
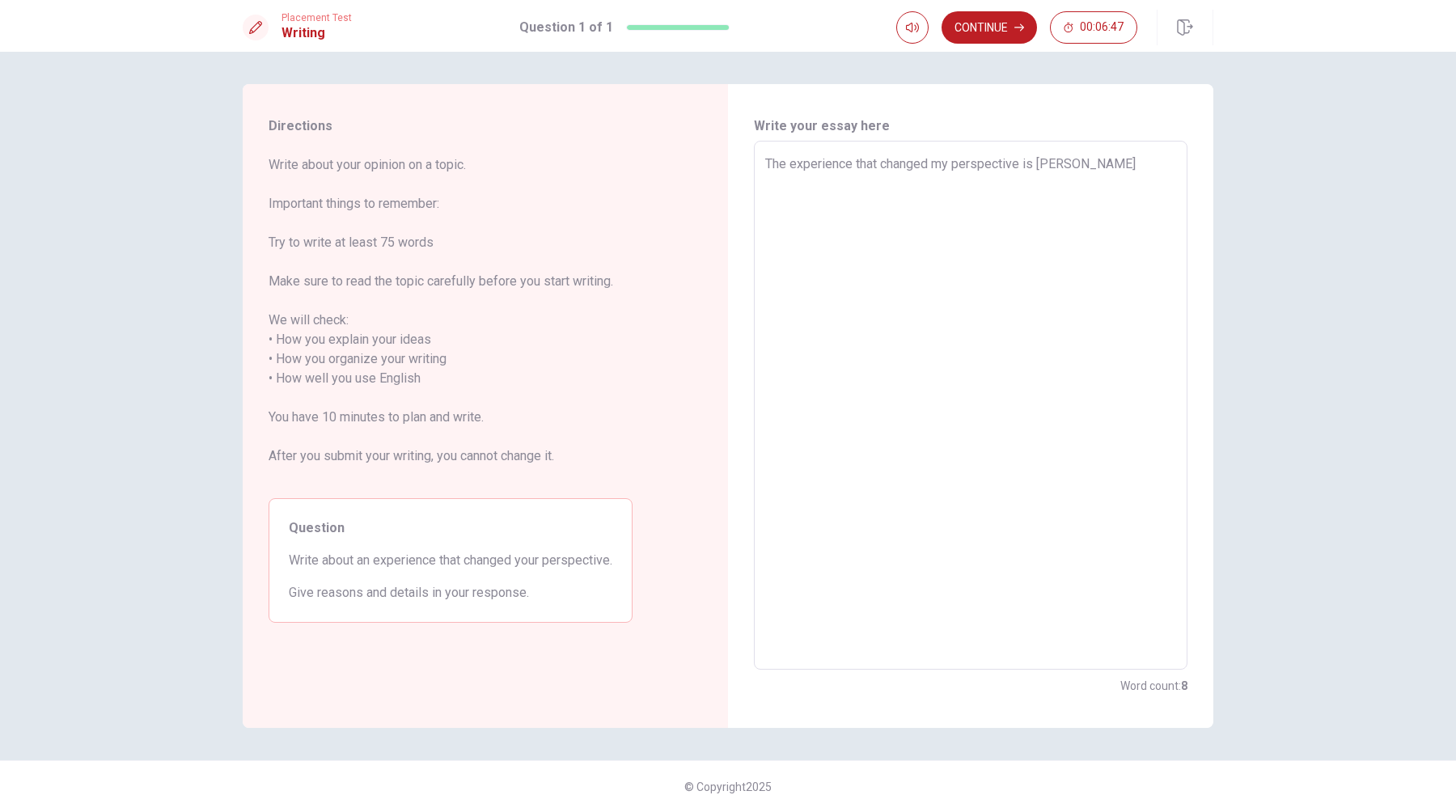
type textarea "The experience that changed my perspective is [PERSON_NAME]"
type textarea "x"
type textarea "The experience that changed my perspective is stadying"
type textarea "x"
type textarea "The experience that changed my perspective is stadying"
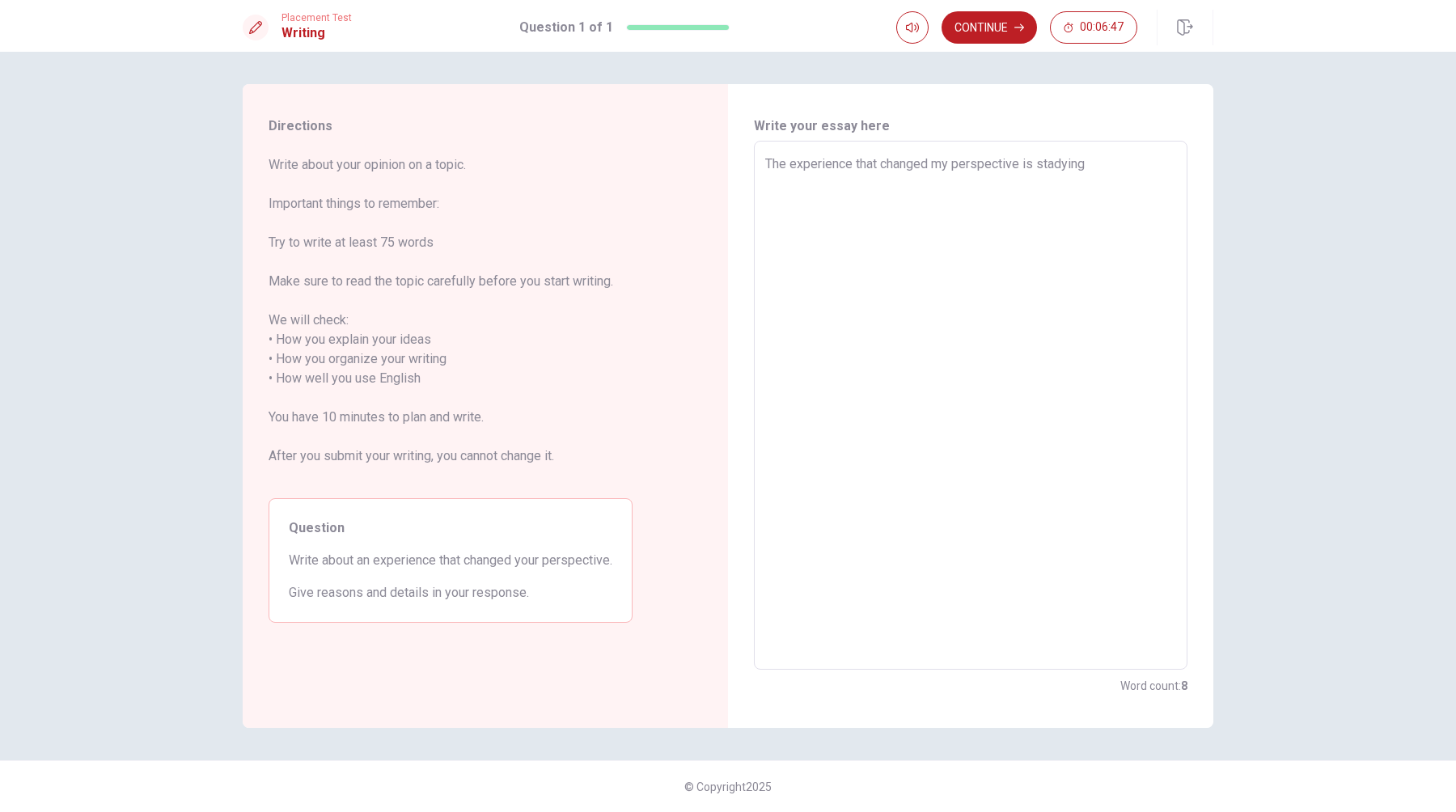
type textarea "x"
type textarea "The experience that changed my perspective is stadying a"
type textarea "x"
type textarea "The experience that changed my perspective is stadying ab"
type textarea "x"
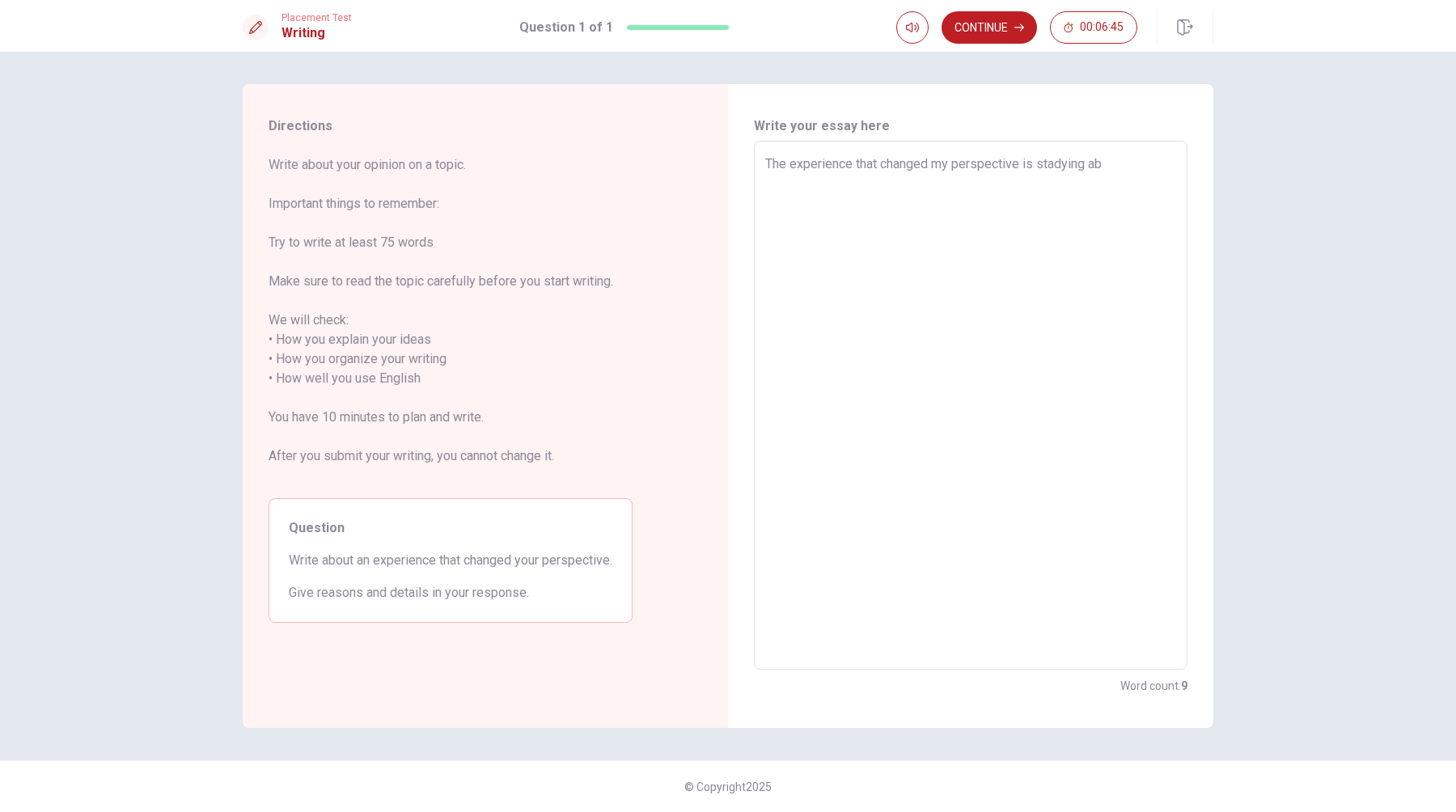
type textarea "The experience that changed my perspective is stadying abr"
type textarea "x"
type textarea "The experience that changed my perspective is stadying abro"
type textarea "x"
type textarea "The experience that changed my perspective is stadying abroa"
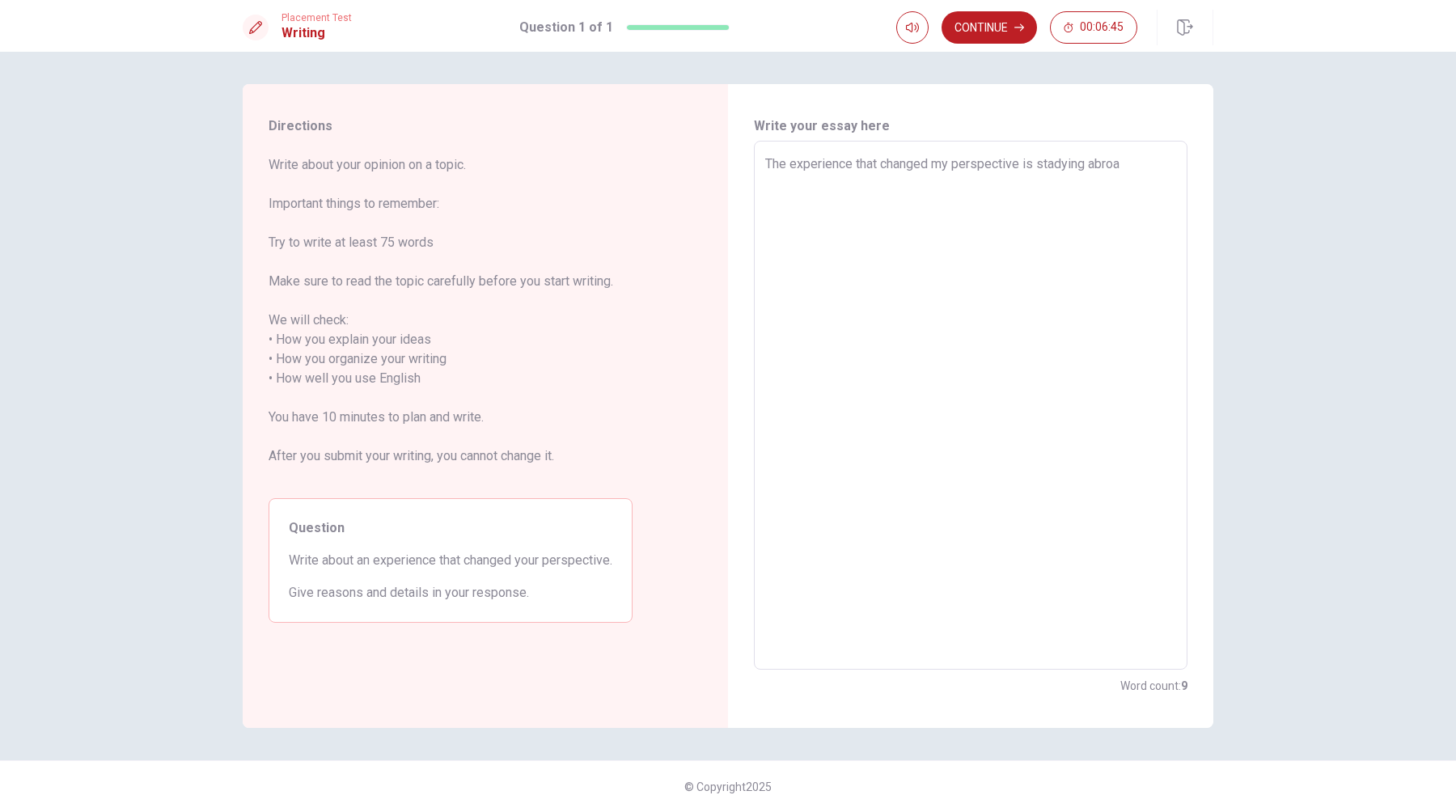
type textarea "x"
type textarea "The experience that changed my perspective is stadying abroad"
type textarea "x"
type textarea "The experience that changed my perspective is stadying abroad."
type textarea "x"
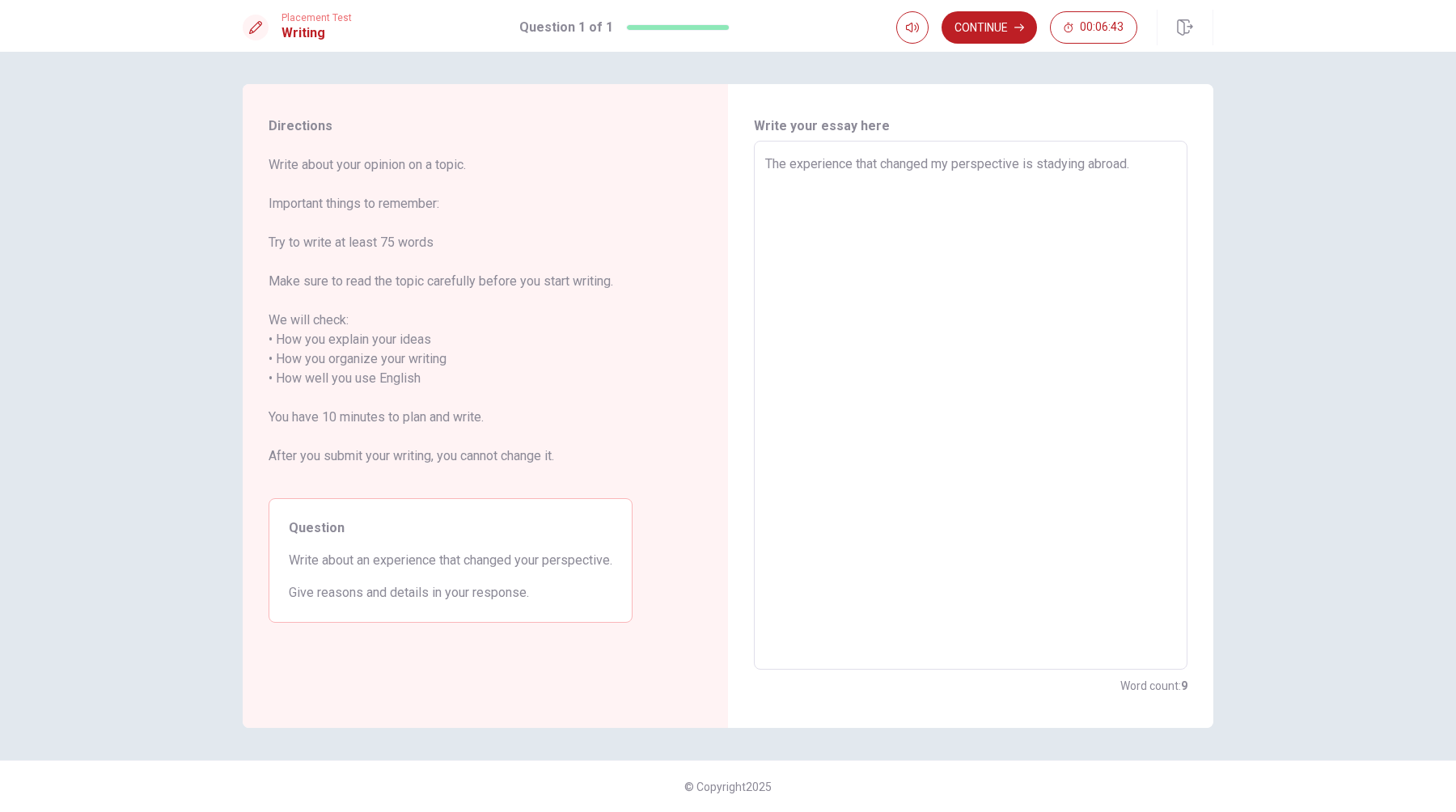
type textarea "The experience that changed my perspective is stadying abroad."
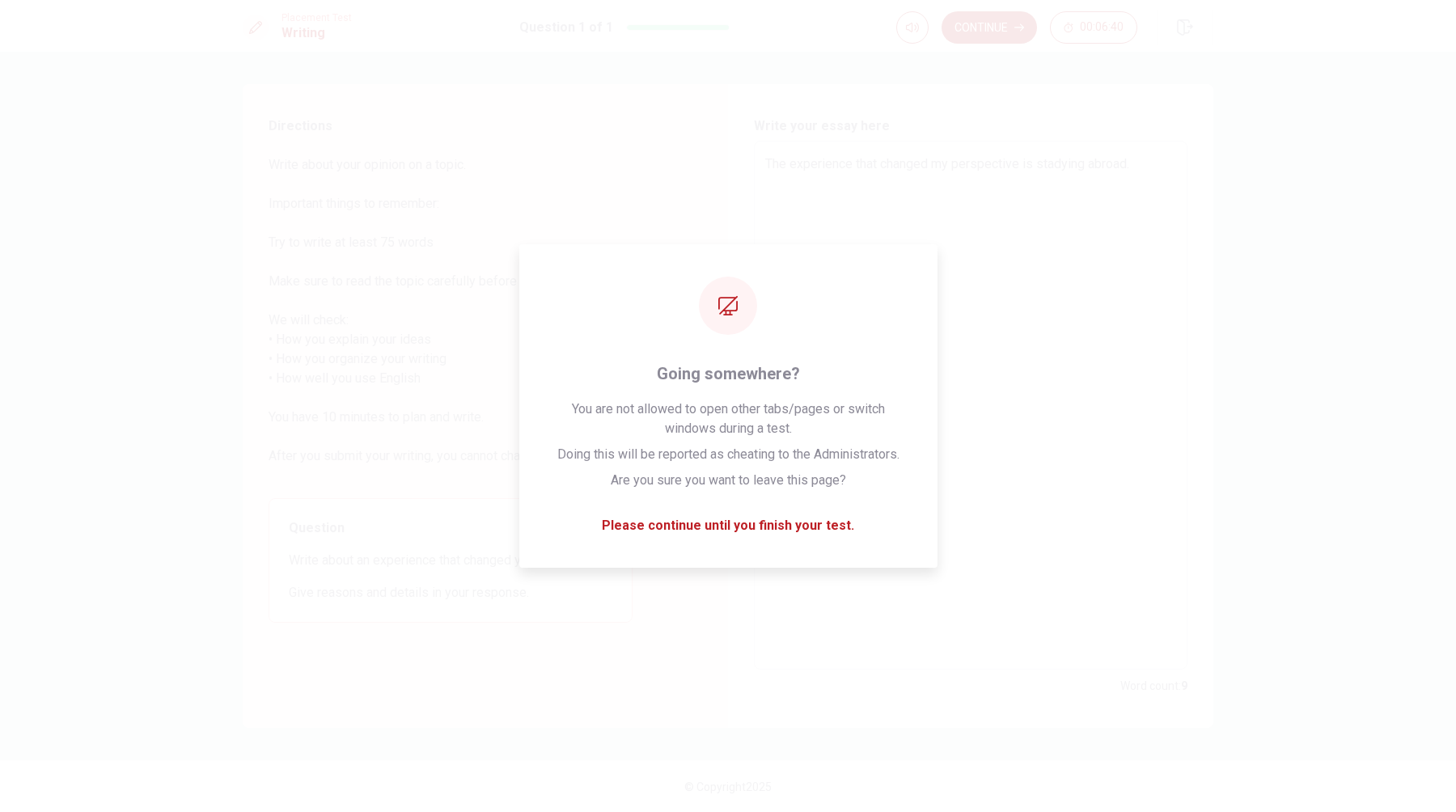
type textarea "x"
type textarea "The experience that changed my perspective is studying abroad."
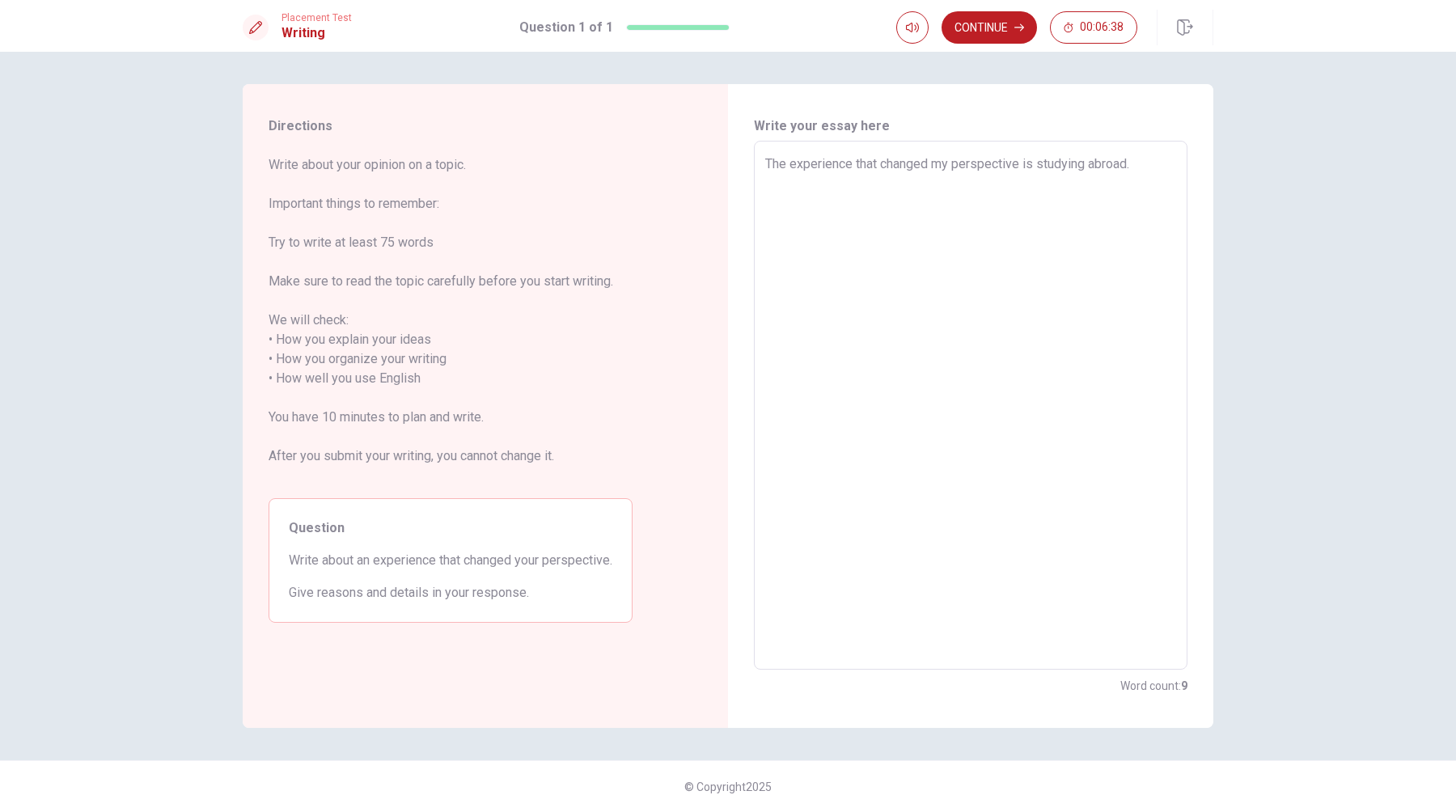
click at [1148, 168] on textarea "The experience that changed my perspective is studying abroad." at bounding box center [971, 405] width 411 height 502
type textarea "x"
type textarea "The experience that changed my perspective is studying abroad."
type textarea "x"
type textarea "The experience that changed my perspective is studying abroad"
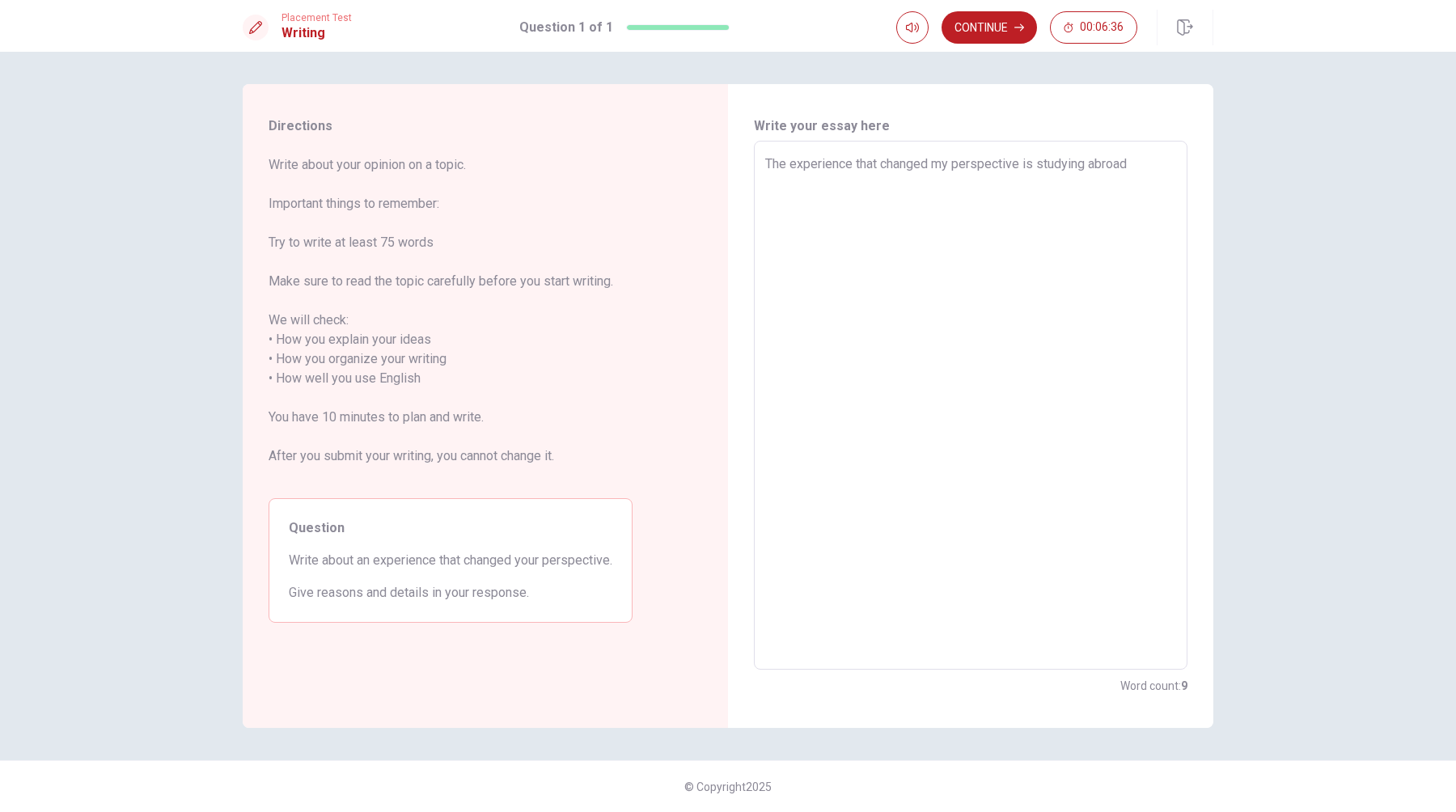
type textarea "x"
type textarea "The experience that changed my perspective is studying abroad"
type textarea "x"
type textarea "The experience that changed my perspective is studying abroad b"
type textarea "x"
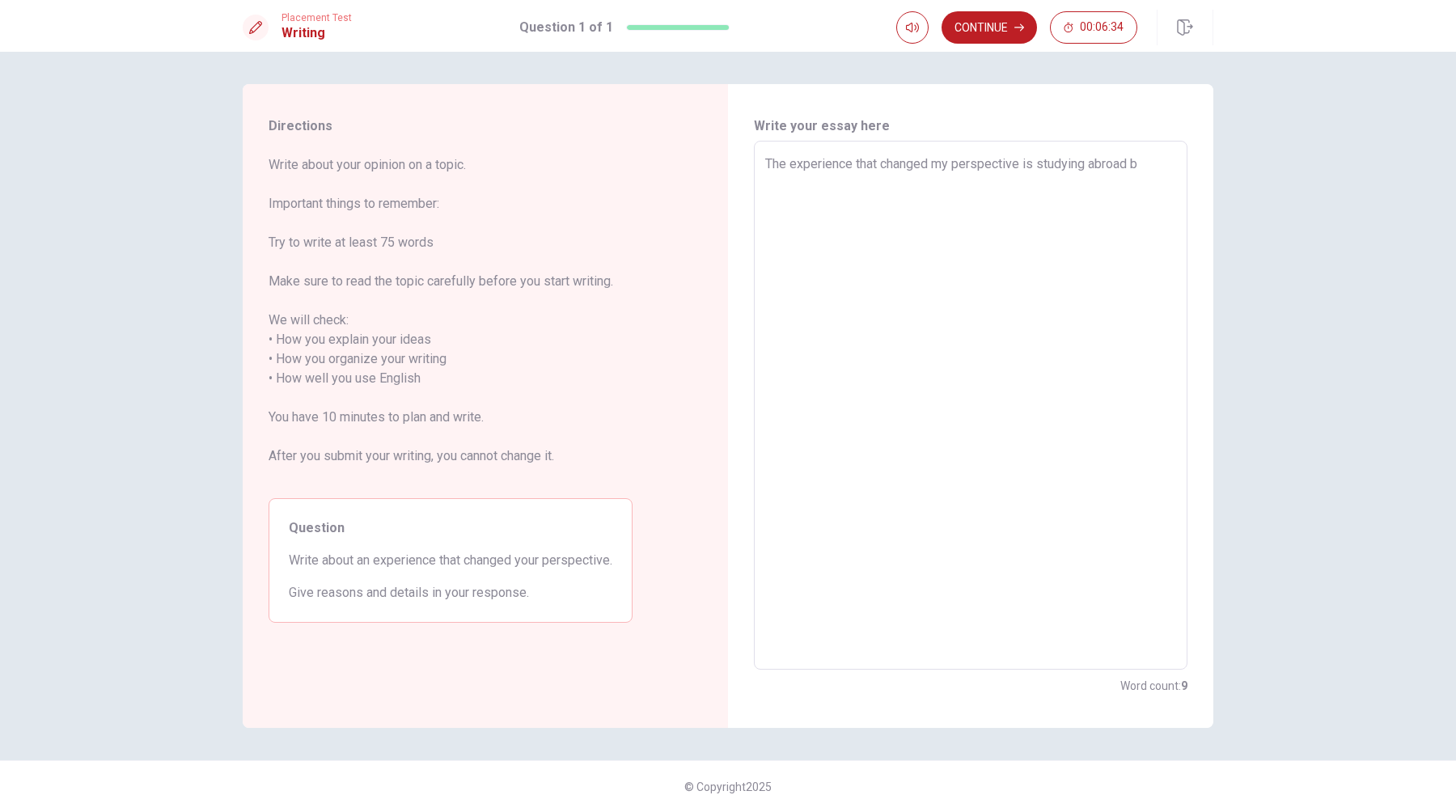
type textarea "The experience that changed my perspective is studying abroad be"
type textarea "x"
type textarea "The experience that changed my perspective is studying abroad bec"
type textarea "x"
type textarea "The experience that changed my perspective is studying abroad beca"
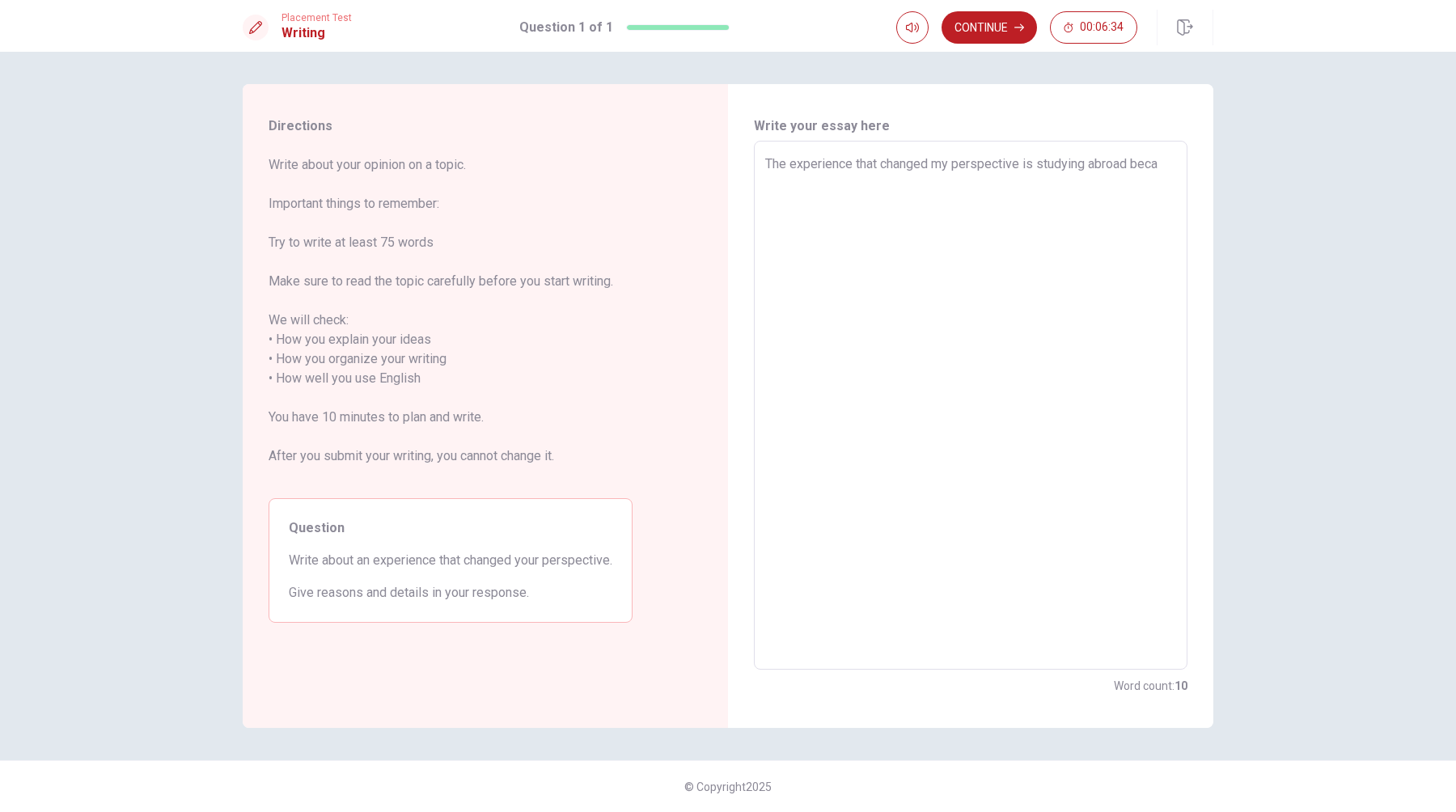
type textarea "x"
type textarea "The experience that changed my perspective is studying abroad becau"
type textarea "x"
type textarea "The experience that changed my perspective is studying abroad becaus"
type textarea "x"
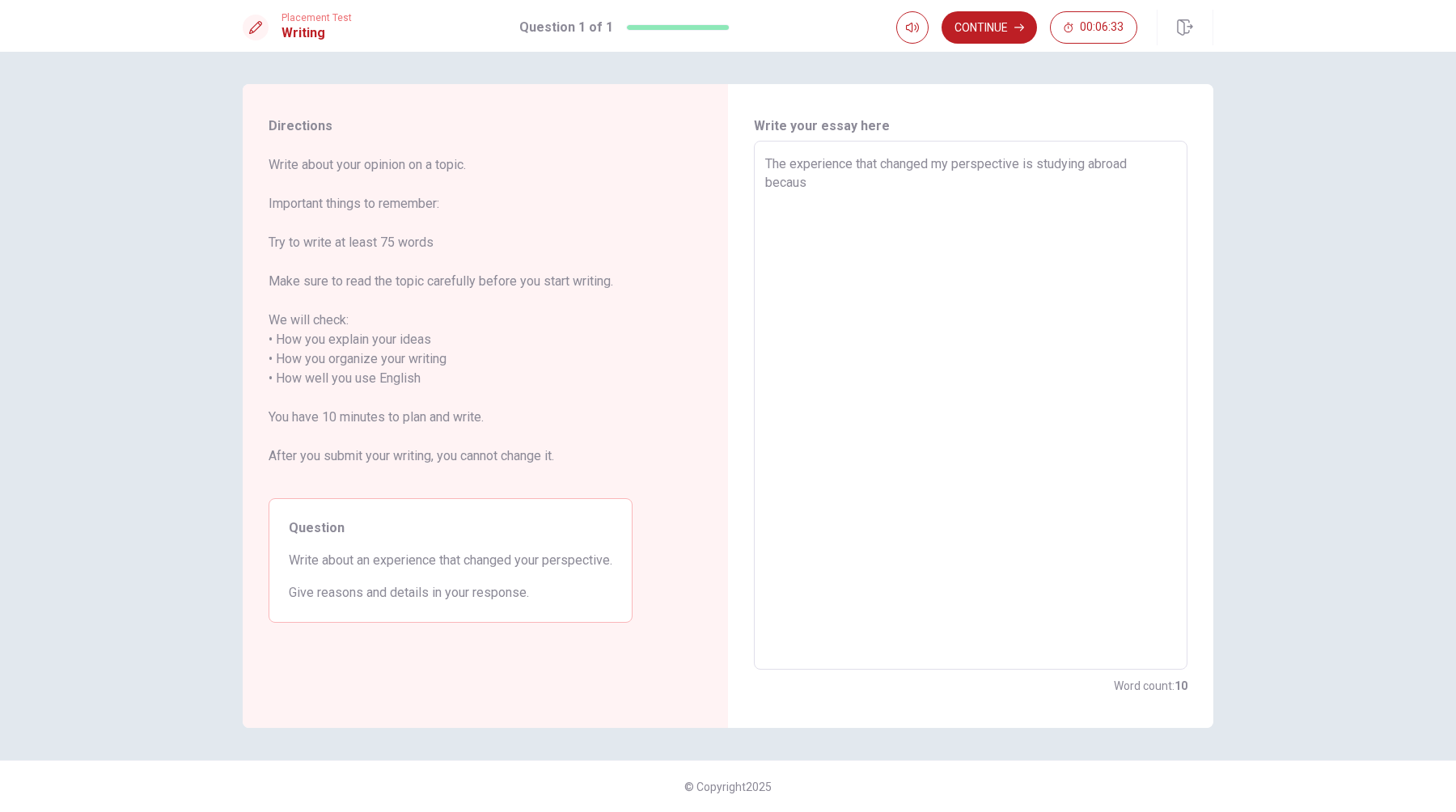
type textarea "The experience that changed my perspective is studying abroad because"
type textarea "x"
type textarea "The experience that changed my perspective is studying abroad because"
type textarea "x"
type textarea "The experience that changed my perspective is studying abroad because i"
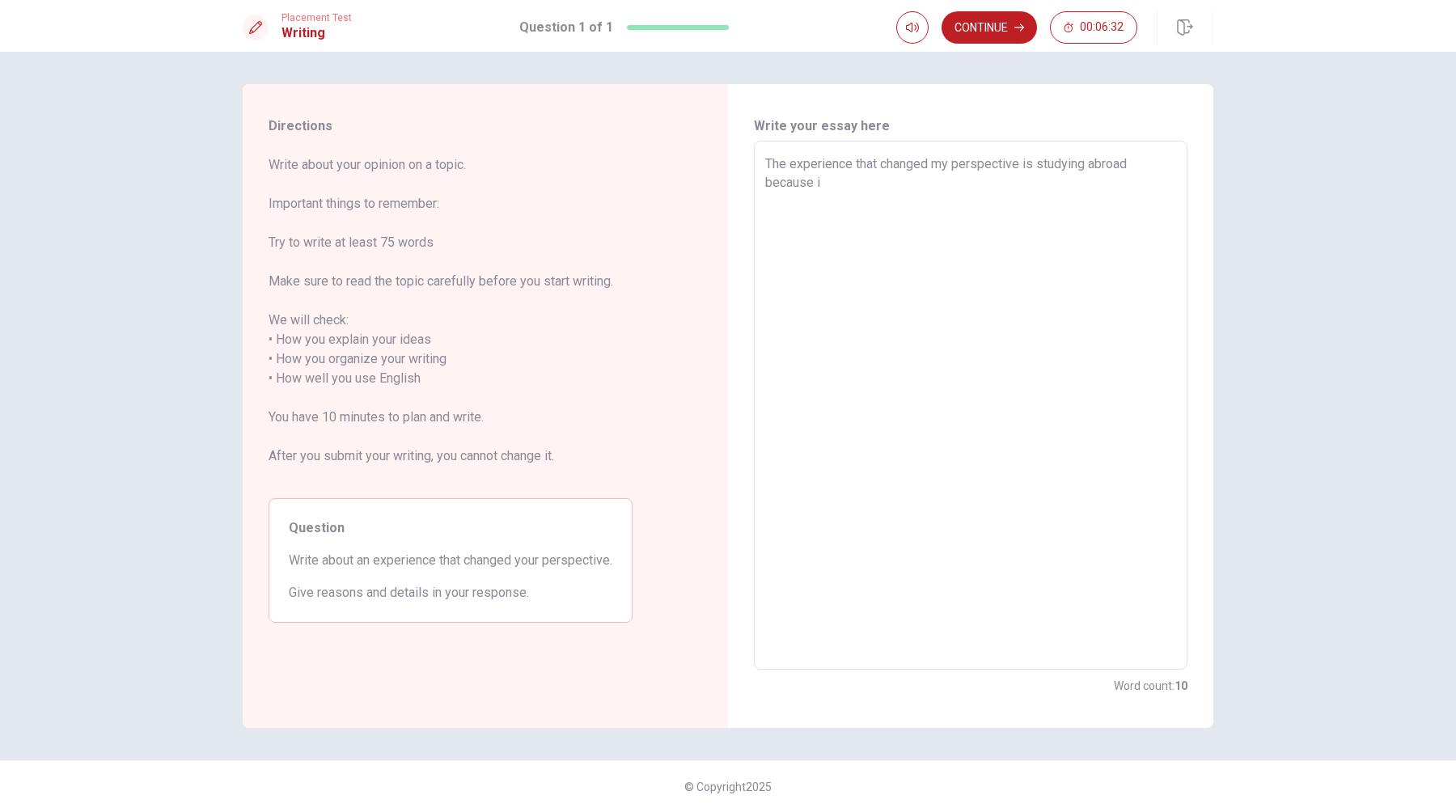
type textarea "x"
type textarea "The experience that changed my perspective is studying abroad because it"
type textarea "x"
type textarea "The experience that changed my perspective is studying abroad because it"
click at [1135, 164] on textarea "The experience that changed my perspective is studying abroad because it" at bounding box center [971, 405] width 411 height 502
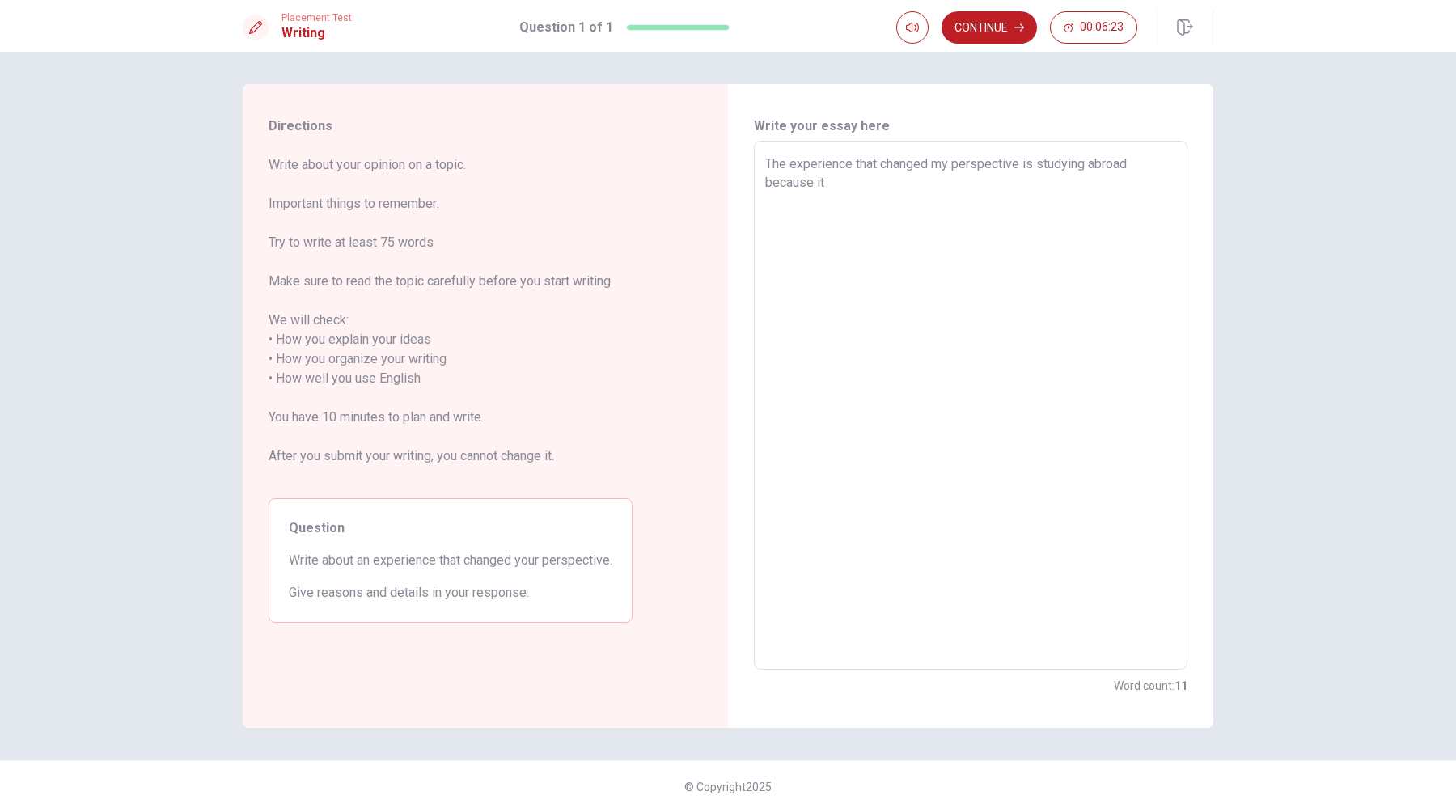
type textarea "x"
type textarea "The experience that changed my perspective is studying abroad, because it"
type textarea "x"
type textarea "The experience that changed my perspective is studying abroad, because it t"
type textarea "x"
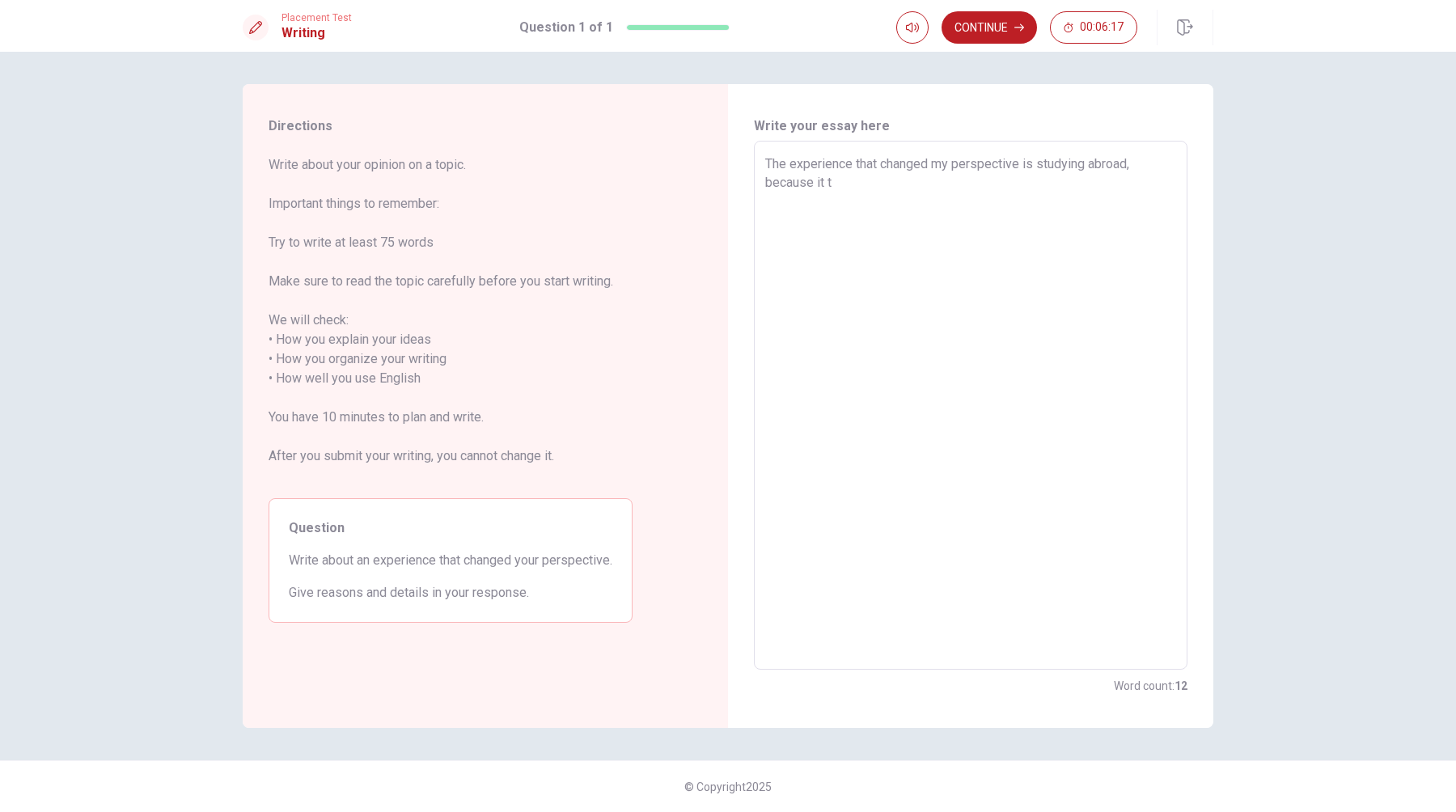
type textarea "The experience that changed my perspective is studying abroad, because it te"
type textarea "x"
type textarea "The experience that changed my perspective is studying abroad, because it tel"
type textarea "x"
type textarea "The experience that changed my perspective is studying abroad, because it tell"
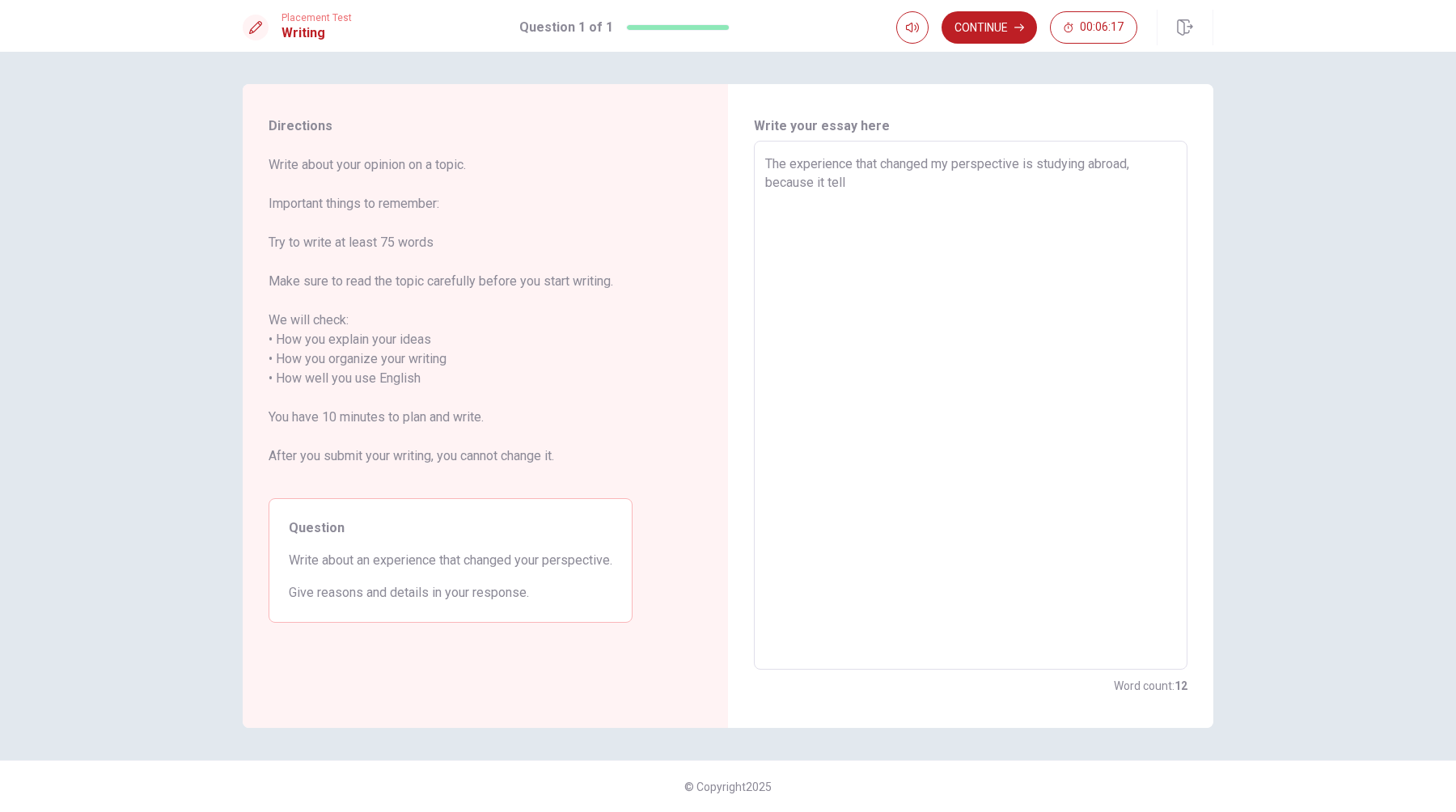
type textarea "x"
type textarea "The experience that changed my perspective is studying abroad, because it tell"
type textarea "x"
type textarea "The experience that changed my perspective is studying abroad, because it tell"
type textarea "x"
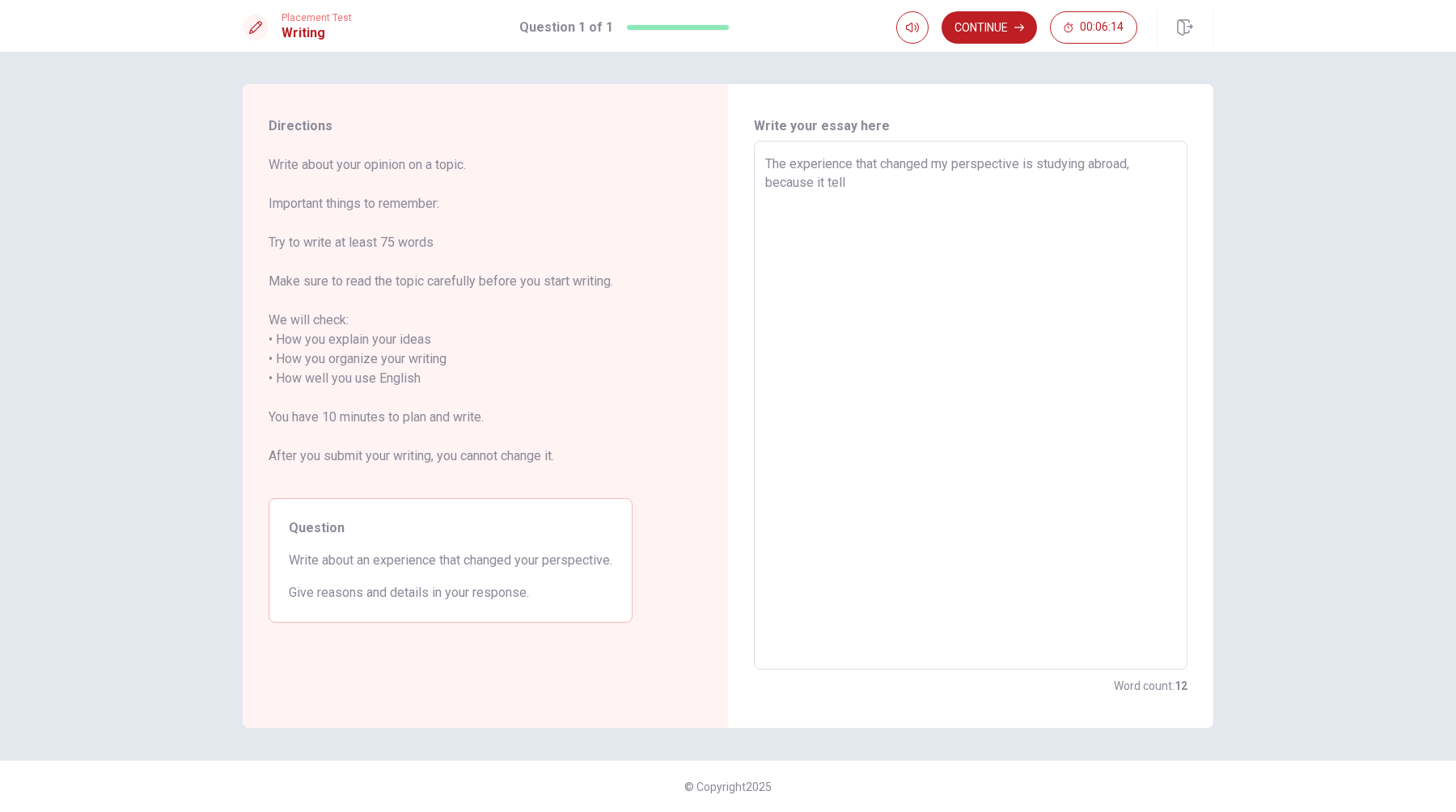
type textarea "The experience that changed my perspective is studying abroad, because it tells"
type textarea "x"
type textarea "The experience that changed my perspective is studying abroad, because it tells"
type textarea "x"
type textarea "The experience that changed my perspective is studying abroad, because it tells…"
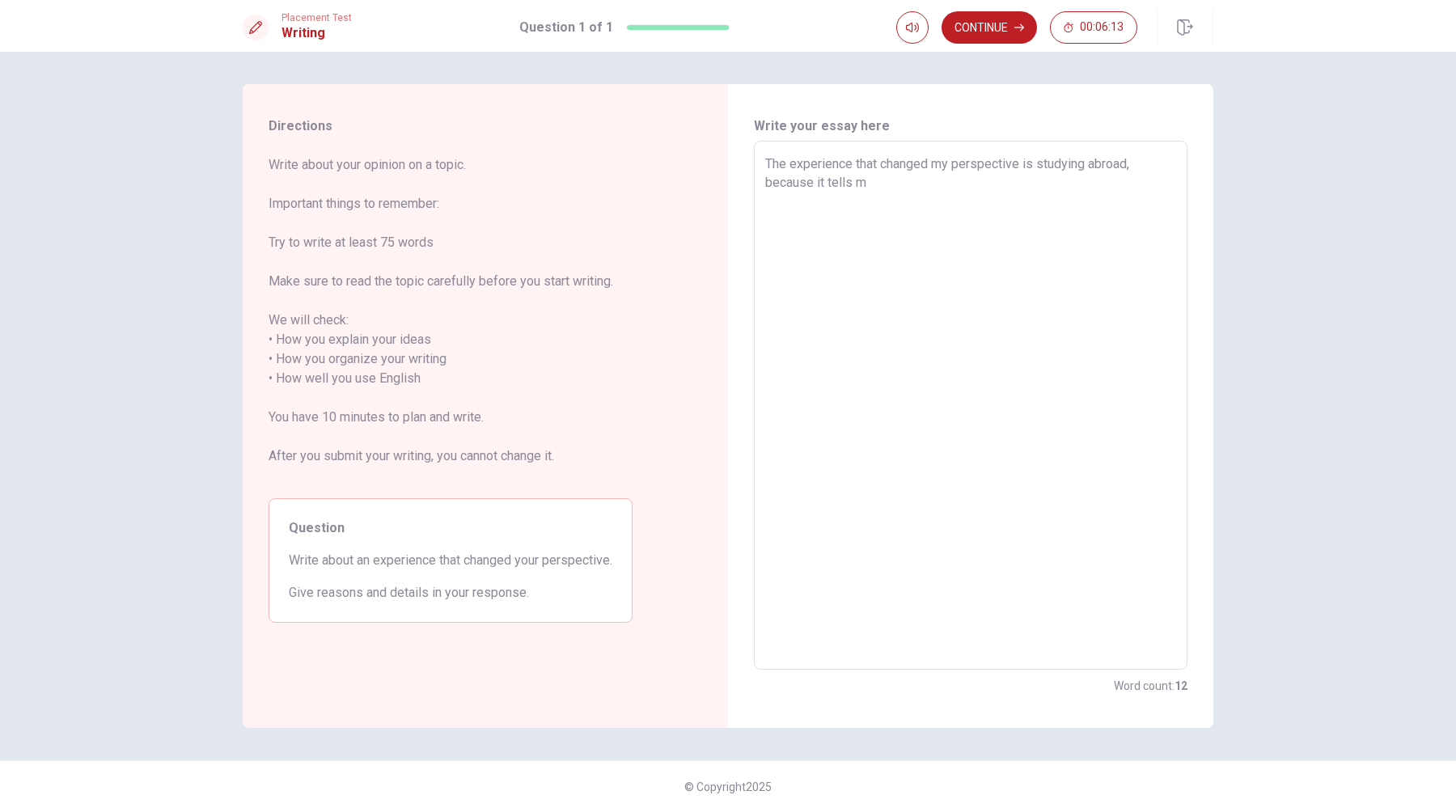
type textarea "x"
type textarea "The experience that changed my perspective is studying abroad, because it tells…"
type textarea "x"
type textarea "The experience that changed my perspective is studying abroad, because it tells…"
type textarea "x"
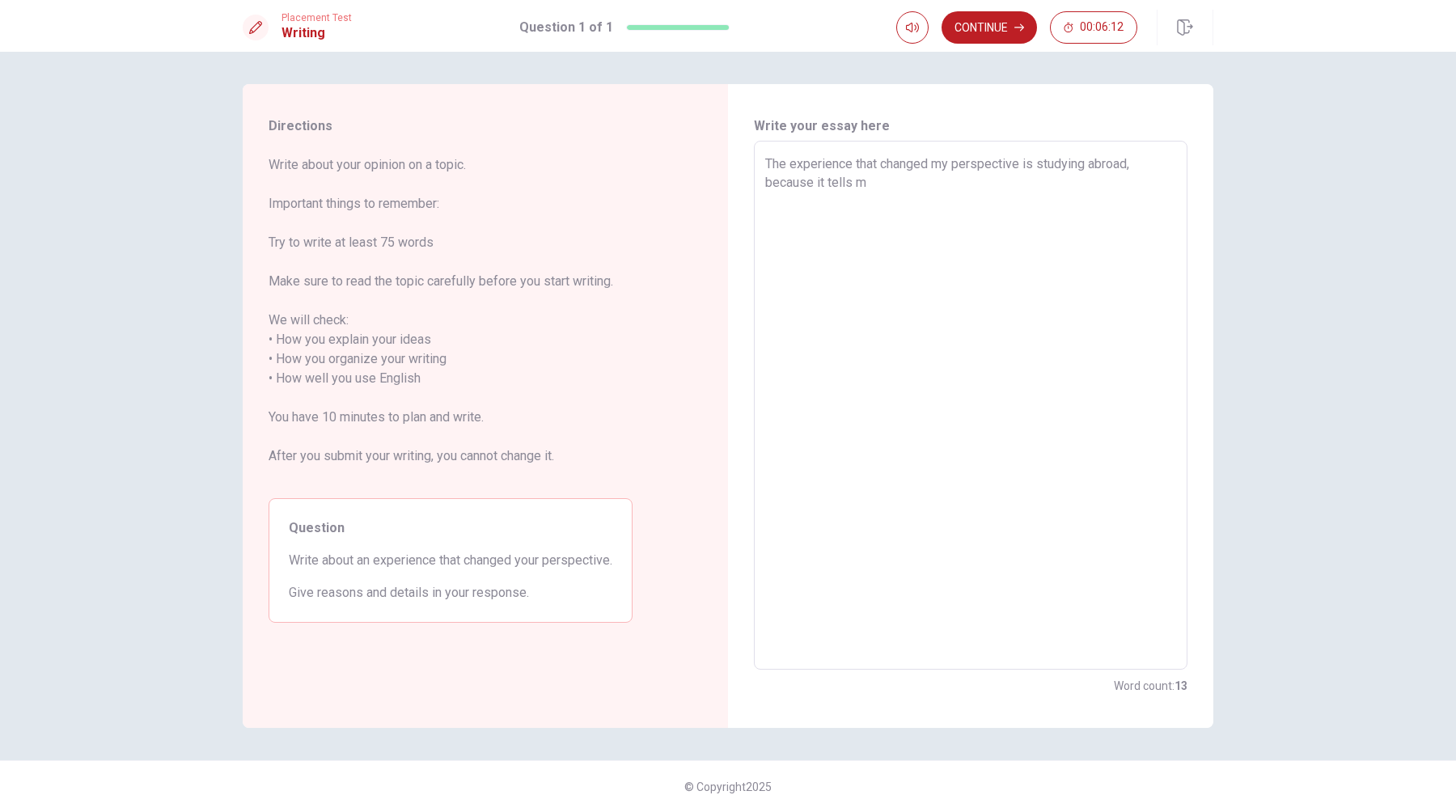
type textarea "The experience that changed my perspective is studying abroad, because it tells"
type textarea "x"
type textarea "The experience that changed my perspective is studying abroad, because it tells"
type textarea "x"
type textarea "The experience that changed my perspective is studying abroad, because it tell"
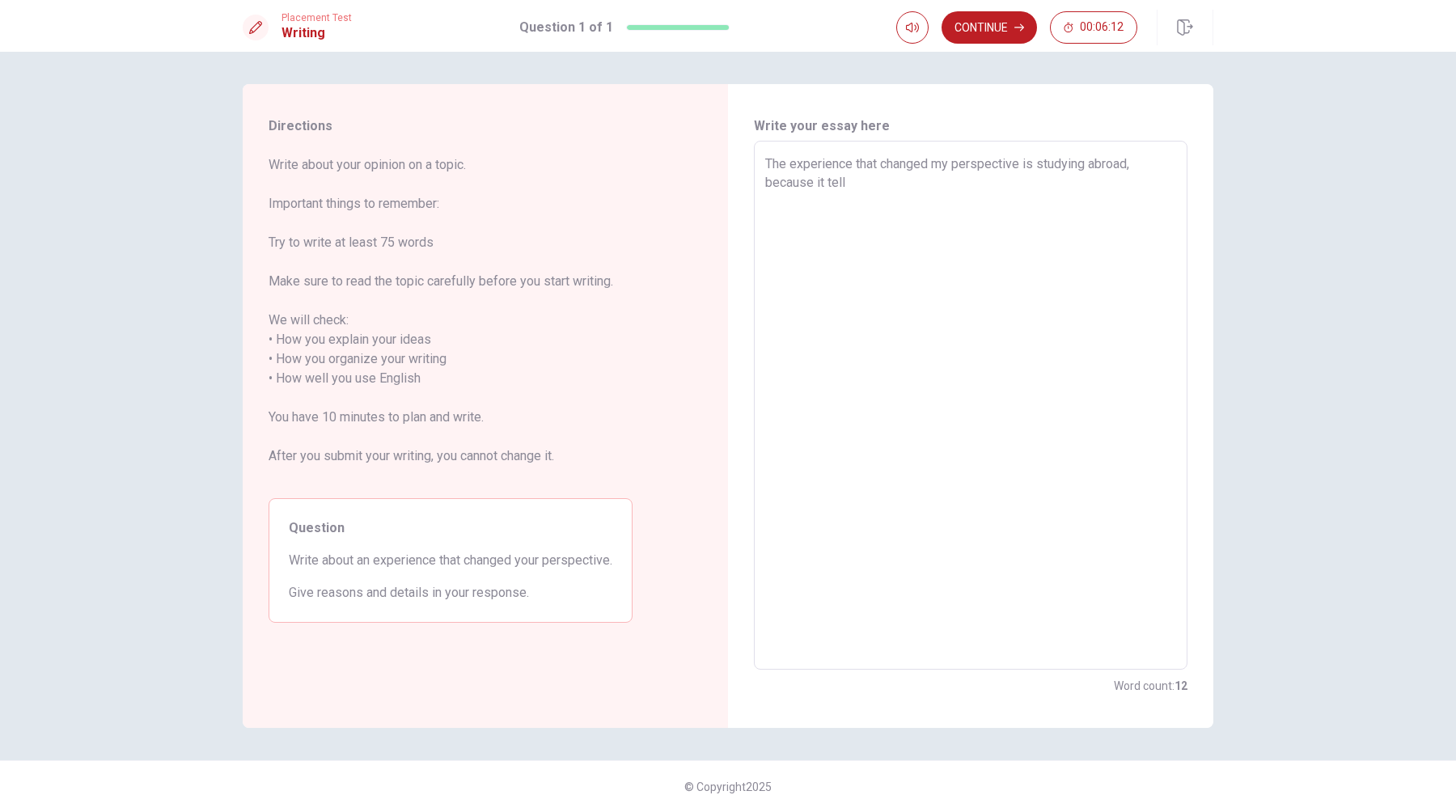
type textarea "x"
type textarea "The experience that changed my perspective is studying abroad, because it tel"
click at [839, 184] on textarea "The experience that changed my perspective is studying abroad, because it tough…" at bounding box center [971, 405] width 411 height 502
click at [1121, 187] on textarea "The experience that changed my perspective is studying abroad, because it taugh…" at bounding box center [971, 405] width 411 height 502
click at [1150, 240] on textarea "The experience that changed my perspective is studying abroad, because it taugh…" at bounding box center [971, 405] width 411 height 502
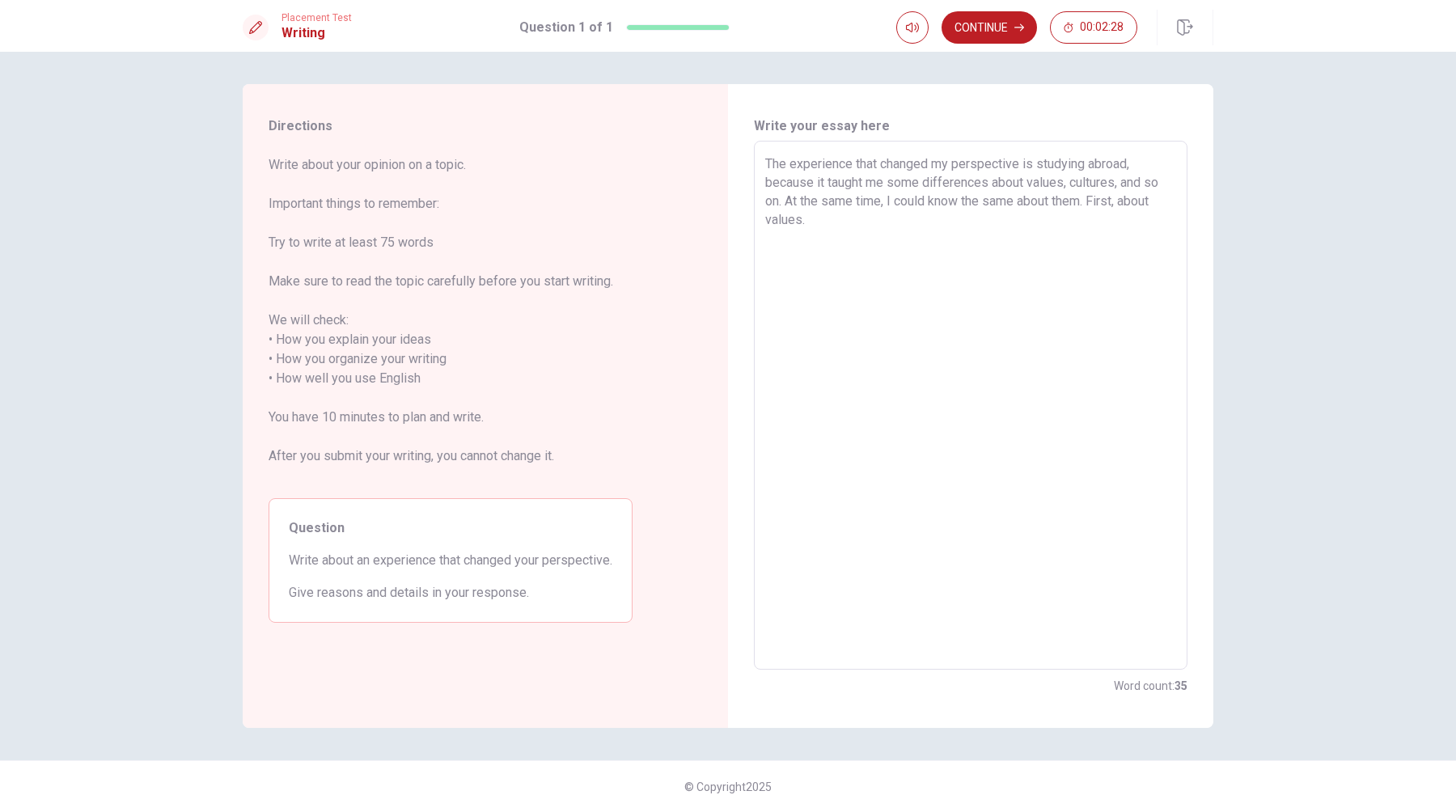
click at [1063, 182] on textarea "The experience that changed my perspective is studying abroad, because it taugh…" at bounding box center [971, 405] width 411 height 502
click at [780, 203] on textarea "The experience that changed my perspective is studying abroad, because it taugh…" at bounding box center [971, 405] width 411 height 502
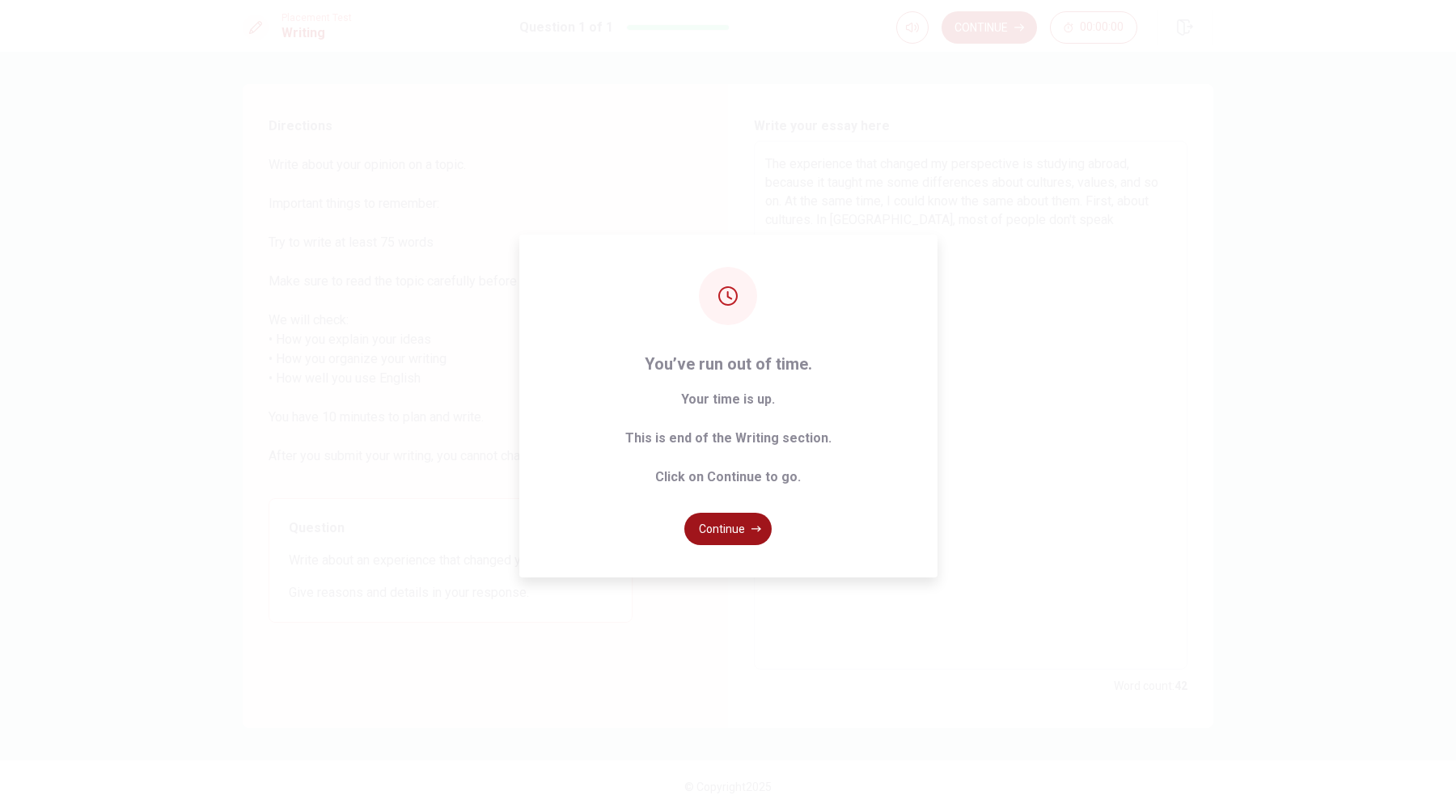
click at [729, 528] on button "Continue" at bounding box center [728, 529] width 87 height 33
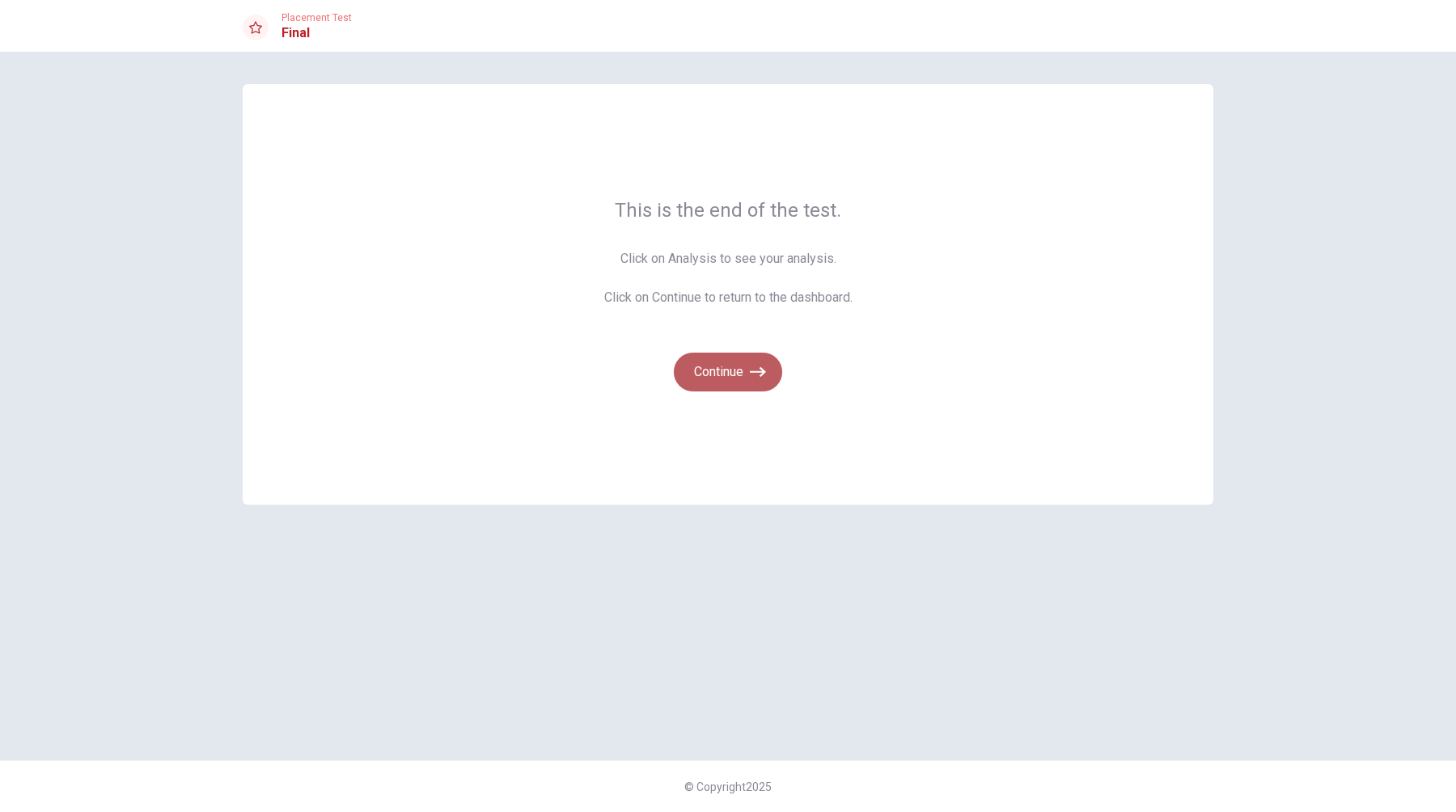
click at [728, 374] on button "Continue" at bounding box center [728, 372] width 108 height 39
